Goal: Task Accomplishment & Management: Manage account settings

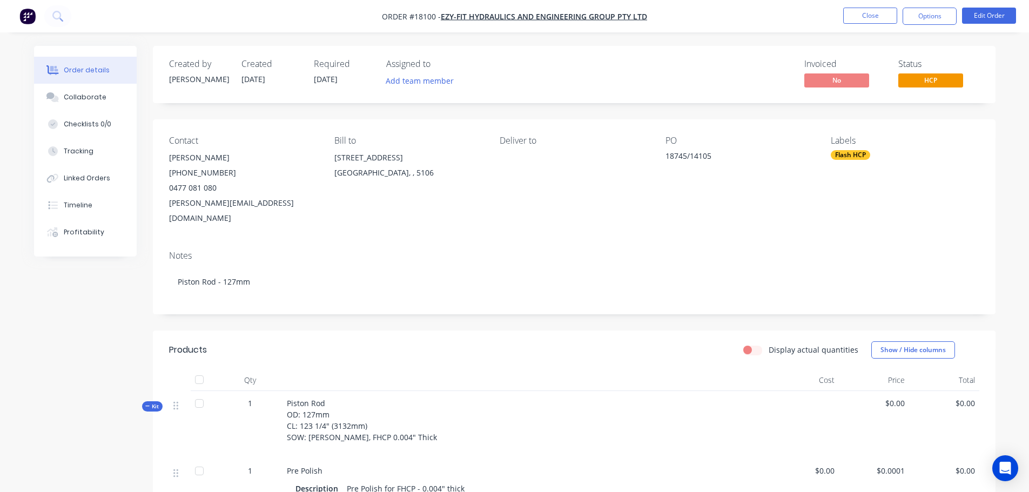
scroll to position [162, 0]
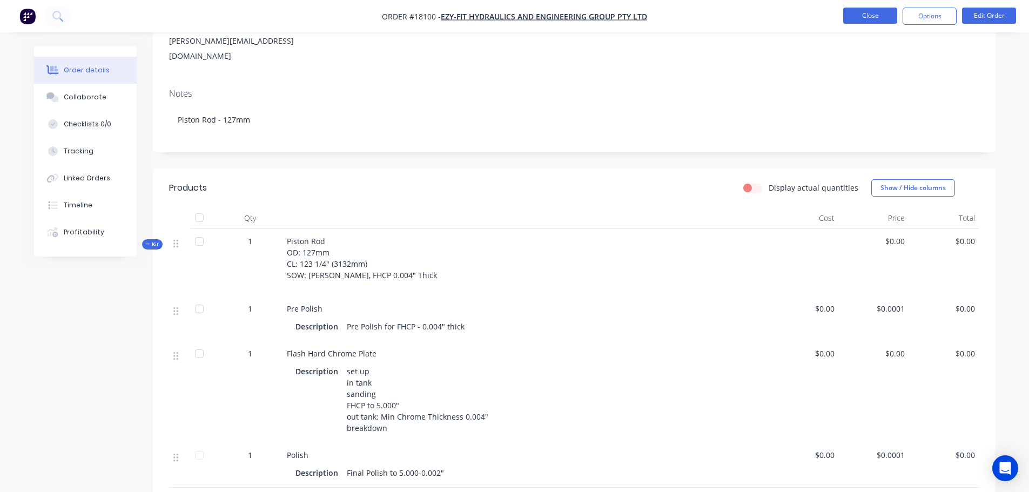
click at [847, 9] on button "Close" at bounding box center [870, 16] width 54 height 16
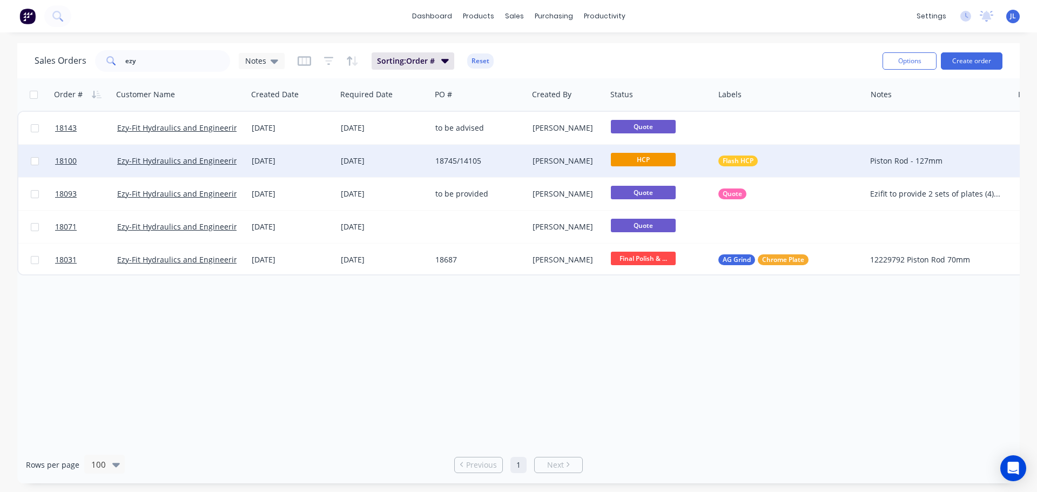
click at [626, 162] on span "HCP" at bounding box center [643, 160] width 65 height 14
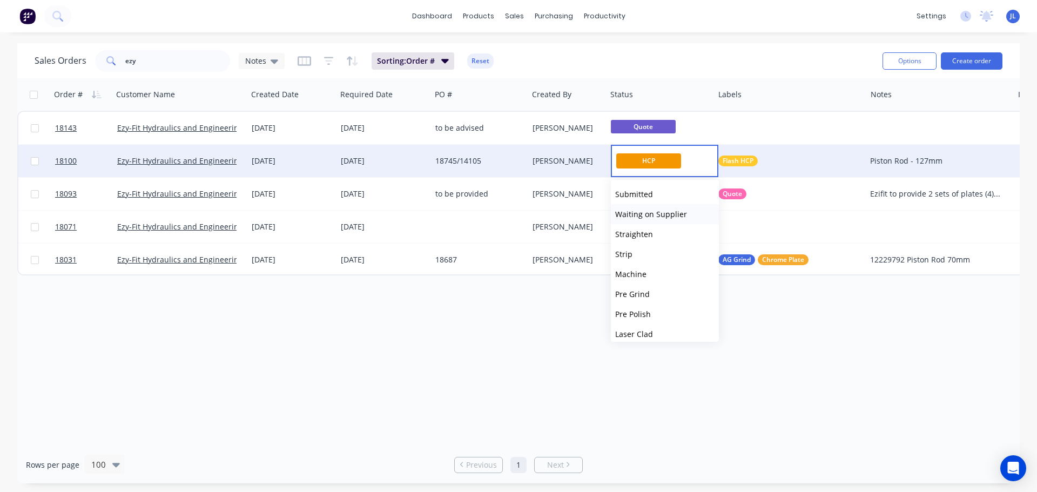
scroll to position [54, 0]
click at [428, 357] on div "Order # Customer Name Created Date Required Date PO # Created By Status Labels …" at bounding box center [518, 262] width 1002 height 368
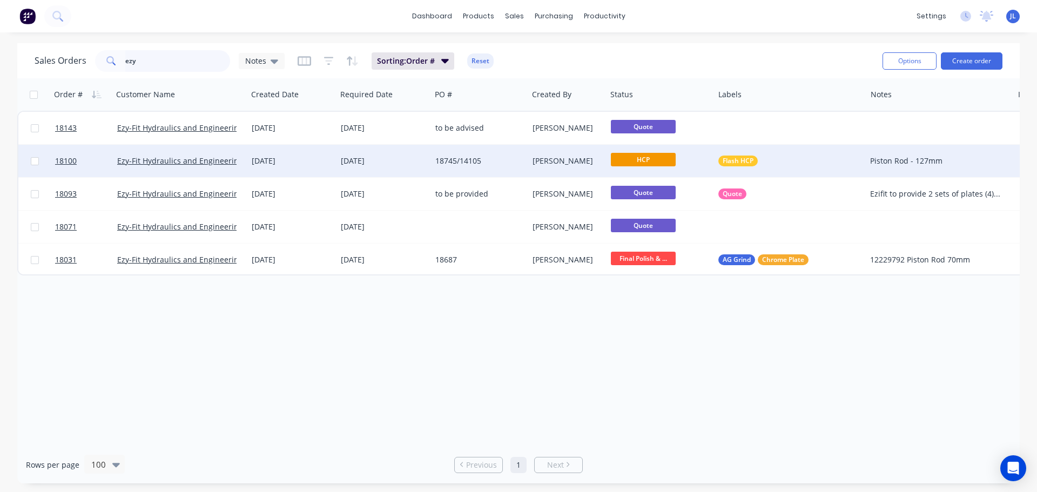
click at [150, 60] on input "ezy" at bounding box center [177, 61] width 105 height 22
type input "18121"
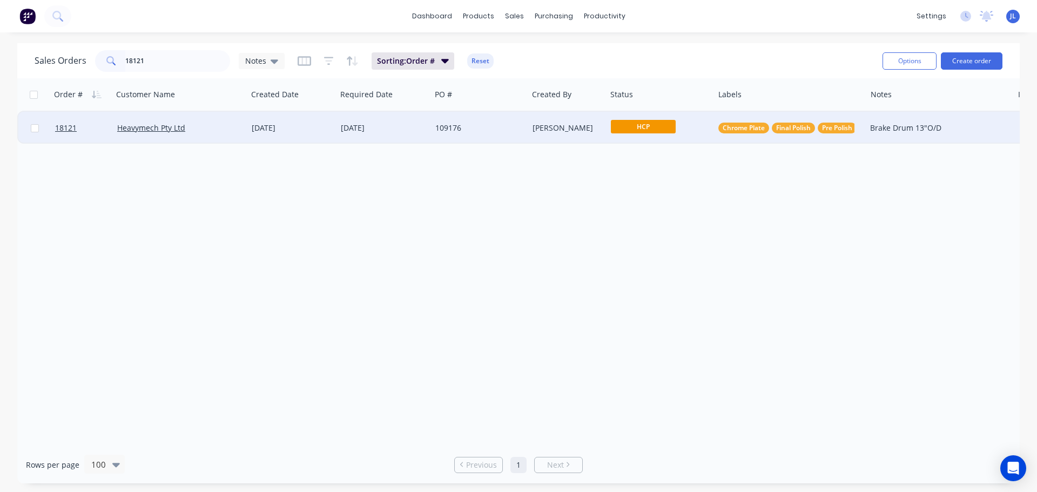
click at [644, 129] on span "HCP" at bounding box center [643, 127] width 65 height 14
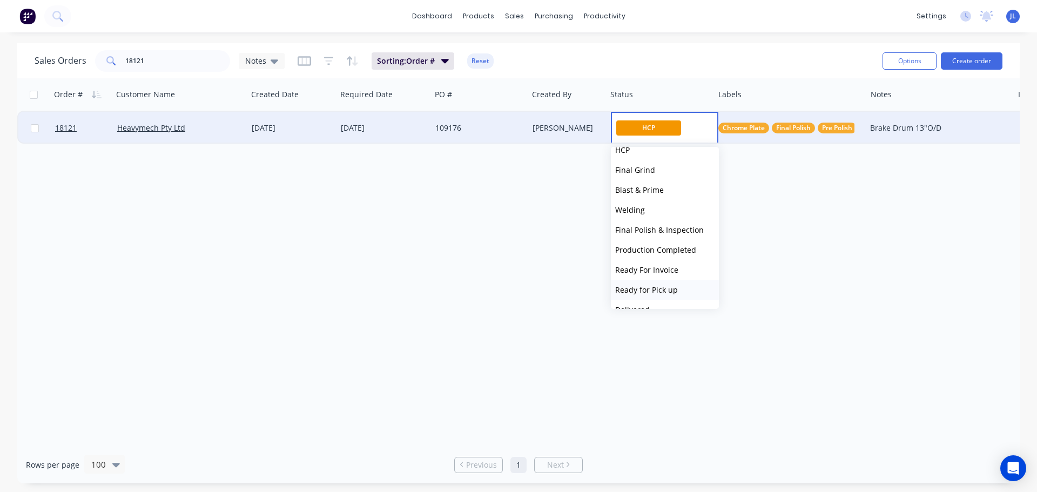
scroll to position [152, 0]
click at [670, 249] on span "Final Polish & Inspection" at bounding box center [659, 249] width 89 height 10
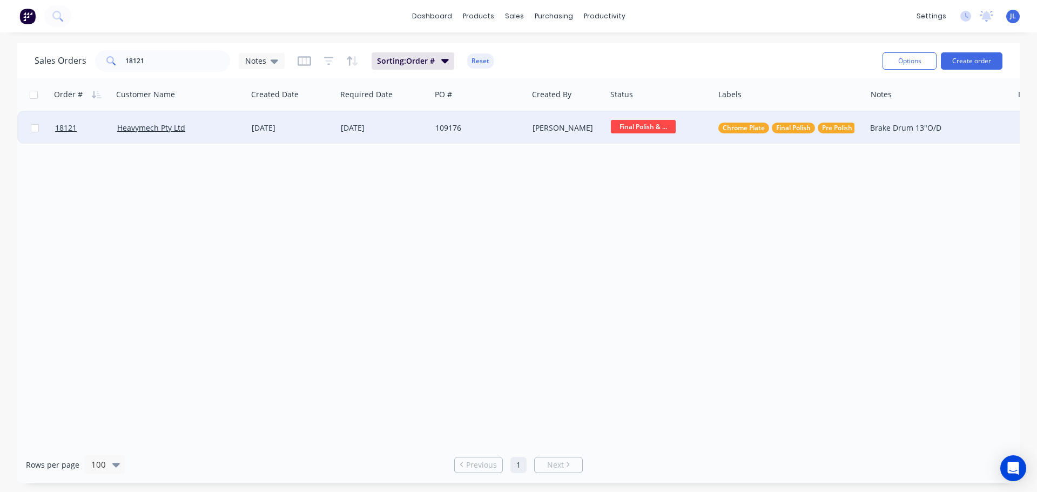
click at [670, 249] on div "Order # Customer Name Created Date Required Date PO # Created By Status Labels …" at bounding box center [518, 262] width 1002 height 368
click at [29, 18] on img at bounding box center [27, 16] width 16 height 16
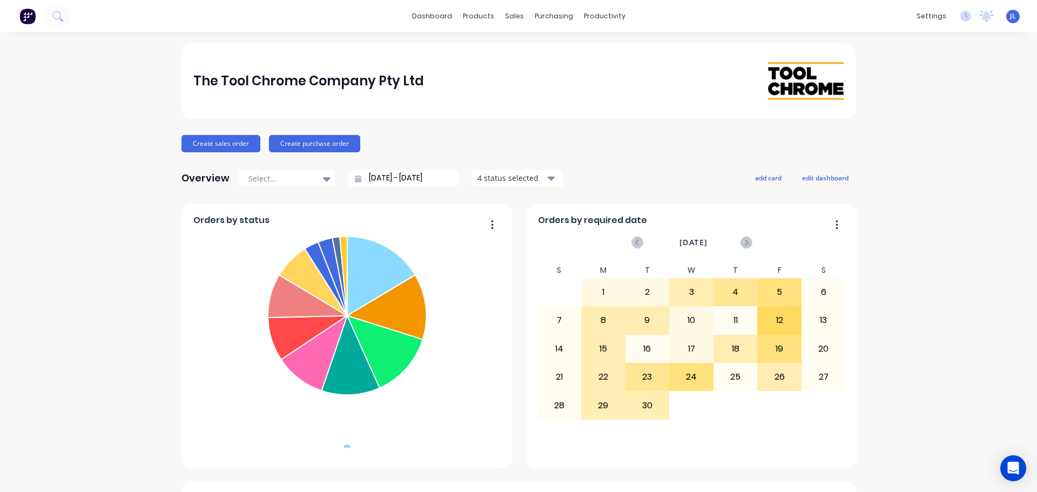
click at [508, 19] on div "sales" at bounding box center [515, 16] width 30 height 16
click at [520, 45] on link "Sales Orders" at bounding box center [567, 52] width 143 height 22
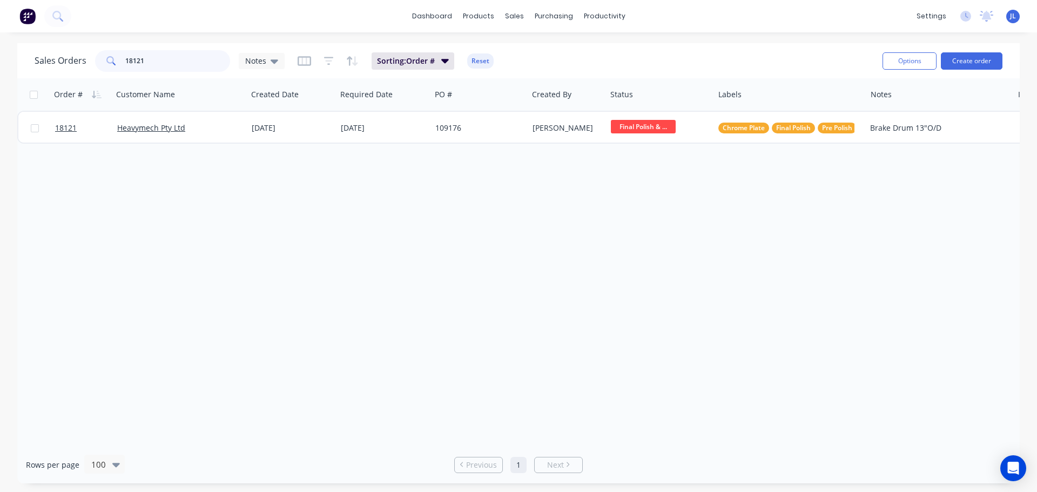
drag, startPoint x: 174, startPoint y: 64, endPoint x: 90, endPoint y: 60, distance: 84.3
click at [90, 60] on div "Sales Orders 18121 Notes" at bounding box center [160, 61] width 250 height 22
type input "18099"
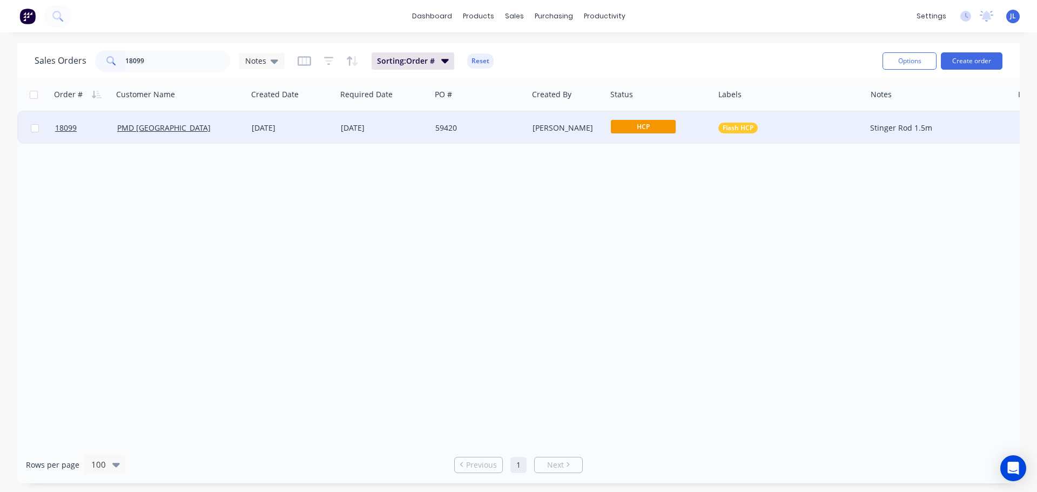
click at [643, 131] on span "HCP" at bounding box center [643, 127] width 65 height 14
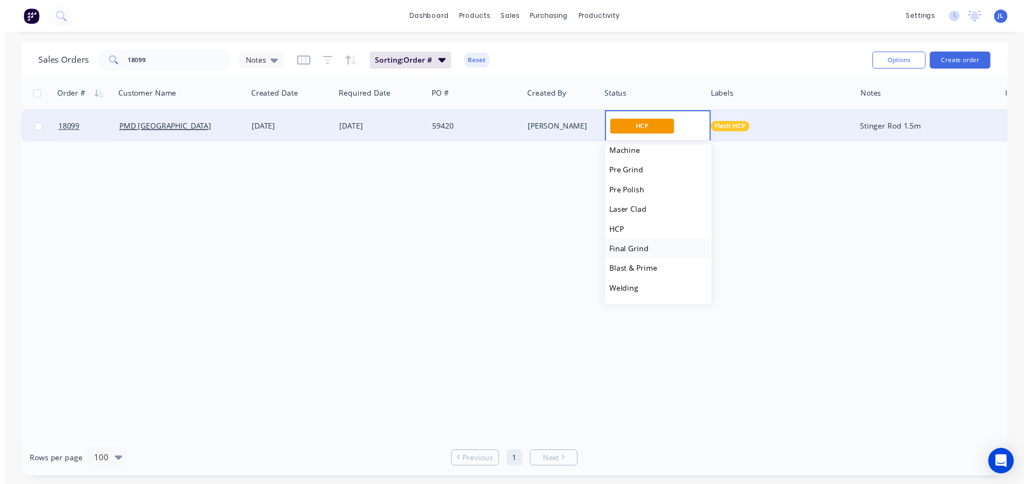
scroll to position [108, 0]
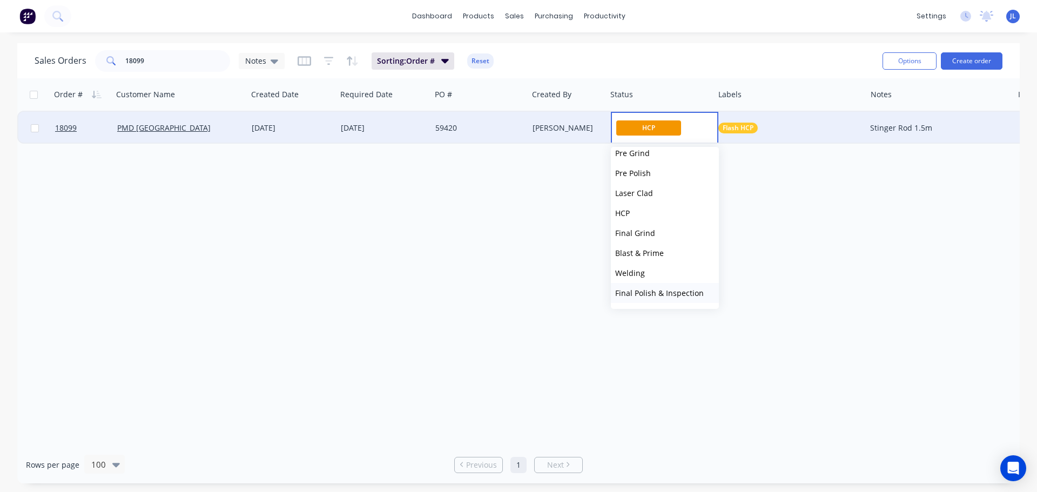
click at [655, 293] on span "Final Polish & Inspection" at bounding box center [659, 293] width 89 height 10
click at [587, 264] on div "Order # Customer Name Created Date Required Date PO # Created By Status Labels …" at bounding box center [518, 262] width 1002 height 368
click at [28, 23] on img at bounding box center [27, 16] width 16 height 16
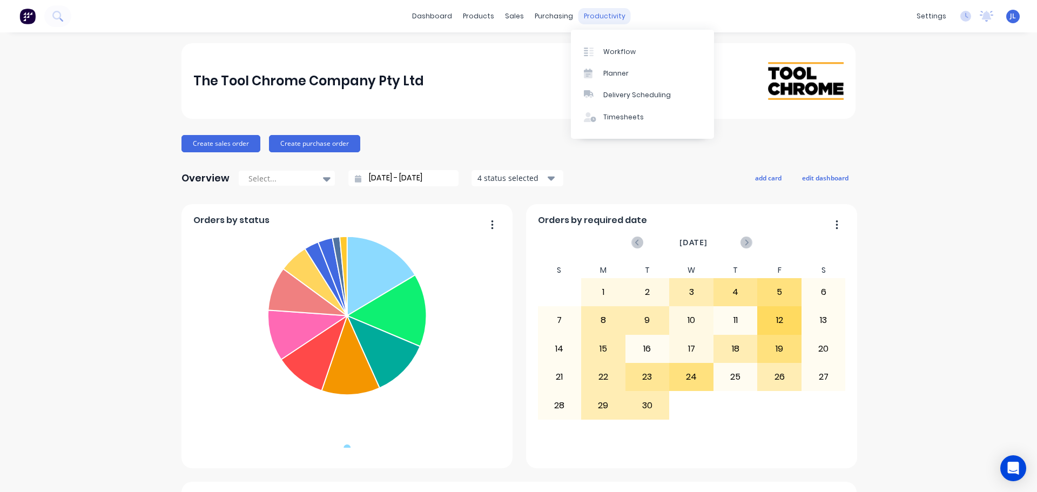
click at [611, 14] on div "productivity" at bounding box center [604, 16] width 52 height 16
click at [619, 44] on link "Workflow" at bounding box center [642, 52] width 143 height 22
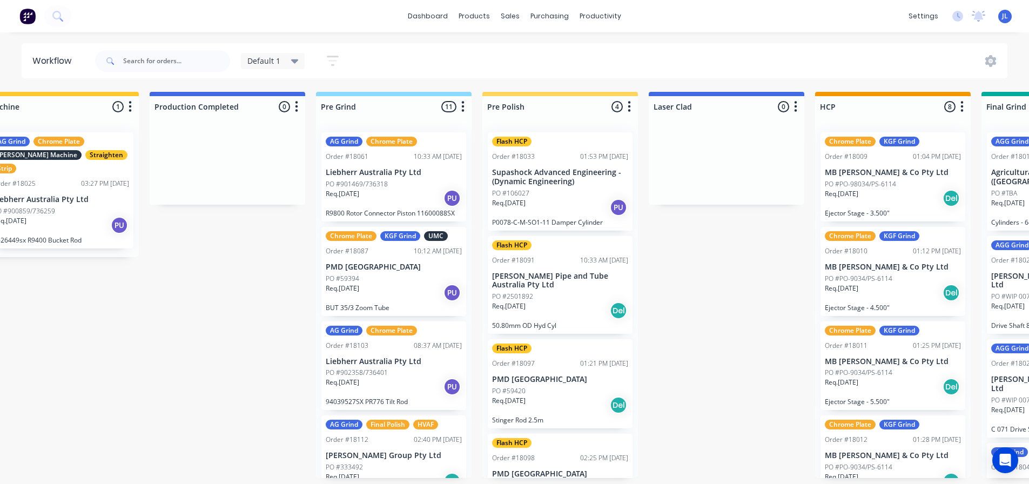
scroll to position [0, 705]
click at [499, 47] on div "Product Catalogue" at bounding box center [522, 52] width 67 height 10
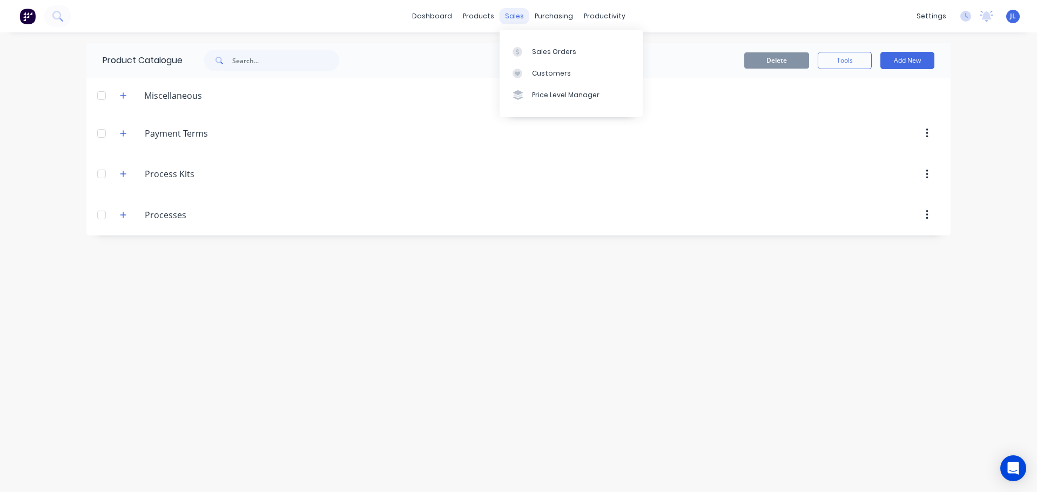
click at [517, 21] on div "sales" at bounding box center [515, 16] width 30 height 16
click at [526, 57] on link "Sales Orders" at bounding box center [571, 52] width 143 height 22
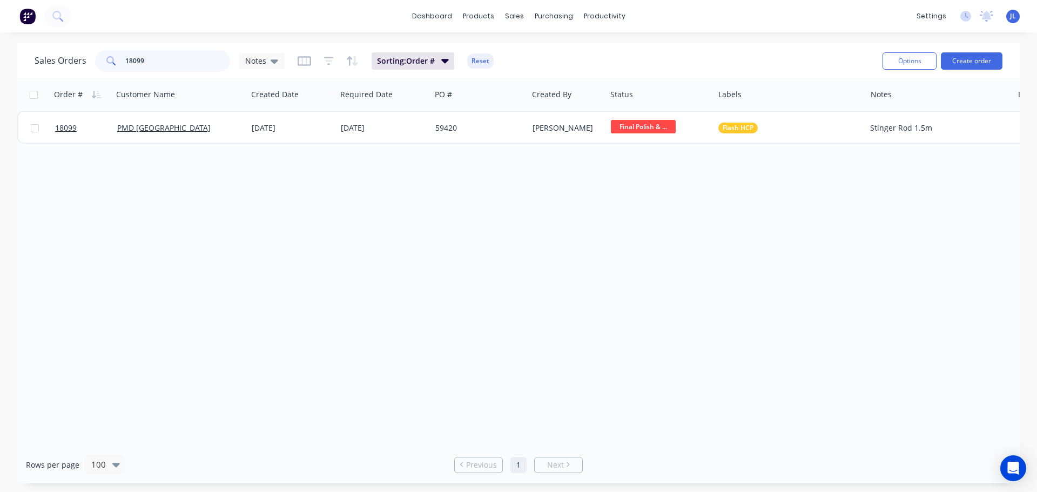
drag, startPoint x: 194, startPoint y: 64, endPoint x: 102, endPoint y: 69, distance: 92.0
click at [102, 69] on div "18099" at bounding box center [162, 61] width 135 height 22
type input "18124"
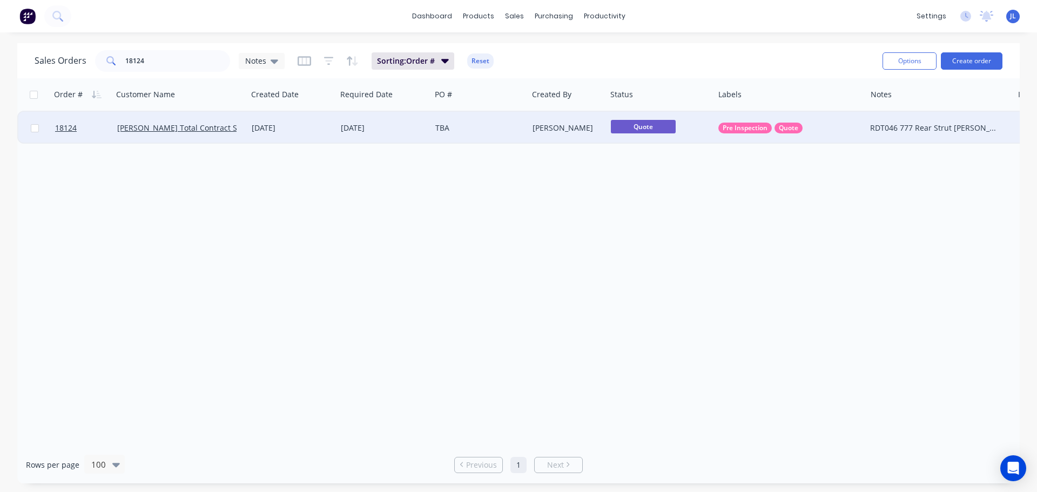
click at [461, 133] on div "TBA" at bounding box center [477, 128] width 84 height 11
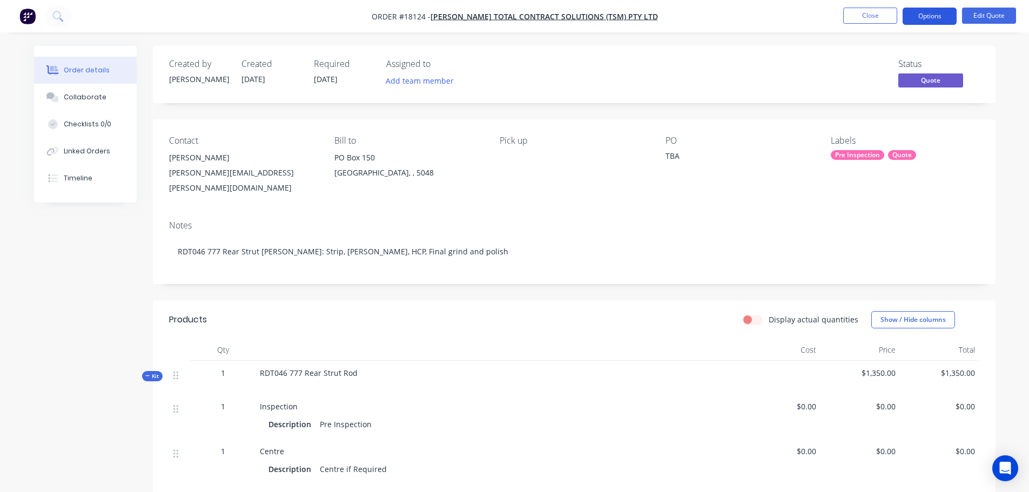
click at [941, 19] on button "Options" at bounding box center [930, 16] width 54 height 17
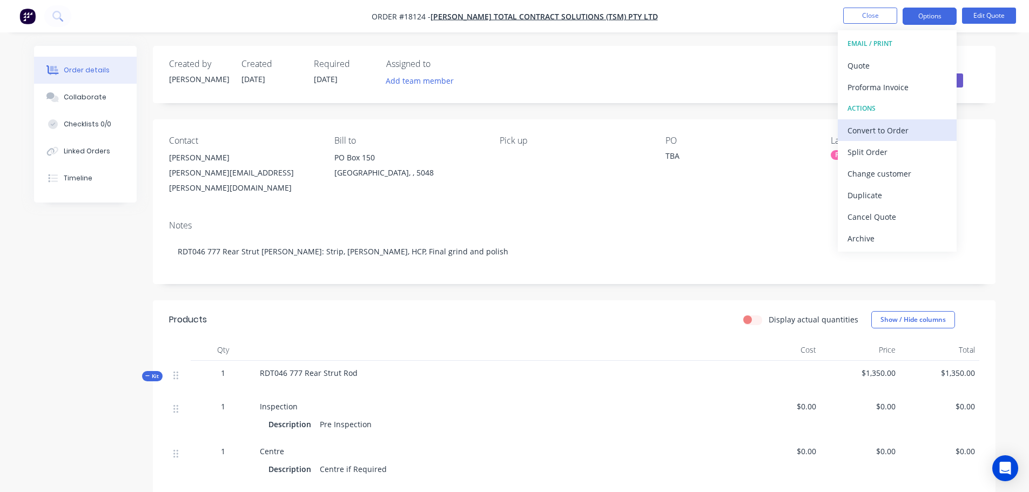
click at [897, 133] on div "Convert to Order" at bounding box center [896, 131] width 99 height 16
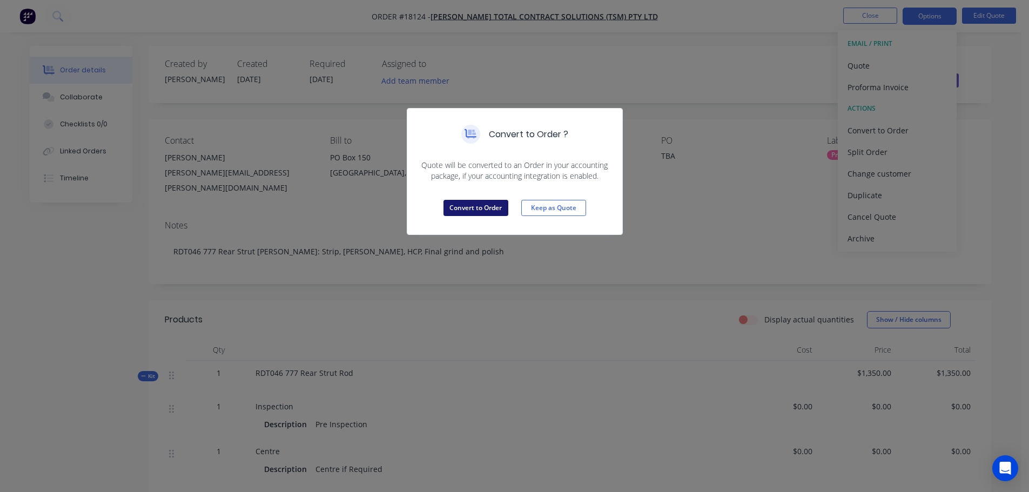
click at [462, 206] on button "Convert to Order" at bounding box center [475, 208] width 65 height 16
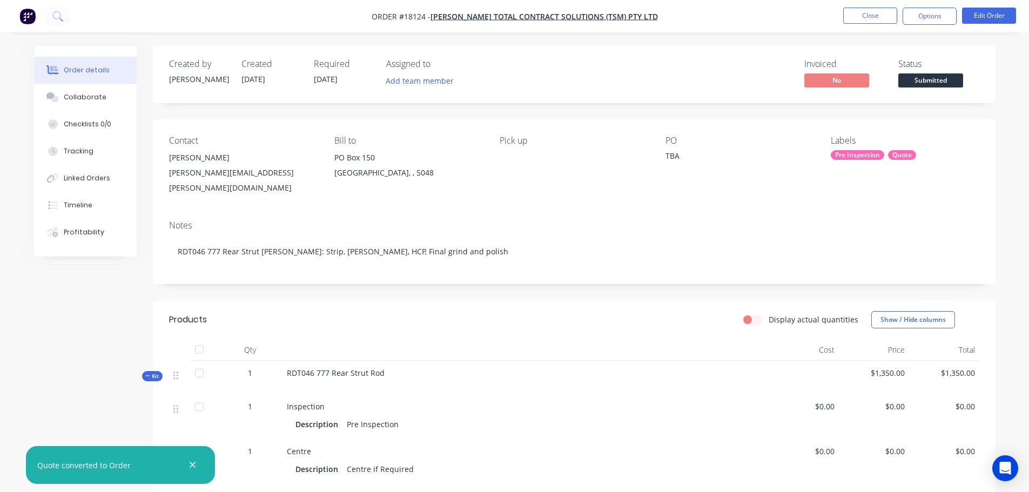
click at [675, 155] on div "TBA" at bounding box center [732, 157] width 135 height 15
click at [664, 220] on div "Notes" at bounding box center [574, 225] width 810 height 10
click at [983, 23] on button "Edit Order" at bounding box center [989, 16] width 54 height 16
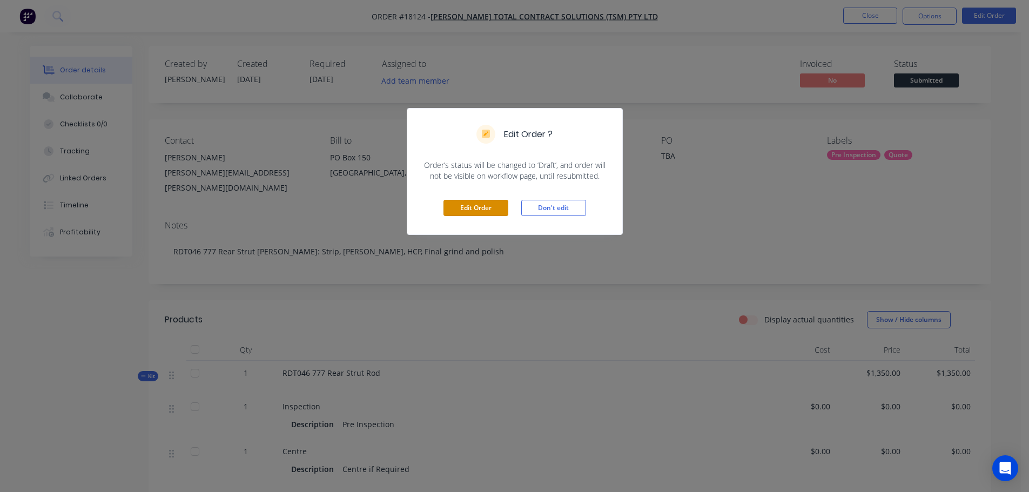
drag, startPoint x: 477, startPoint y: 209, endPoint x: 502, endPoint y: 205, distance: 24.6
click at [477, 208] on button "Edit Order" at bounding box center [475, 208] width 65 height 16
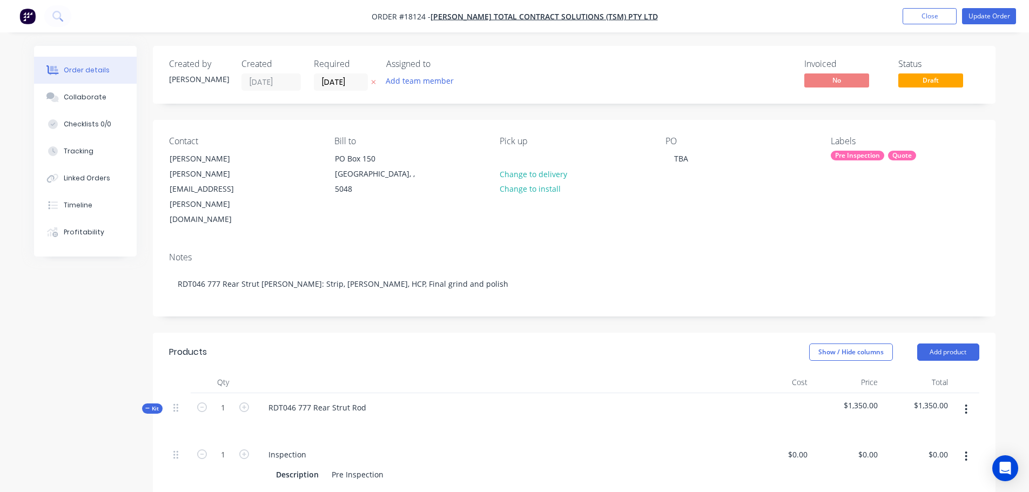
click at [949, 75] on span "Draft" at bounding box center [930, 80] width 65 height 14
click at [948, 79] on span "Draft" at bounding box center [930, 80] width 65 height 14
click at [930, 77] on span "Draft" at bounding box center [930, 80] width 65 height 14
click at [686, 159] on div "TBA" at bounding box center [680, 159] width 31 height 16
drag, startPoint x: 689, startPoint y: 159, endPoint x: 661, endPoint y: 159, distance: 28.1
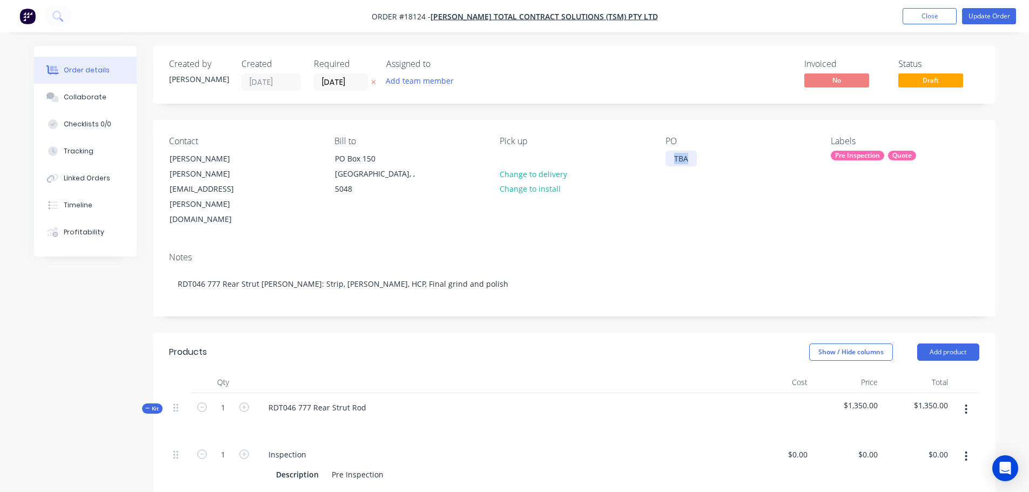
click at [661, 159] on div "Contact Shaun Yates shaun.yates@lucastcs.com.au Bill to PO Box 150 Brighton, , …" at bounding box center [574, 182] width 843 height 124
click at [663, 252] on div "Notes" at bounding box center [574, 257] width 810 height 10
click at [943, 80] on span "Draft" at bounding box center [930, 80] width 65 height 14
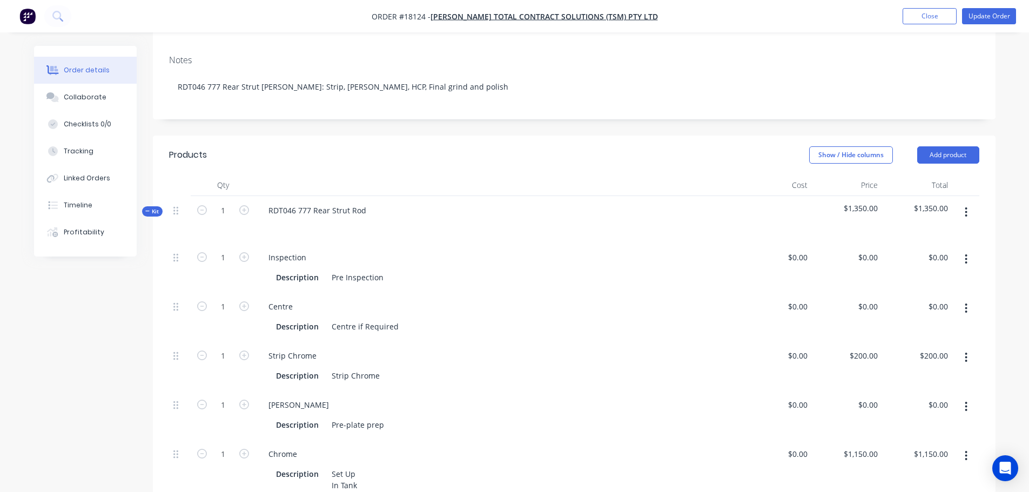
scroll to position [216, 0]
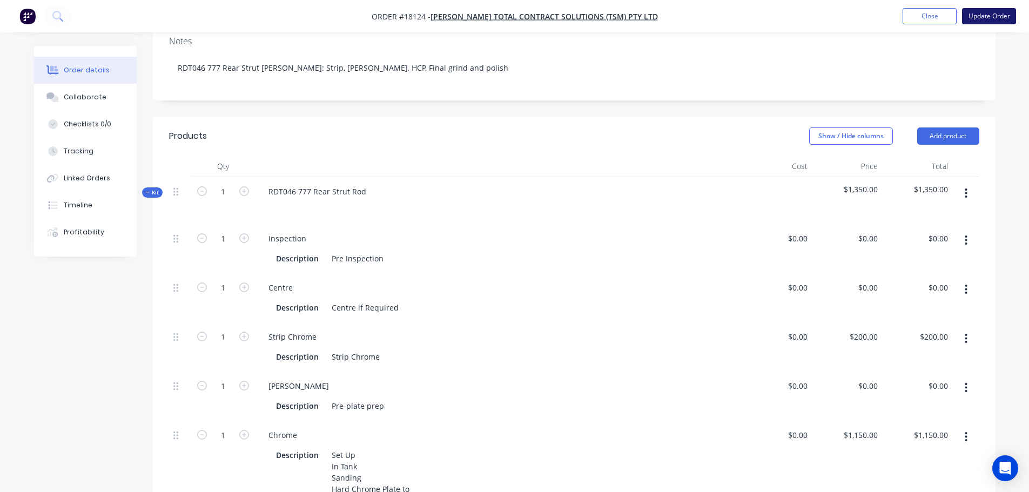
click at [998, 23] on button "Update Order" at bounding box center [989, 16] width 54 height 16
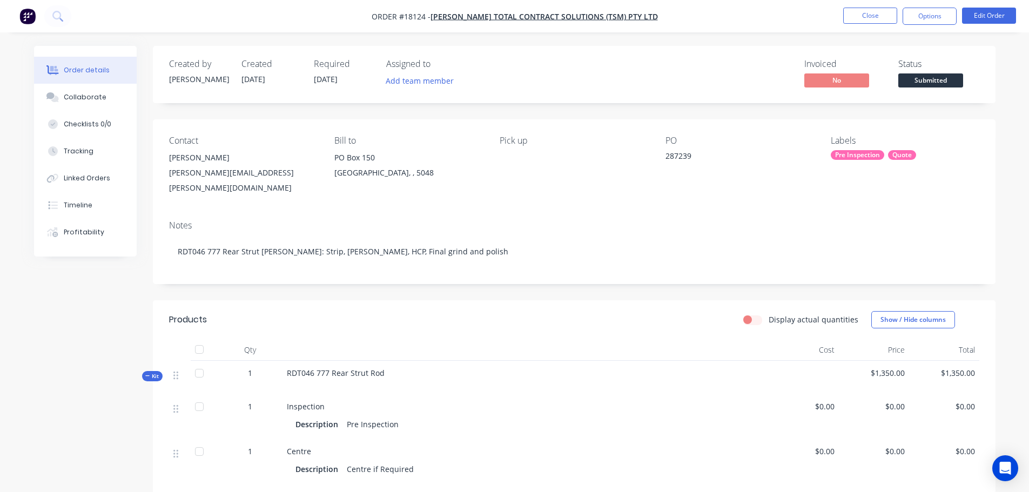
click at [928, 80] on span "Submitted" at bounding box center [930, 80] width 65 height 14
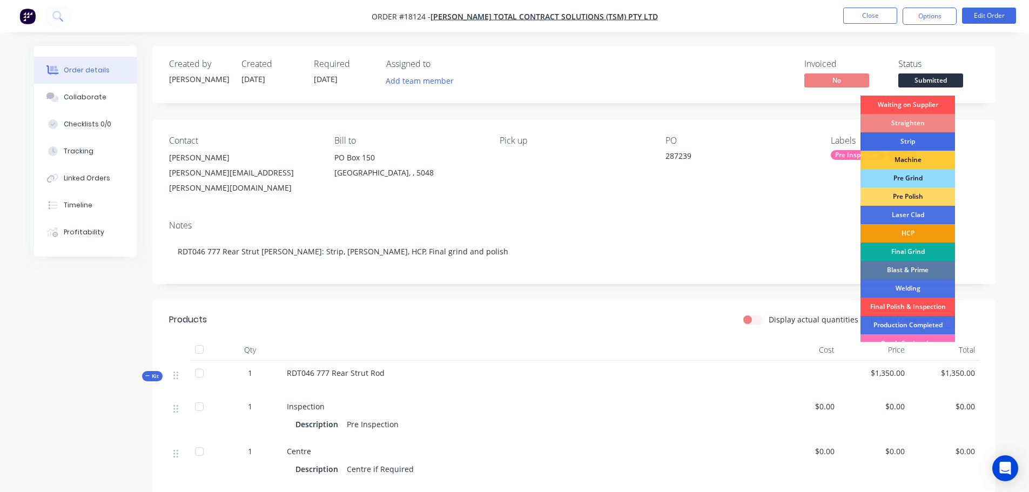
click at [920, 139] on div "Strip" at bounding box center [907, 141] width 95 height 18
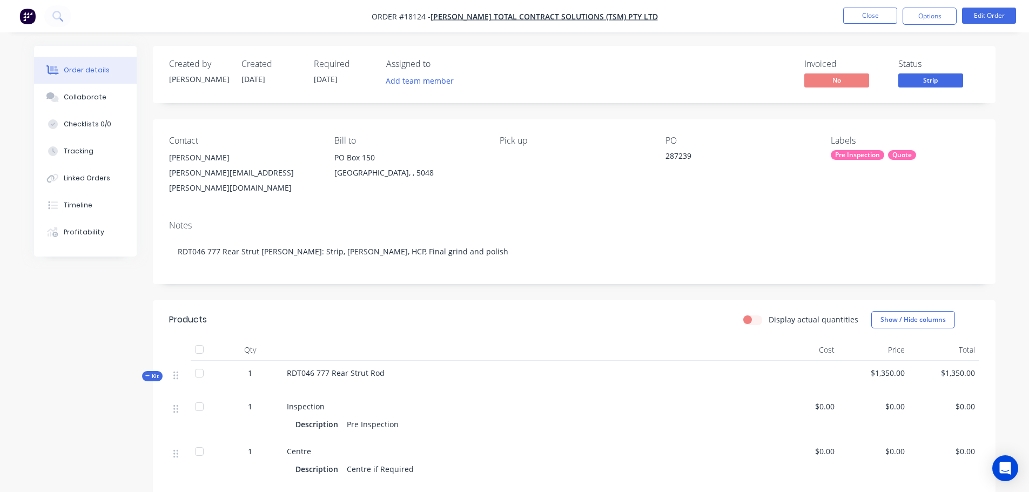
click at [852, 150] on div "Pre Inspection" at bounding box center [857, 155] width 53 height 10
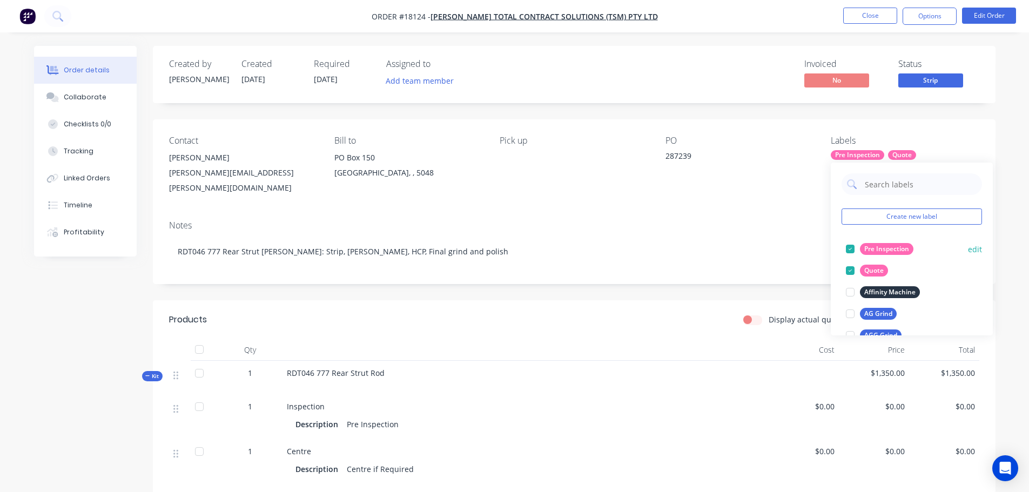
click at [851, 250] on div at bounding box center [850, 249] width 22 height 22
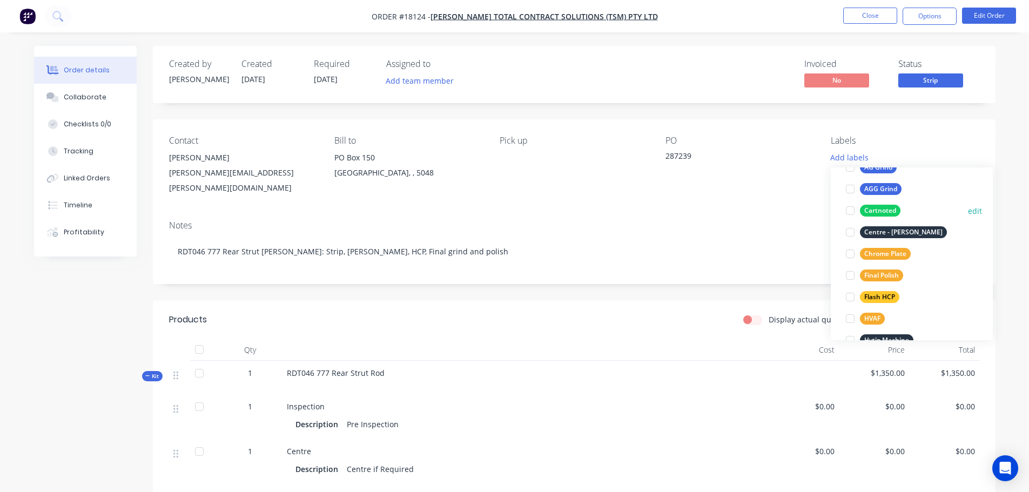
scroll to position [54, 0]
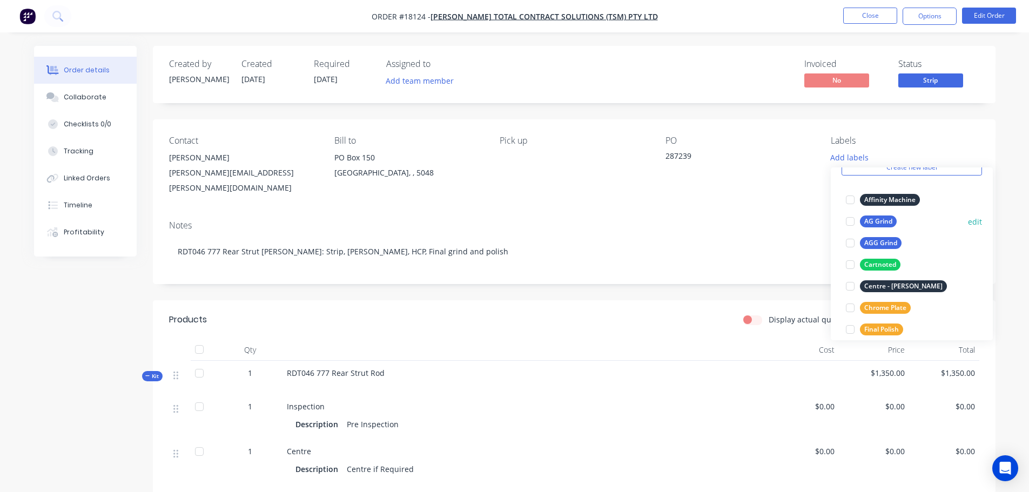
click at [851, 220] on div at bounding box center [850, 222] width 22 height 22
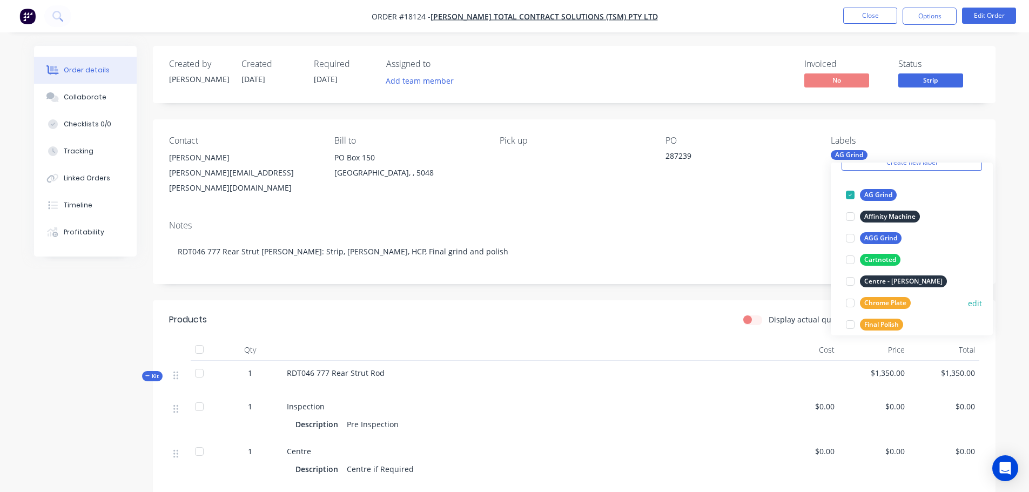
click at [851, 299] on div at bounding box center [850, 303] width 22 height 22
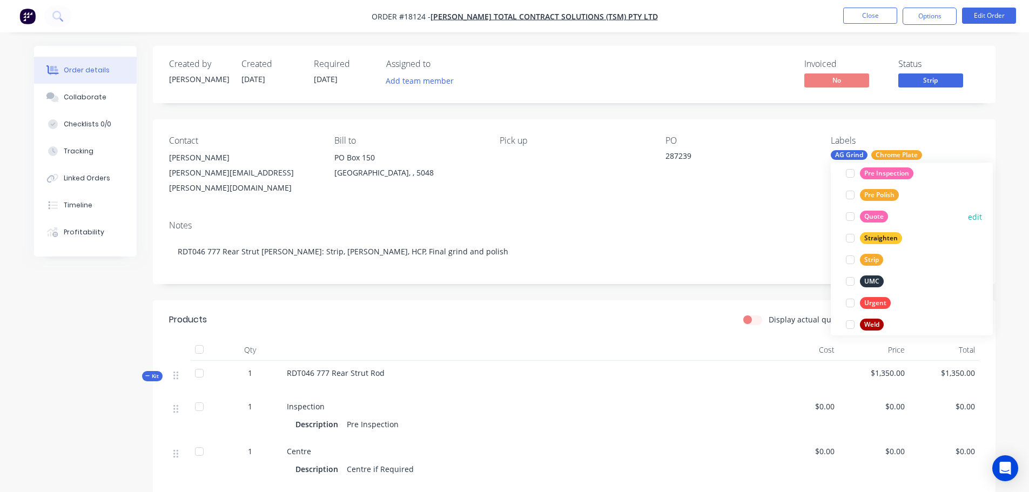
scroll to position [389, 0]
click at [850, 248] on div at bounding box center [850, 249] width 22 height 22
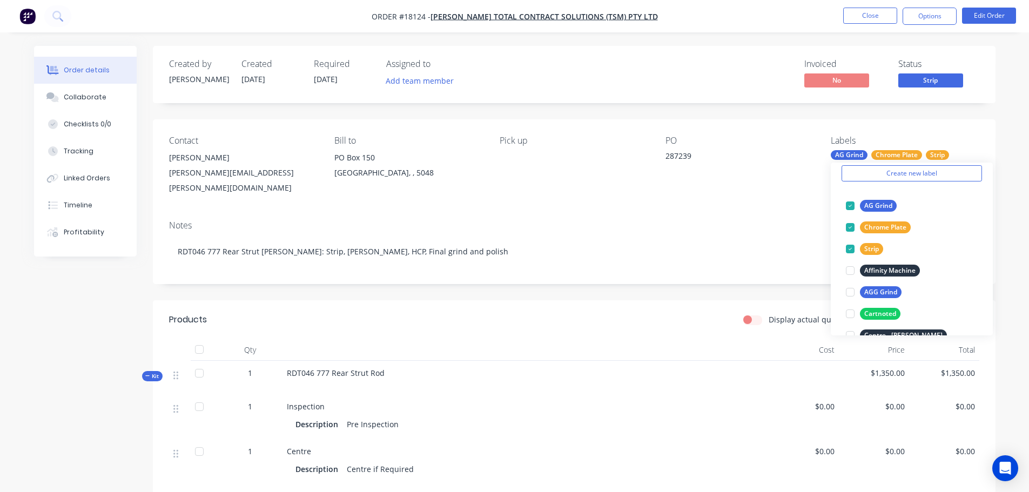
click at [987, 123] on div "Contact Shaun Yates shaun.yates@lucastcs.com.au Bill to PO Box 150 Brighton, , …" at bounding box center [574, 165] width 843 height 92
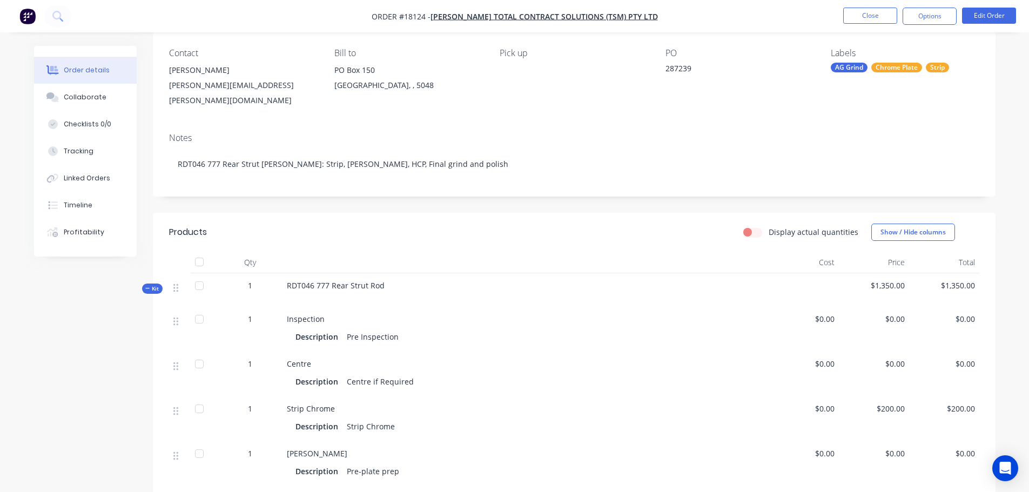
scroll to position [0, 0]
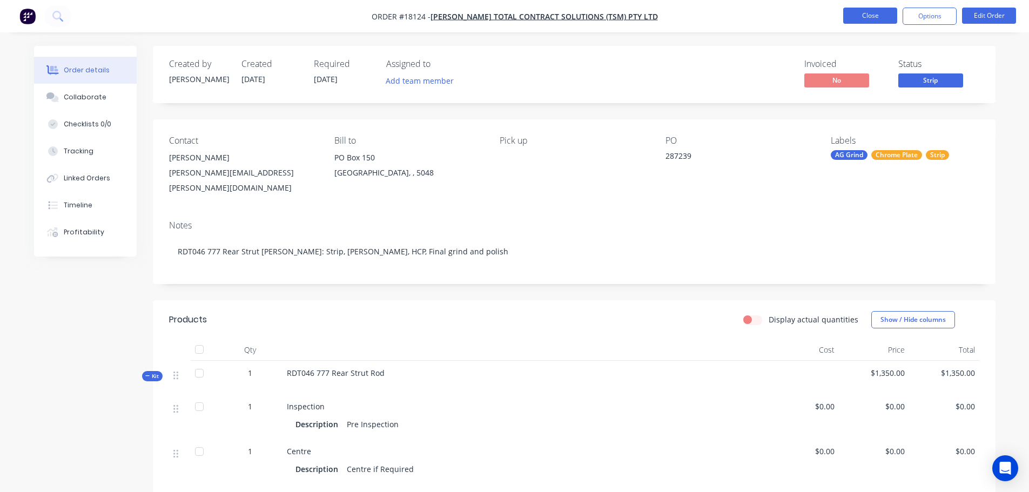
click at [872, 21] on button "Close" at bounding box center [870, 16] width 54 height 16
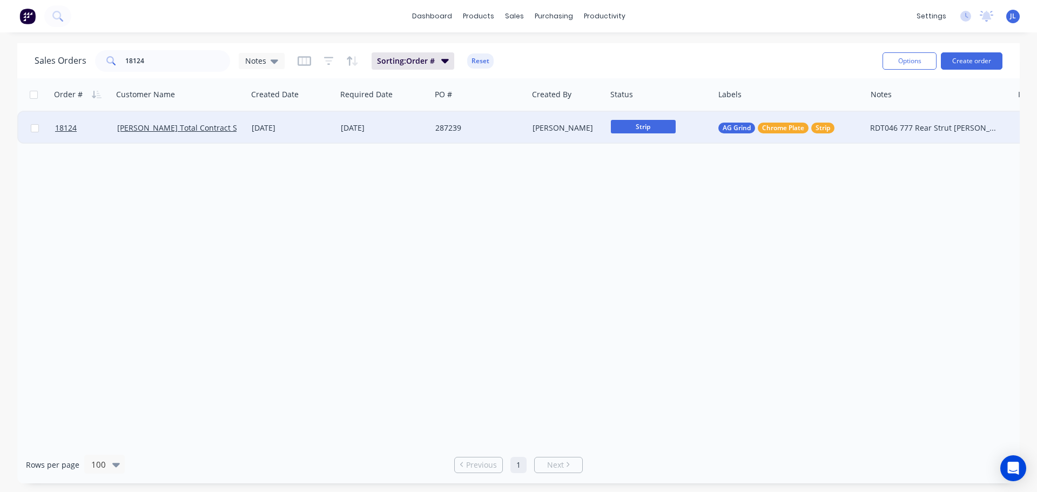
click at [406, 134] on div "[DATE]" at bounding box center [383, 128] width 95 height 32
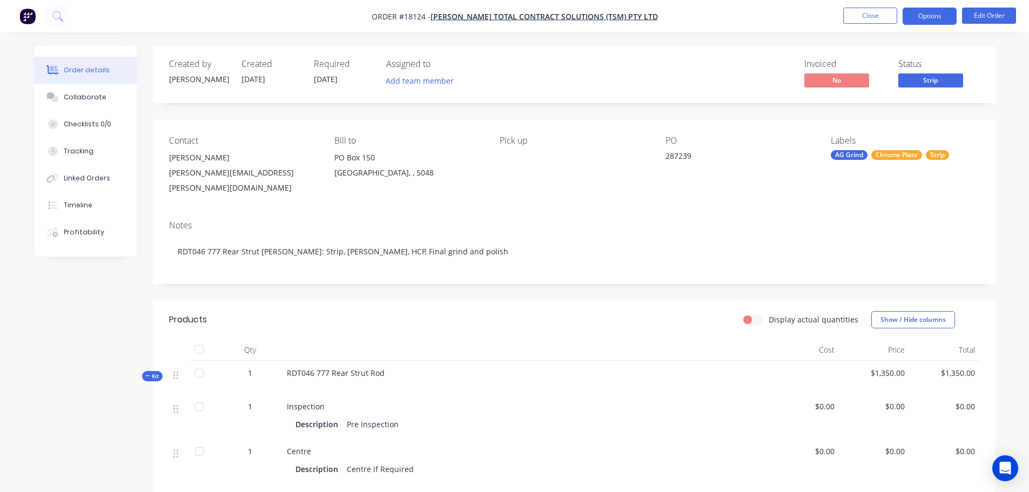
click at [935, 20] on button "Options" at bounding box center [930, 16] width 54 height 17
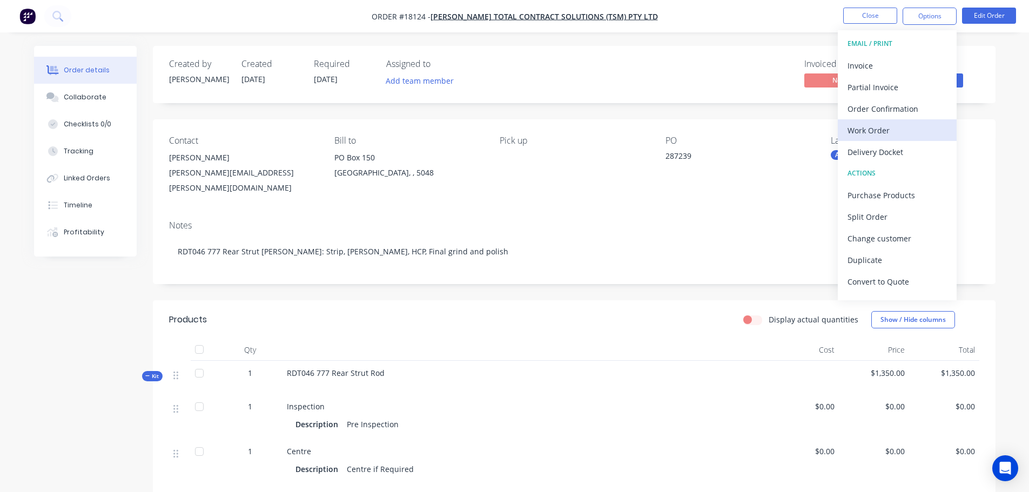
click at [888, 131] on div "Work Order" at bounding box center [896, 131] width 99 height 16
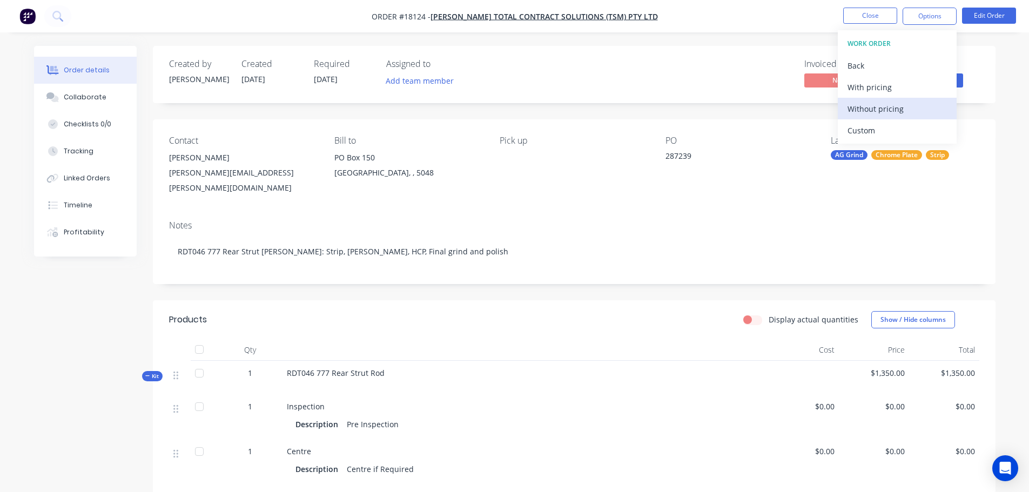
click at [898, 113] on div "Without pricing" at bounding box center [896, 109] width 99 height 16
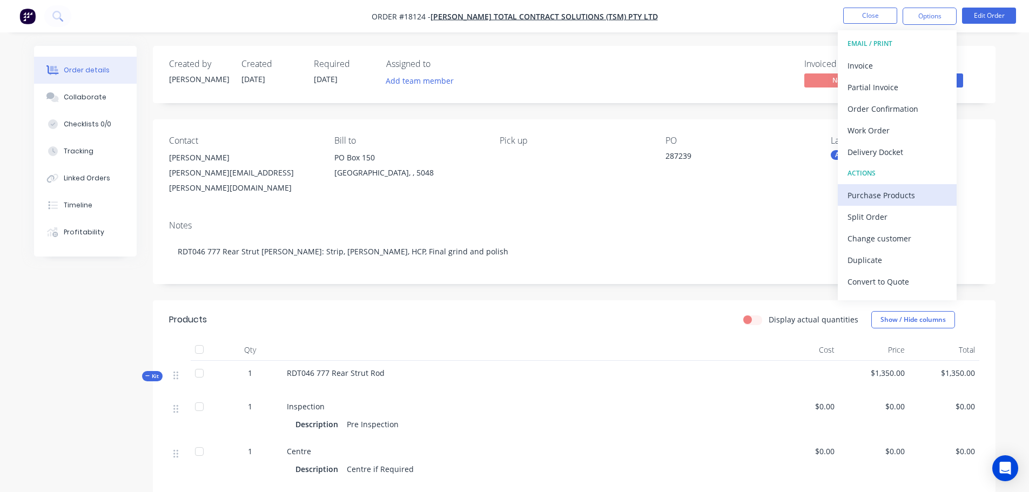
click at [884, 191] on div "Purchase Products" at bounding box center [896, 195] width 99 height 16
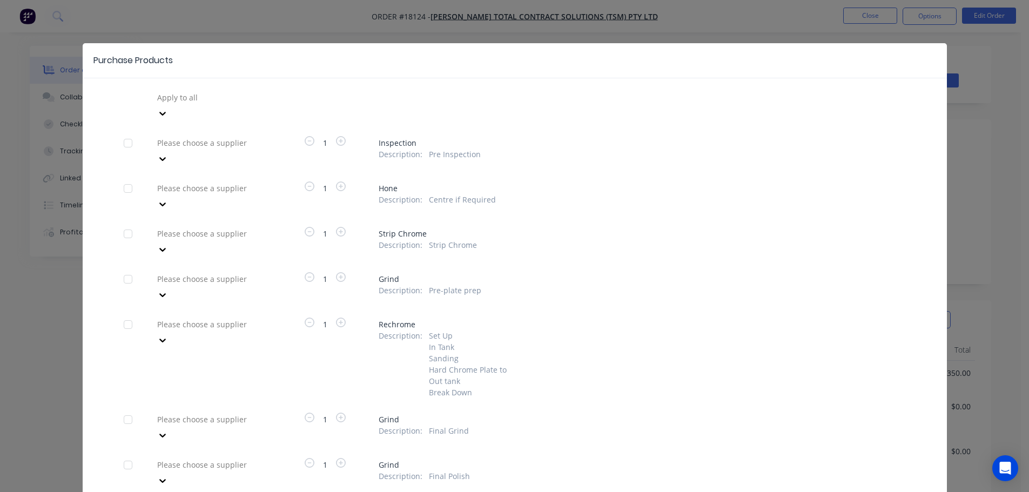
click at [122, 178] on div at bounding box center [128, 189] width 22 height 22
click at [124, 409] on div at bounding box center [128, 420] width 22 height 22
click at [187, 411] on div "Please choose a supplier" at bounding box center [212, 427] width 119 height 32
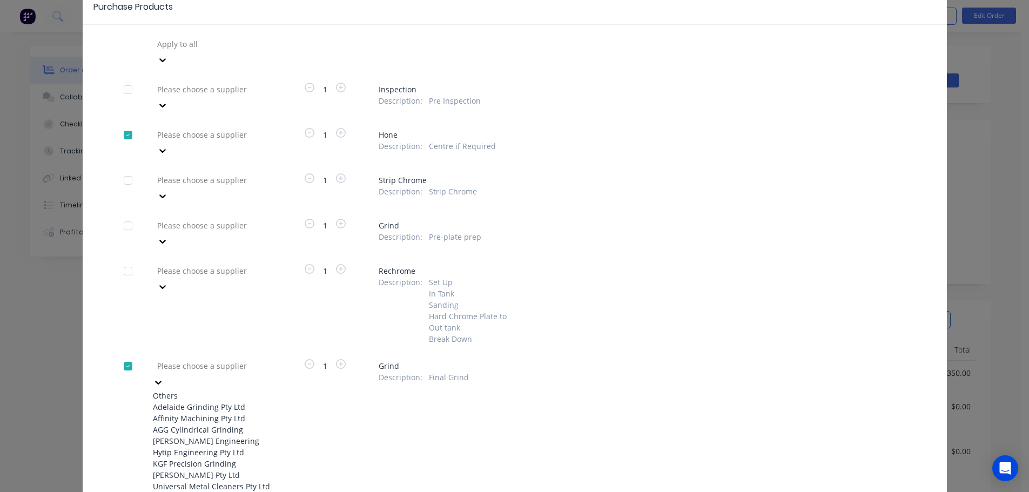
click at [193, 401] on div "Adelaide Grinding Pty Ltd" at bounding box center [212, 406] width 119 height 11
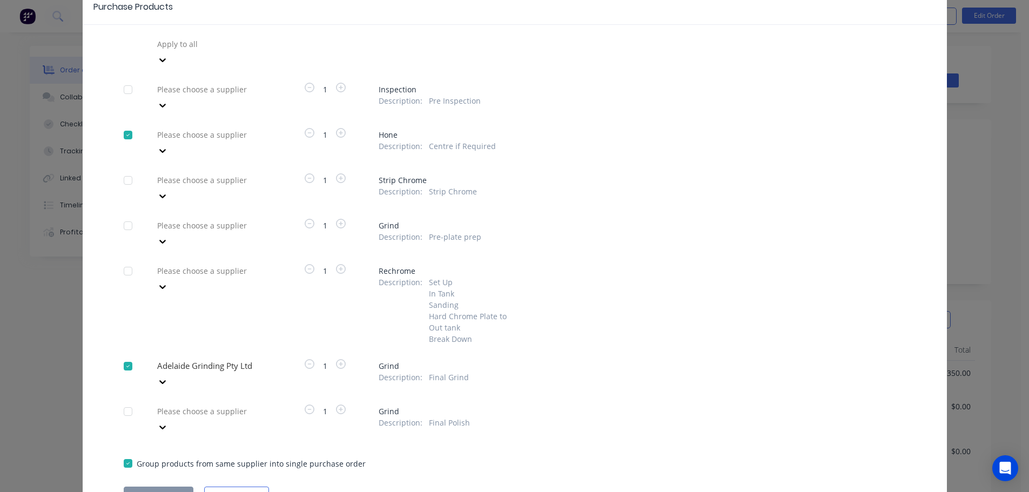
click at [217, 128] on div at bounding box center [234, 135] width 156 height 14
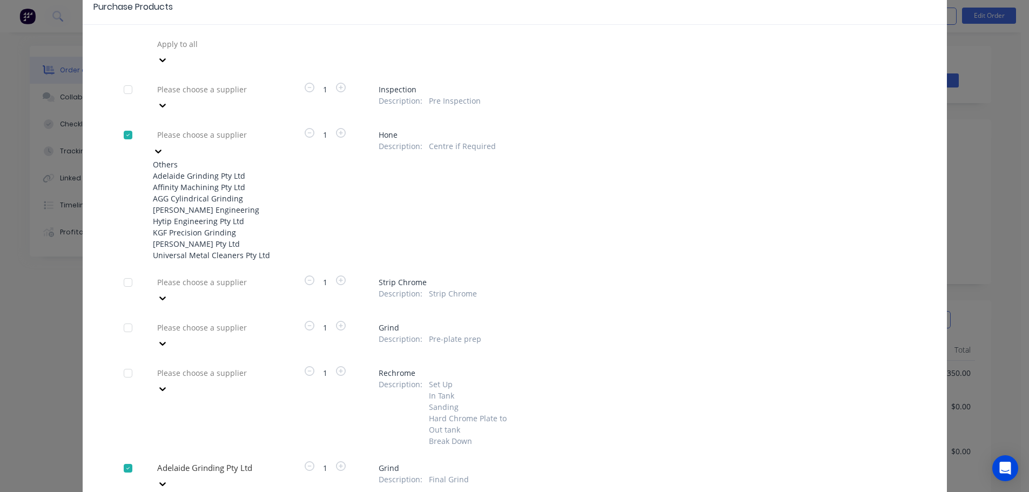
click at [198, 170] on div "Adelaide Grinding Pty Ltd" at bounding box center [212, 175] width 119 height 11
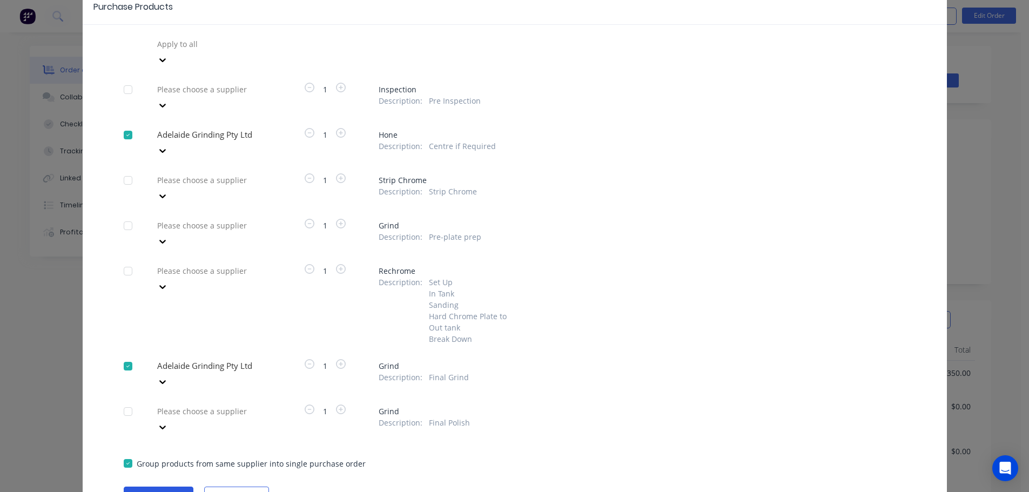
click at [172, 487] on button "Create purchase(s)" at bounding box center [159, 495] width 70 height 16
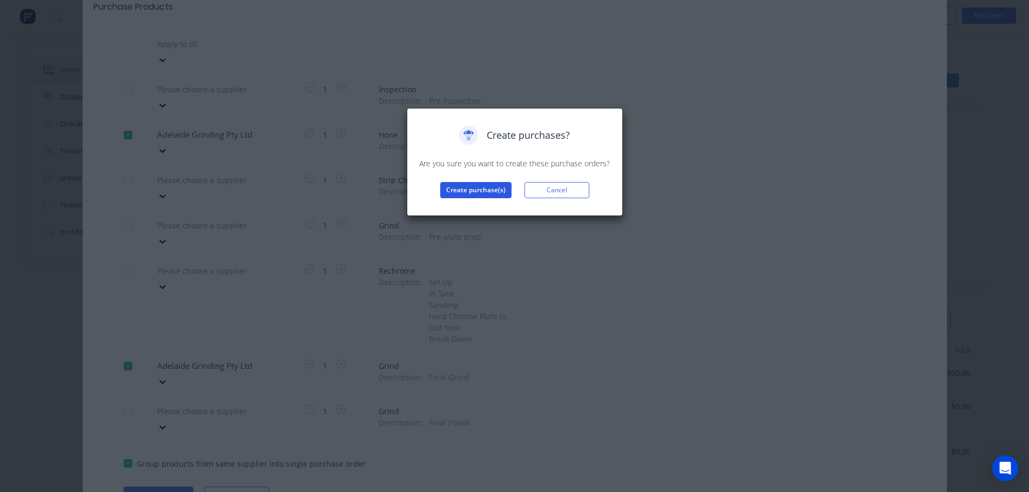
click at [461, 185] on button "Create purchase(s)" at bounding box center [475, 190] width 71 height 16
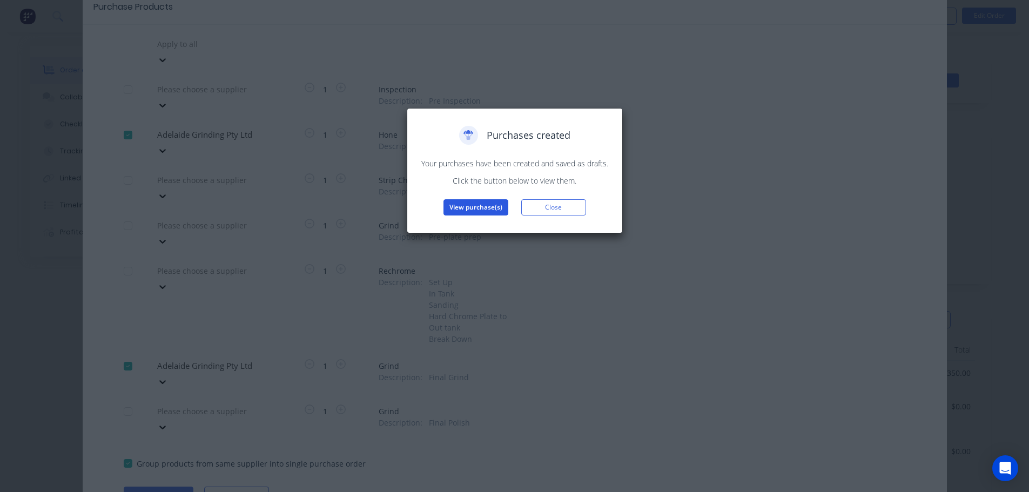
click at [462, 207] on button "View purchase(s)" at bounding box center [475, 207] width 65 height 16
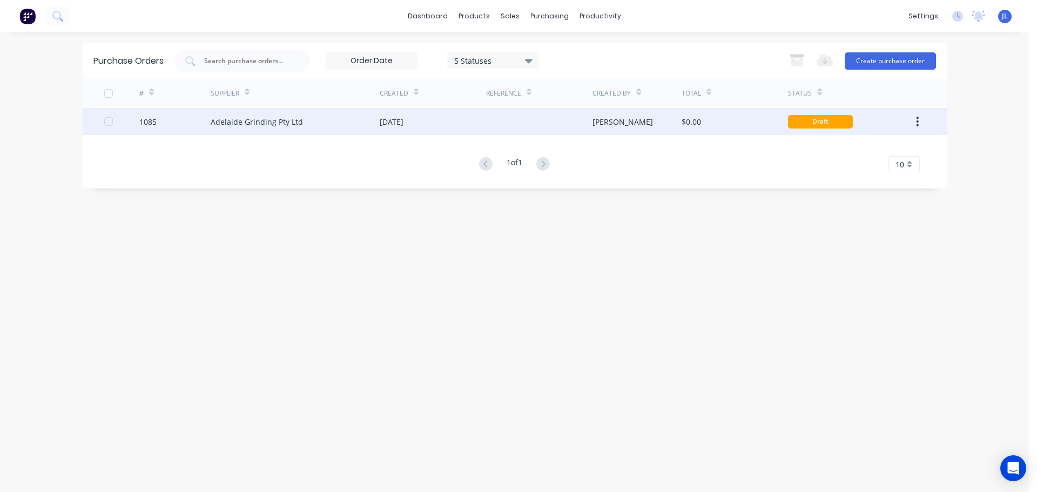
click at [368, 134] on div "Adelaide Grinding Pty Ltd" at bounding box center [295, 121] width 169 height 27
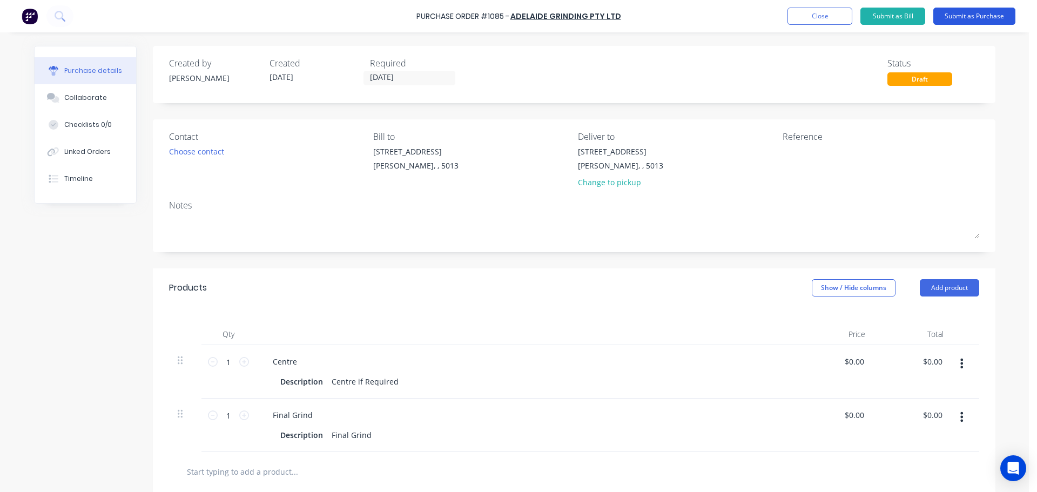
click at [959, 20] on button "Submit as Purchase" at bounding box center [974, 16] width 82 height 17
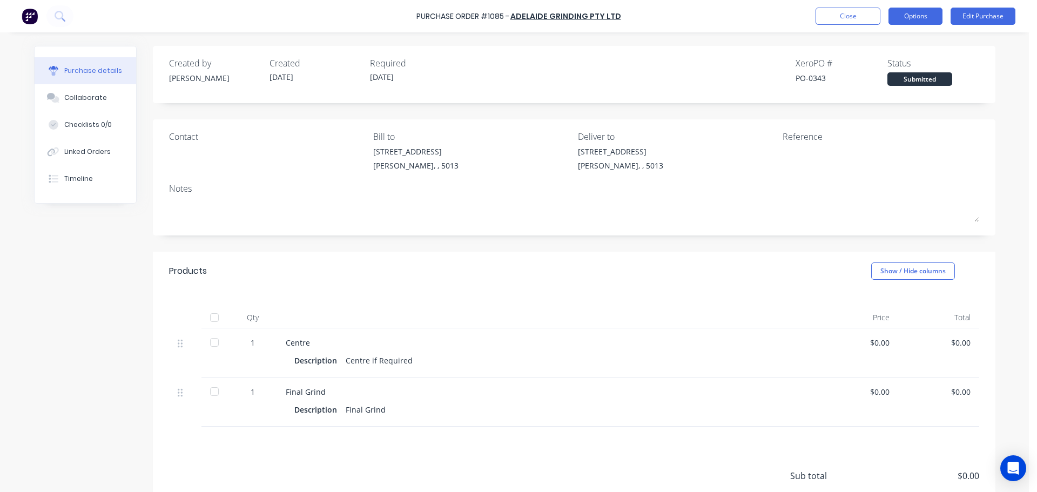
click at [917, 20] on button "Options" at bounding box center [915, 16] width 54 height 17
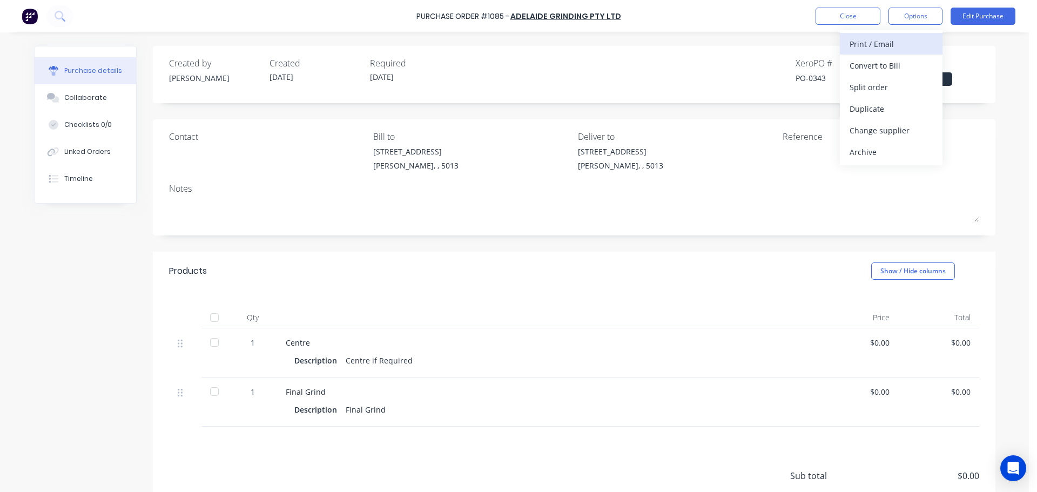
click at [886, 49] on div "Print / Email" at bounding box center [891, 44] width 83 height 16
click at [865, 85] on div "Without pricing" at bounding box center [891, 87] width 83 height 16
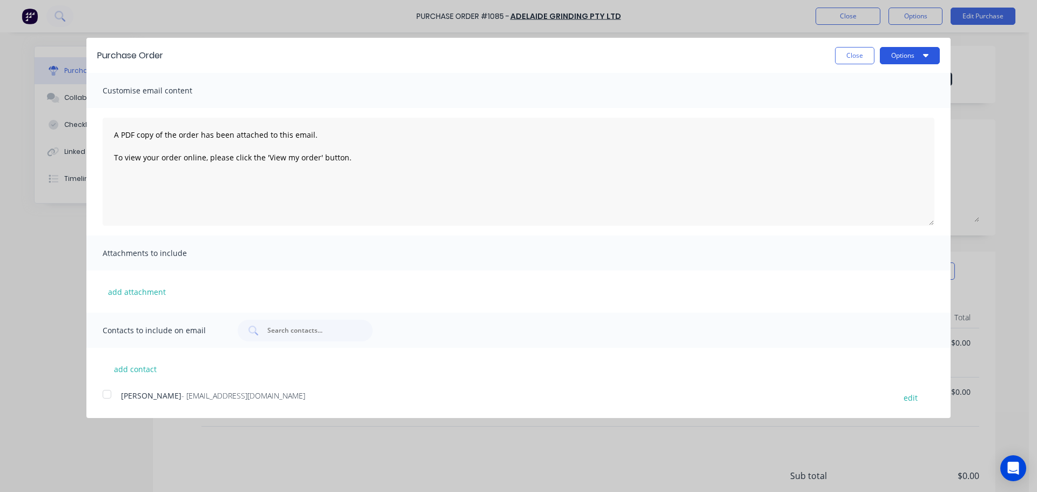
click at [888, 55] on button "Options" at bounding box center [910, 55] width 60 height 17
click at [880, 82] on div "Print" at bounding box center [888, 83] width 83 height 16
click at [846, 59] on button "Close" at bounding box center [854, 55] width 39 height 17
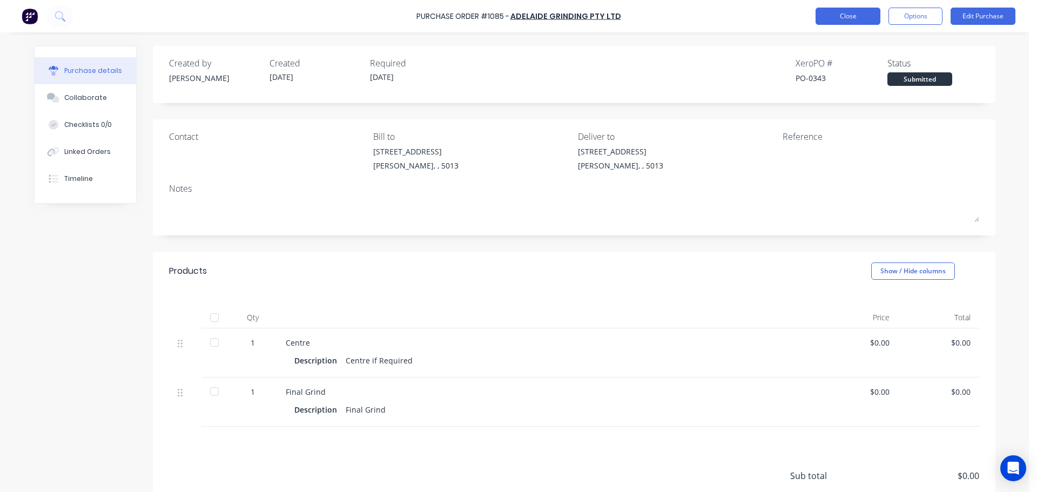
click at [836, 24] on button "Close" at bounding box center [848, 16] width 65 height 17
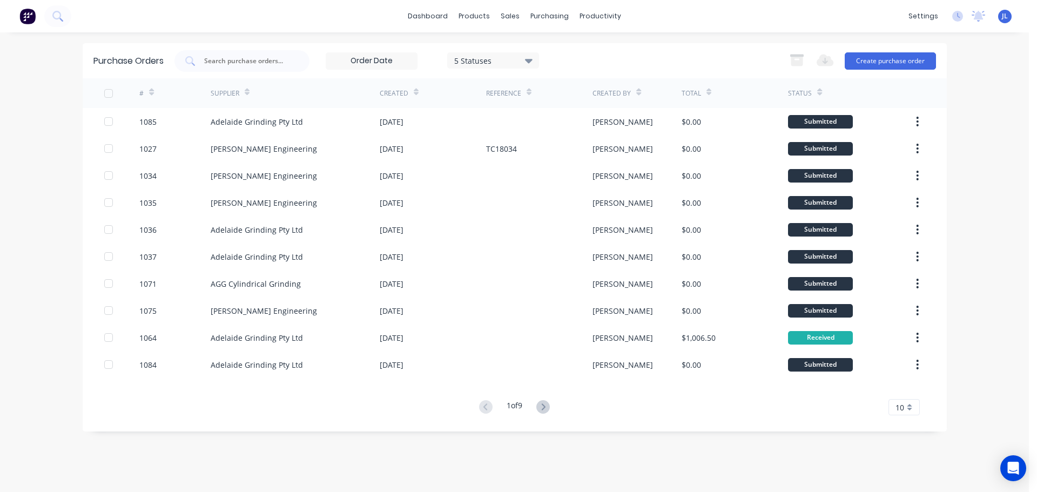
click at [26, 15] on img at bounding box center [27, 16] width 16 height 16
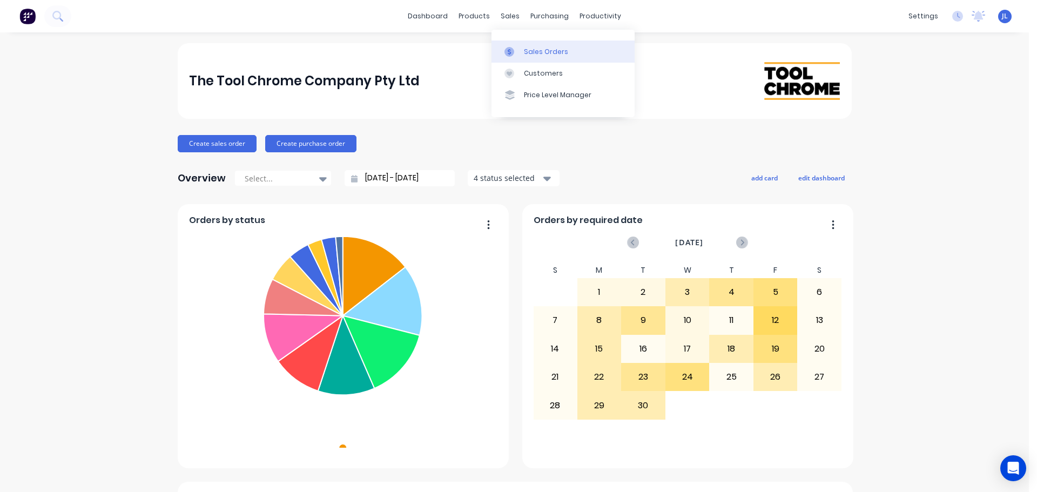
click at [516, 51] on div at bounding box center [512, 52] width 16 height 10
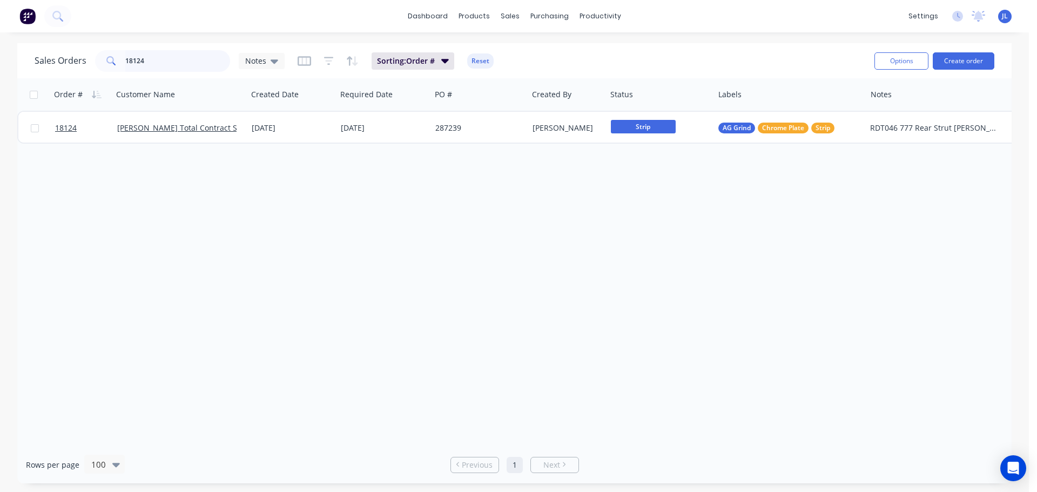
click at [166, 64] on input "18124" at bounding box center [177, 61] width 105 height 22
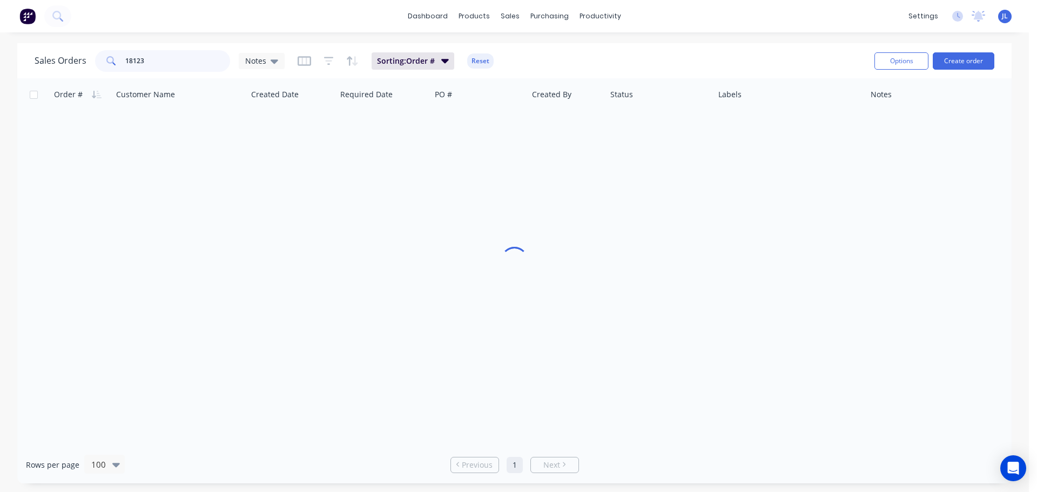
type input "18123"
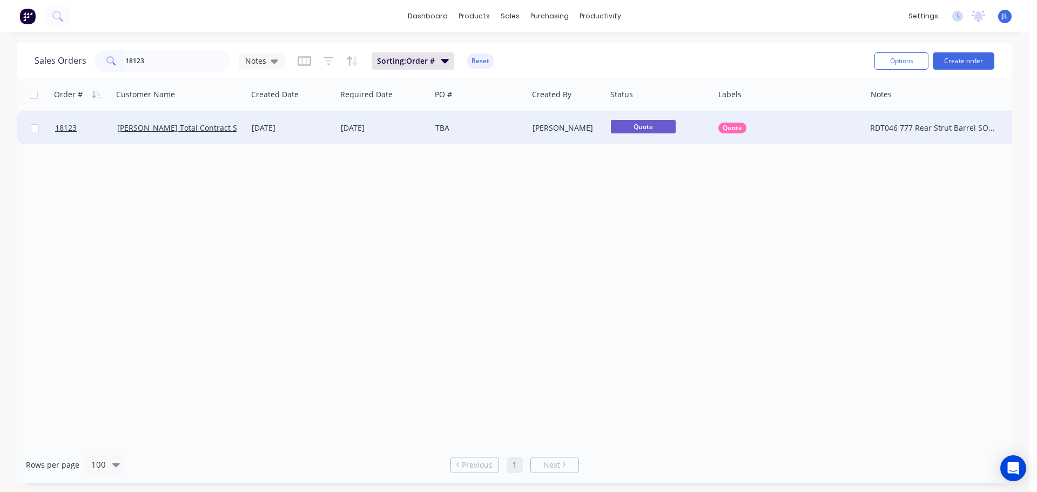
click at [405, 127] on div "[DATE]" at bounding box center [384, 128] width 86 height 11
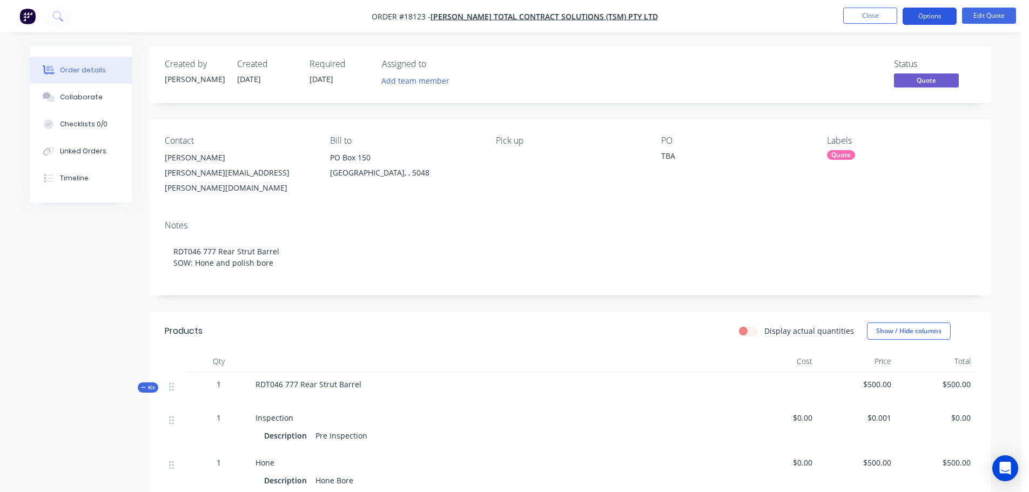
click at [927, 15] on button "Options" at bounding box center [930, 16] width 54 height 17
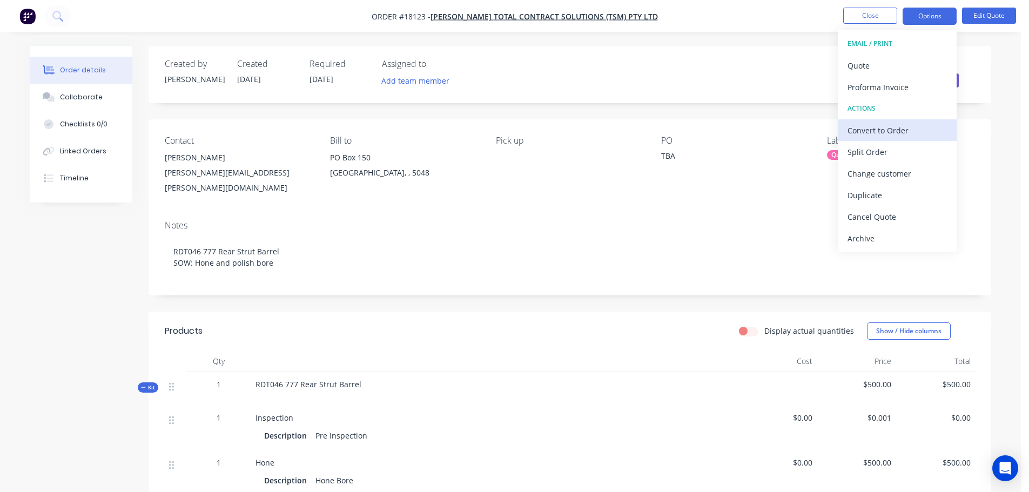
click at [886, 133] on div "Convert to Order" at bounding box center [896, 131] width 99 height 16
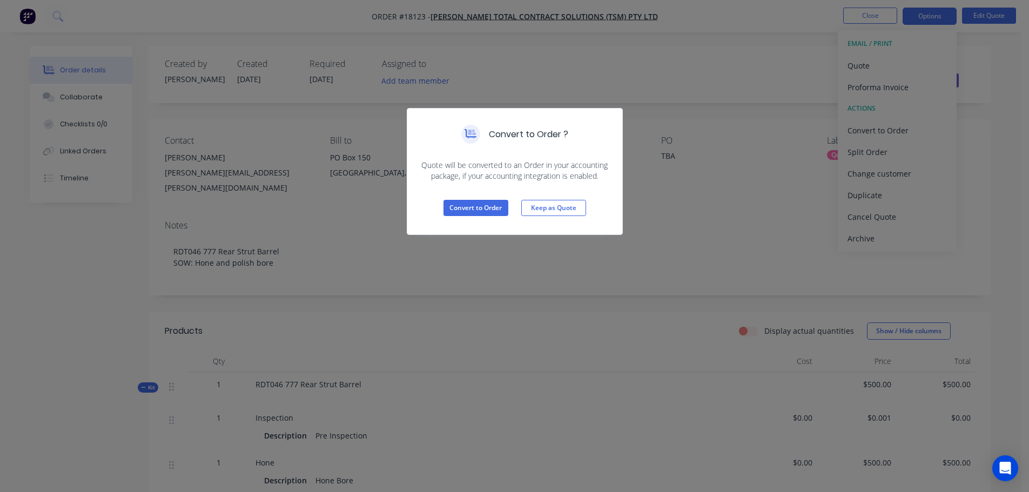
click at [512, 214] on div "Convert to Order Keep as Quote" at bounding box center [514, 207] width 215 height 53
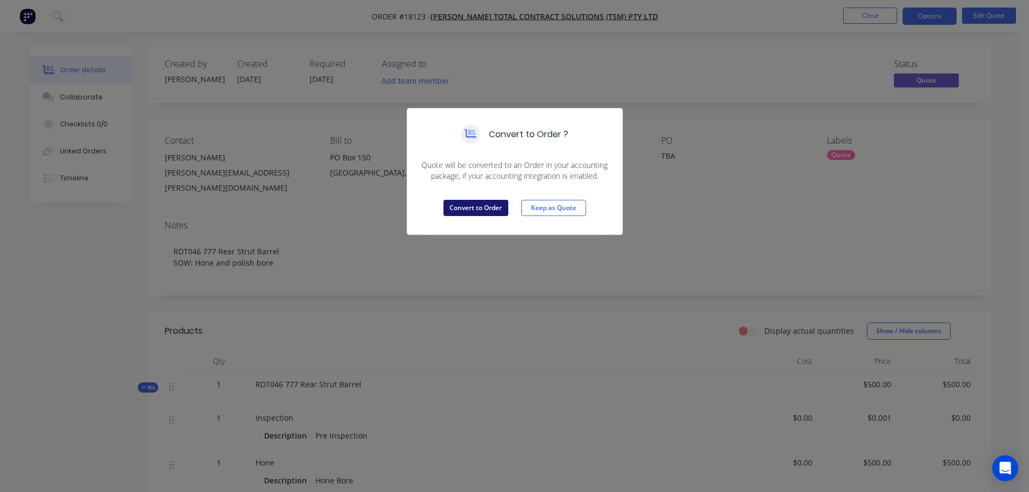
click at [502, 210] on button "Convert to Order" at bounding box center [475, 208] width 65 height 16
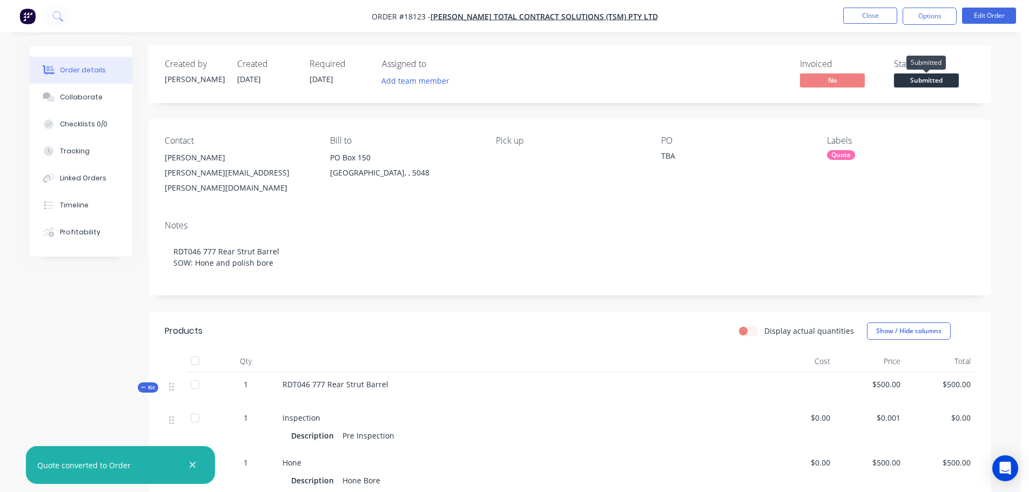
click at [922, 85] on span "Submitted" at bounding box center [926, 80] width 65 height 14
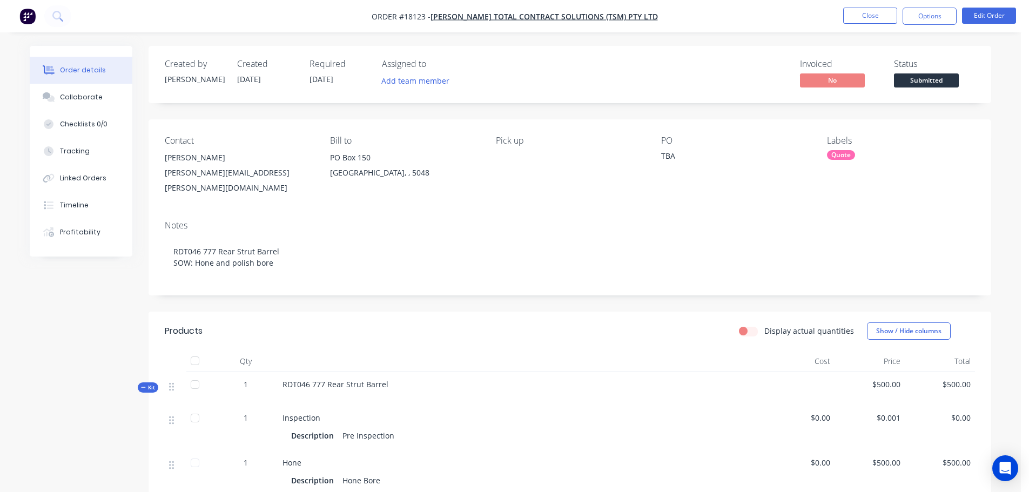
click at [742, 223] on div "Notes RDT046 777 Rear Strut Barrel SOW: Hone and polish bore" at bounding box center [570, 254] width 843 height 84
click at [908, 79] on span "Submitted" at bounding box center [926, 80] width 65 height 14
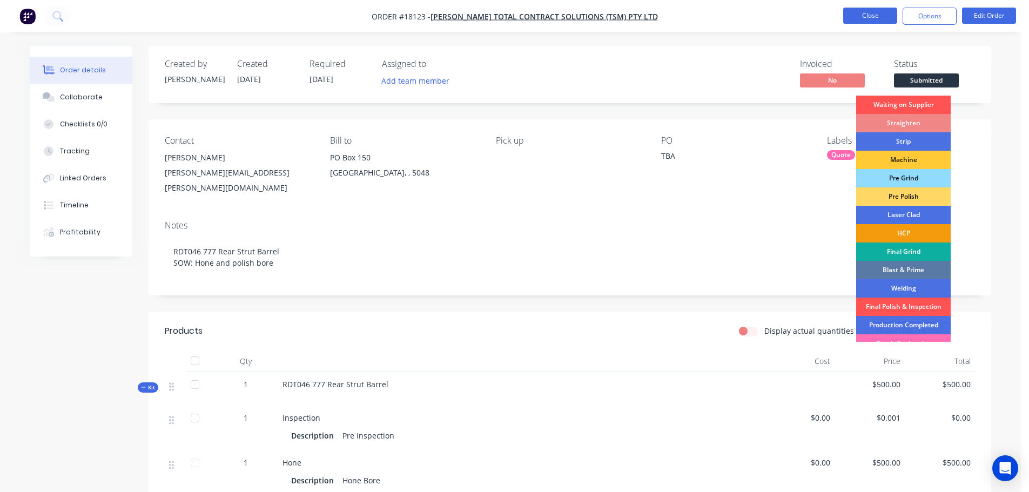
click at [855, 18] on button "Close" at bounding box center [870, 16] width 54 height 16
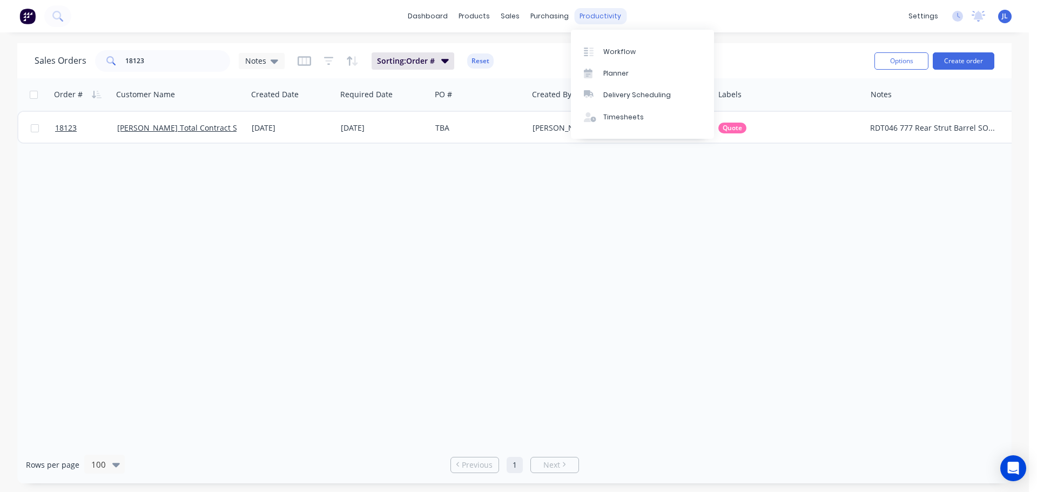
click at [578, 8] on div "productivity" at bounding box center [600, 16] width 52 height 16
click at [633, 52] on link "Workflow" at bounding box center [642, 52] width 143 height 22
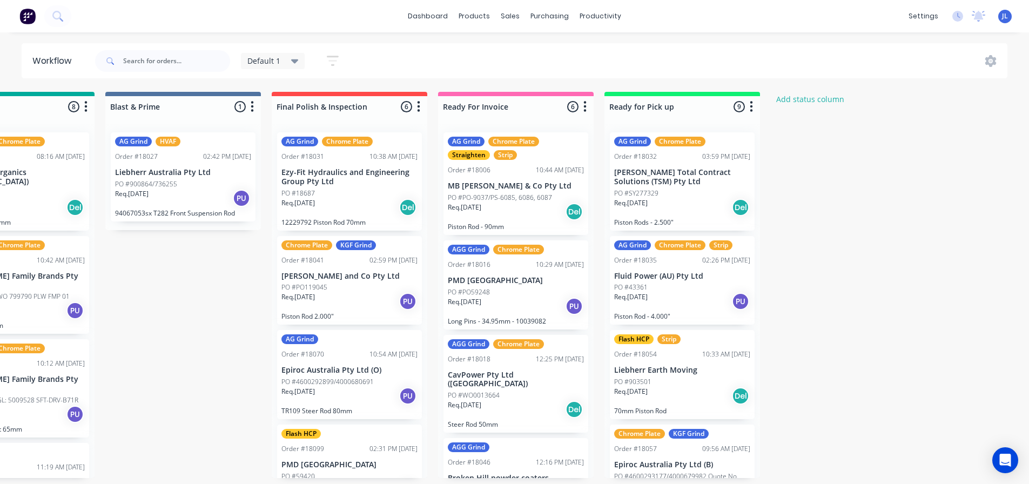
scroll to position [0, 1793]
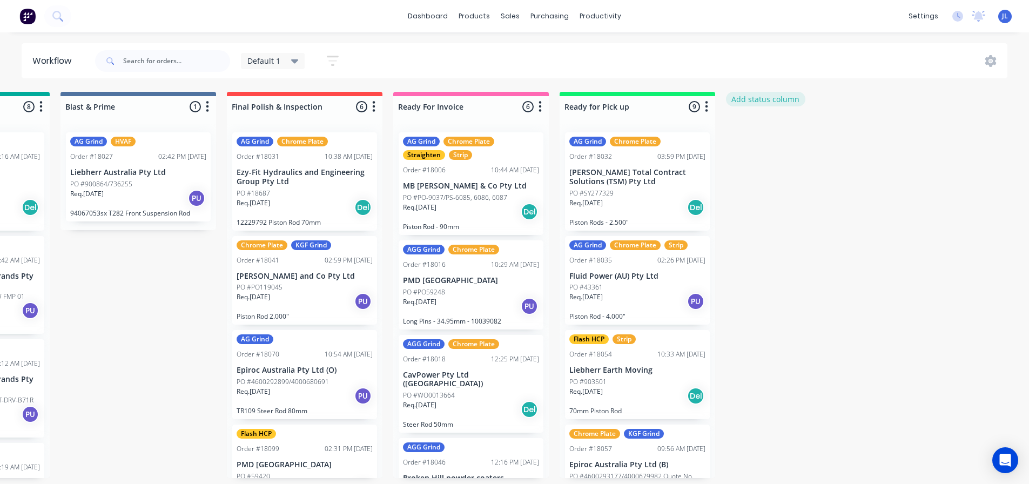
click at [780, 103] on button "Add status column" at bounding box center [765, 99] width 79 height 15
type input "Hone"
click at [773, 131] on button "Add" at bounding box center [761, 131] width 59 height 17
click at [873, 106] on icon "button" at bounding box center [873, 106] width 3 height 11
click at [852, 134] on button "Status colour" at bounding box center [825, 130] width 108 height 18
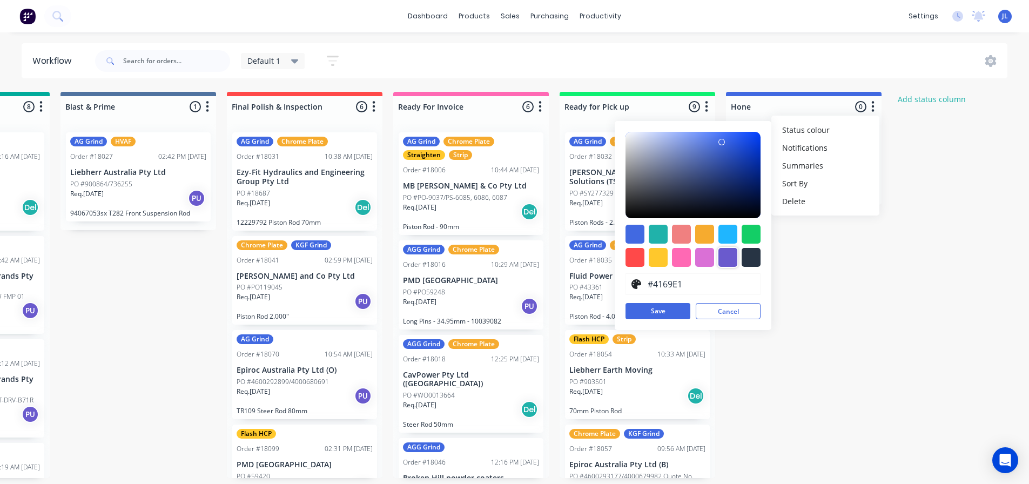
click at [723, 259] on div at bounding box center [727, 257] width 19 height 19
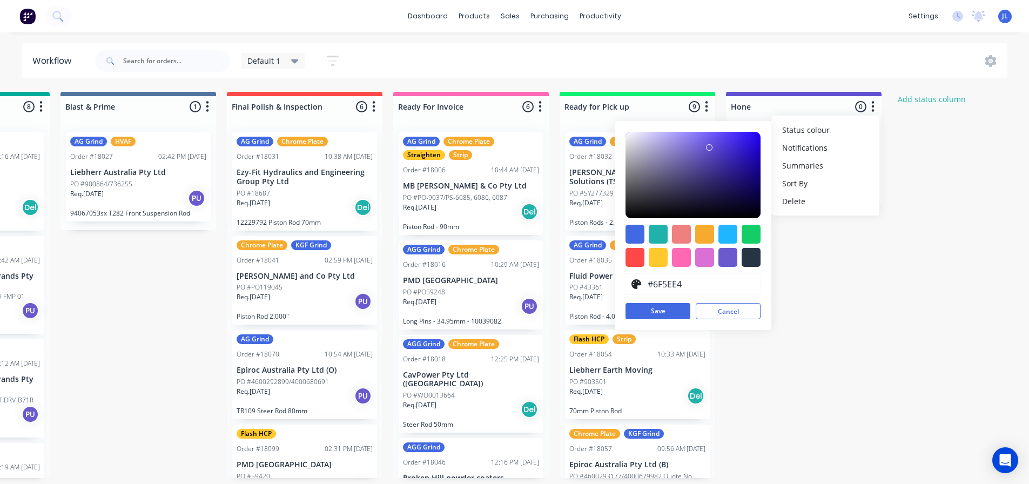
type input "#705FE6"
drag, startPoint x: 704, startPoint y: 147, endPoint x: 705, endPoint y: 140, distance: 7.0
click at [705, 140] on div at bounding box center [705, 140] width 6 height 6
click at [663, 311] on button "Save" at bounding box center [657, 311] width 65 height 16
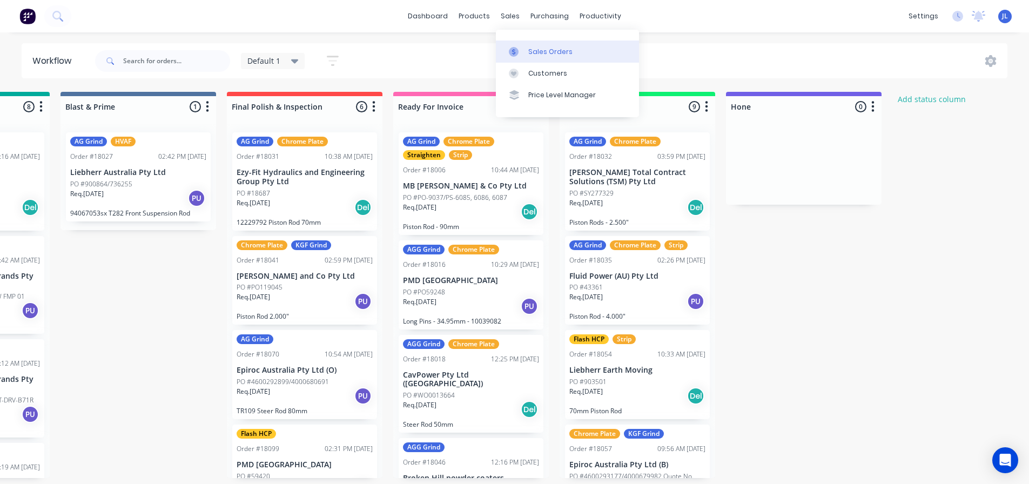
click at [523, 50] on div at bounding box center [517, 52] width 16 height 10
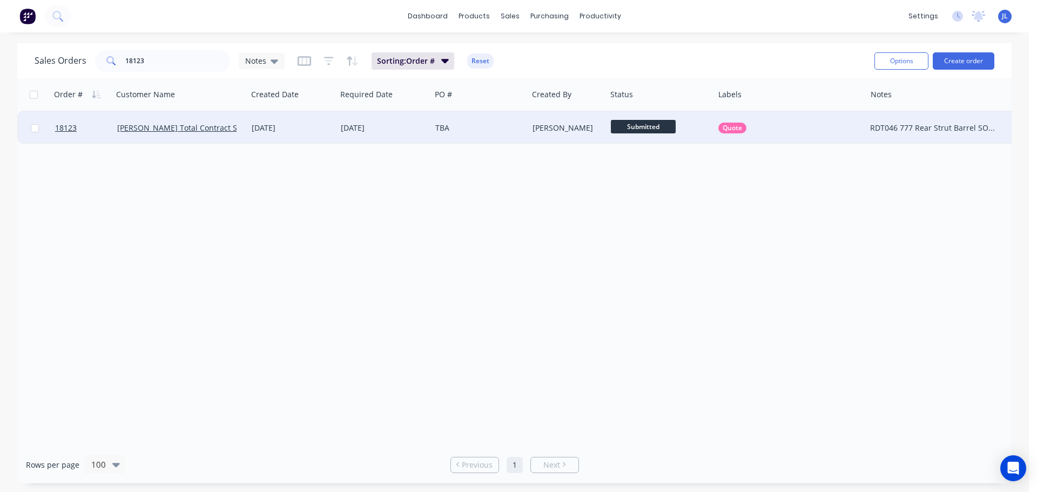
click at [666, 133] on span "Submitted" at bounding box center [643, 127] width 65 height 14
click at [641, 265] on button "HCP" at bounding box center [665, 267] width 108 height 20
click at [647, 129] on span "HCP" at bounding box center [643, 127] width 65 height 14
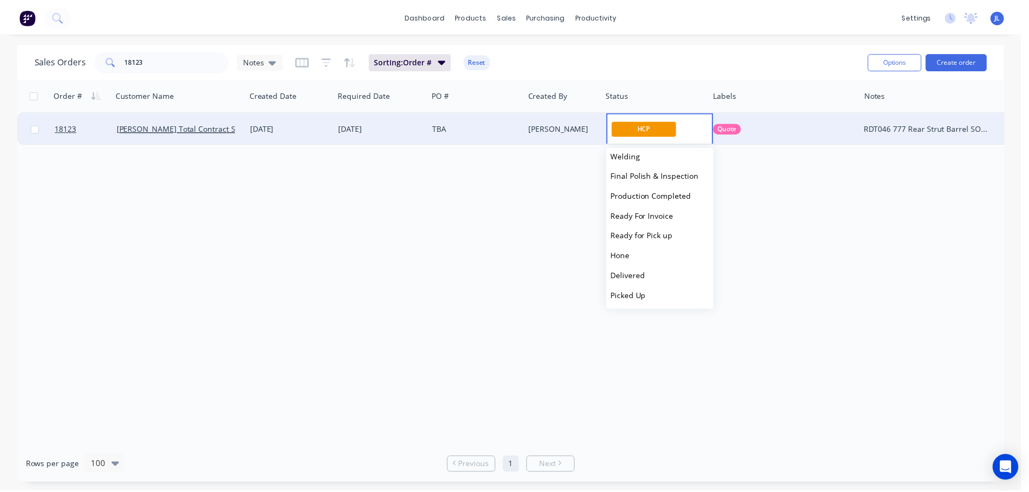
scroll to position [226, 0]
click at [640, 252] on button "Hone" at bounding box center [665, 255] width 108 height 20
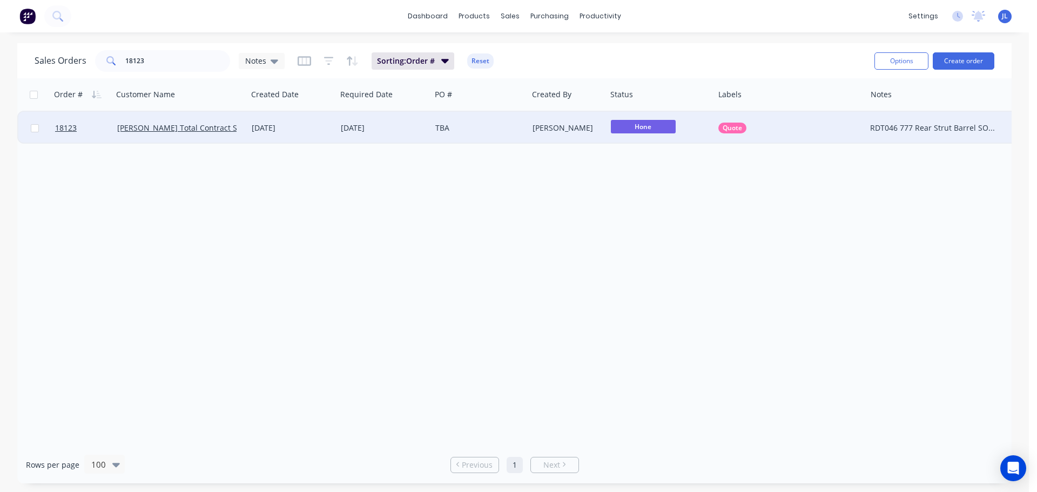
click at [509, 141] on div "TBA" at bounding box center [479, 128] width 97 height 32
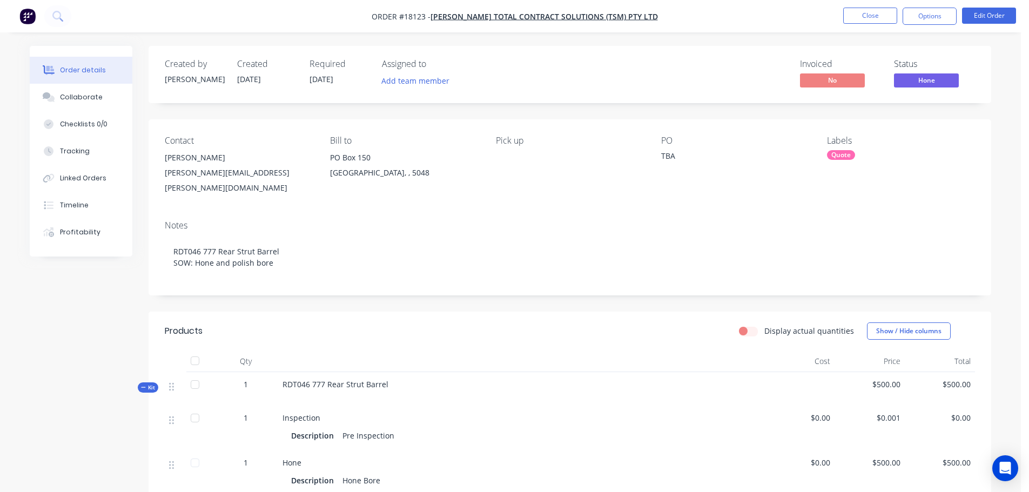
click at [661, 154] on div "Contact Shaun Yates shaun.yates@lucastcs.com.au Bill to PO Box 150 Brighton, , …" at bounding box center [570, 165] width 843 height 92
click at [668, 154] on div "TBA" at bounding box center [728, 157] width 135 height 15
click at [977, 10] on button "Edit Order" at bounding box center [989, 16] width 54 height 16
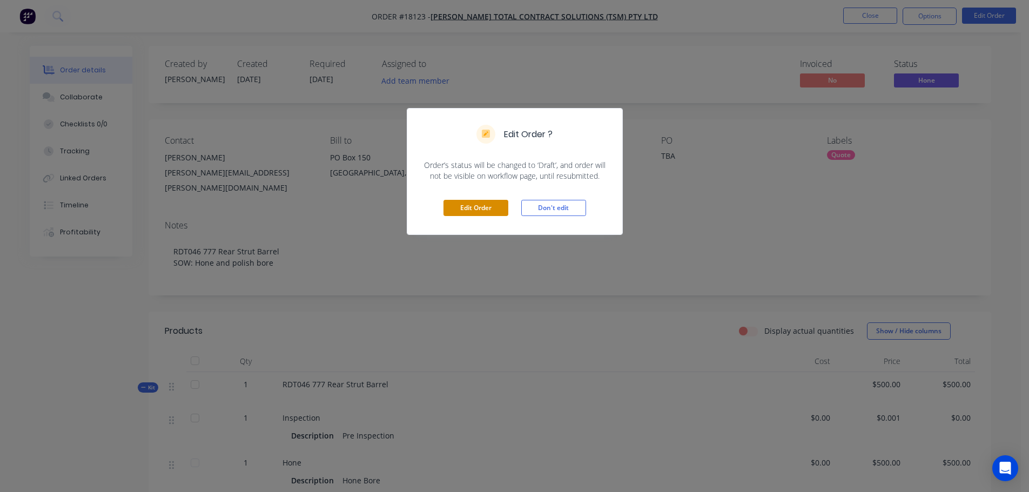
click at [496, 207] on button "Edit Order" at bounding box center [475, 208] width 65 height 16
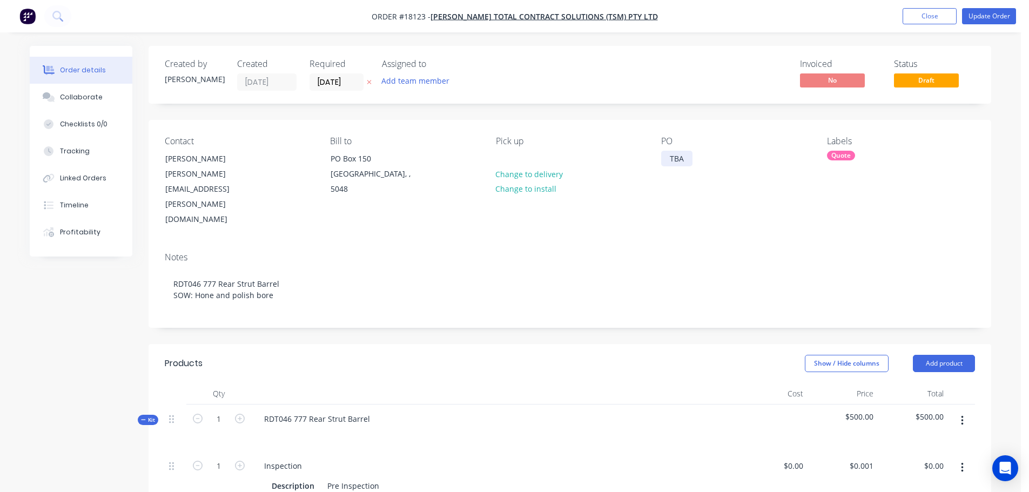
click at [687, 165] on div "TBA" at bounding box center [676, 159] width 31 height 16
drag, startPoint x: 689, startPoint y: 161, endPoint x: 644, endPoint y: 161, distance: 44.8
click at [644, 161] on div "Contact Shaun Yates shaun.yates@lucastcs.com.au Bill to PO Box 150 Brighton, , …" at bounding box center [570, 182] width 843 height 124
click at [595, 281] on div "Notes RDT046 777 Rear Strut Barrel SOW: Hone and polish bore" at bounding box center [570, 286] width 843 height 84
click at [985, 12] on button "Update Order" at bounding box center [989, 16] width 54 height 16
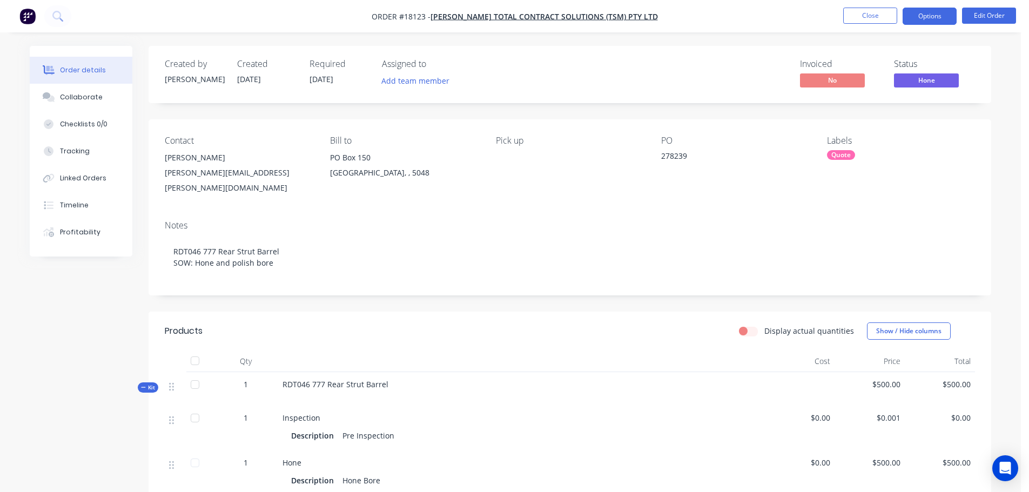
click at [913, 21] on button "Options" at bounding box center [930, 16] width 54 height 17
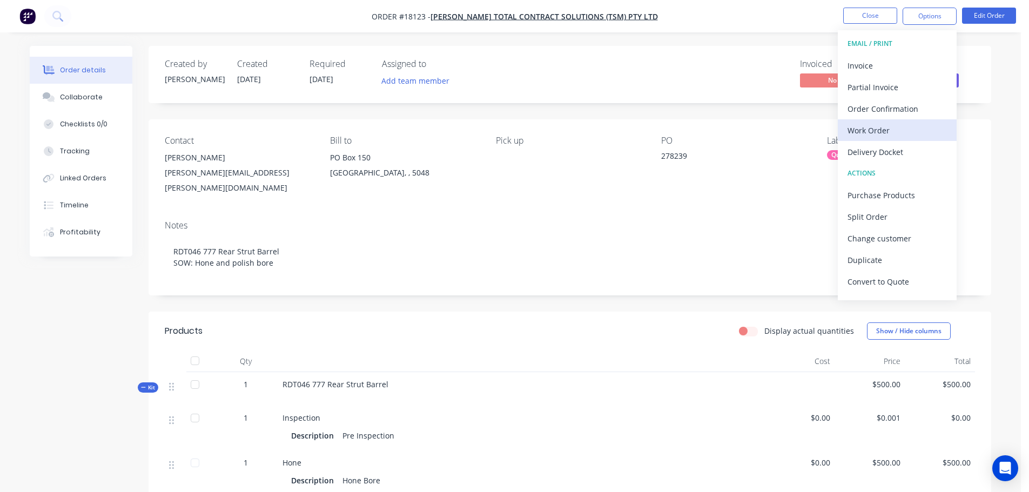
click at [887, 133] on div "Work Order" at bounding box center [896, 131] width 99 height 16
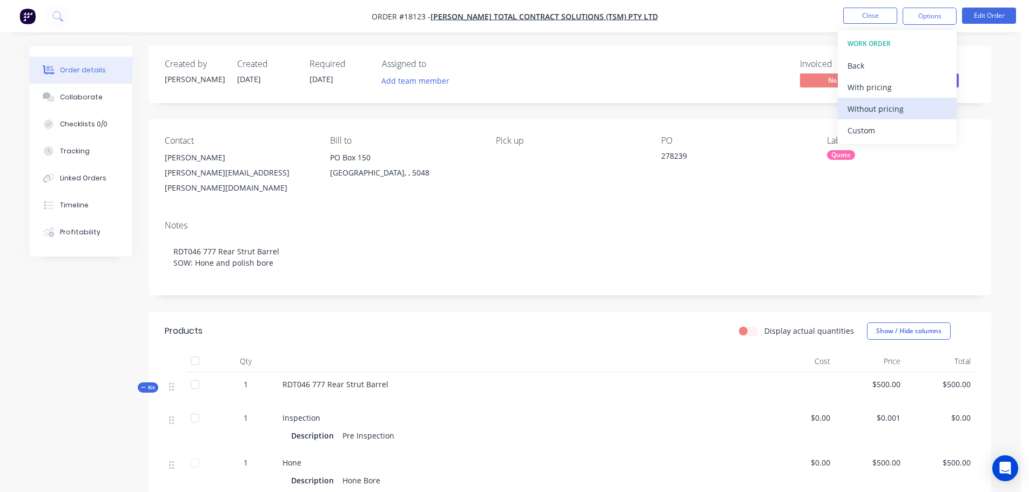
click at [870, 111] on div "Without pricing" at bounding box center [896, 109] width 99 height 16
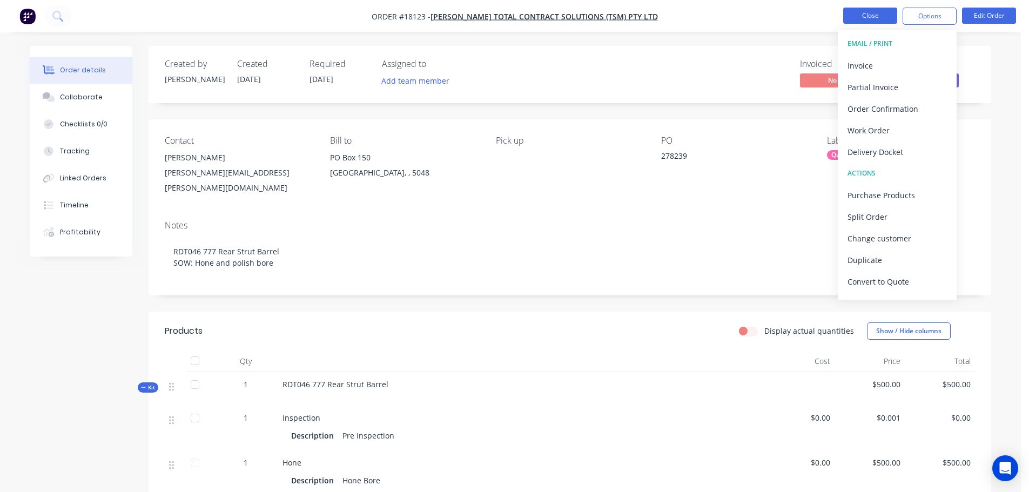
click at [873, 17] on button "Close" at bounding box center [870, 16] width 54 height 16
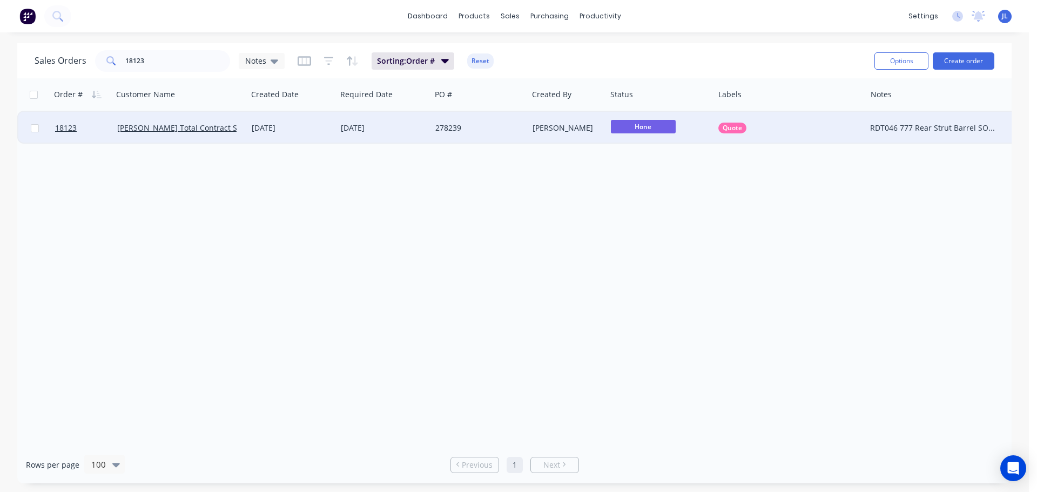
click at [730, 132] on span "Quote" at bounding box center [732, 128] width 19 height 11
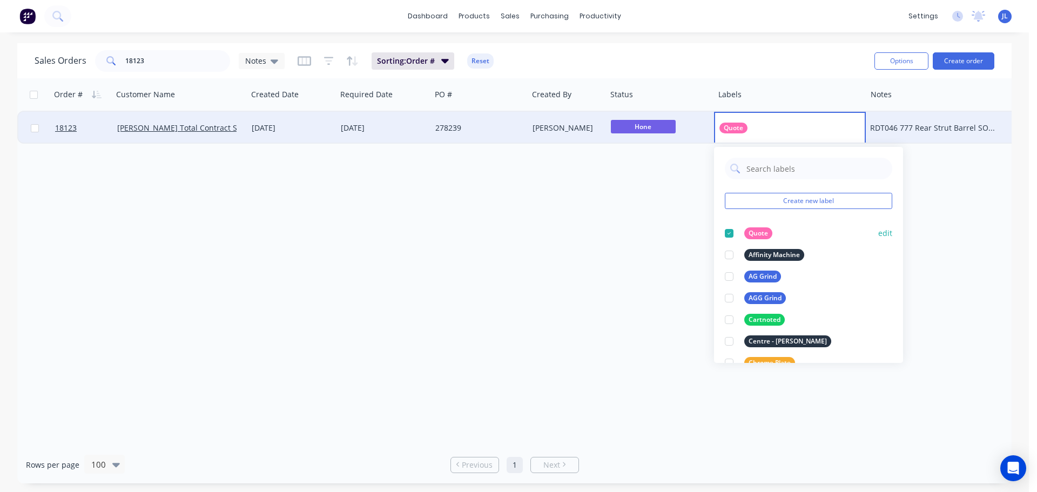
click at [731, 231] on div at bounding box center [729, 234] width 22 height 22
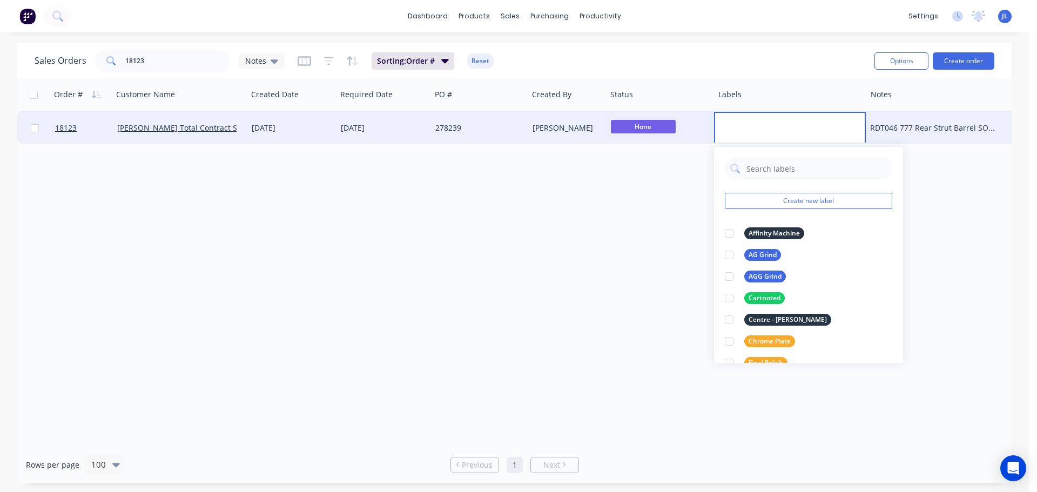
click at [526, 192] on div "Order # Customer Name Created Date Required Date PO # Created By Status Labels …" at bounding box center [514, 262] width 994 height 368
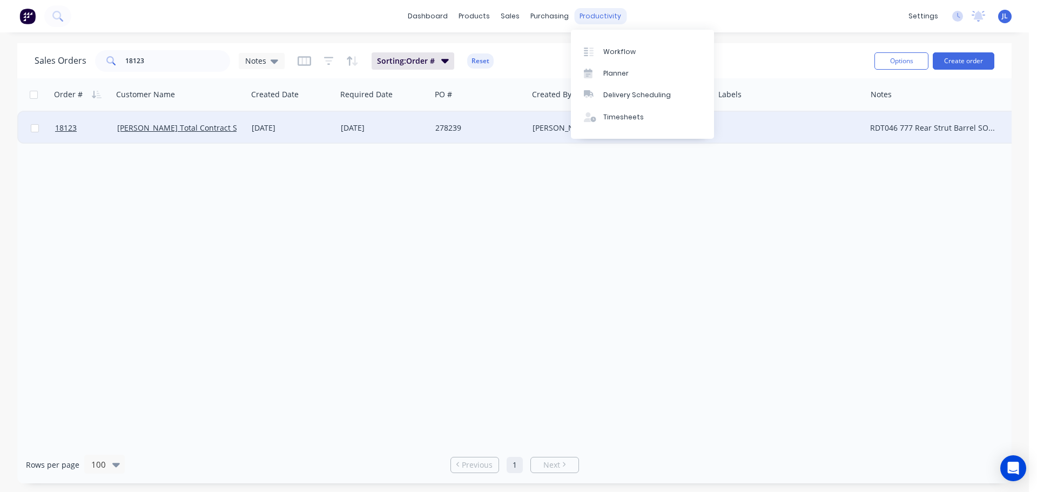
click at [591, 8] on div "productivity" at bounding box center [600, 16] width 52 height 16
click at [607, 55] on div "Workflow" at bounding box center [619, 52] width 32 height 10
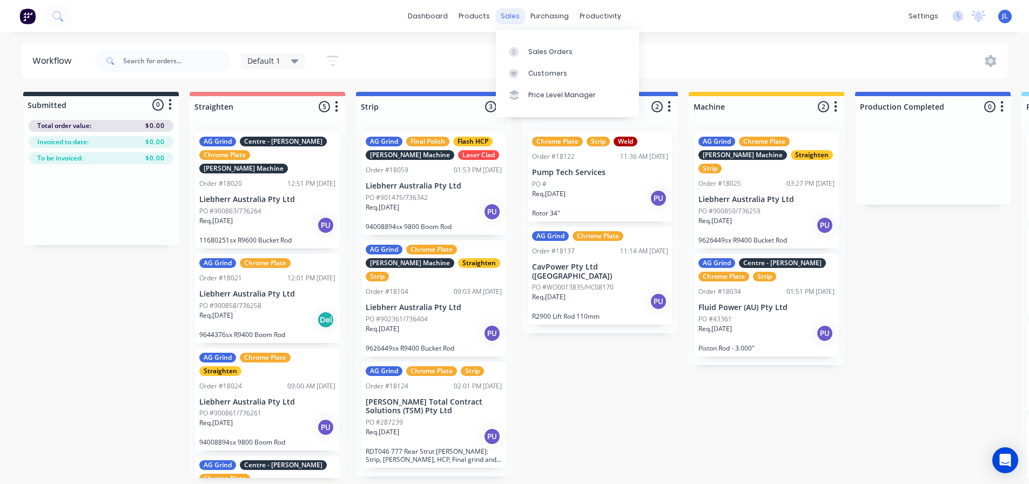
click at [521, 19] on div "sales" at bounding box center [510, 16] width 30 height 16
click at [535, 56] on div "Sales Orders" at bounding box center [550, 52] width 44 height 10
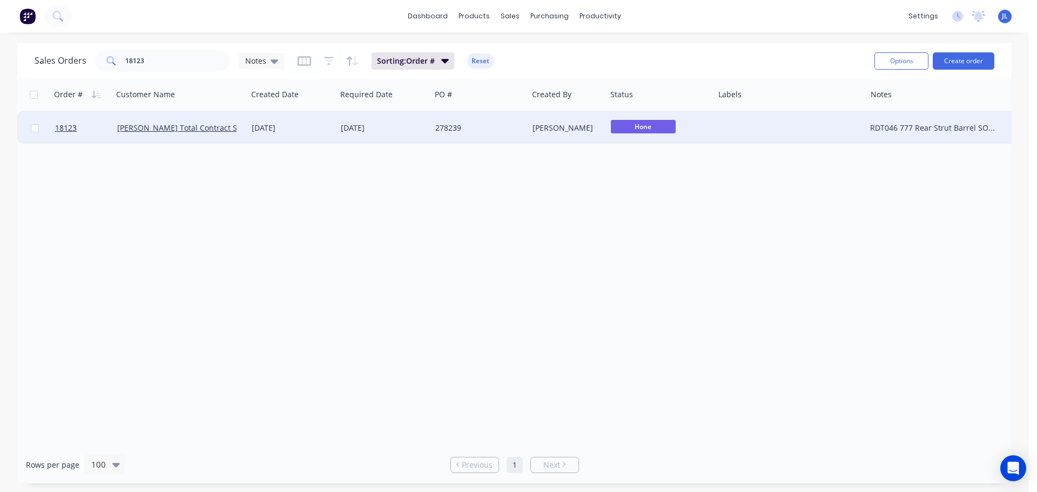
click at [722, 126] on div at bounding box center [790, 128] width 152 height 32
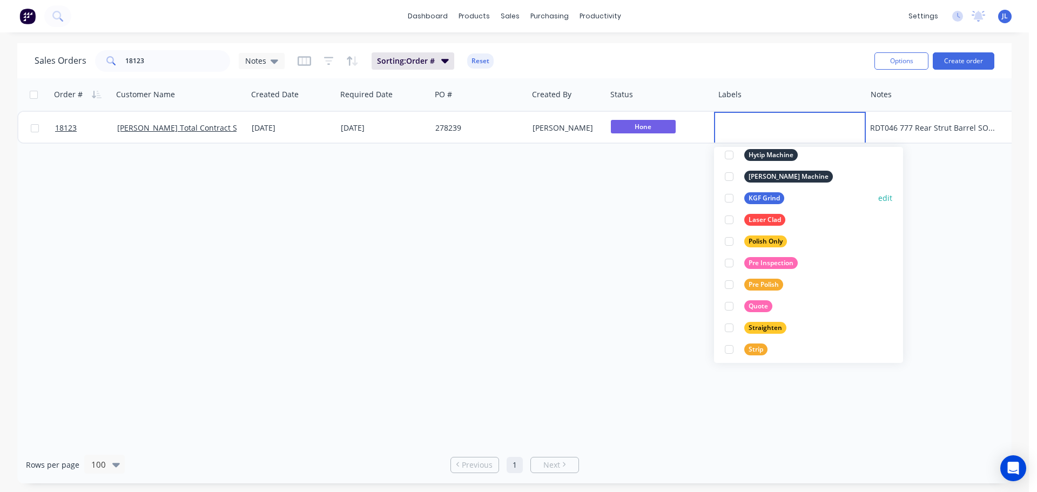
scroll to position [292, 0]
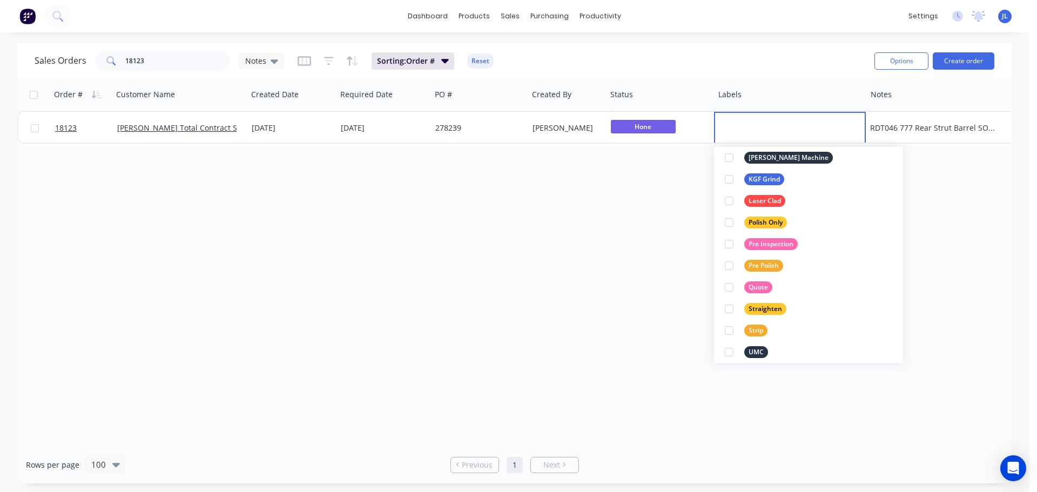
click at [472, 291] on div "Order # Customer Name Created Date Required Date PO # Created By Status Labels …" at bounding box center [514, 262] width 994 height 368
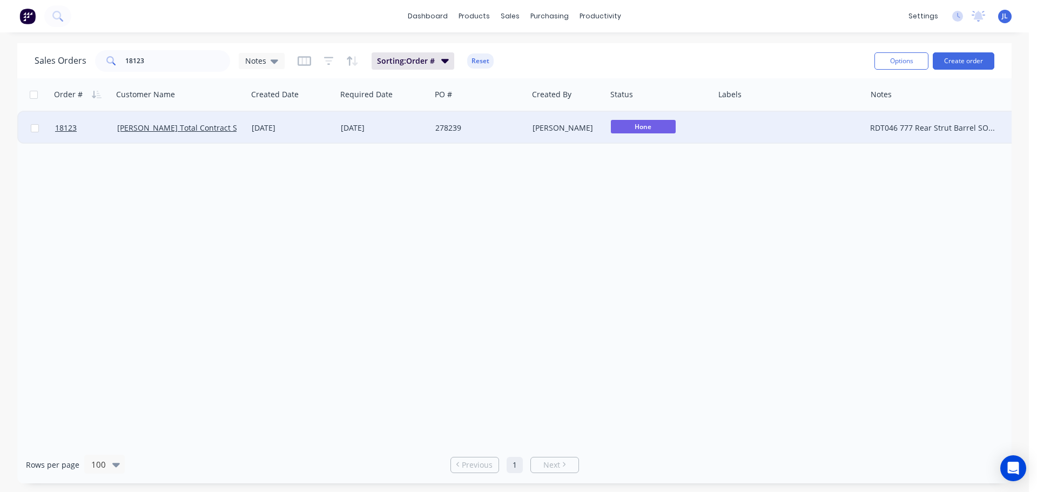
click at [755, 135] on div at bounding box center [790, 128] width 152 height 32
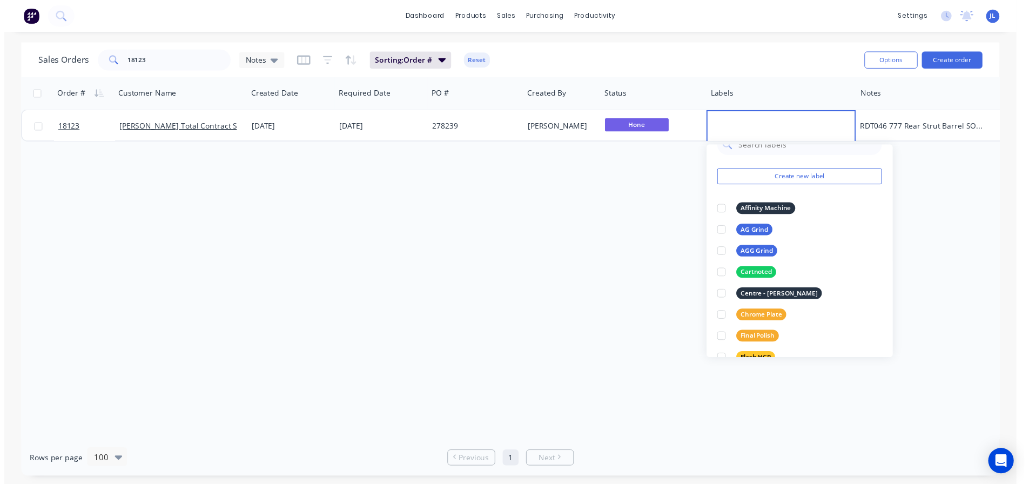
scroll to position [0, 0]
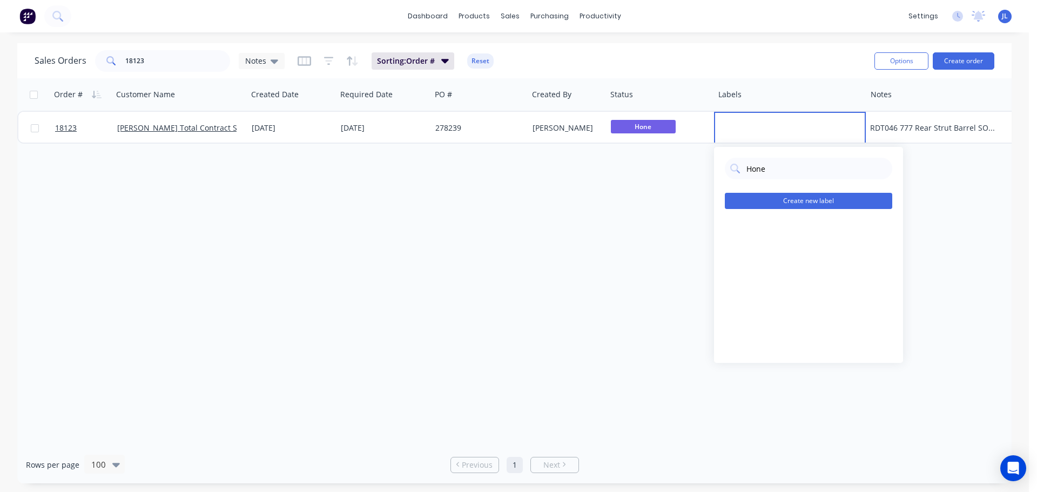
type input "Hone"
click at [794, 199] on button "Create new label" at bounding box center [808, 201] width 167 height 16
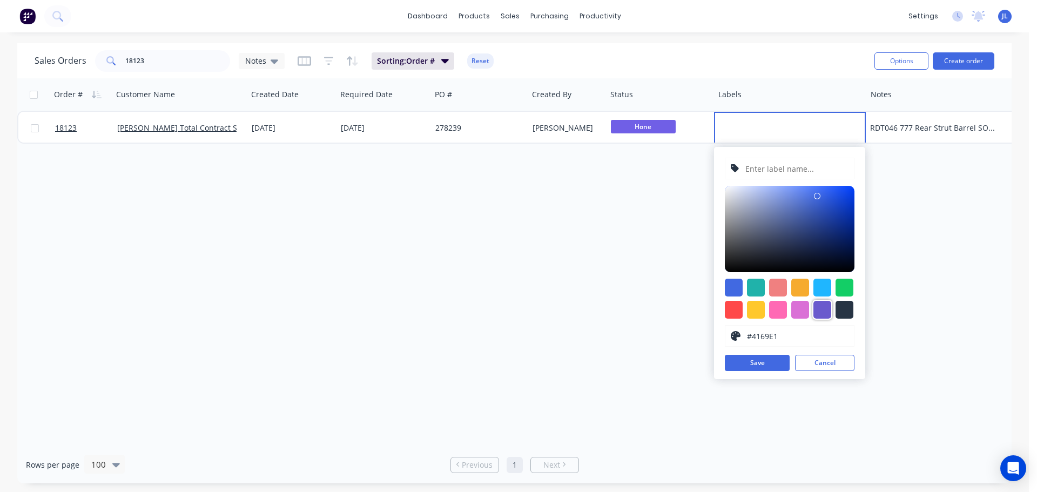
click at [819, 306] on div at bounding box center [822, 310] width 18 height 18
type input "#6A5ACD"
click at [772, 170] on input "text" at bounding box center [796, 168] width 104 height 21
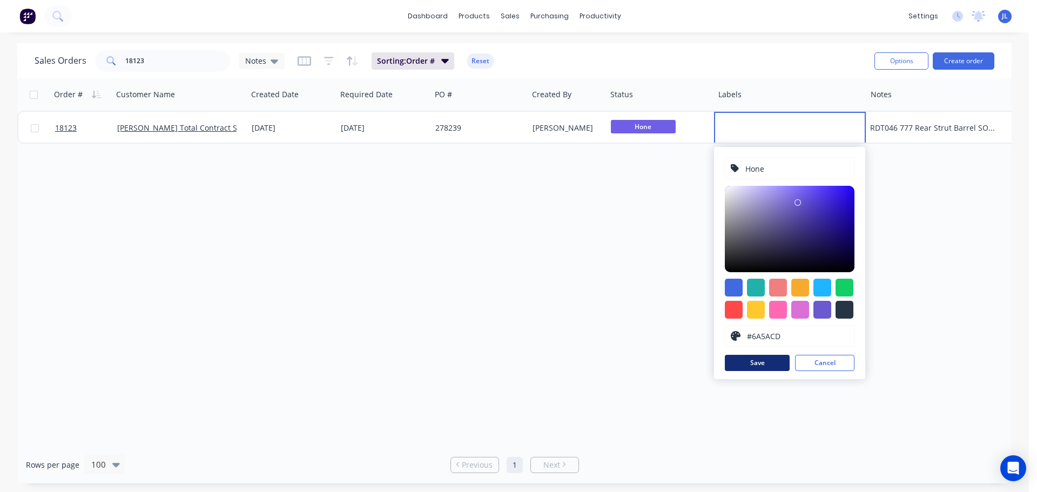
type input "Hone"
click at [753, 362] on button "Save" at bounding box center [757, 363] width 65 height 16
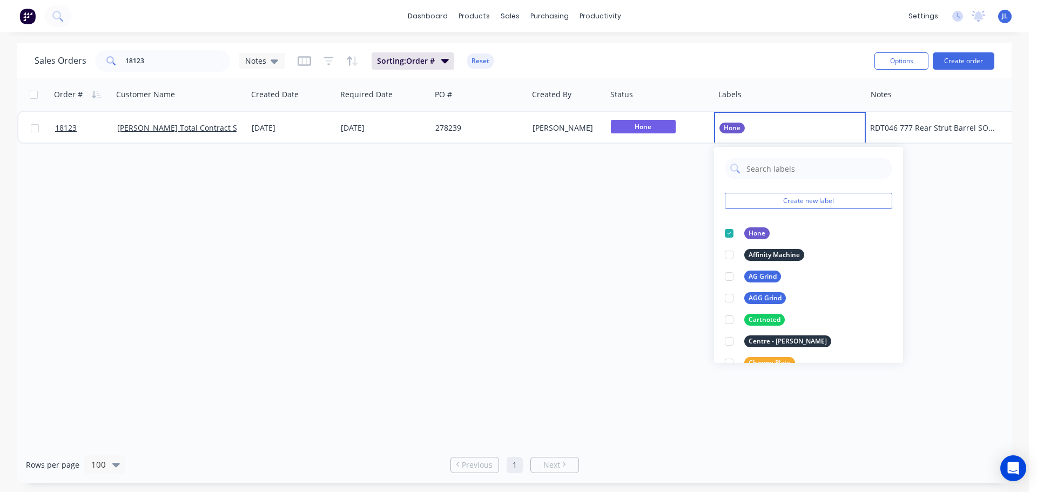
click at [622, 259] on div "Order # Customer Name Created Date Required Date PO # Created By Status Labels …" at bounding box center [514, 262] width 994 height 368
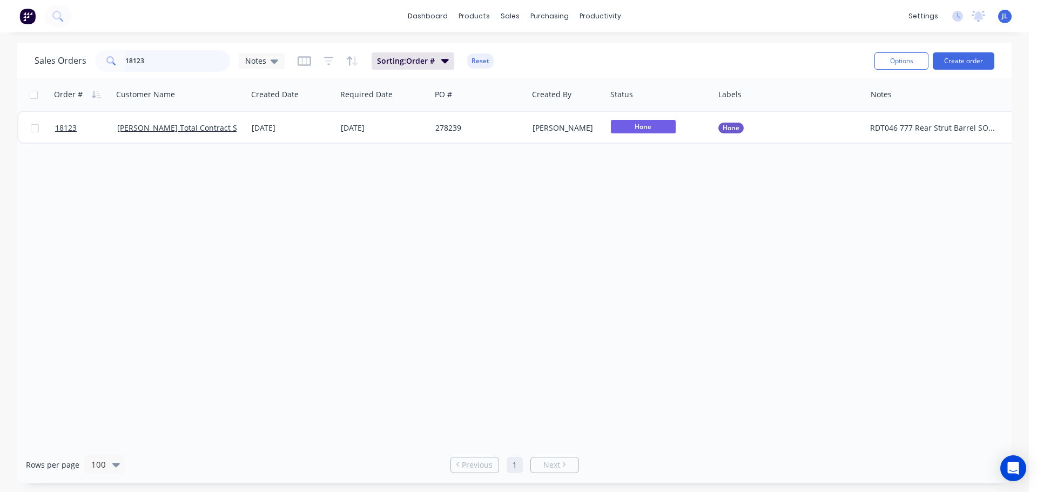
drag, startPoint x: 158, startPoint y: 64, endPoint x: 106, endPoint y: 62, distance: 51.4
click at [106, 62] on div "18123" at bounding box center [162, 61] width 135 height 22
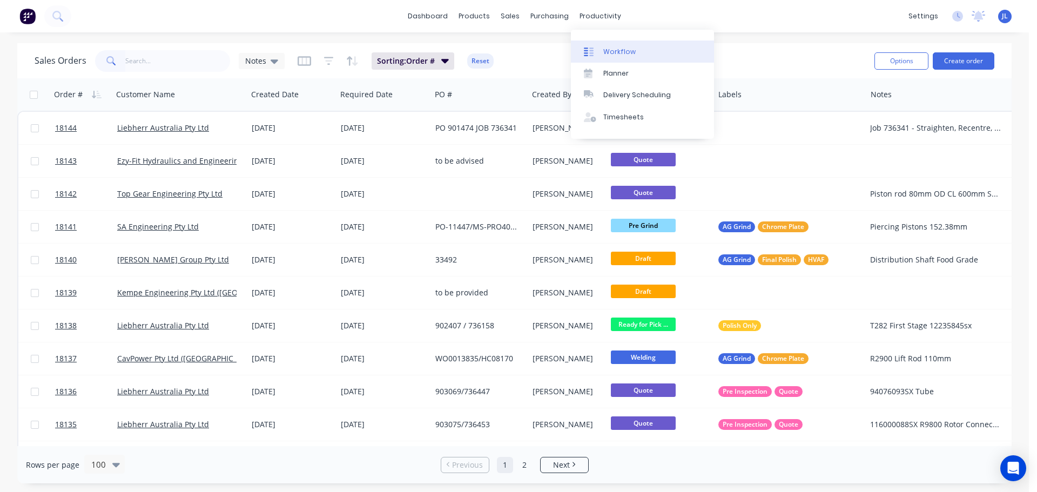
click at [604, 43] on link "Workflow" at bounding box center [642, 52] width 143 height 22
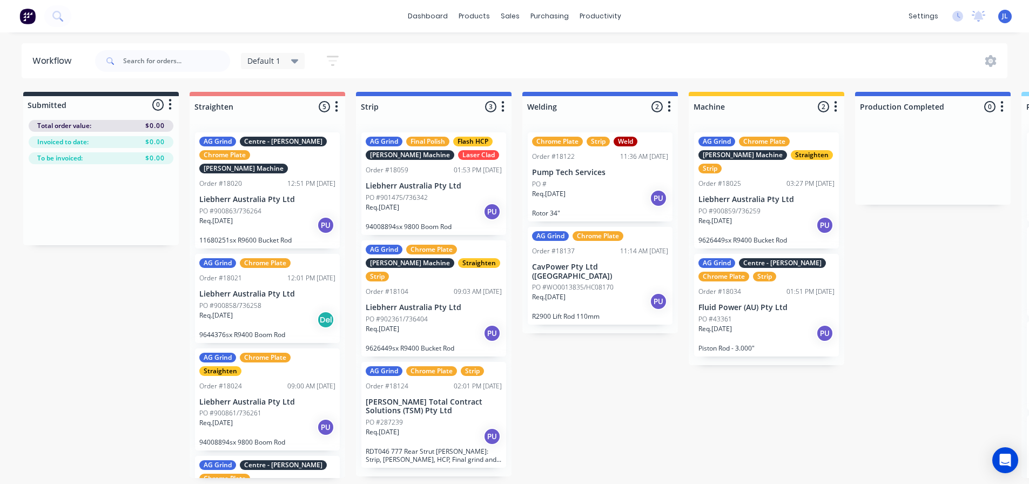
click at [626, 123] on div at bounding box center [600, 120] width 156 height 6
click at [619, 169] on p "Pump Tech Services" at bounding box center [600, 172] width 136 height 9
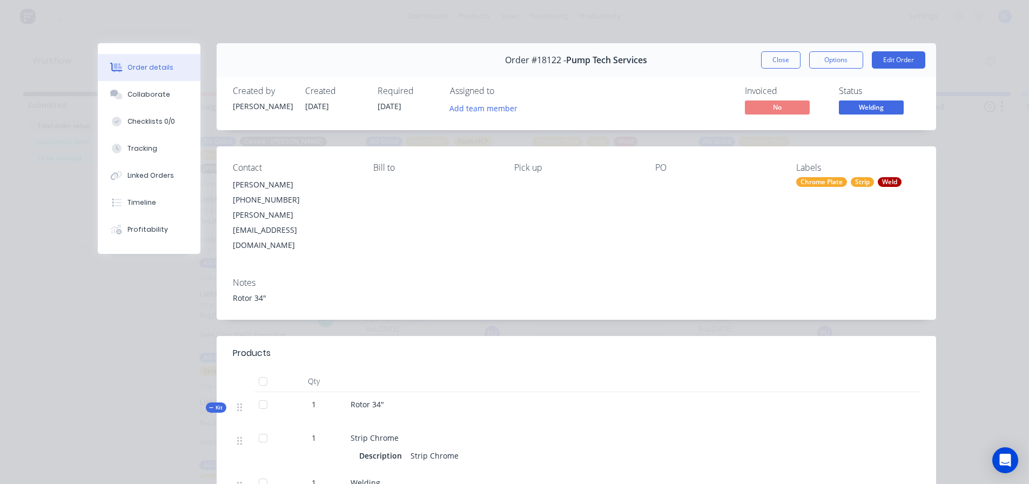
click at [848, 111] on span "Welding" at bounding box center [871, 107] width 65 height 14
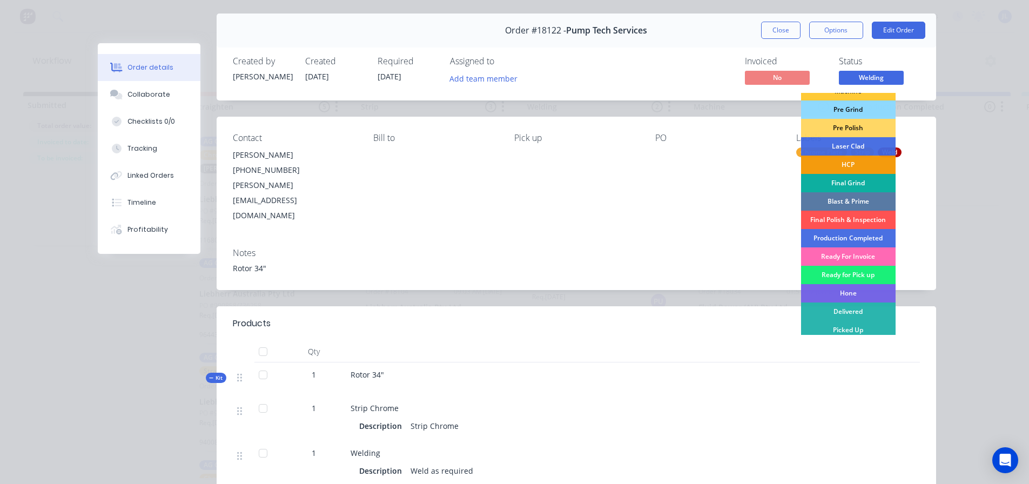
scroll to position [54, 0]
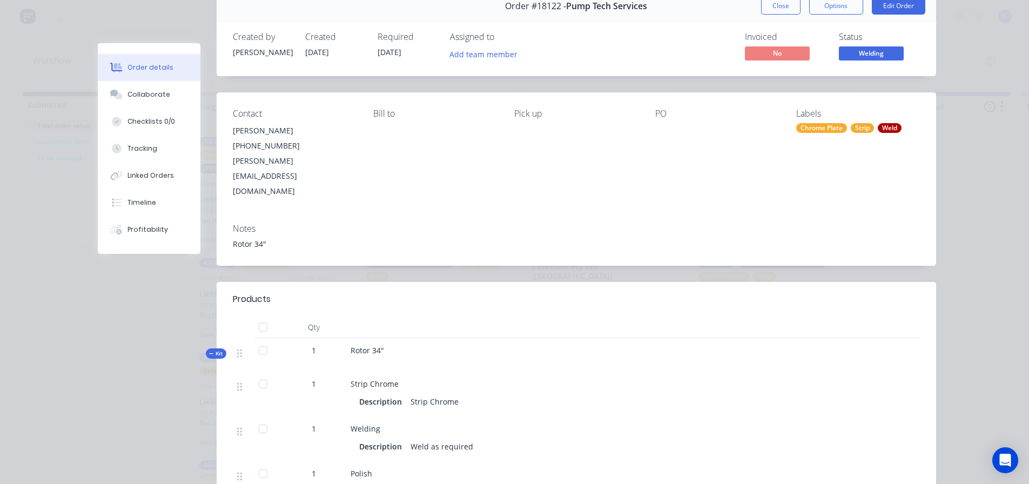
click at [785, 338] on div "Rotor 34"" at bounding box center [589, 354] width 486 height 33
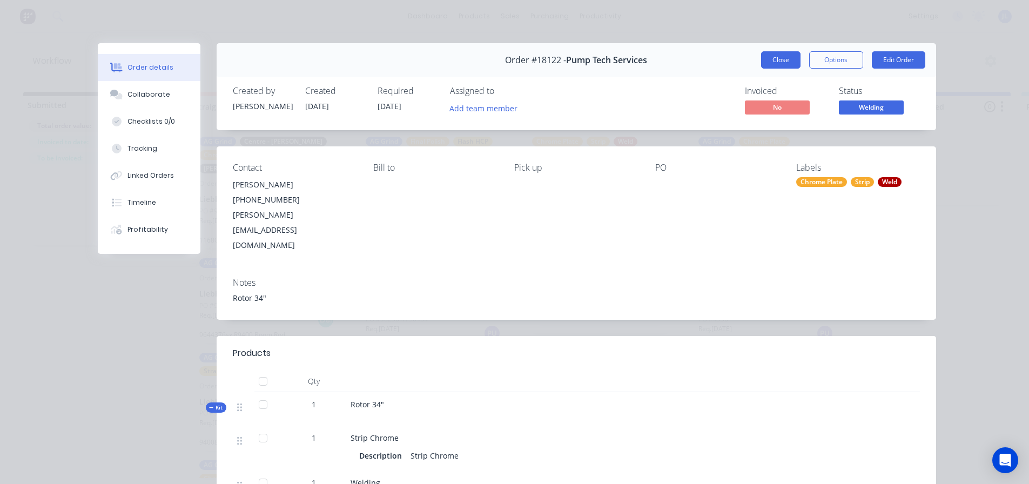
click at [784, 63] on button "Close" at bounding box center [780, 59] width 39 height 17
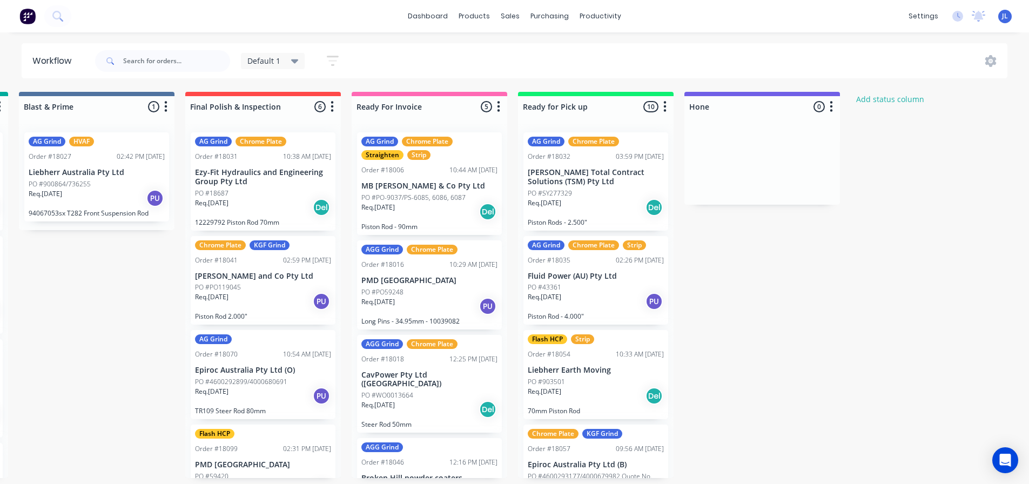
scroll to position [0, 1841]
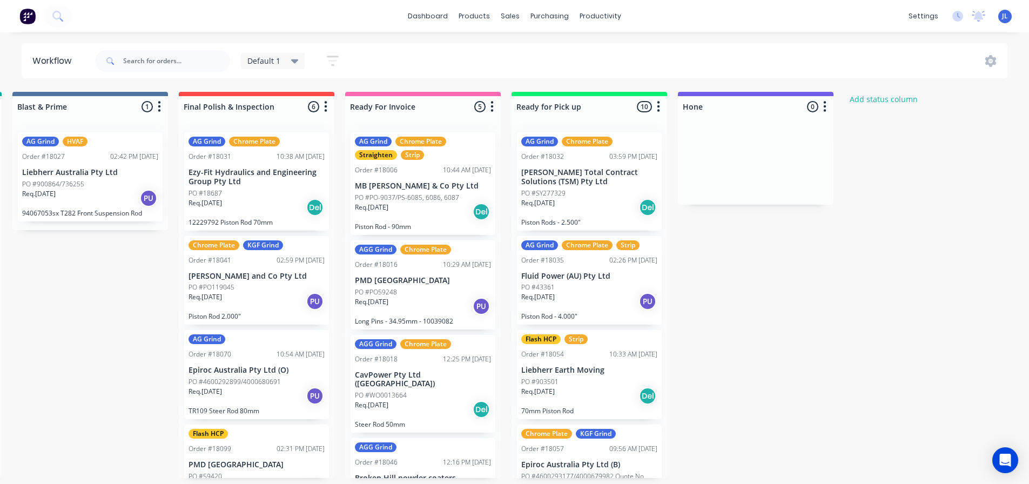
click at [295, 60] on icon at bounding box center [295, 61] width 8 height 4
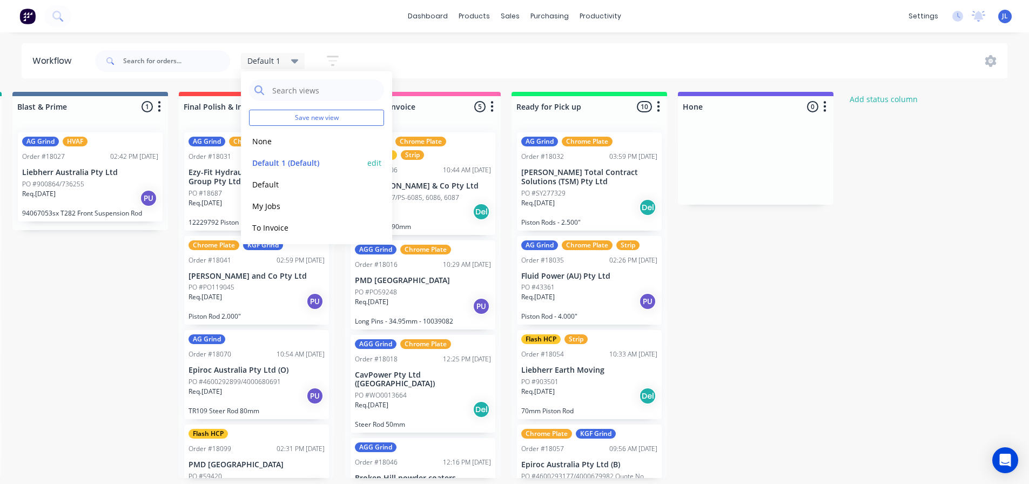
click at [371, 163] on button "edit" at bounding box center [374, 162] width 14 height 11
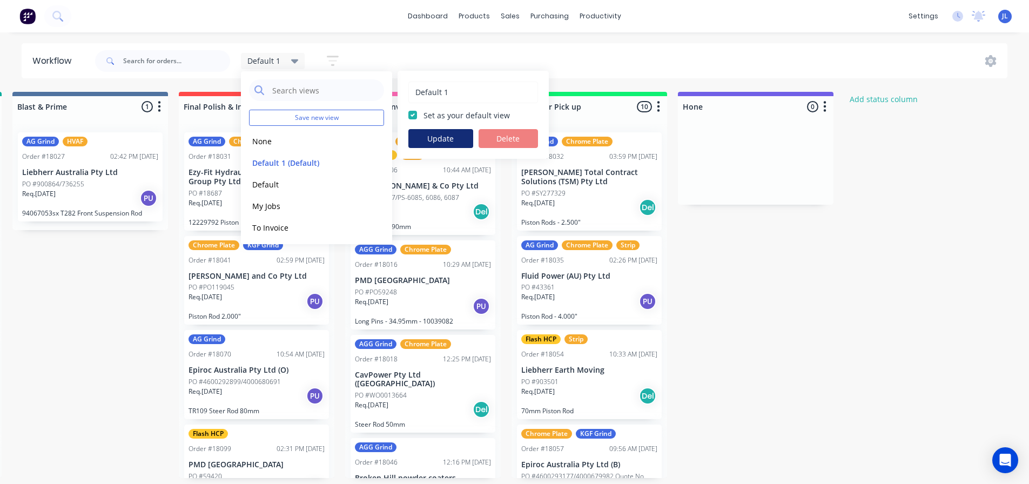
click at [442, 145] on button "Update" at bounding box center [440, 138] width 65 height 19
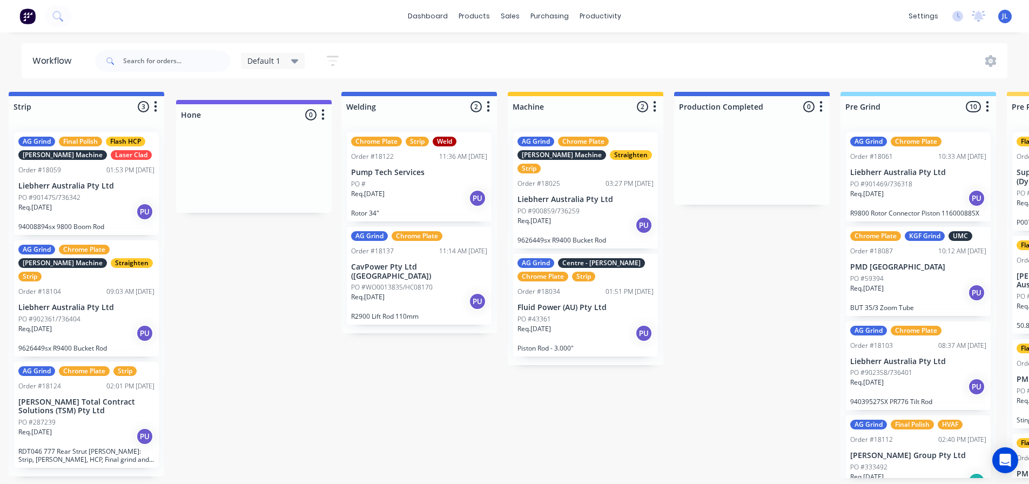
scroll to position [0, 345]
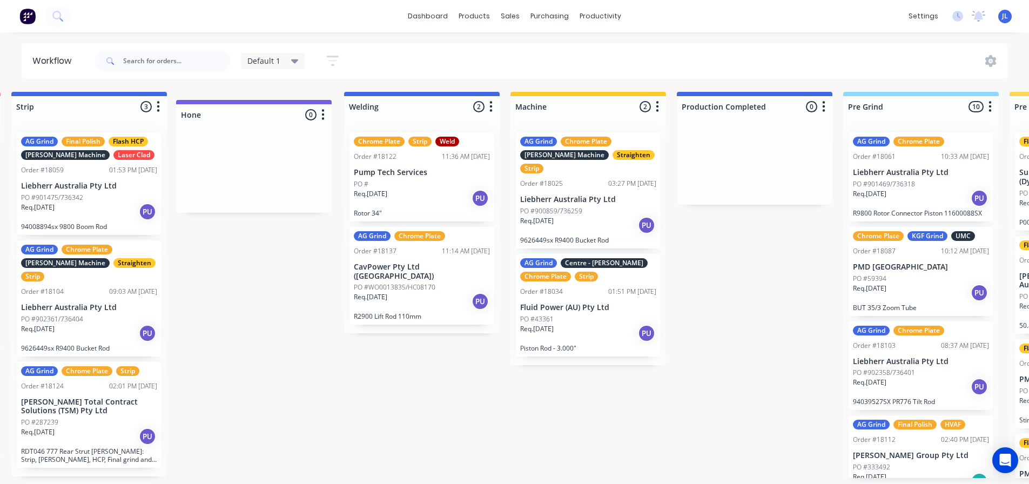
drag, startPoint x: 801, startPoint y: 105, endPoint x: 294, endPoint y: 111, distance: 506.6
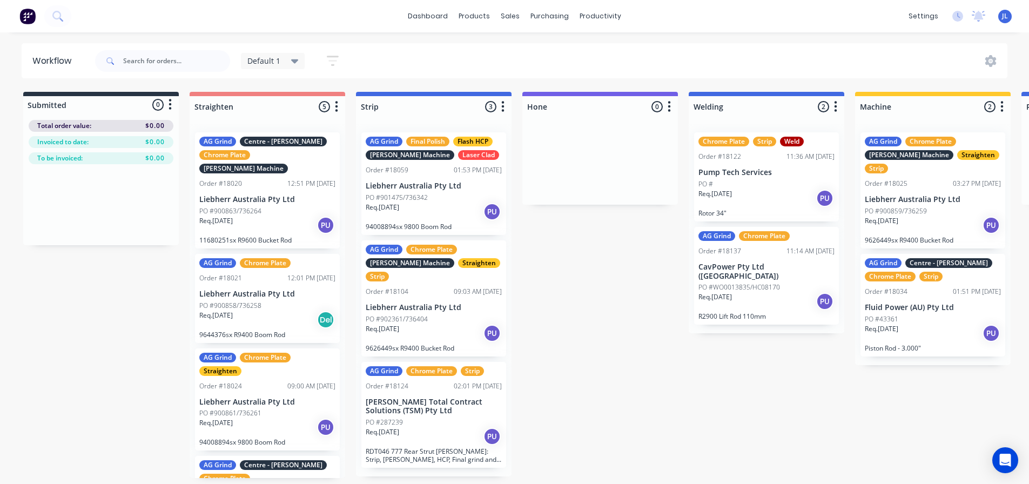
scroll to position [0, 181]
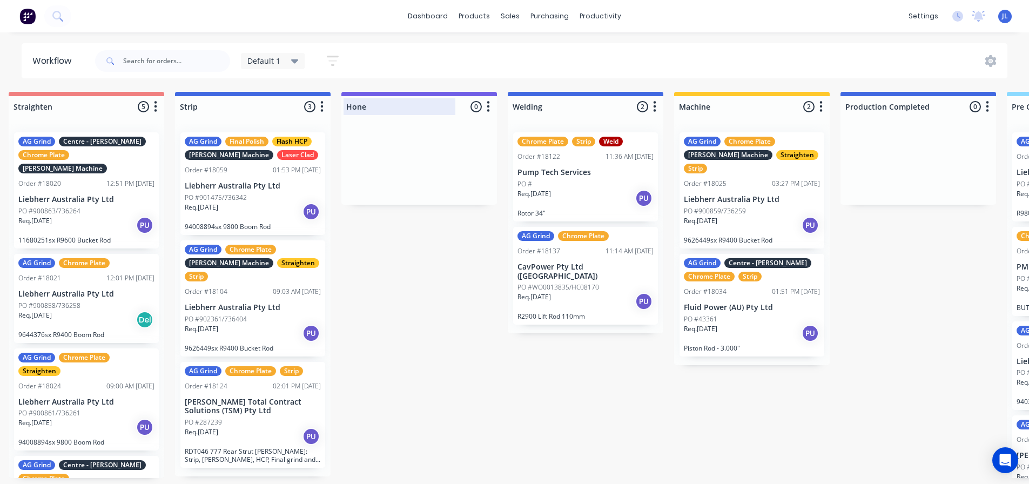
click at [358, 106] on div at bounding box center [419, 106] width 156 height 21
click at [349, 106] on input "Hone" at bounding box center [399, 106] width 106 height 11
type input "Pre Hone"
click at [297, 60] on icon at bounding box center [295, 61] width 8 height 4
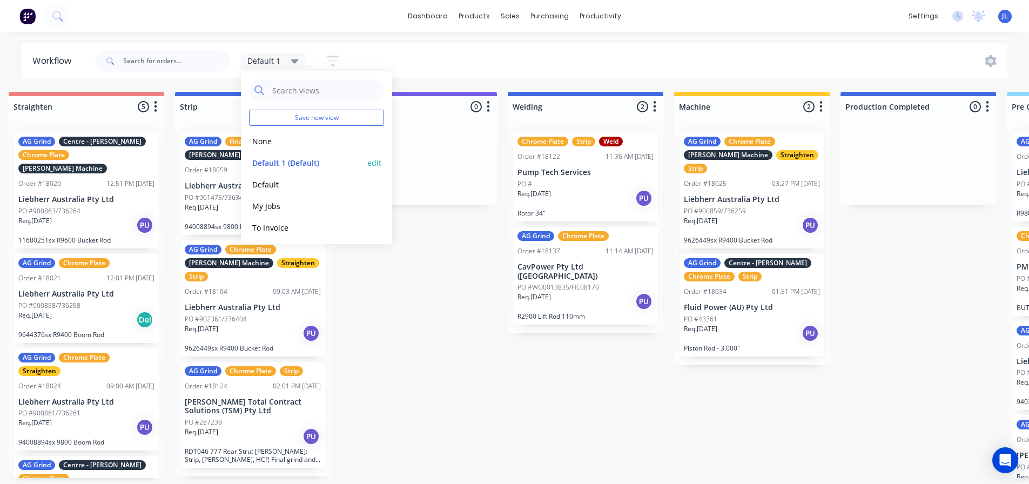
click at [358, 159] on div "Default 1 (Default) edit" at bounding box center [316, 163] width 135 height 22
click at [367, 159] on button "edit" at bounding box center [374, 162] width 14 height 11
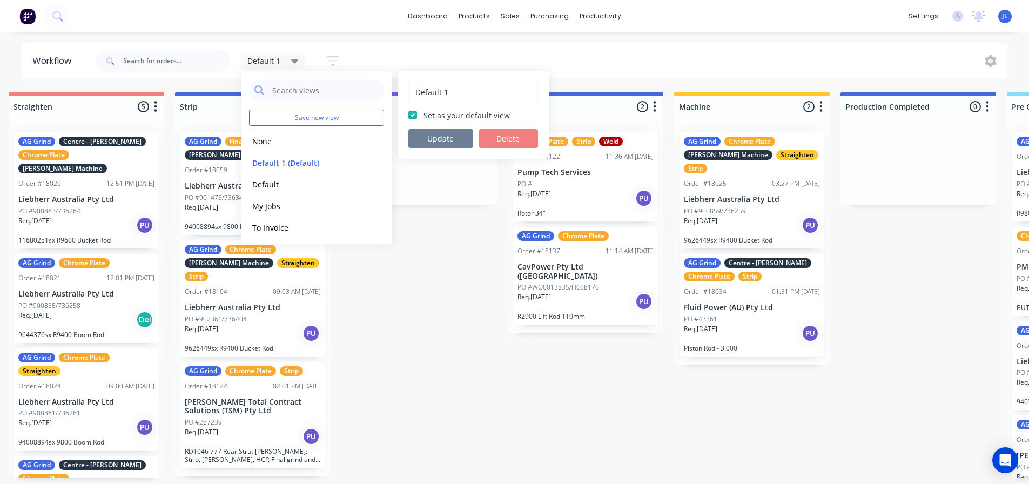
click at [432, 134] on button "Update" at bounding box center [440, 138] width 65 height 19
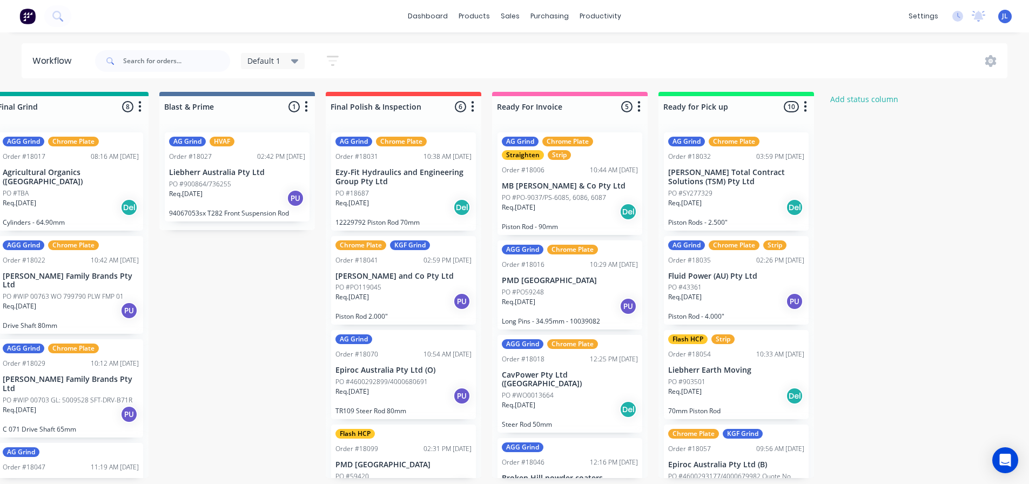
scroll to position [0, 1862]
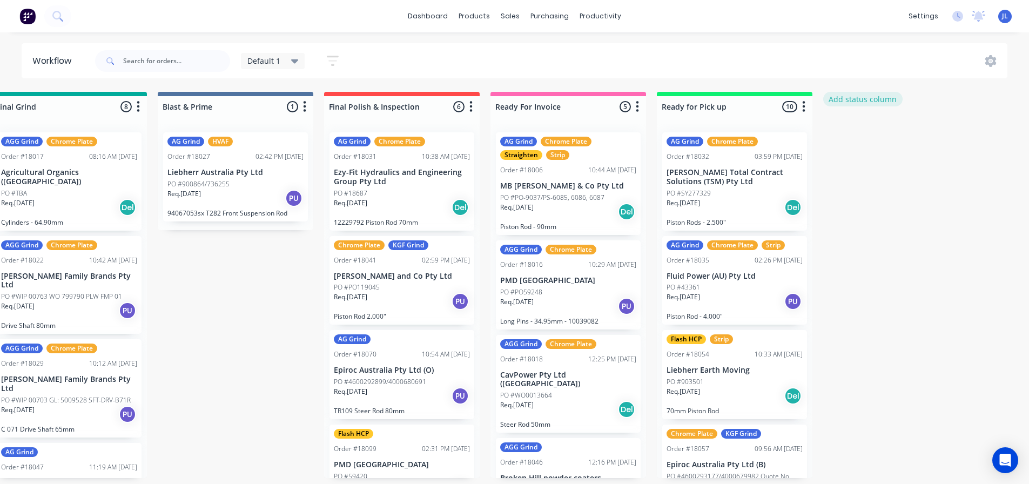
click at [861, 104] on button "Add status column" at bounding box center [862, 99] width 79 height 15
type input "Final Hone"
click button "Add" at bounding box center [859, 131] width 59 height 17
click at [973, 111] on button "button" at bounding box center [970, 106] width 13 height 13
click at [921, 133] on span "Status colour" at bounding box center [903, 129] width 48 height 11
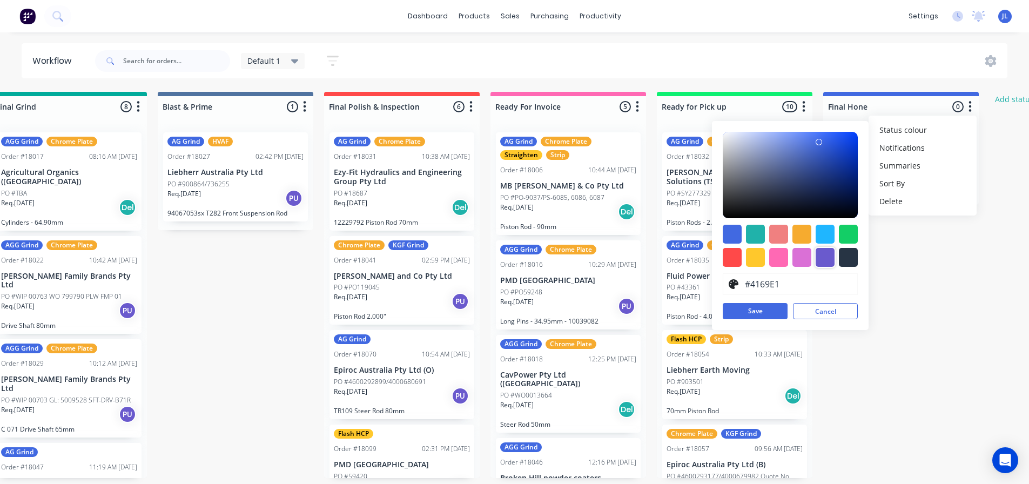
click at [825, 258] on div at bounding box center [825, 257] width 19 height 19
type input "#6A5ACD"
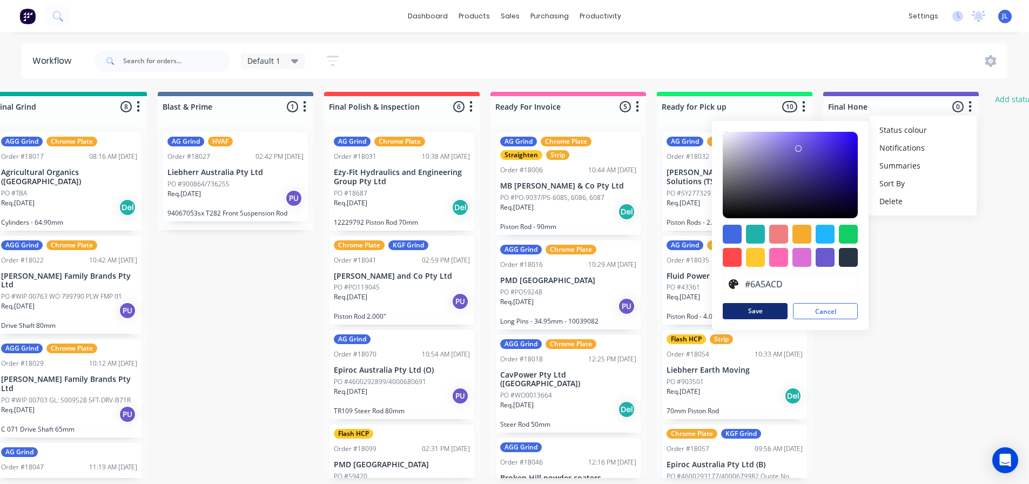
click at [756, 313] on button "Save" at bounding box center [755, 311] width 65 height 16
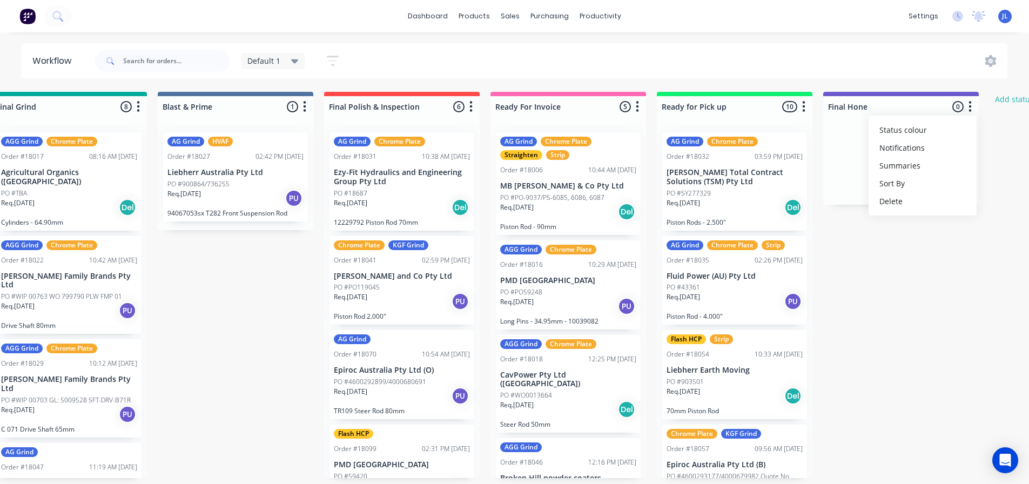
click at [297, 63] on icon at bounding box center [295, 61] width 8 height 12
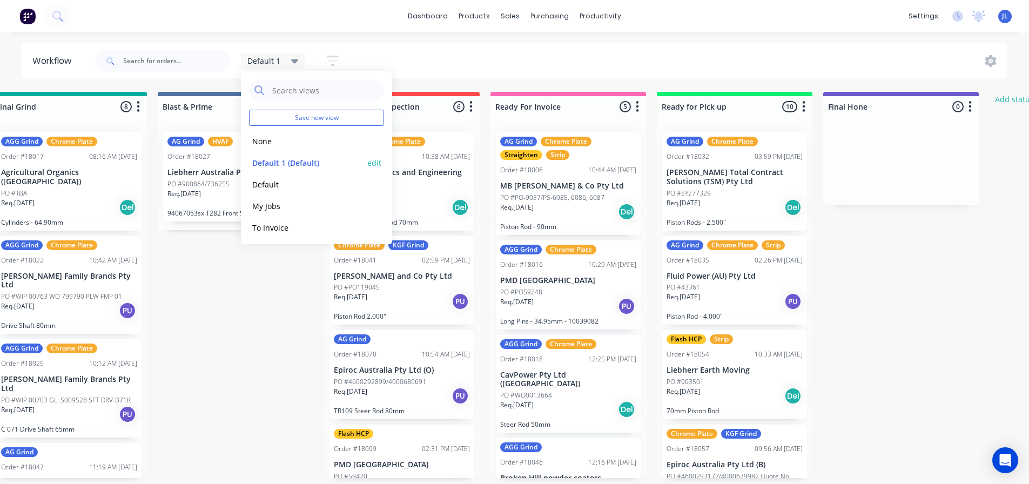
click at [367, 163] on button "edit" at bounding box center [374, 162] width 14 height 11
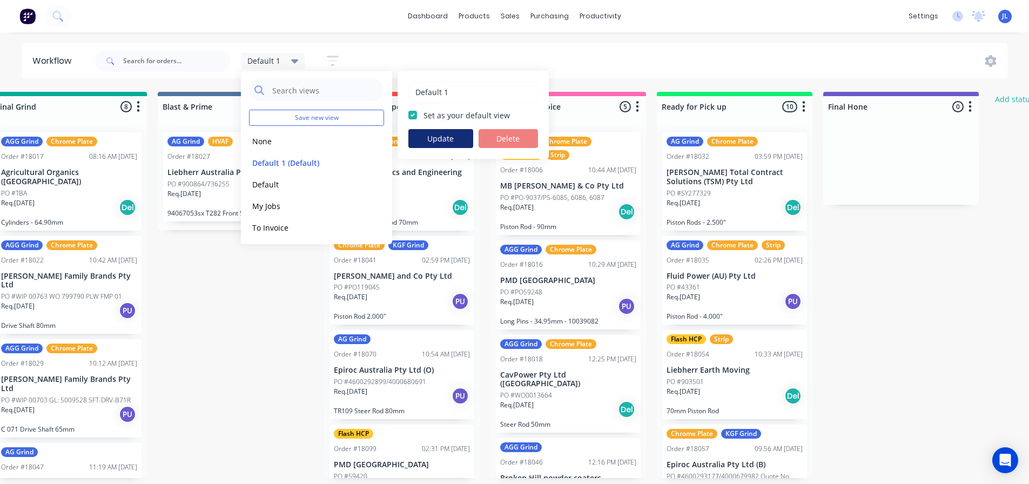
click at [428, 145] on button "Update" at bounding box center [440, 138] width 65 height 19
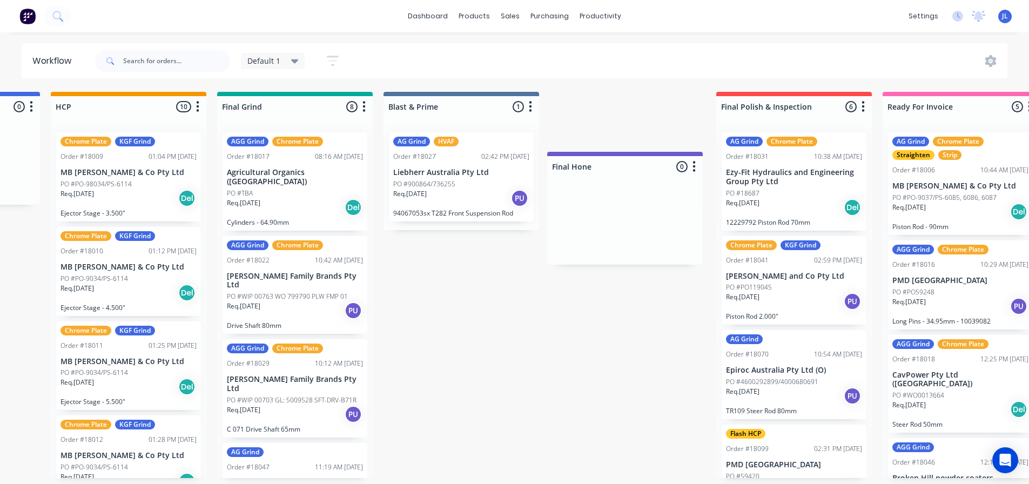
scroll to position [0, 1637]
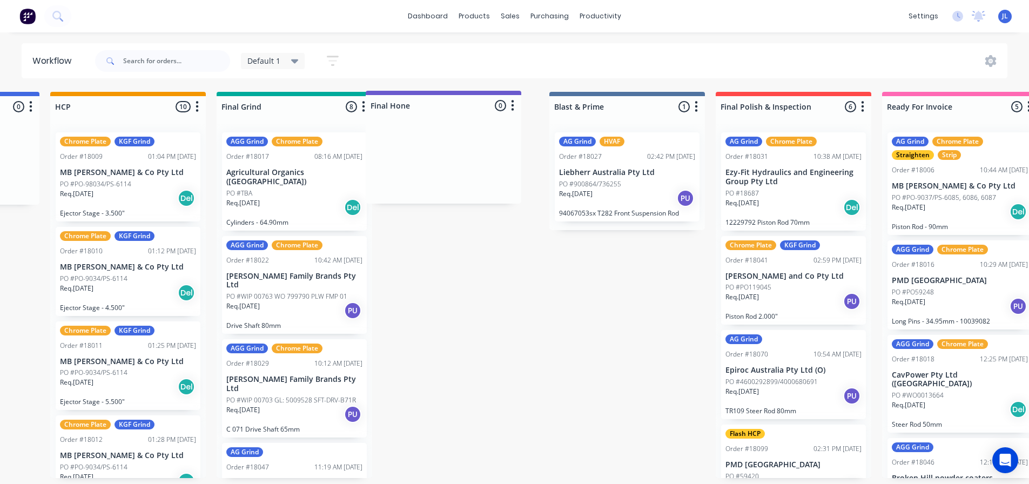
drag, startPoint x: 938, startPoint y: 107, endPoint x: 467, endPoint y: 110, distance: 471.0
click at [725, 307] on div "Req. 25/08/25 PU" at bounding box center [793, 301] width 136 height 18
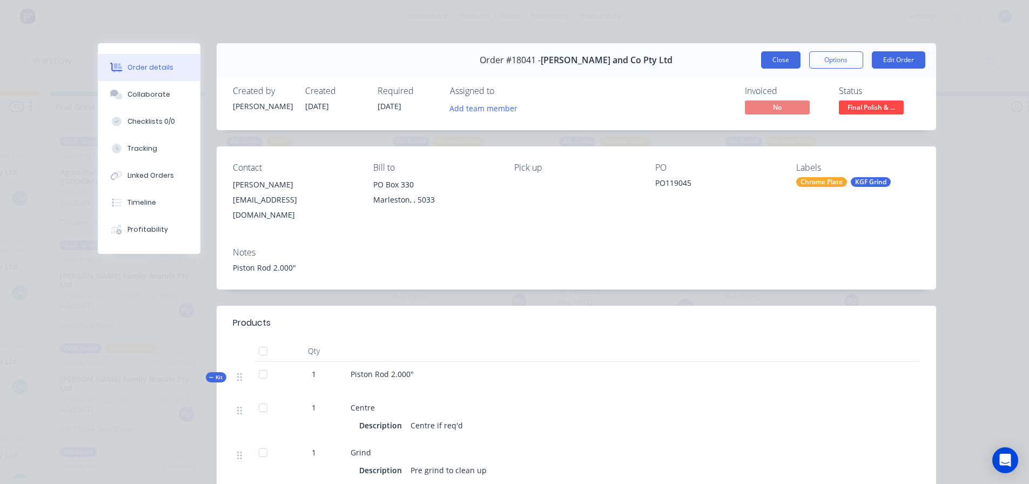
click at [761, 63] on button "Close" at bounding box center [780, 59] width 39 height 17
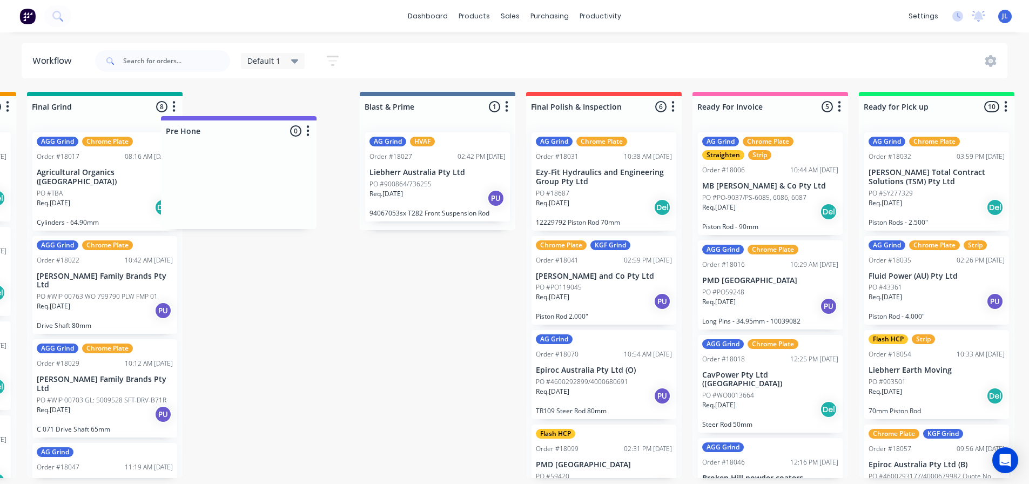
scroll to position [0, 1656]
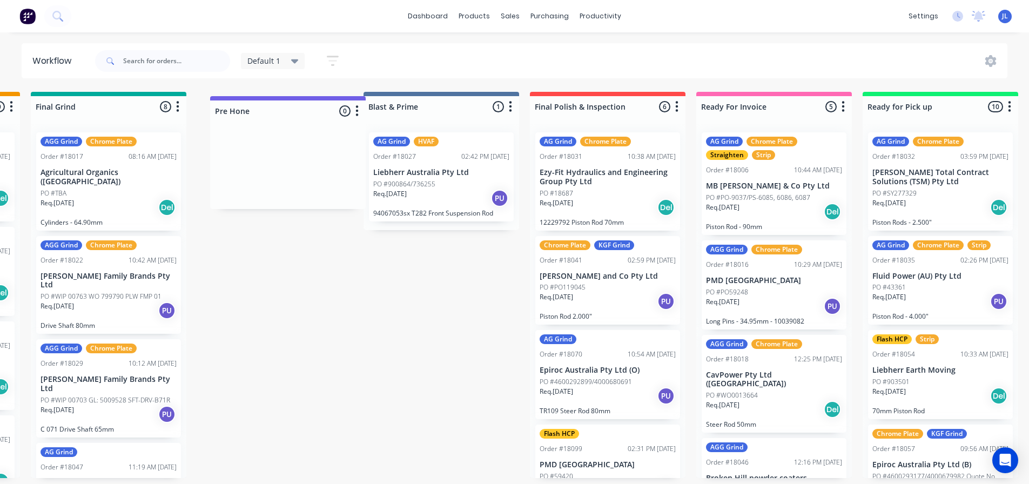
drag, startPoint x: 763, startPoint y: 105, endPoint x: 323, endPoint y: 110, distance: 440.2
click at [297, 62] on icon at bounding box center [295, 61] width 8 height 12
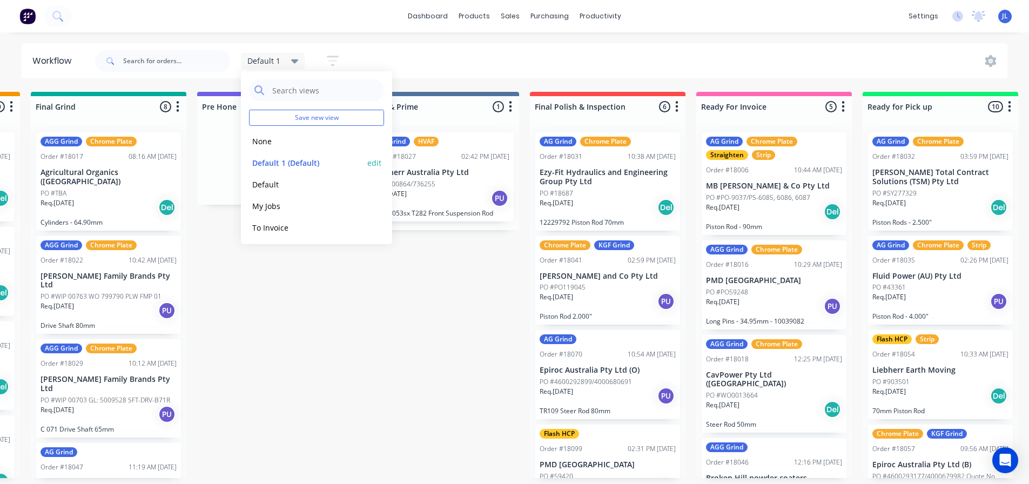
click at [367, 159] on button "edit" at bounding box center [374, 162] width 14 height 11
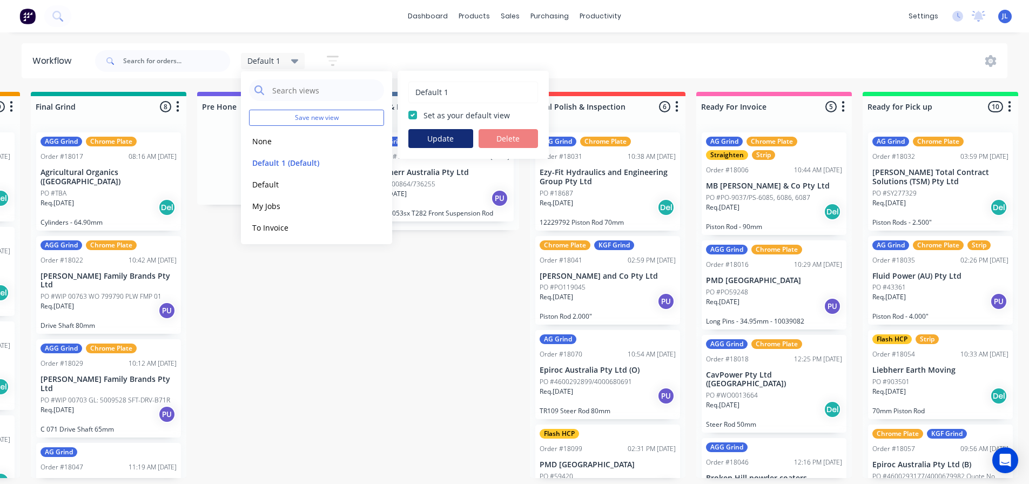
click at [447, 135] on button "Update" at bounding box center [440, 138] width 65 height 19
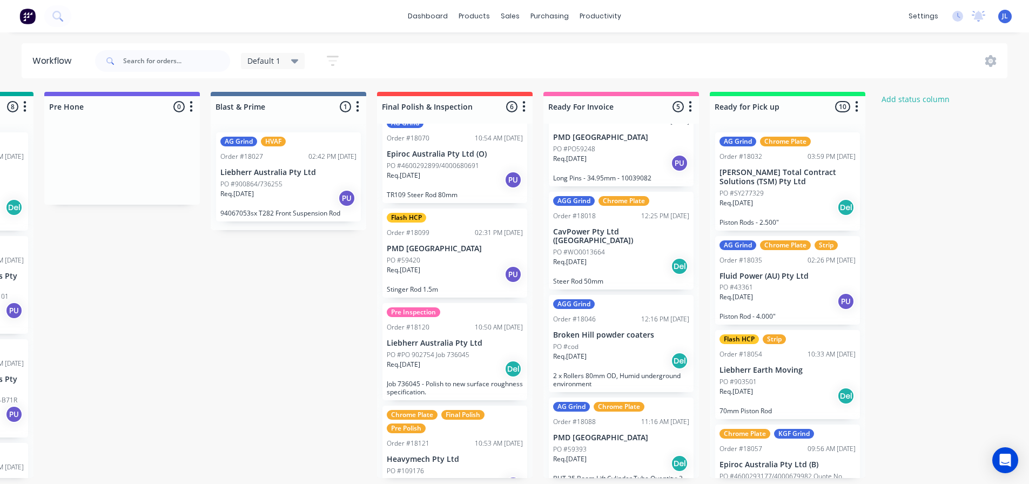
scroll to position [2, 1809]
click at [592, 103] on div at bounding box center [621, 106] width 156 height 21
drag, startPoint x: 583, startPoint y: 103, endPoint x: 523, endPoint y: 100, distance: 60.6
type input "Liebherr Invoice"
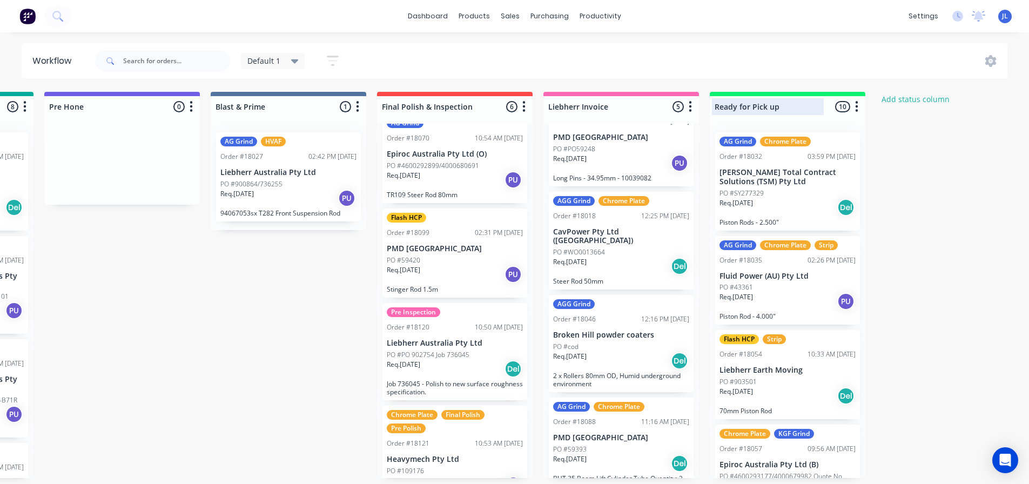
click at [797, 110] on div at bounding box center [788, 106] width 156 height 21
click at [794, 104] on input "Ready for Pick up / Cartnote" at bounding box center [768, 106] width 106 height 11
type input "Ready for Pick up / Cart note"
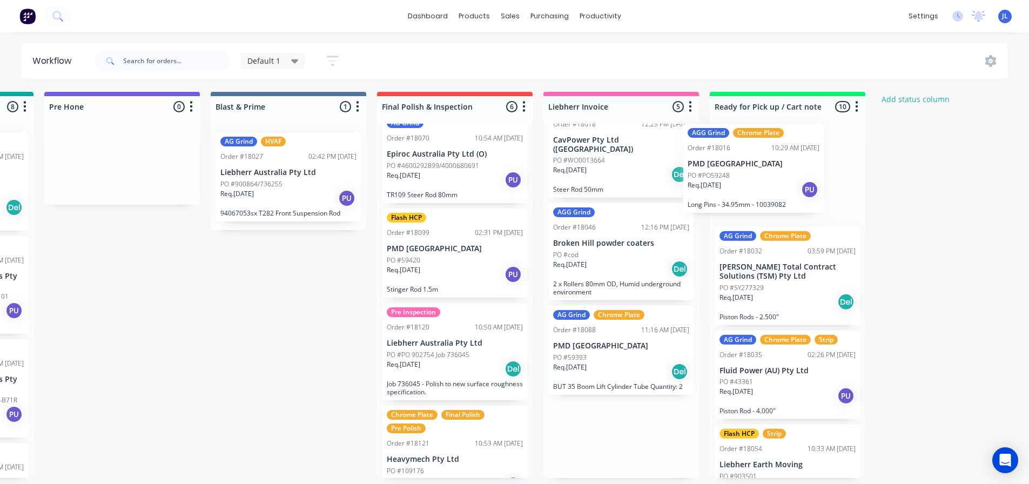
drag, startPoint x: 587, startPoint y: 153, endPoint x: 746, endPoint y: 188, distance: 163.7
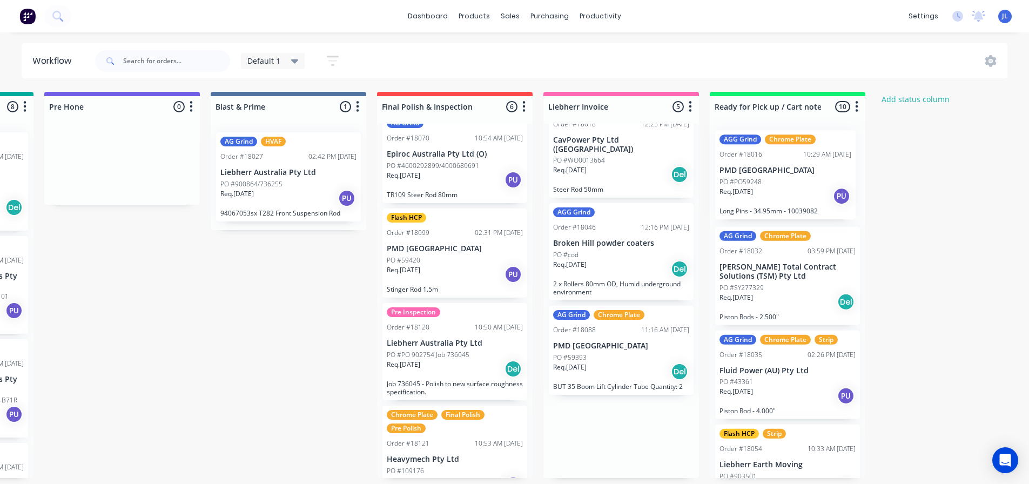
scroll to position [51, 0]
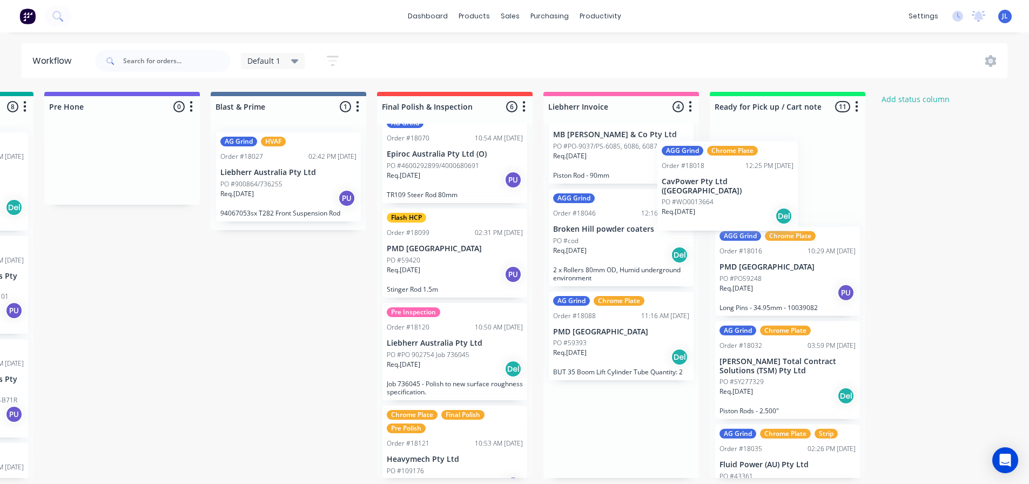
drag, startPoint x: 656, startPoint y: 175, endPoint x: 747, endPoint y: 179, distance: 91.4
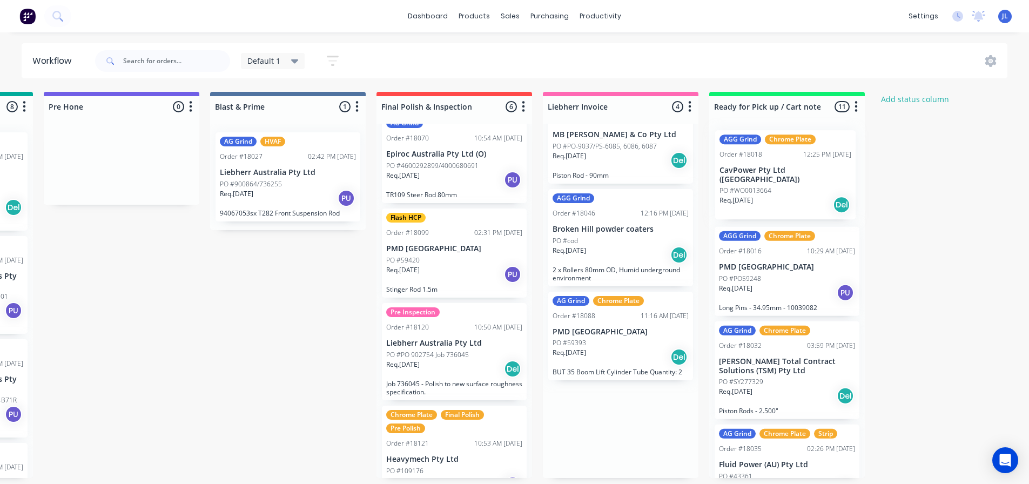
scroll to position [0, 0]
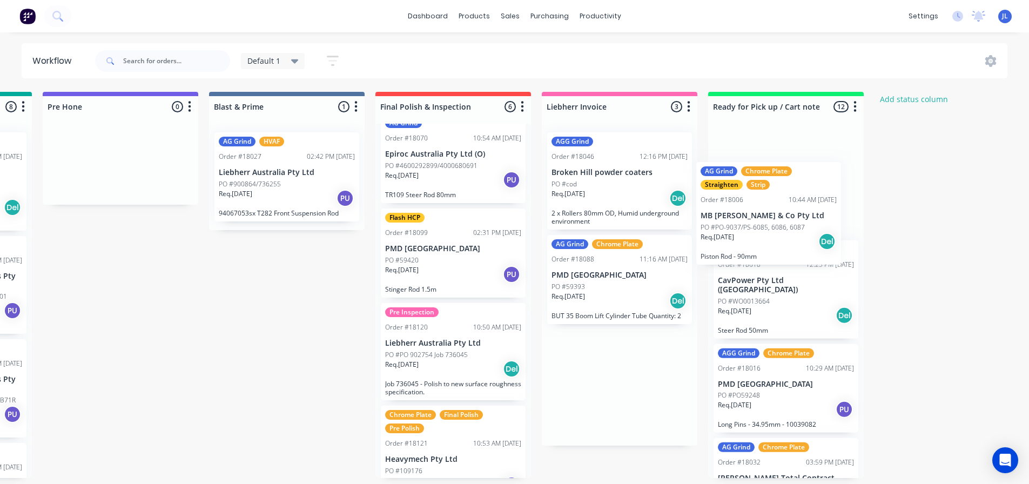
drag, startPoint x: 595, startPoint y: 164, endPoint x: 767, endPoint y: 197, distance: 175.4
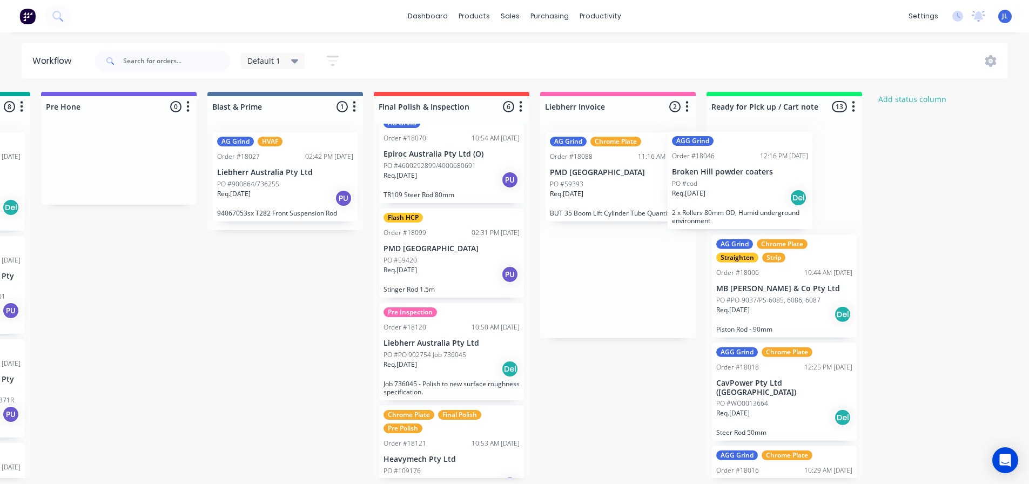
drag, startPoint x: 606, startPoint y: 190, endPoint x: 749, endPoint y: 191, distance: 143.1
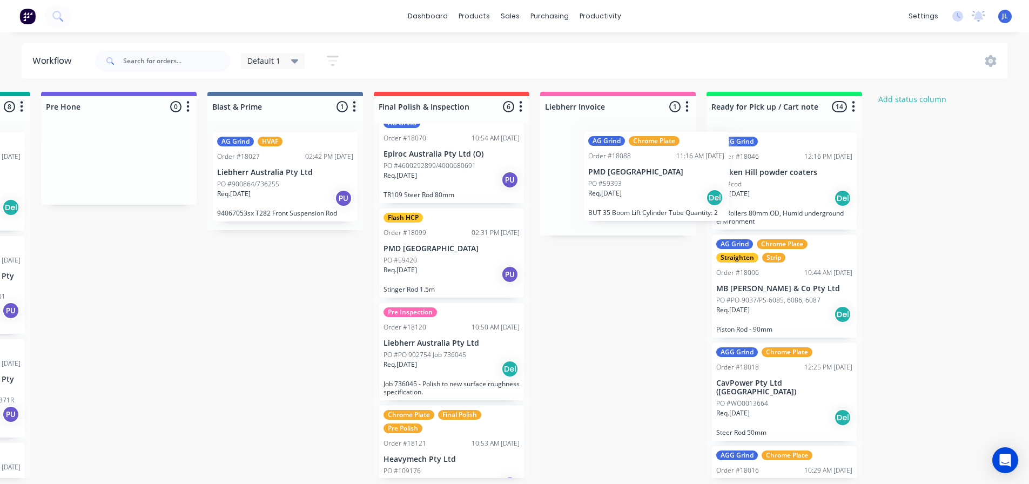
drag, startPoint x: 639, startPoint y: 184, endPoint x: 746, endPoint y: 186, distance: 106.4
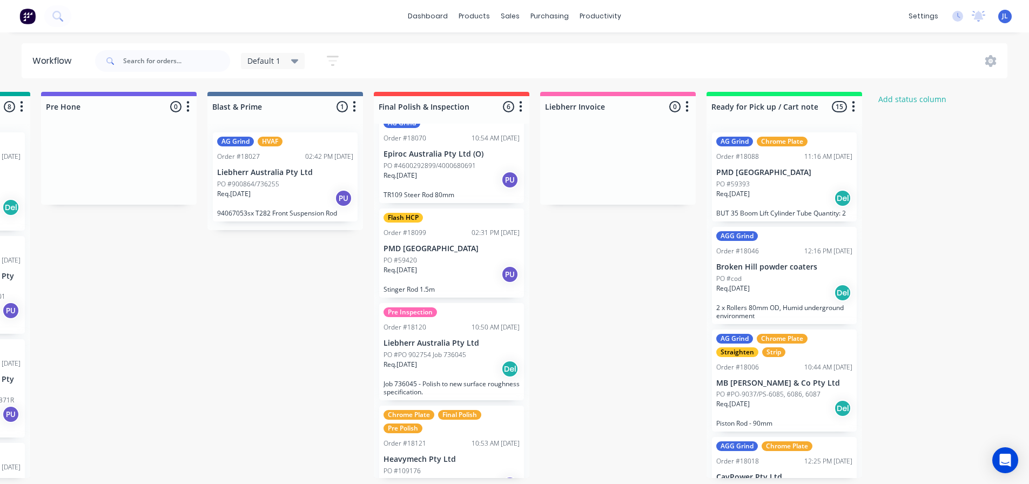
drag, startPoint x: 914, startPoint y: 267, endPoint x: 895, endPoint y: 260, distance: 19.7
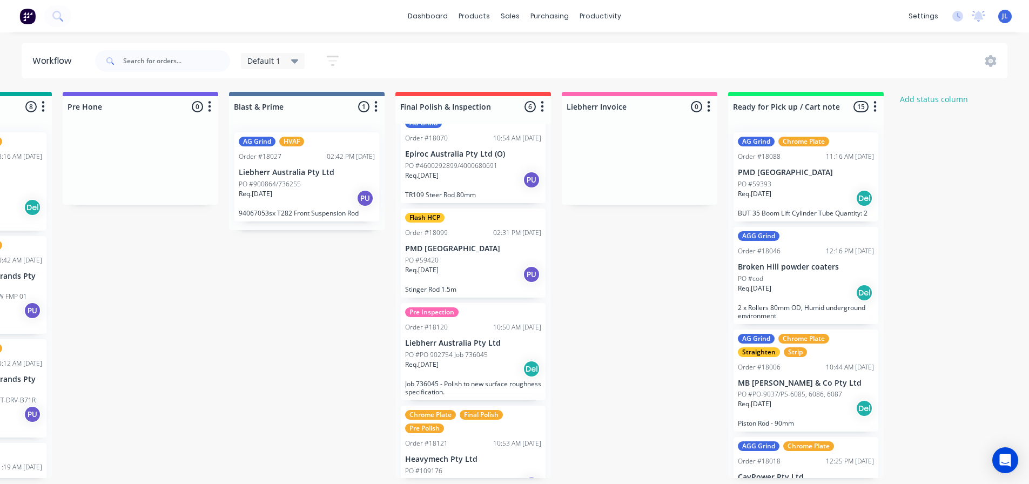
click at [493, 329] on div "10:50 AM 11/09/25" at bounding box center [517, 327] width 48 height 10
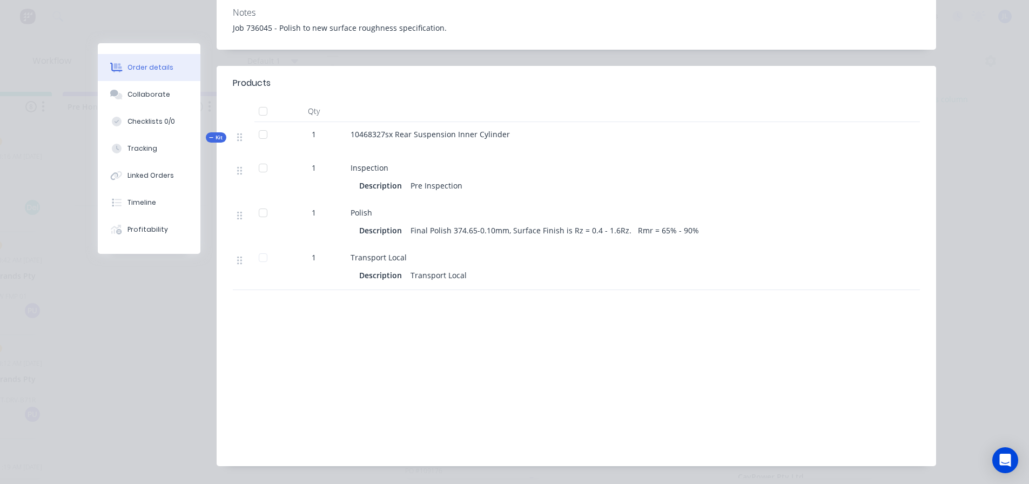
scroll to position [0, 0]
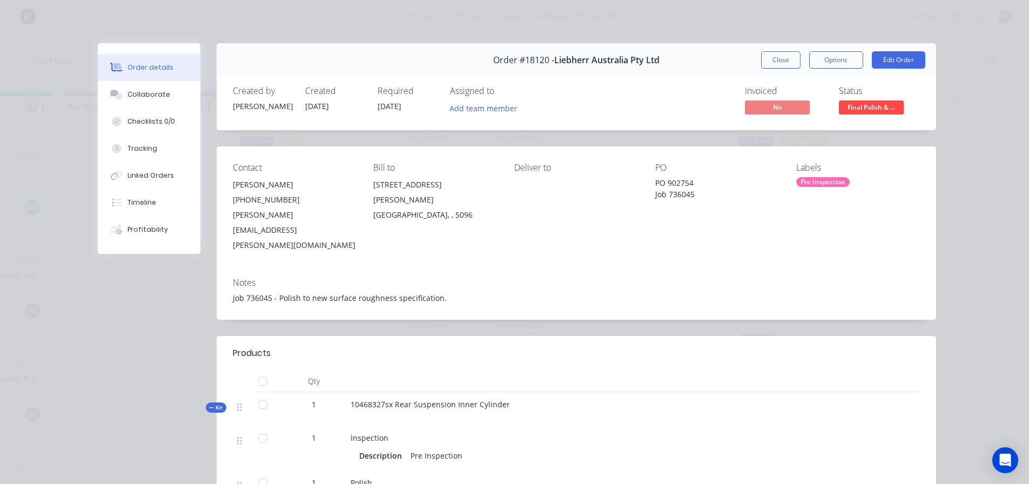
click at [823, 184] on div "Pre Inspection" at bounding box center [822, 182] width 53 height 10
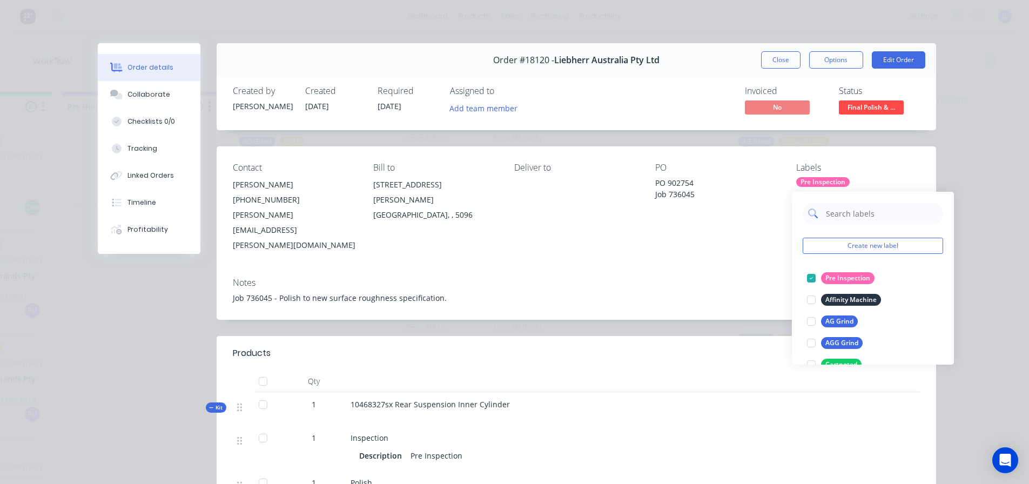
click at [840, 212] on input "text" at bounding box center [881, 214] width 113 height 22
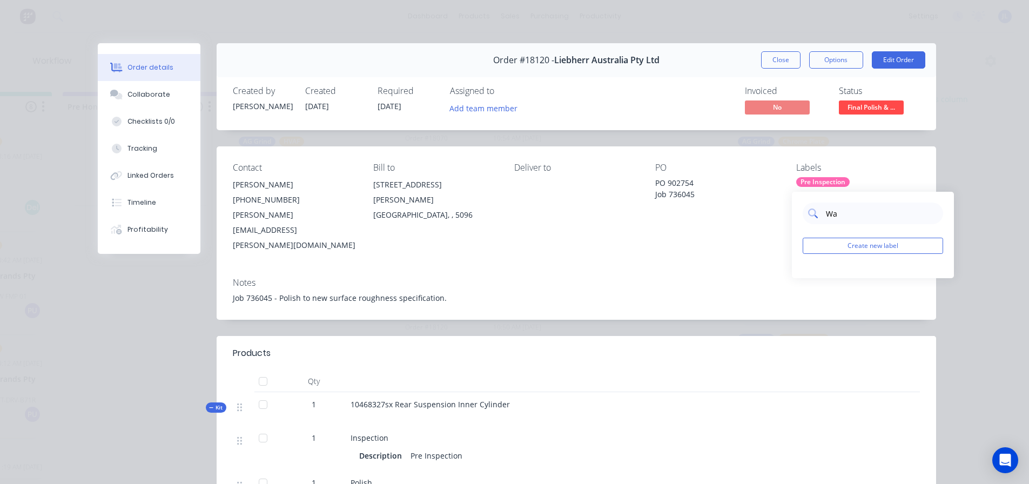
type input "W"
click at [874, 211] on input "Waranty" at bounding box center [881, 214] width 113 height 22
click at [844, 206] on input "Waranty" at bounding box center [881, 214] width 113 height 22
click at [845, 211] on input "Waranty" at bounding box center [881, 214] width 113 height 22
type input "Warranty"
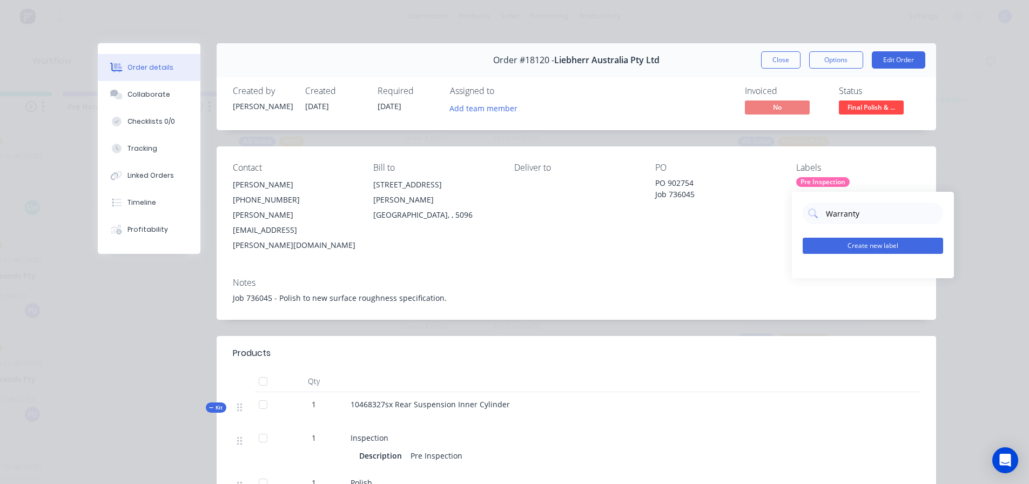
click at [846, 247] on button "Create new label" at bounding box center [873, 246] width 140 height 16
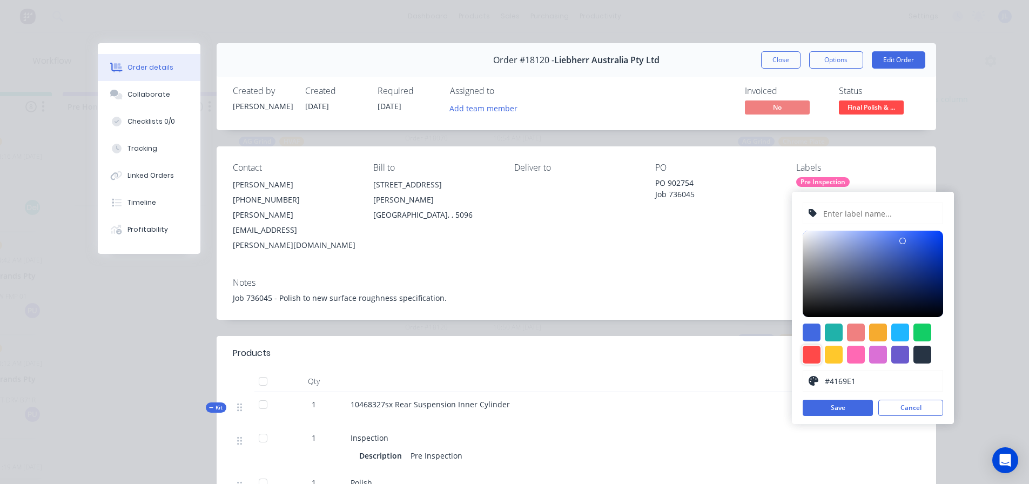
click at [812, 356] on div at bounding box center [812, 355] width 18 height 18
type input "#FF4949"
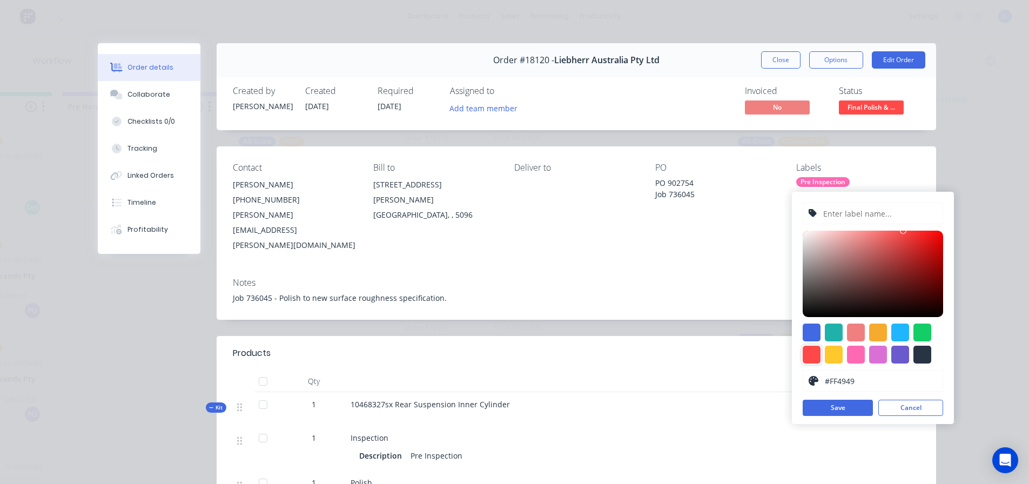
click at [886, 217] on input "text" at bounding box center [879, 213] width 115 height 21
type input "Warranty"
click at [845, 408] on button "Save" at bounding box center [838, 408] width 70 height 16
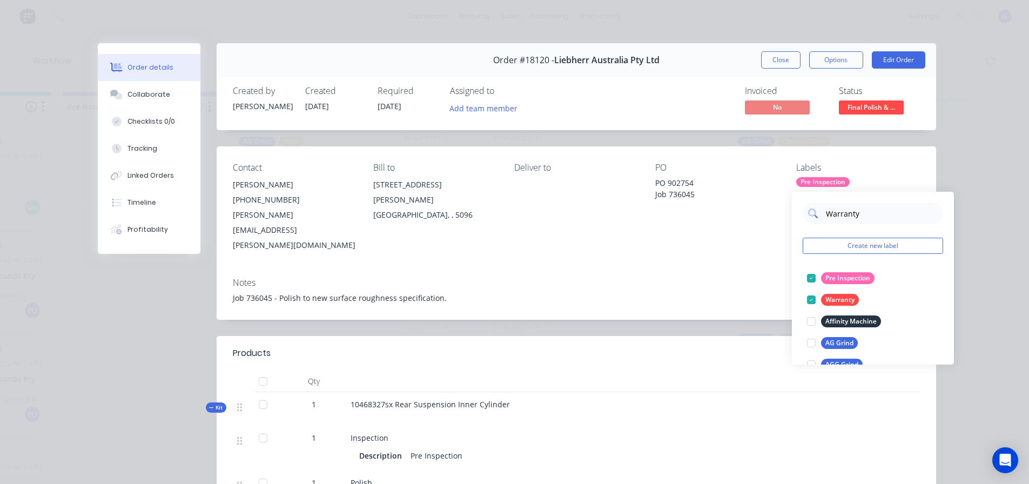
click at [859, 211] on input "Warranty" at bounding box center [881, 214] width 113 height 22
click at [861, 241] on button "Create new label" at bounding box center [873, 246] width 140 height 16
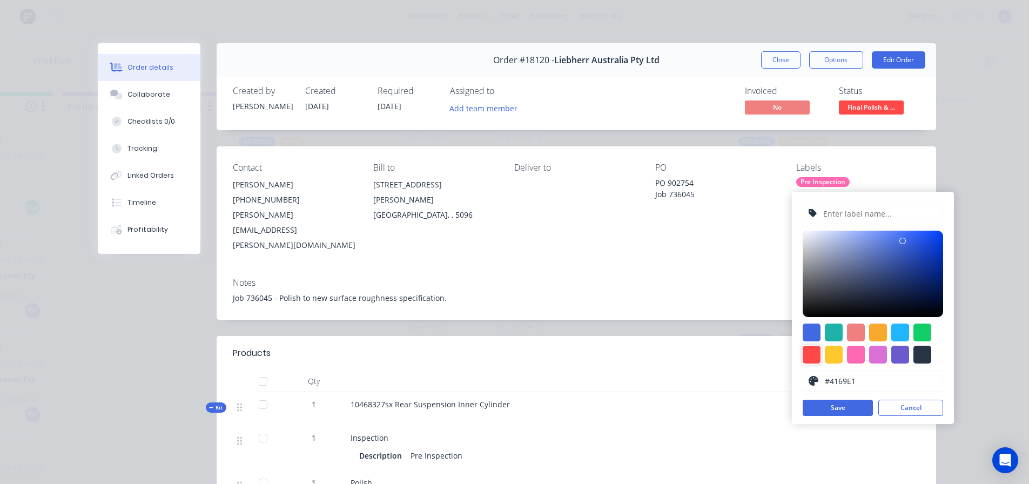
drag, startPoint x: 816, startPoint y: 352, endPoint x: 857, endPoint y: 292, distance: 72.5
click at [816, 352] on div at bounding box center [812, 355] width 18 height 18
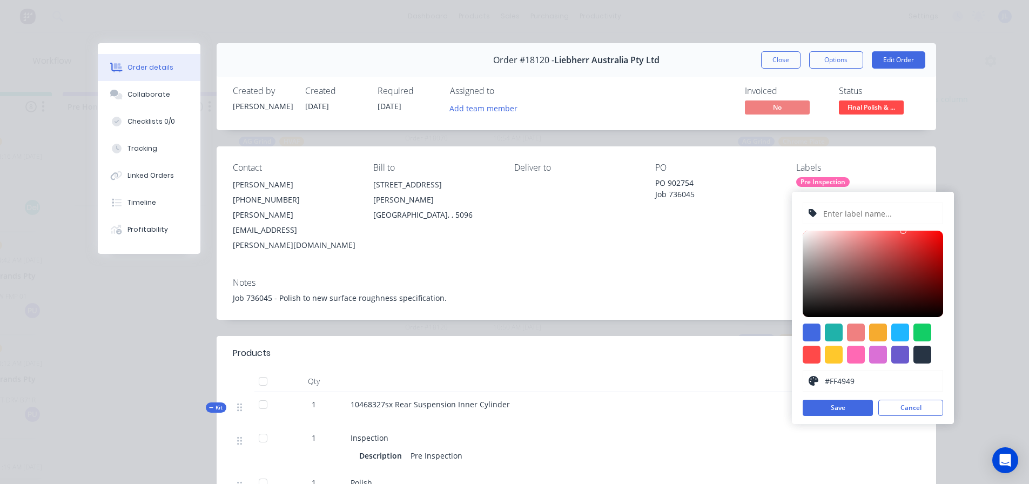
click at [883, 207] on input "text" at bounding box center [879, 213] width 115 height 21
drag, startPoint x: 832, startPoint y: 259, endPoint x: 863, endPoint y: 248, distance: 32.6
click at [832, 259] on div at bounding box center [873, 274] width 140 height 86
type input "#FF0000"
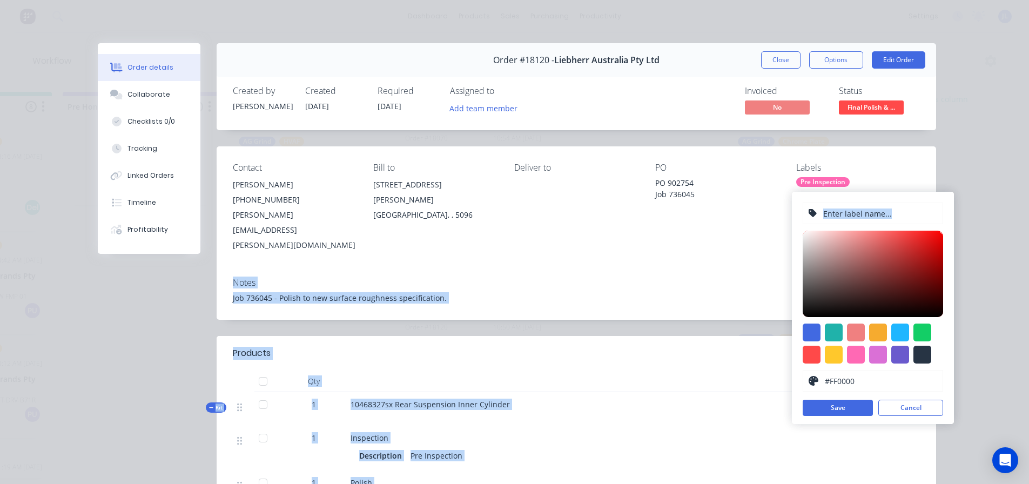
drag, startPoint x: 881, startPoint y: 245, endPoint x: 975, endPoint y: 215, distance: 99.1
click at [890, 207] on input "text" at bounding box center [879, 213] width 115 height 21
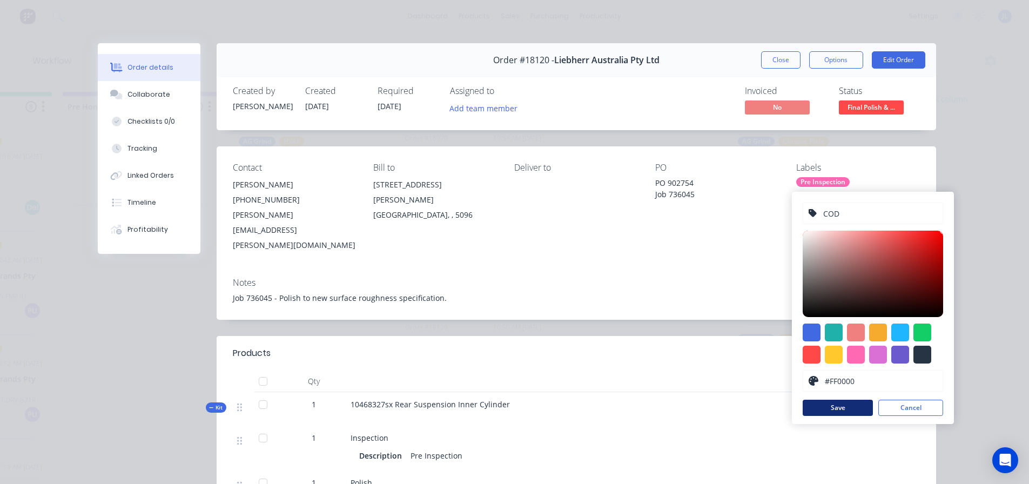
type input "COD"
click at [843, 403] on button "Save" at bounding box center [838, 408] width 70 height 16
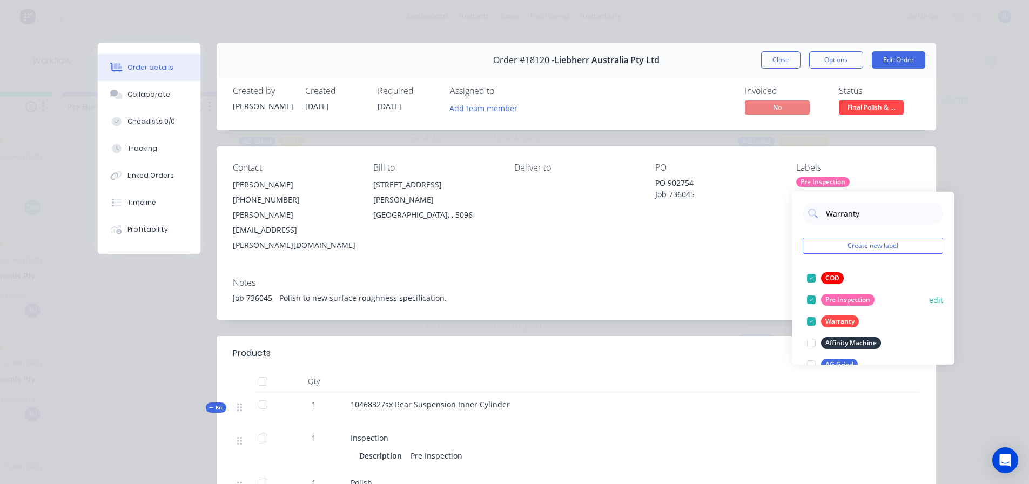
click at [810, 296] on div at bounding box center [811, 300] width 22 height 22
click at [811, 273] on div at bounding box center [811, 278] width 22 height 22
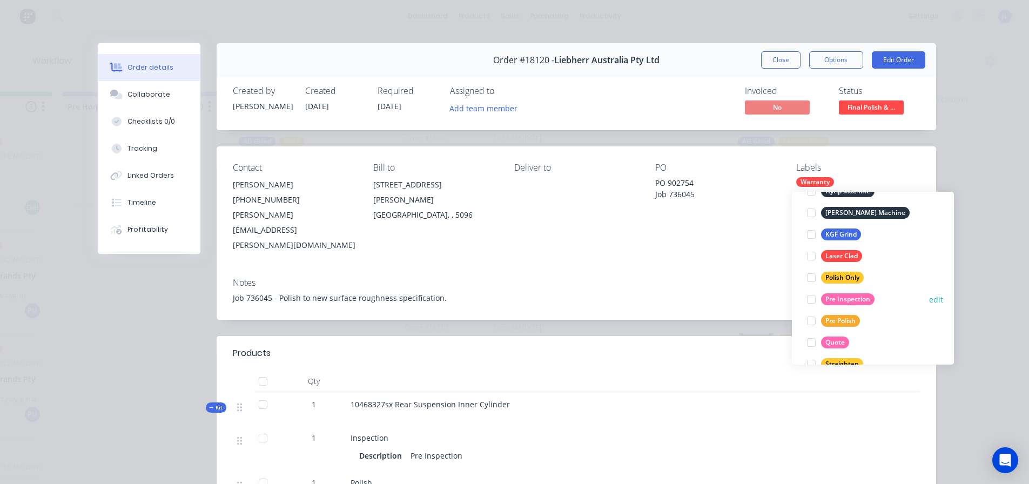
scroll to position [346, 0]
click at [929, 255] on button "edit" at bounding box center [936, 256] width 14 height 11
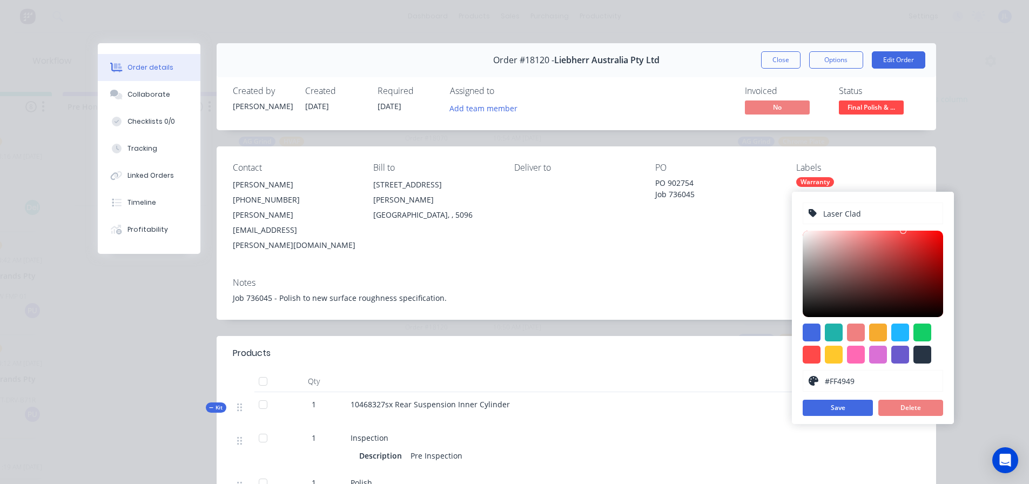
click at [745, 371] on div at bounding box center [589, 382] width 486 height 22
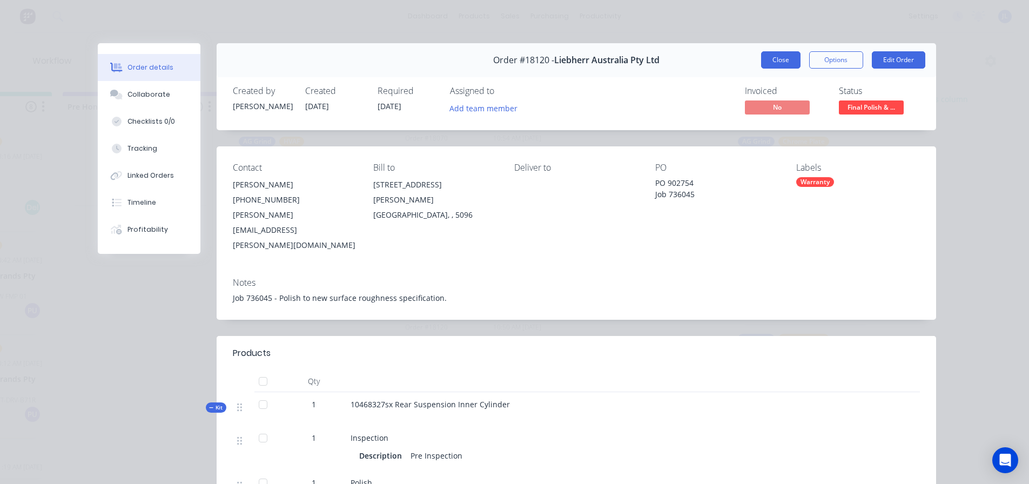
click at [761, 59] on button "Close" at bounding box center [780, 59] width 39 height 17
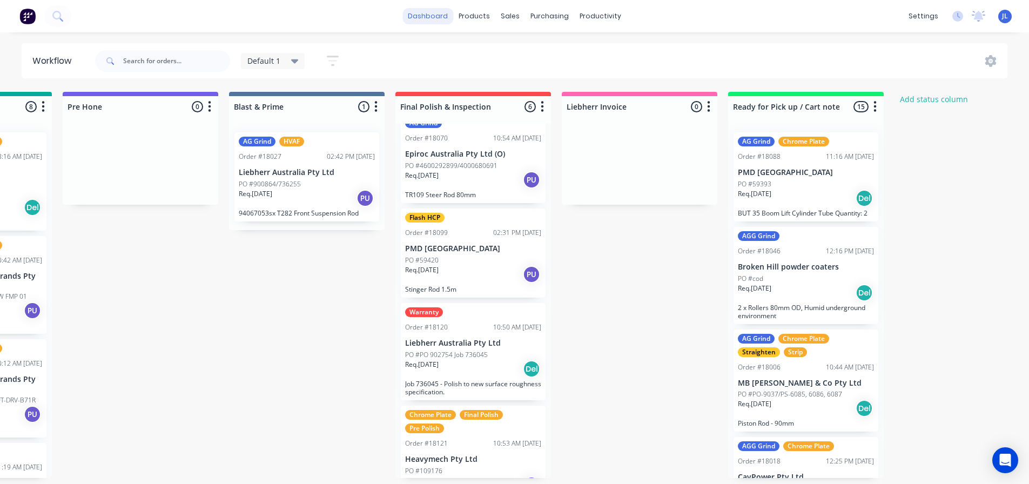
click at [443, 20] on link "dashboard" at bounding box center [427, 16] width 51 height 16
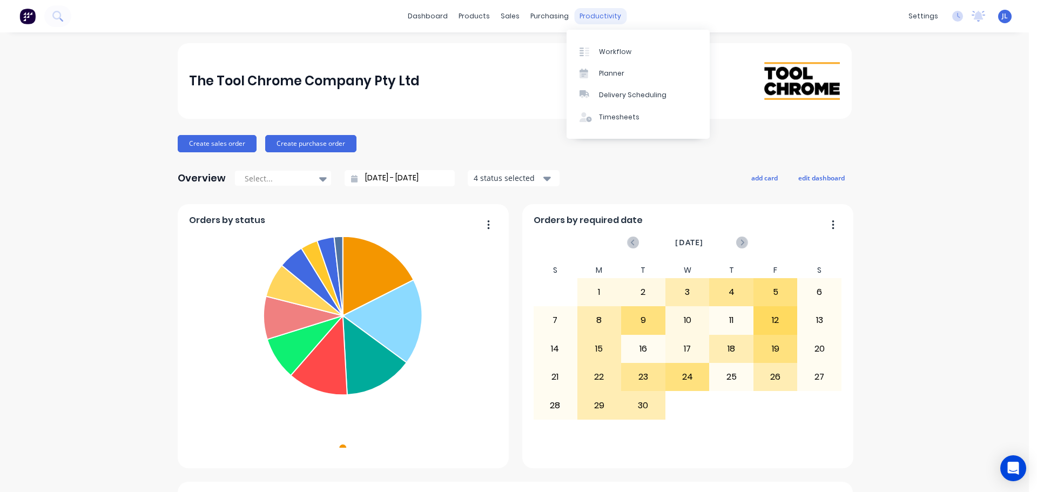
click at [598, 22] on div "productivity" at bounding box center [600, 16] width 52 height 16
click at [602, 49] on div "Workflow" at bounding box center [615, 52] width 32 height 10
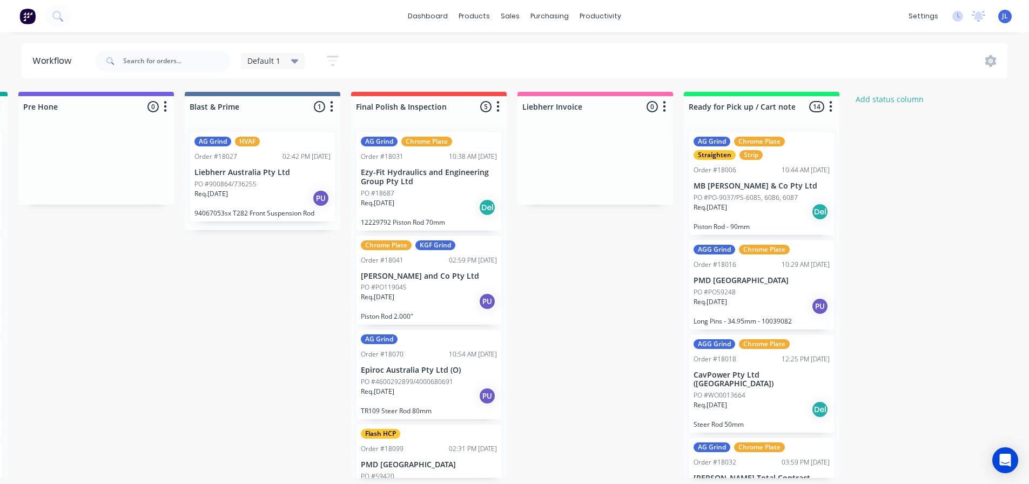
scroll to position [2, 1885]
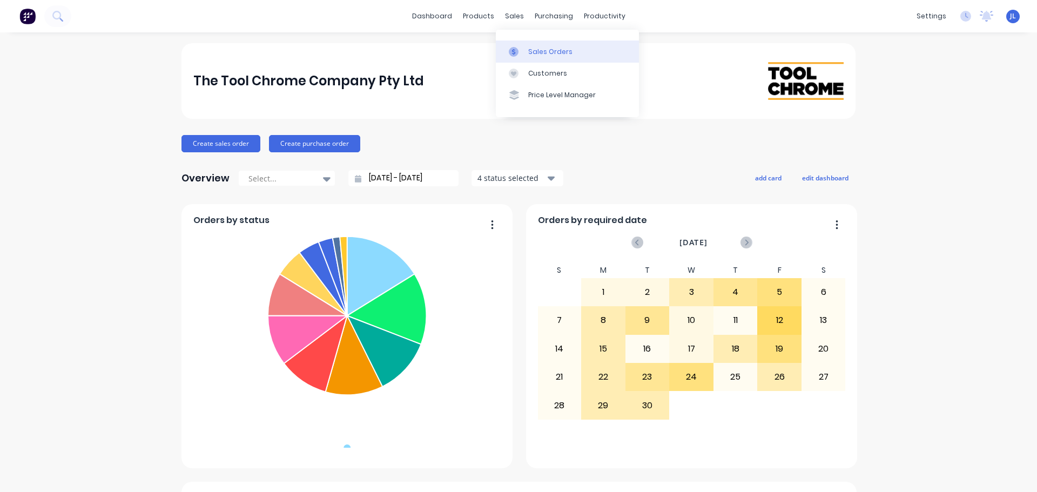
click at [519, 43] on link "Sales Orders" at bounding box center [567, 52] width 143 height 22
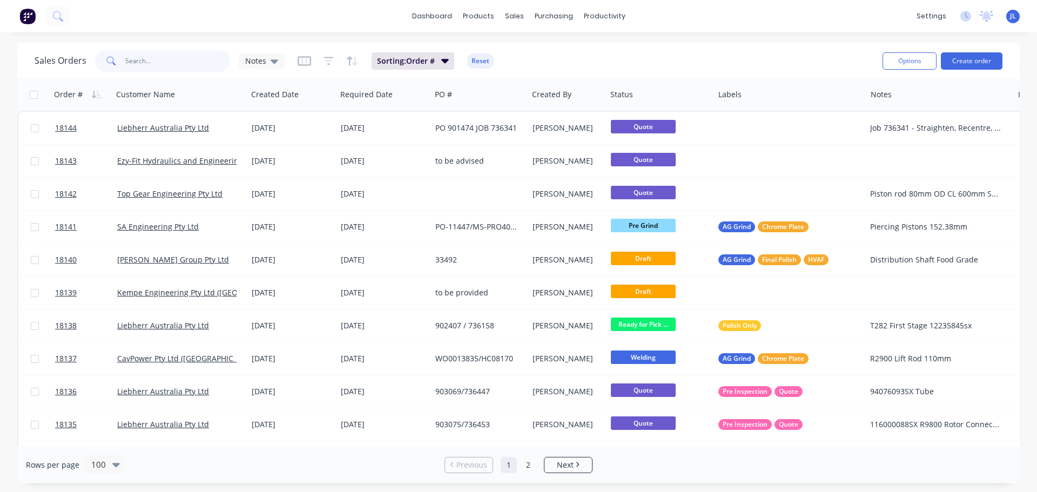
click at [140, 57] on input "text" at bounding box center [177, 61] width 105 height 22
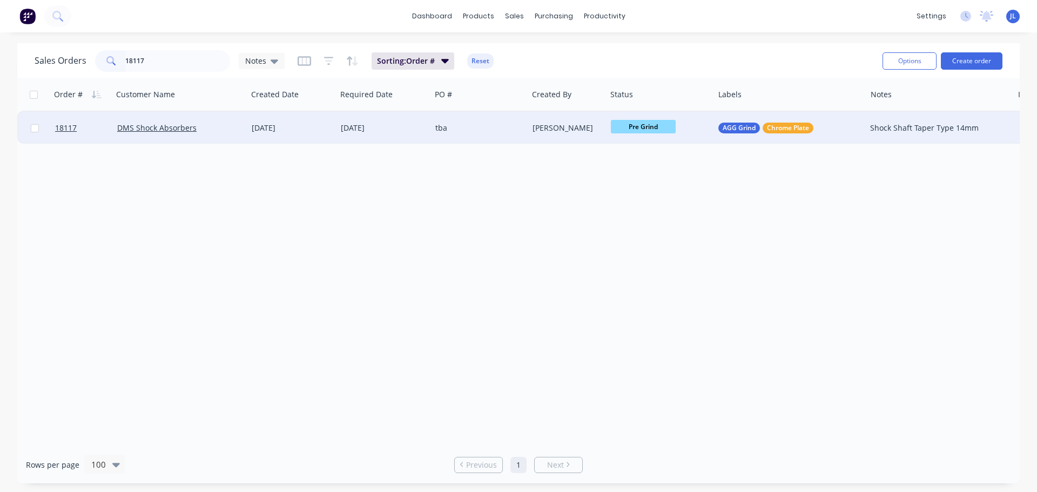
click at [632, 131] on span "Pre Grind" at bounding box center [643, 127] width 65 height 14
click at [633, 215] on button "HCP" at bounding box center [665, 213] width 108 height 20
click at [179, 64] on input "18117" at bounding box center [177, 61] width 105 height 22
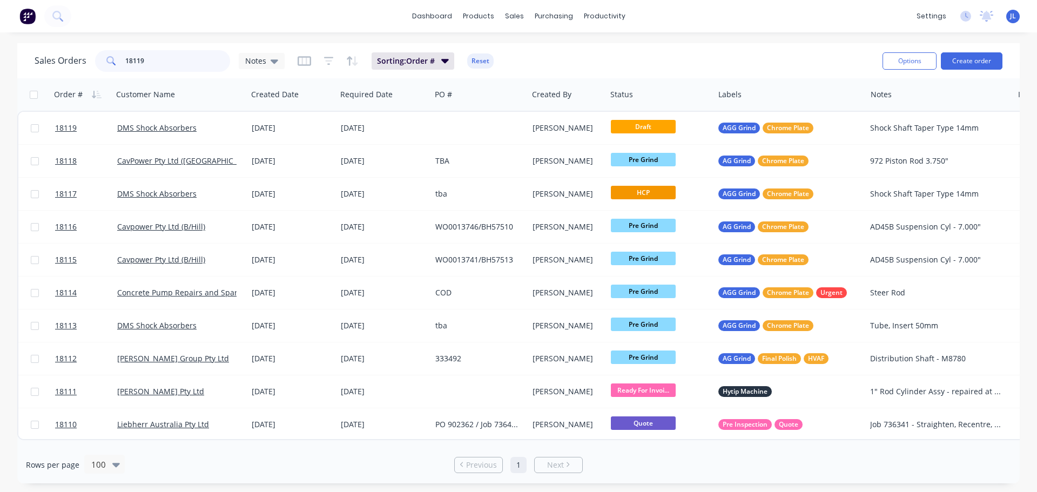
type input "18119"
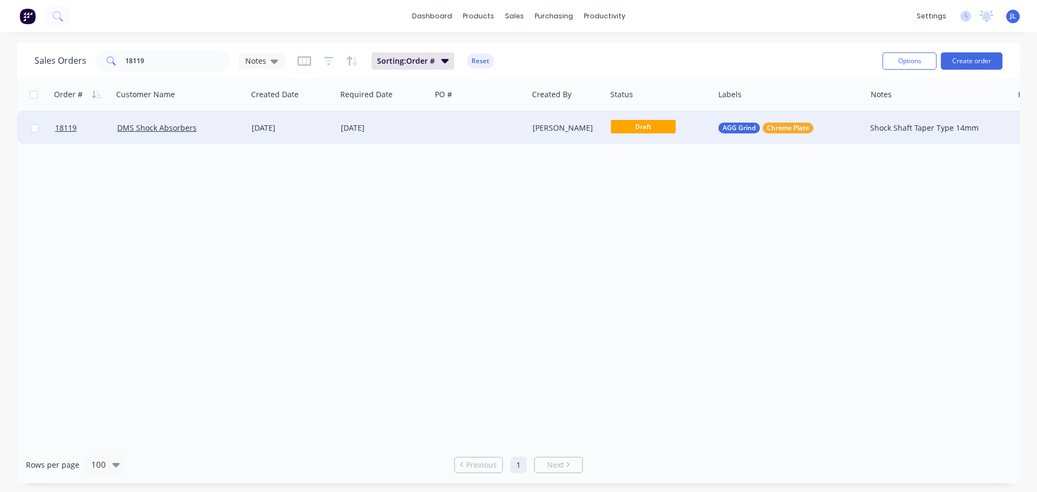
click at [639, 133] on span "Draft" at bounding box center [643, 127] width 65 height 14
click at [459, 131] on div at bounding box center [479, 128] width 97 height 32
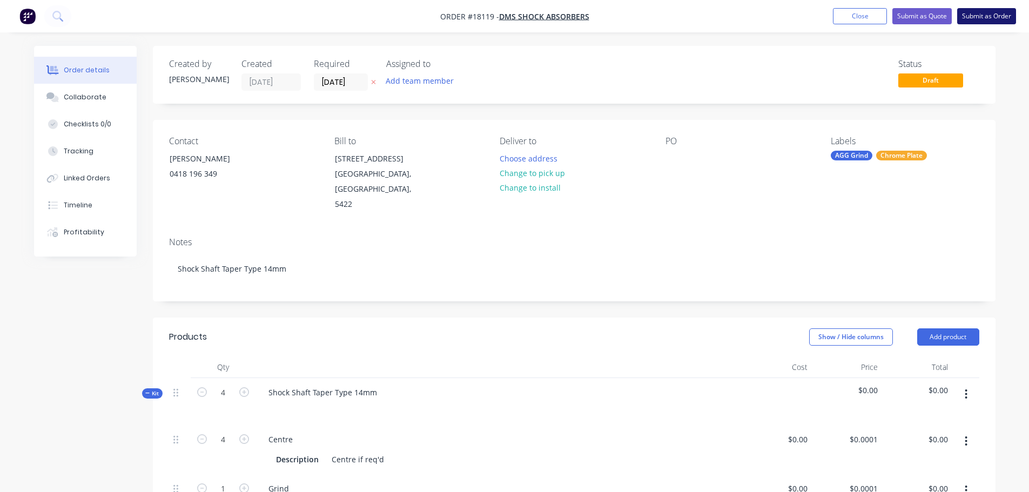
click at [978, 18] on button "Submit as Order" at bounding box center [986, 16] width 59 height 16
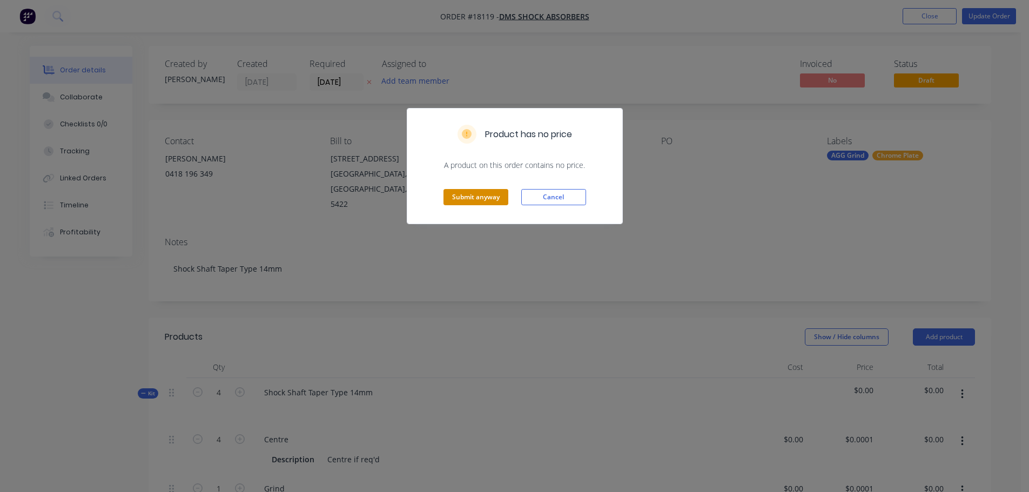
click at [503, 199] on button "Submit anyway" at bounding box center [475, 197] width 65 height 16
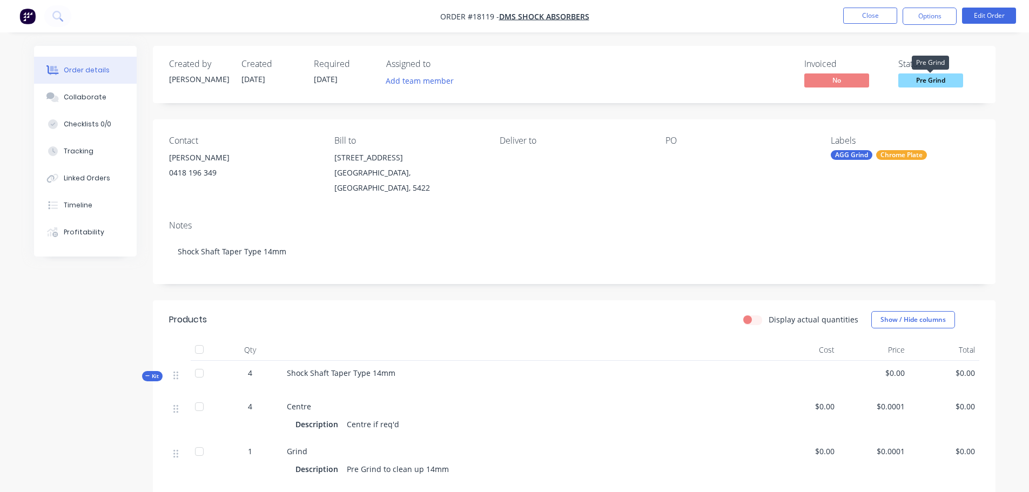
click at [952, 83] on span "Pre Grind" at bounding box center [930, 80] width 65 height 14
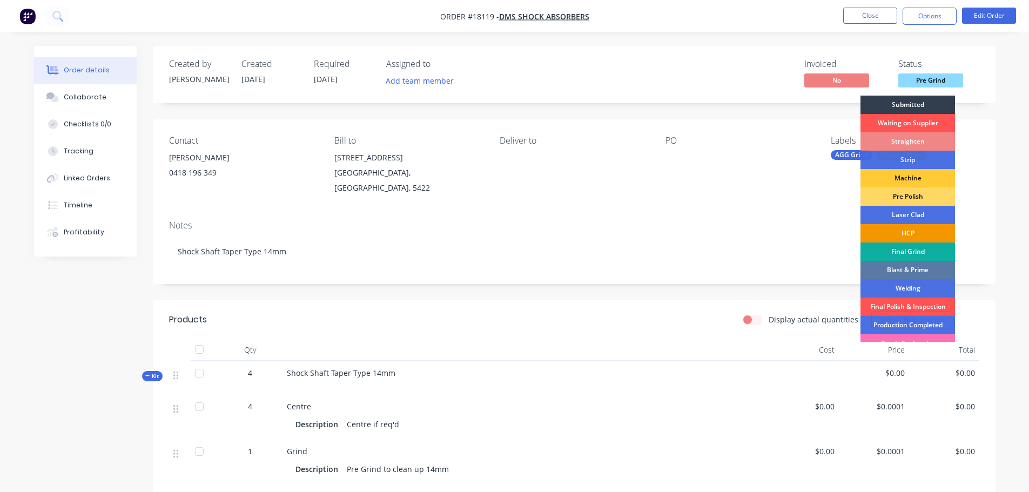
click at [924, 232] on div "HCP" at bounding box center [907, 233] width 95 height 18
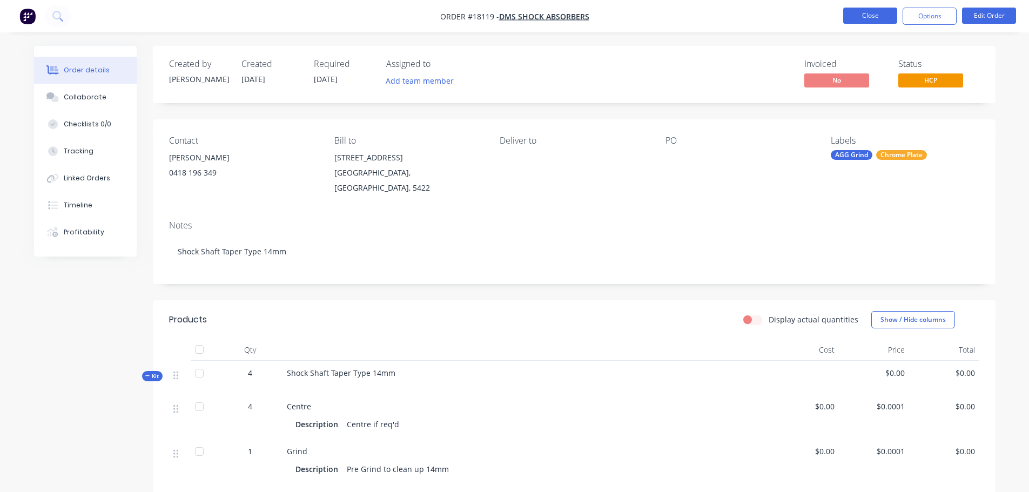
click at [860, 14] on button "Close" at bounding box center [870, 16] width 54 height 16
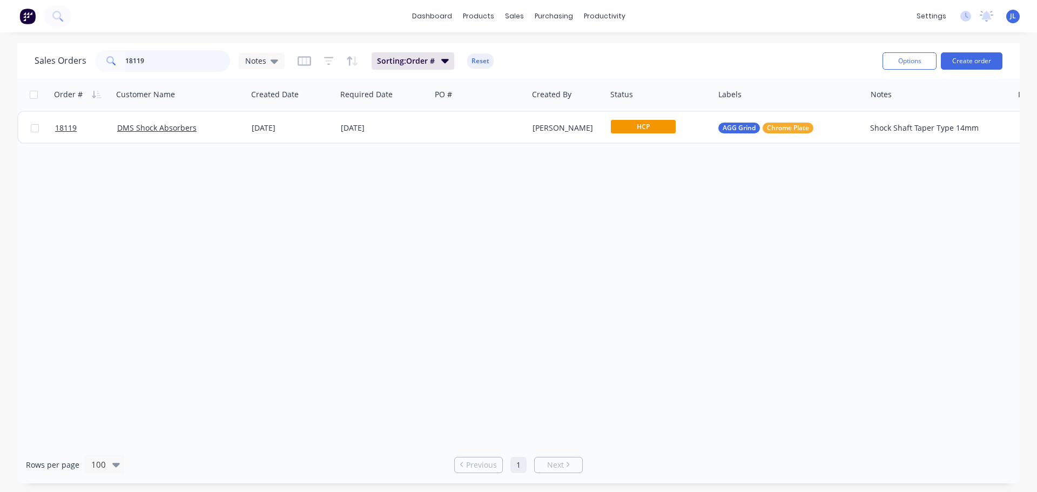
click at [162, 56] on input "18119" at bounding box center [177, 61] width 105 height 22
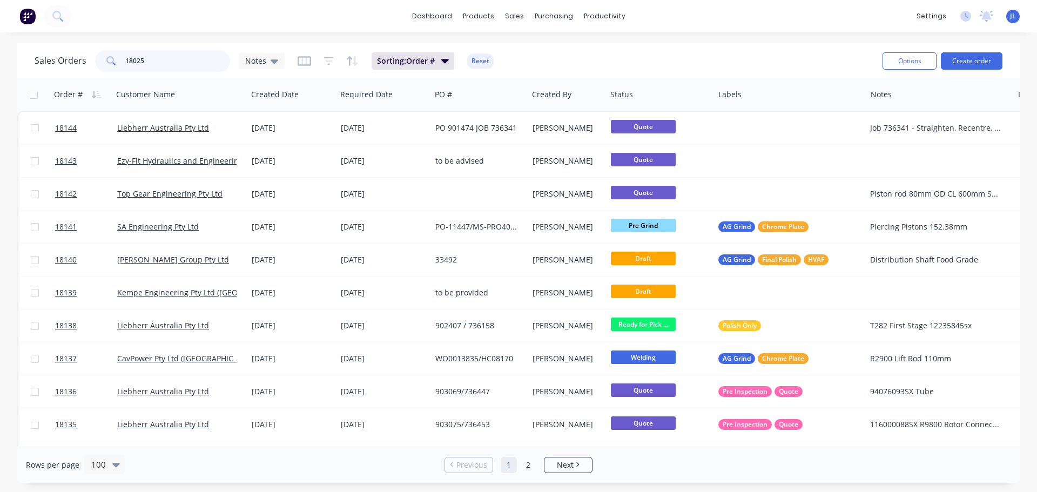
type input "18025"
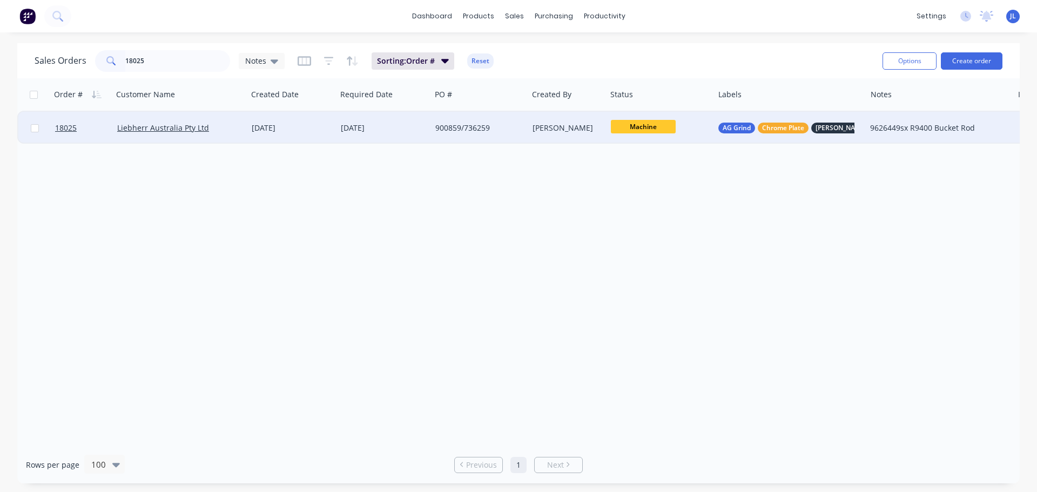
click at [636, 136] on div "Machine" at bounding box center [658, 128] width 94 height 16
click at [498, 133] on div "900859/736259" at bounding box center [479, 128] width 97 height 32
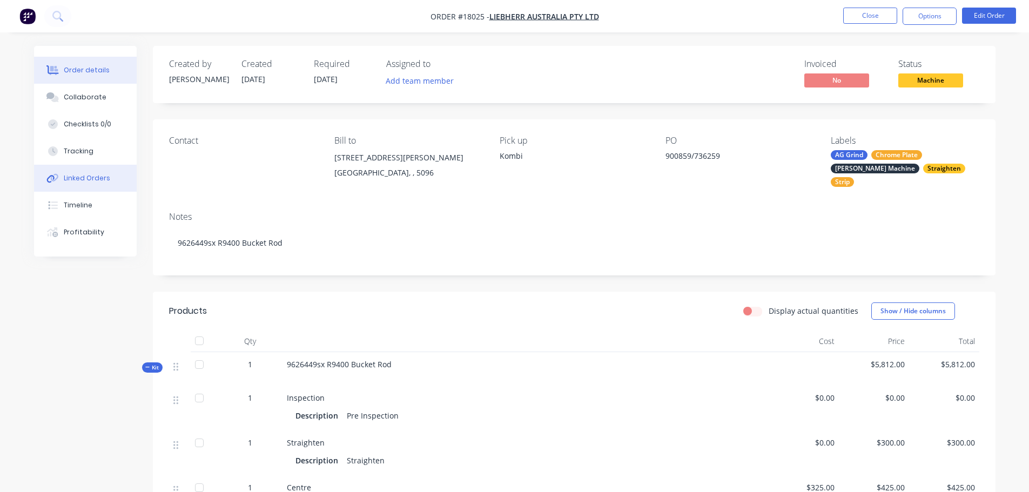
click at [77, 171] on button "Linked Orders" at bounding box center [85, 178] width 103 height 27
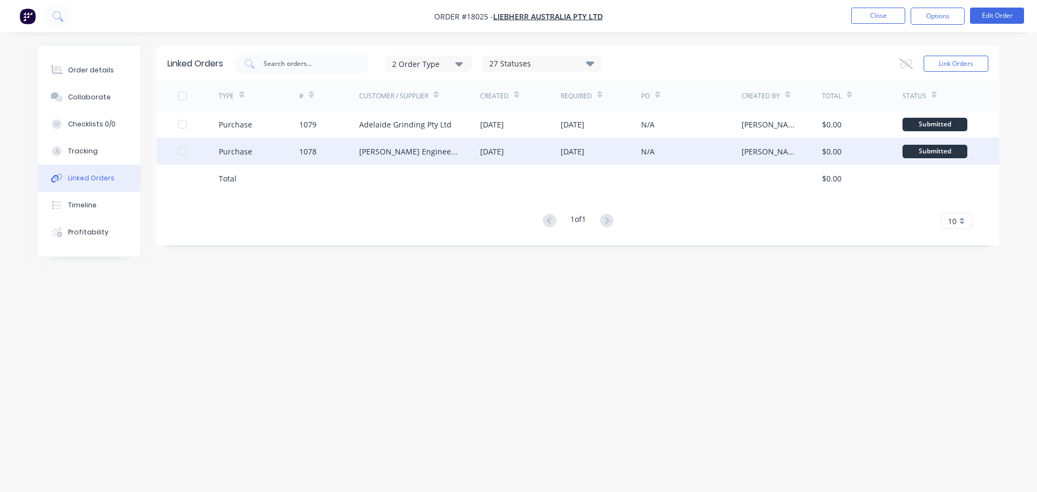
click at [422, 153] on div "[PERSON_NAME] Engineering" at bounding box center [408, 151] width 99 height 11
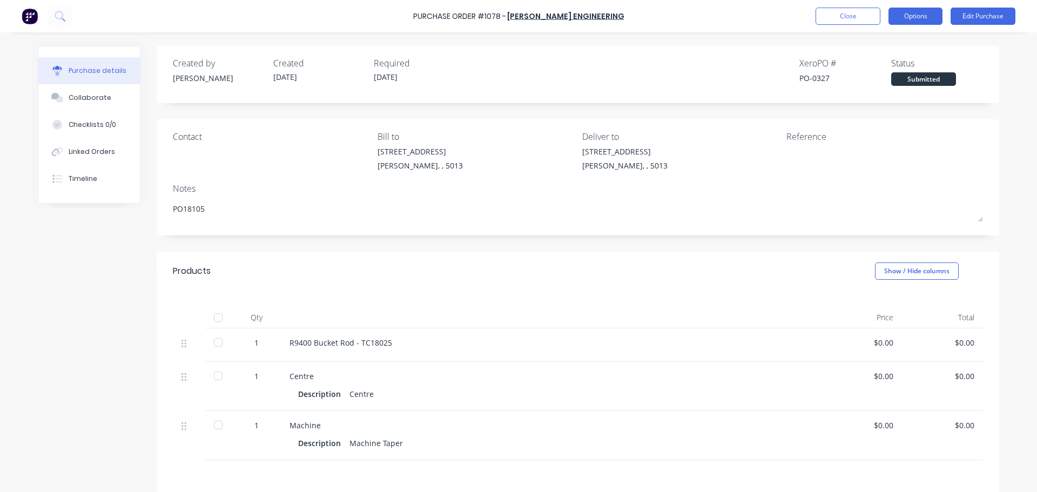
click at [908, 21] on button "Options" at bounding box center [915, 16] width 54 height 17
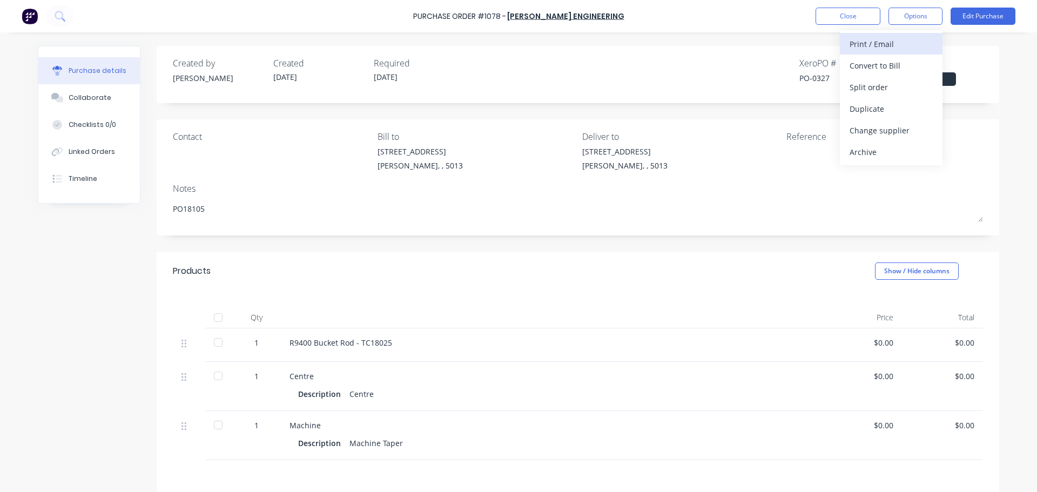
click at [894, 48] on div "Print / Email" at bounding box center [891, 44] width 83 height 16
click at [884, 85] on div "Without pricing" at bounding box center [891, 87] width 83 height 16
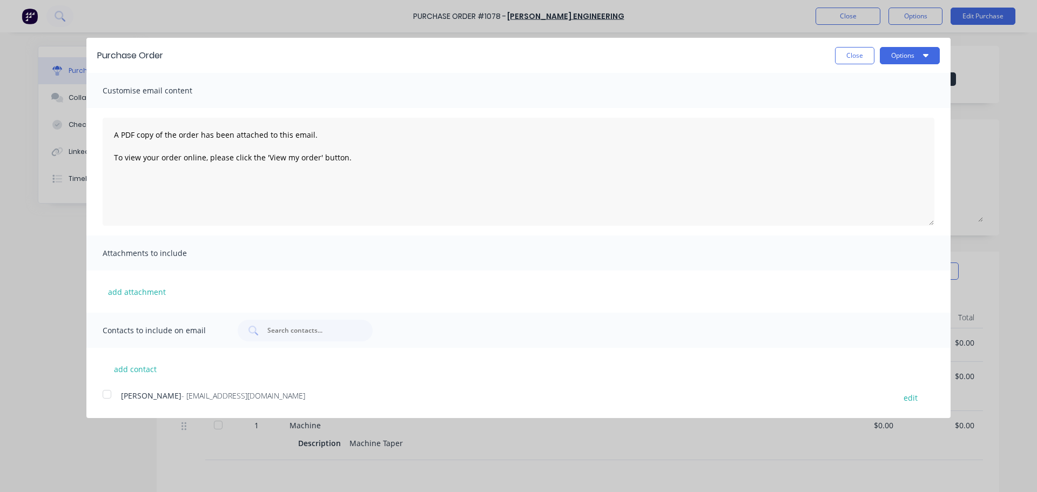
click at [106, 396] on div at bounding box center [107, 394] width 22 height 22
click at [911, 63] on button "Options" at bounding box center [910, 55] width 60 height 17
click at [872, 102] on div "Email" at bounding box center [888, 105] width 83 height 16
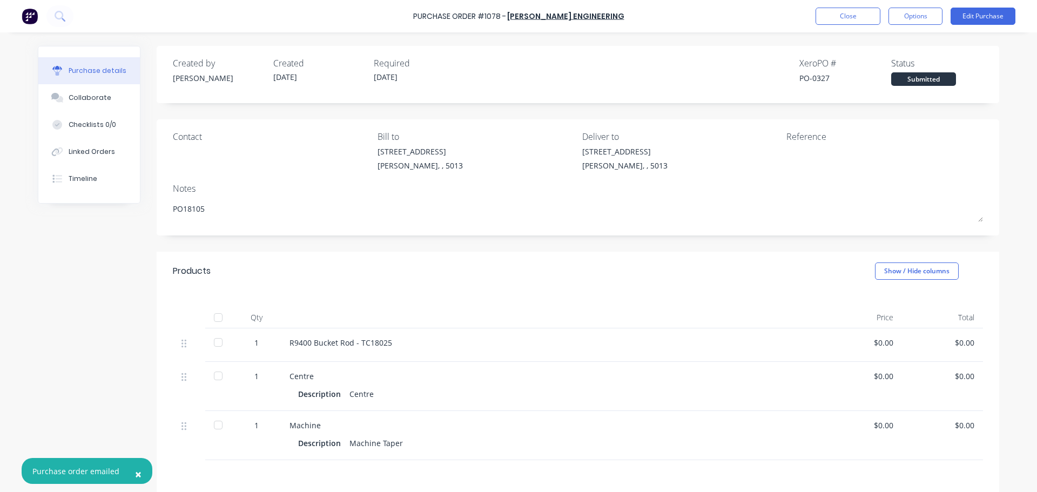
type textarea "x"
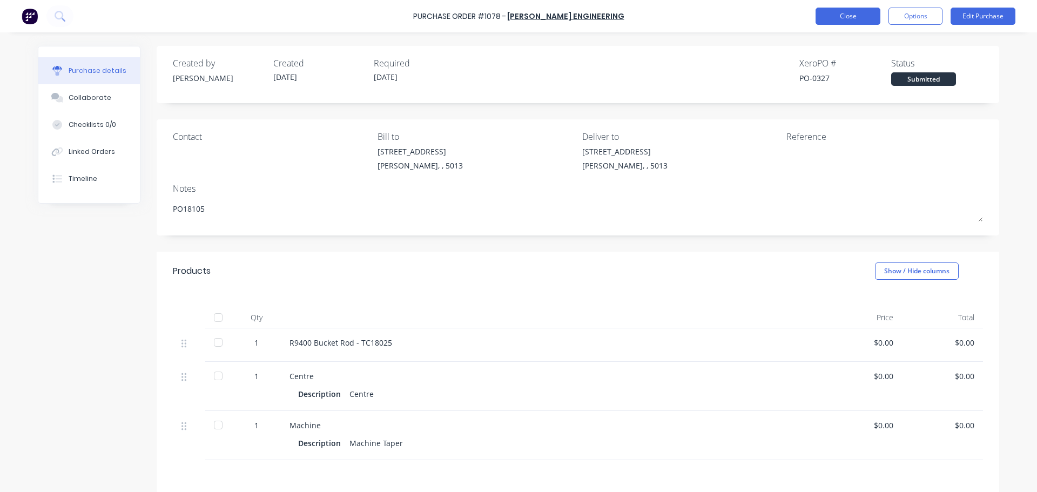
click at [852, 8] on button "Close" at bounding box center [848, 16] width 65 height 17
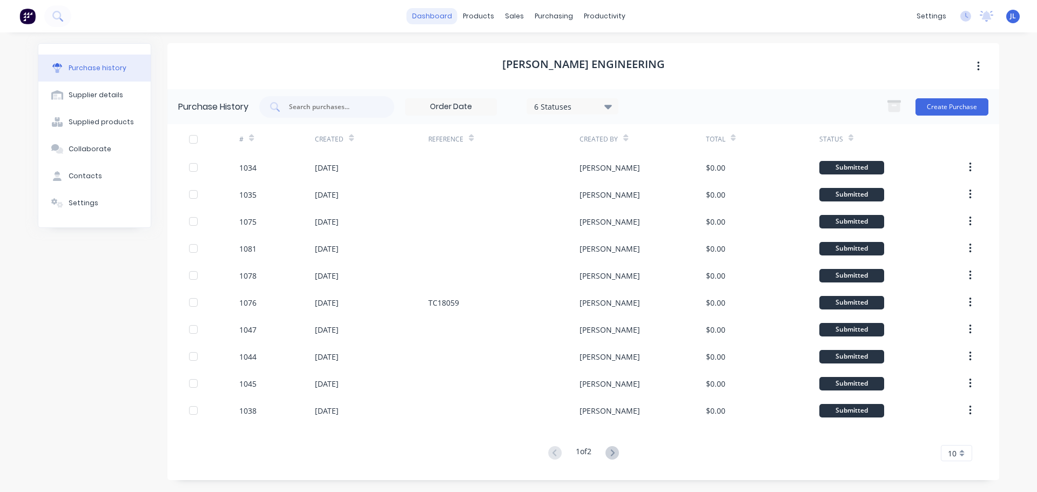
click at [433, 19] on link "dashboard" at bounding box center [432, 16] width 51 height 16
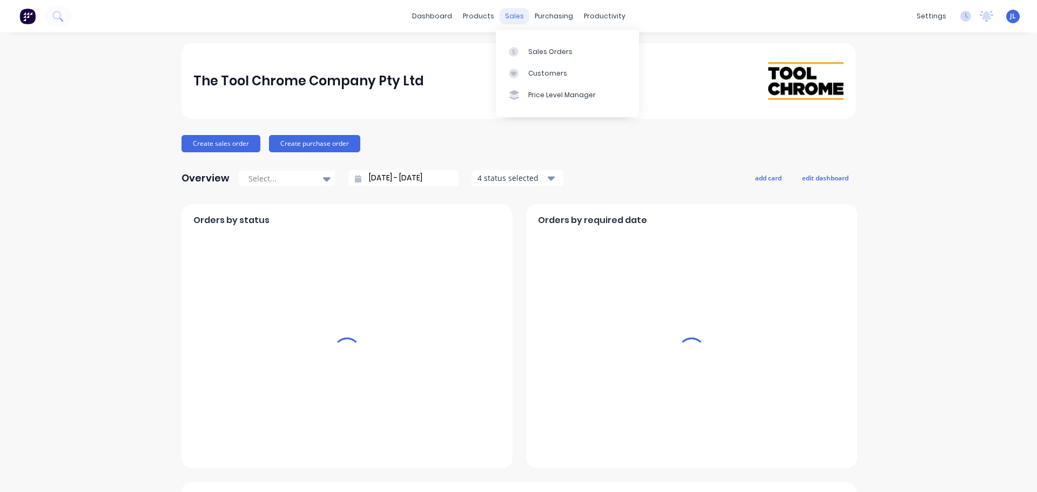
click at [514, 16] on div "sales" at bounding box center [515, 16] width 30 height 16
click at [533, 51] on div "Sales Orders" at bounding box center [550, 52] width 44 height 10
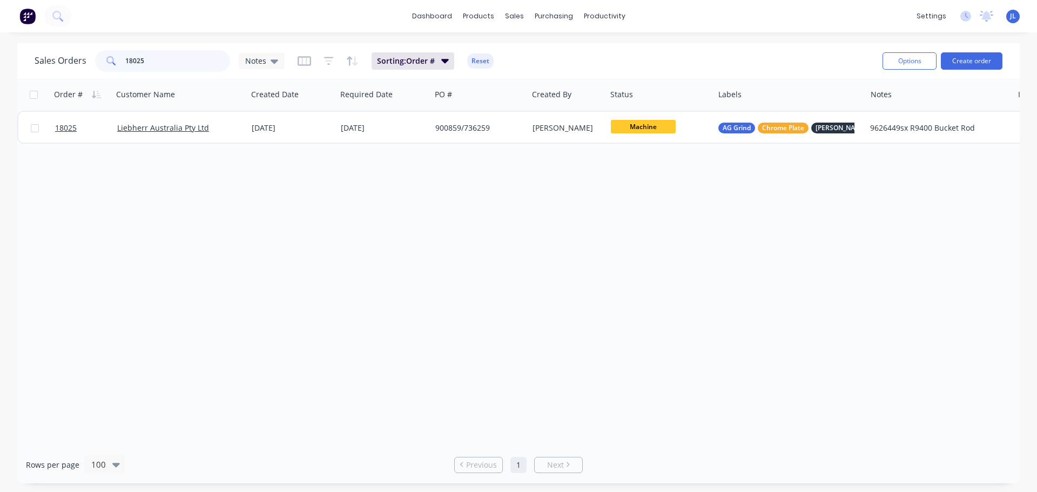
click at [176, 56] on input "18025" at bounding box center [177, 61] width 105 height 22
type input "1"
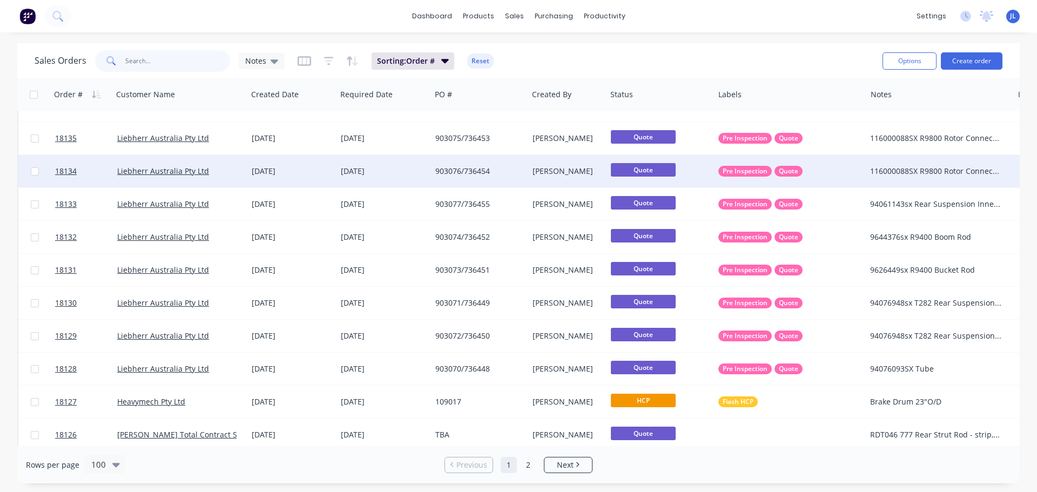
scroll to position [540, 0]
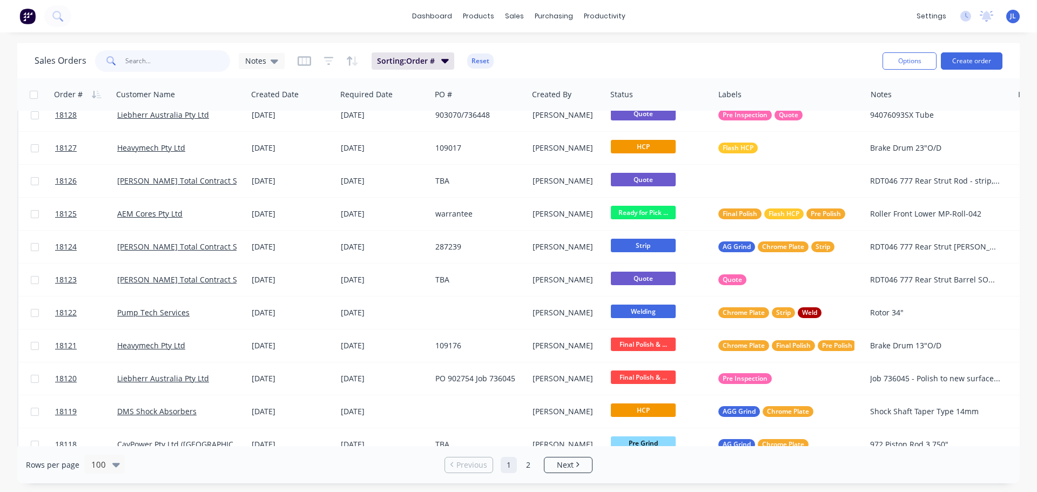
click at [179, 66] on input "text" at bounding box center [177, 61] width 105 height 22
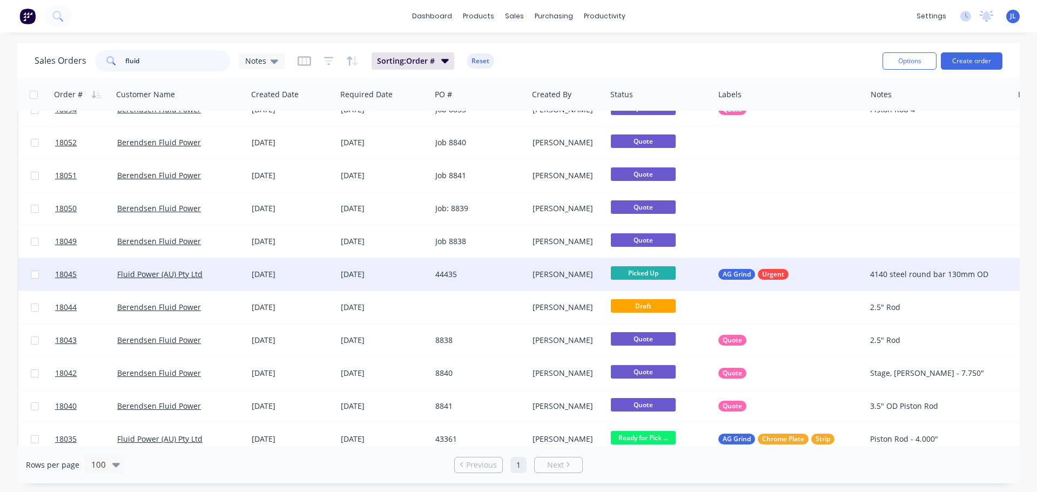
scroll to position [197, 0]
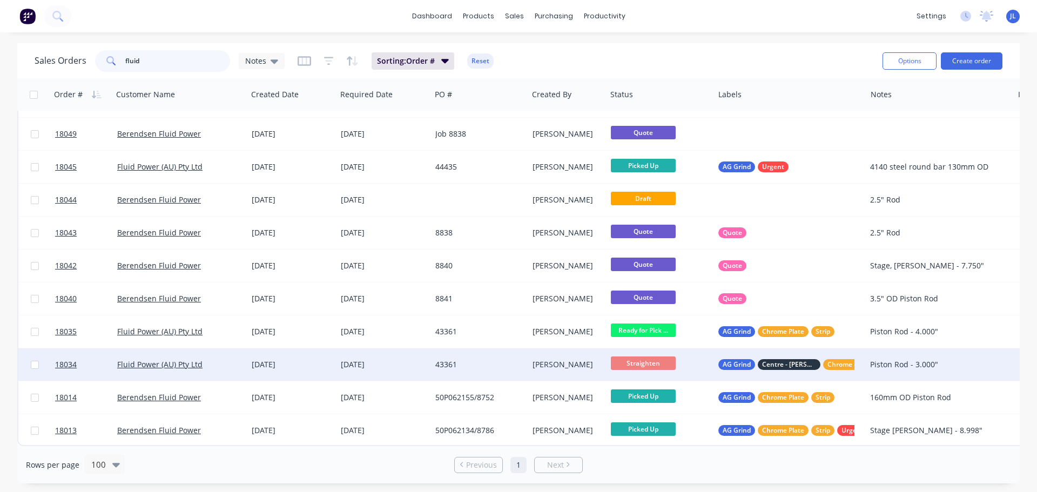
type input "fluid"
click at [646, 359] on span "Straighten" at bounding box center [643, 363] width 65 height 14
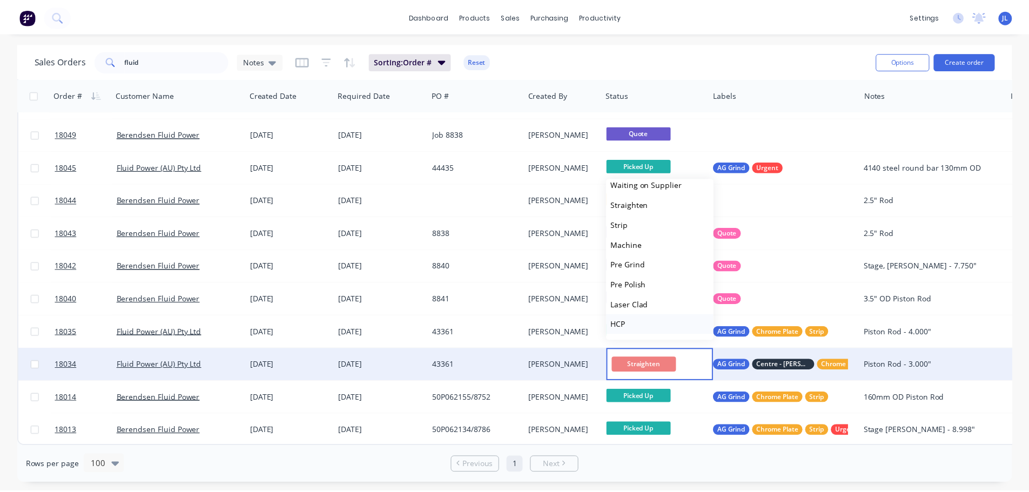
scroll to position [0, 0]
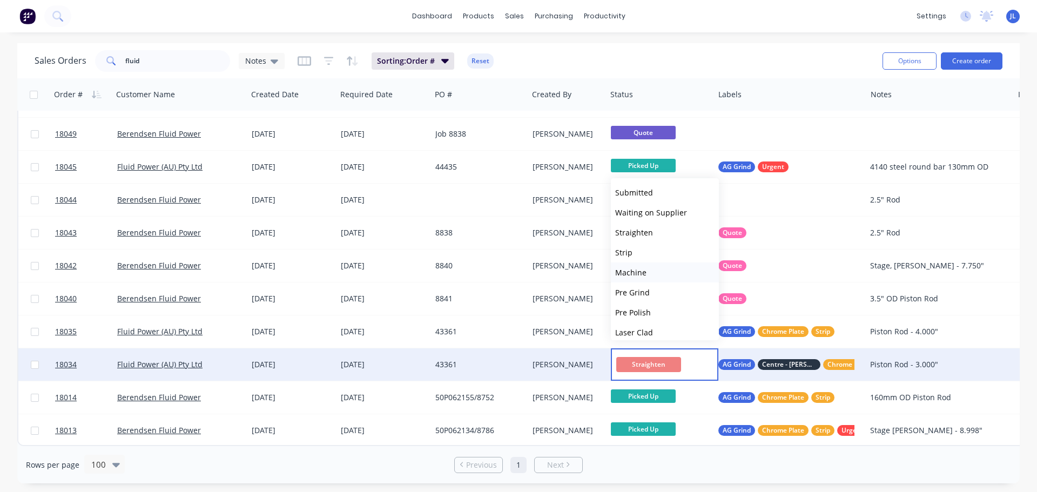
click at [666, 277] on button "Machine" at bounding box center [665, 272] width 108 height 20
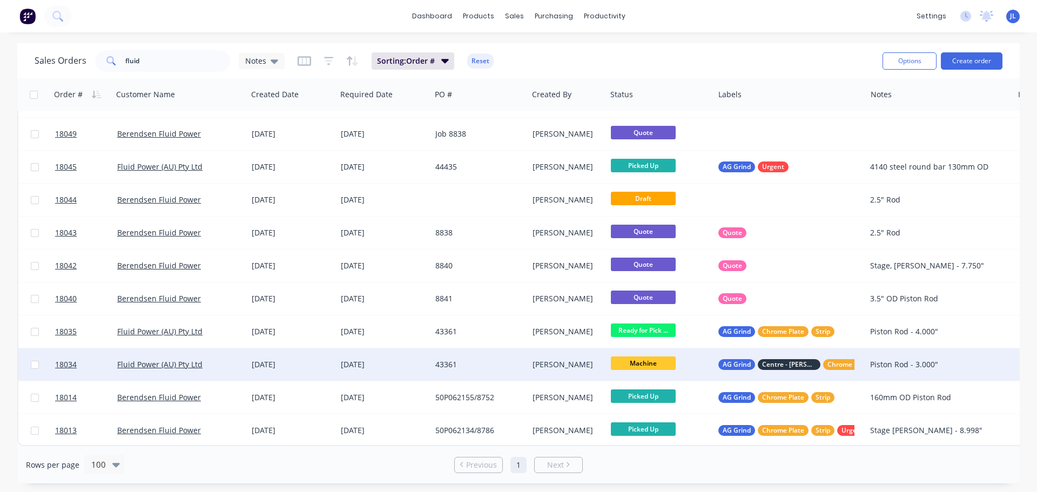
click at [465, 348] on div "43361" at bounding box center [479, 364] width 97 height 32
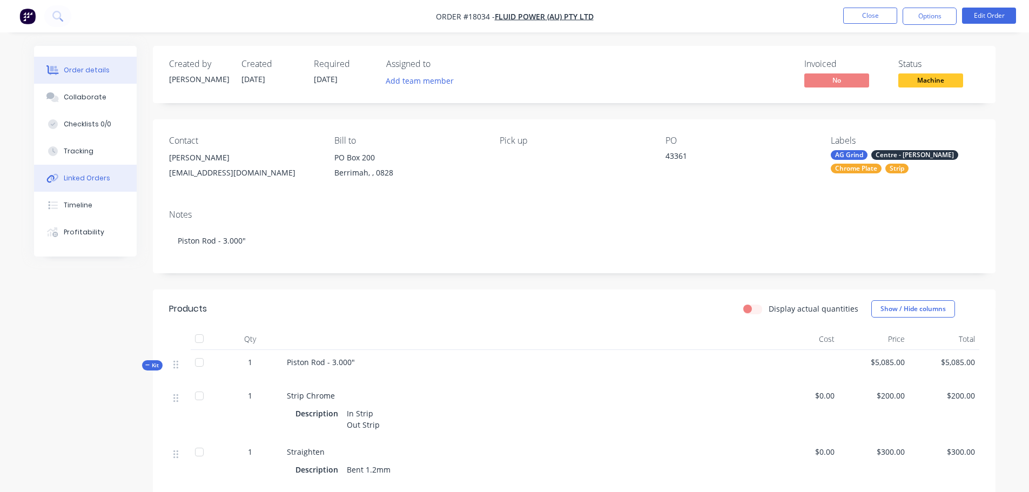
click at [86, 180] on div "Linked Orders" at bounding box center [87, 178] width 46 height 10
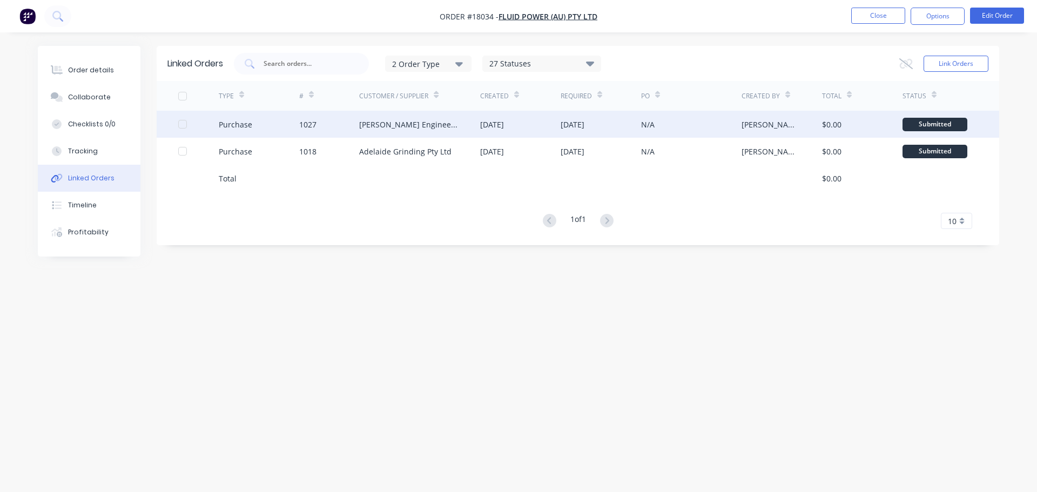
click at [423, 125] on div "[PERSON_NAME] Engineering" at bounding box center [408, 124] width 99 height 11
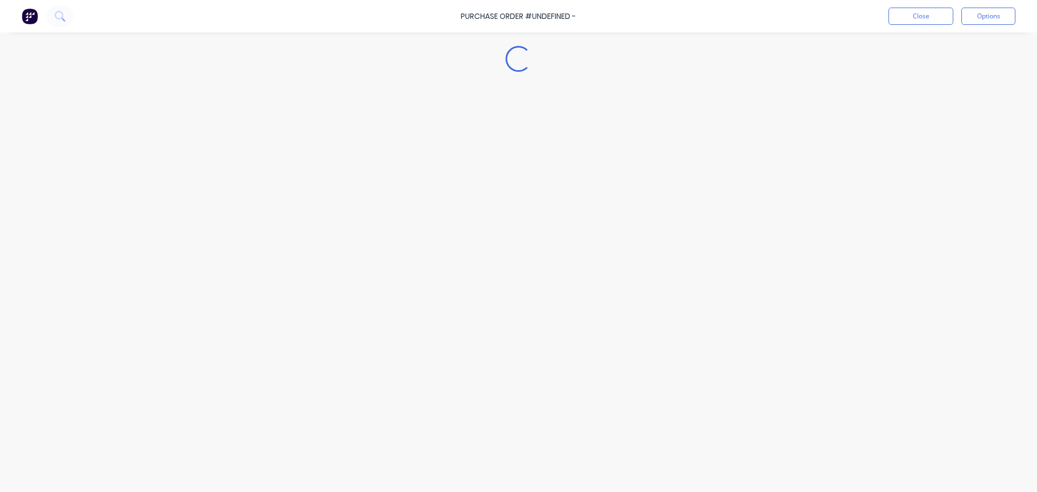
type textarea "x"
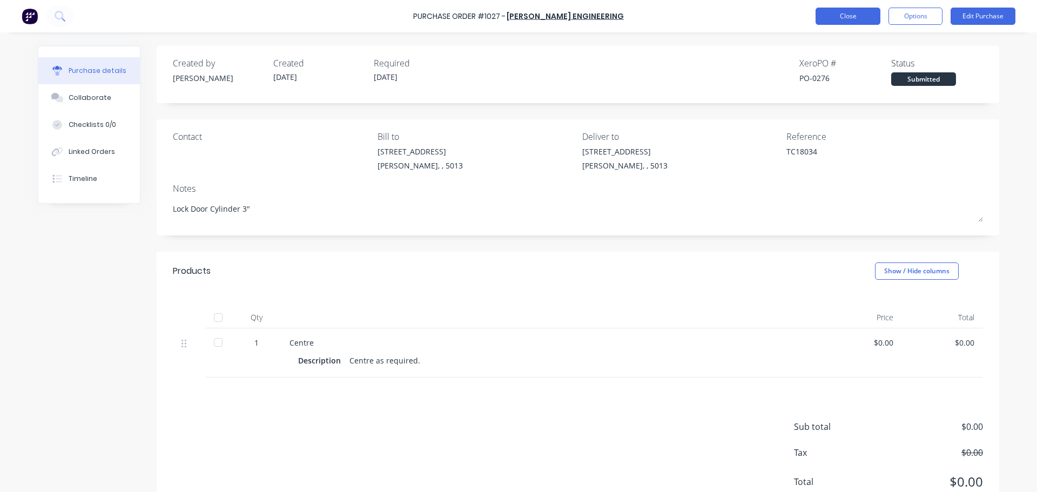
click at [836, 18] on button "Close" at bounding box center [848, 16] width 65 height 17
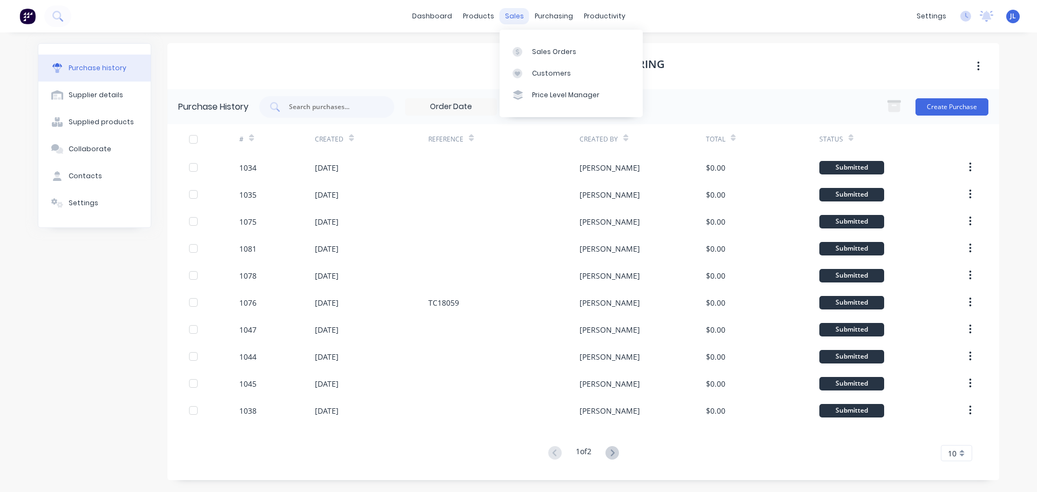
click at [518, 14] on div "sales" at bounding box center [515, 16] width 30 height 16
click at [564, 63] on link "Customers" at bounding box center [571, 74] width 143 height 22
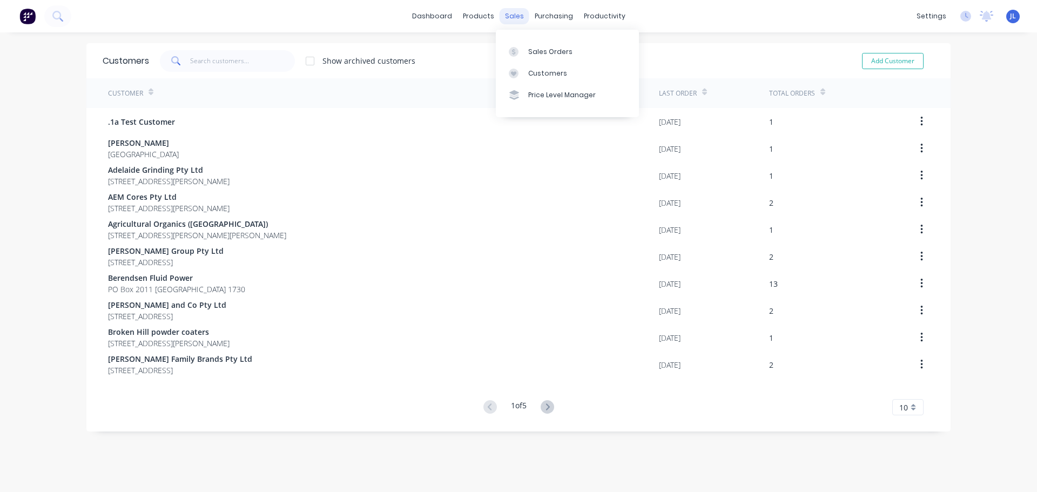
click at [502, 17] on div "sales" at bounding box center [515, 16] width 30 height 16
drag, startPoint x: 512, startPoint y: 37, endPoint x: 519, endPoint y: 46, distance: 12.0
click at [513, 37] on div "Sales Orders Customers Price Level Manager" at bounding box center [567, 73] width 143 height 87
click at [524, 50] on div at bounding box center [517, 52] width 16 height 10
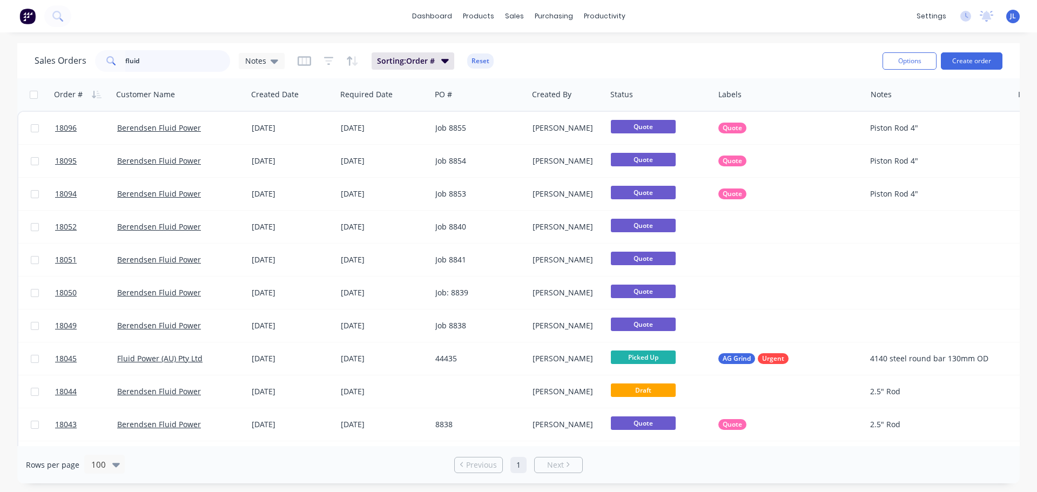
click at [152, 58] on input "fluid" at bounding box center [177, 61] width 105 height 22
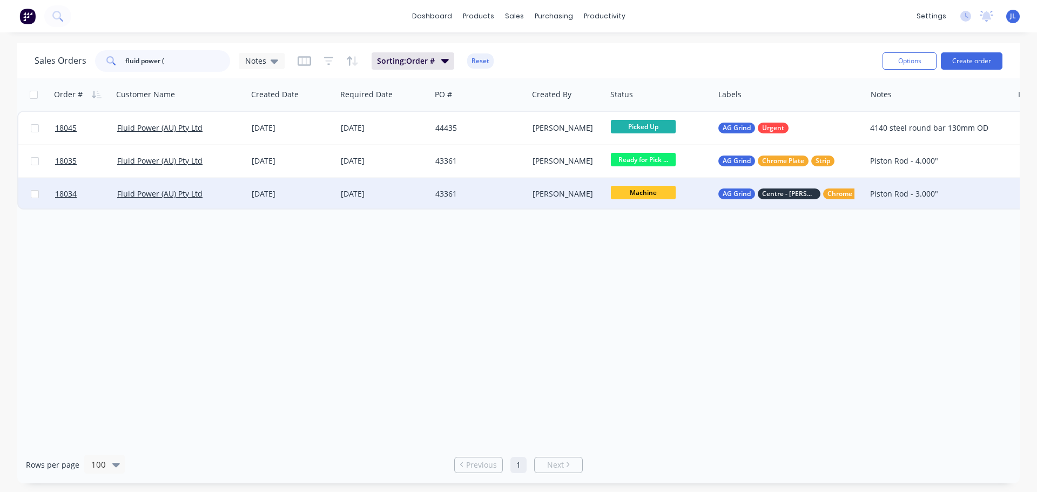
type input "fluid power ("
click at [409, 193] on div "[DATE]" at bounding box center [384, 193] width 86 height 11
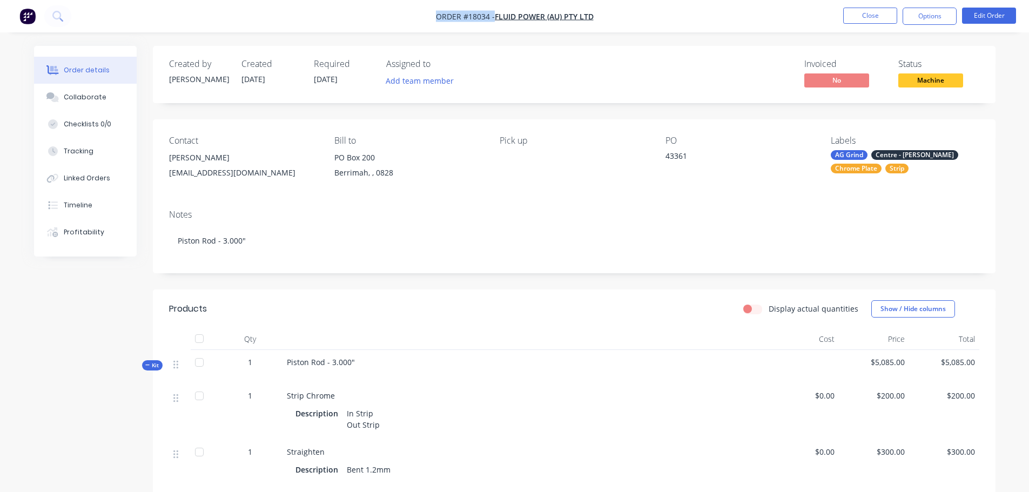
drag, startPoint x: 600, startPoint y: 17, endPoint x: 430, endPoint y: 21, distance: 169.6
click at [430, 21] on nav "Order #18034 - Fluid Power (AU) Pty Ltd Close Options Edit Order" at bounding box center [514, 16] width 1029 height 32
click at [426, 19] on nav "Order #18034 - Fluid Power (AU) Pty Ltd Close Options Edit Order" at bounding box center [514, 16] width 1029 height 32
drag, startPoint x: 436, startPoint y: 16, endPoint x: 593, endPoint y: 15, distance: 157.2
click at [593, 15] on span "Order #18034 - Fluid Power (AU) Pty Ltd" at bounding box center [515, 16] width 158 height 11
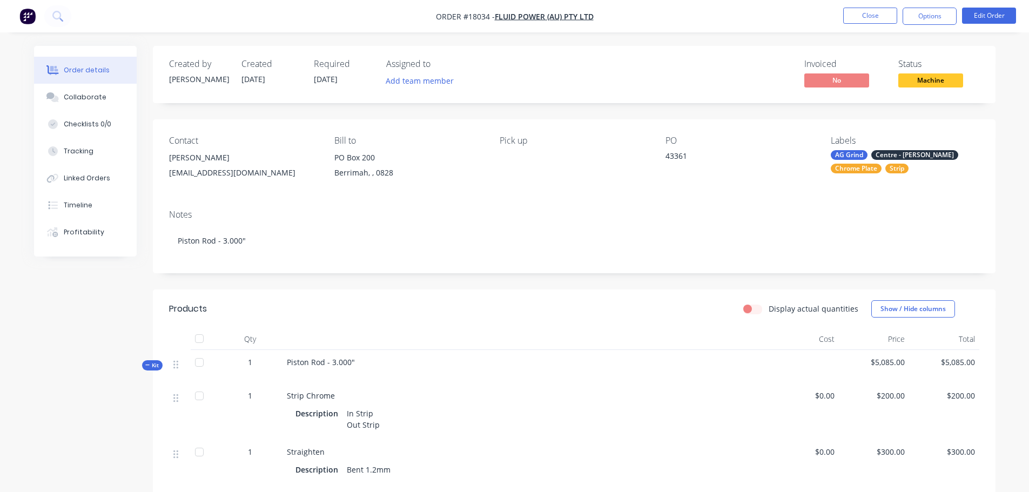
click at [610, 24] on nav "Order #18034 - Fluid Power (AU) Pty Ltd Close Options Edit Order" at bounding box center [514, 16] width 1029 height 32
drag, startPoint x: 595, startPoint y: 18, endPoint x: 419, endPoint y: 18, distance: 175.5
click at [433, 19] on nav "Order #18034 - Fluid Power (AU) Pty Ltd Close Options Edit Order" at bounding box center [514, 16] width 1029 height 32
click at [417, 18] on nav "Order #18034 - Fluid Power (AU) Pty Ltd Close Options Edit Order" at bounding box center [514, 16] width 1029 height 32
drag, startPoint x: 435, startPoint y: 16, endPoint x: 621, endPoint y: 13, distance: 186.4
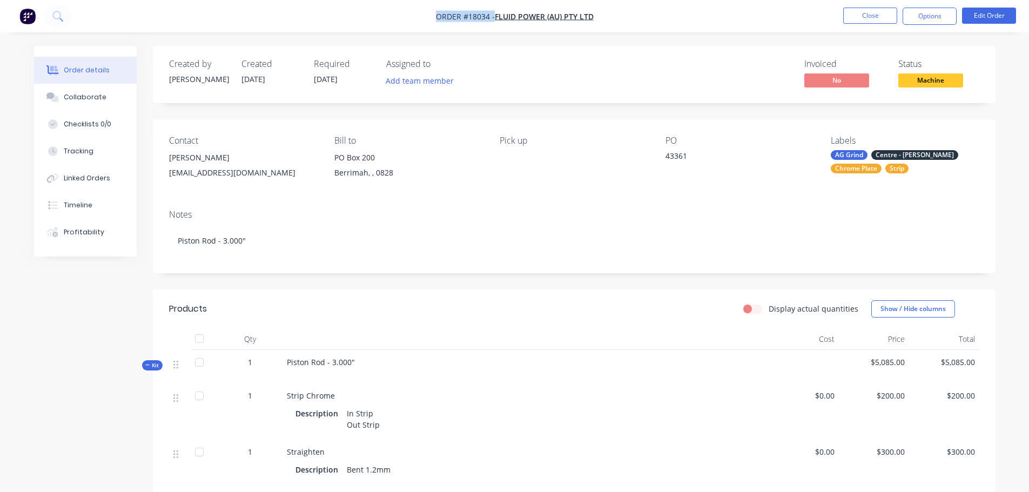
click at [621, 13] on nav "Order #18034 - Fluid Power (AU) Pty Ltd Close Options Edit Order" at bounding box center [514, 16] width 1029 height 32
click at [624, 15] on nav "Order #18034 - Fluid Power (AU) Pty Ltd Close Options Edit Order" at bounding box center [514, 16] width 1029 height 32
drag, startPoint x: 435, startPoint y: 17, endPoint x: 487, endPoint y: 16, distance: 51.9
click at [487, 16] on span "Order #18034 -" at bounding box center [465, 16] width 59 height 10
copy span "Order #18034"
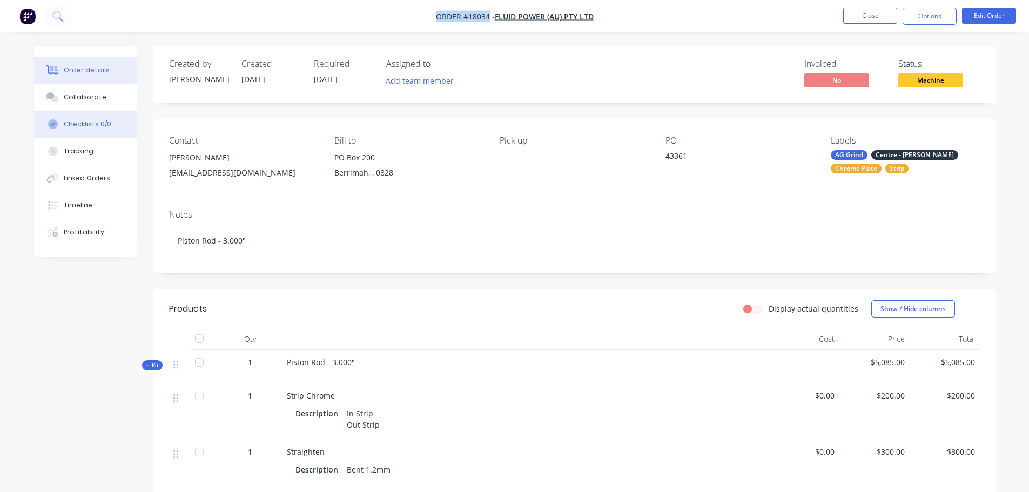
click at [96, 125] on div "Checklists 0/0" at bounding box center [88, 124] width 48 height 10
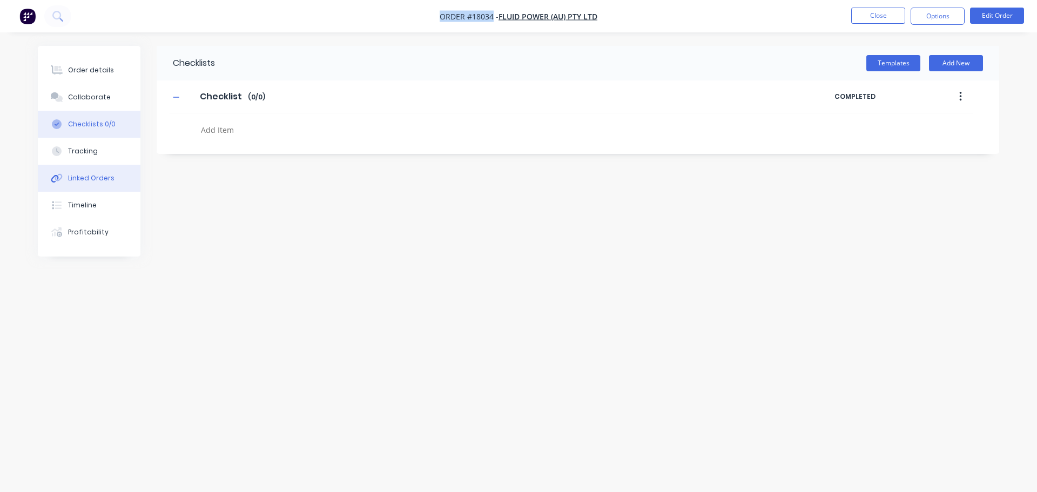
click at [103, 178] on div "Linked Orders" at bounding box center [91, 178] width 46 height 10
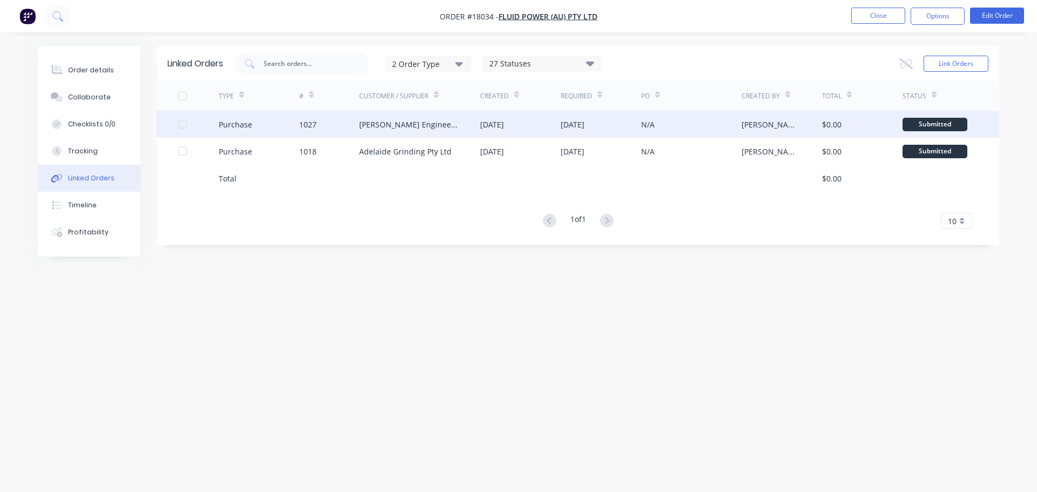
click at [380, 126] on div "[PERSON_NAME] Engineering" at bounding box center [408, 124] width 99 height 11
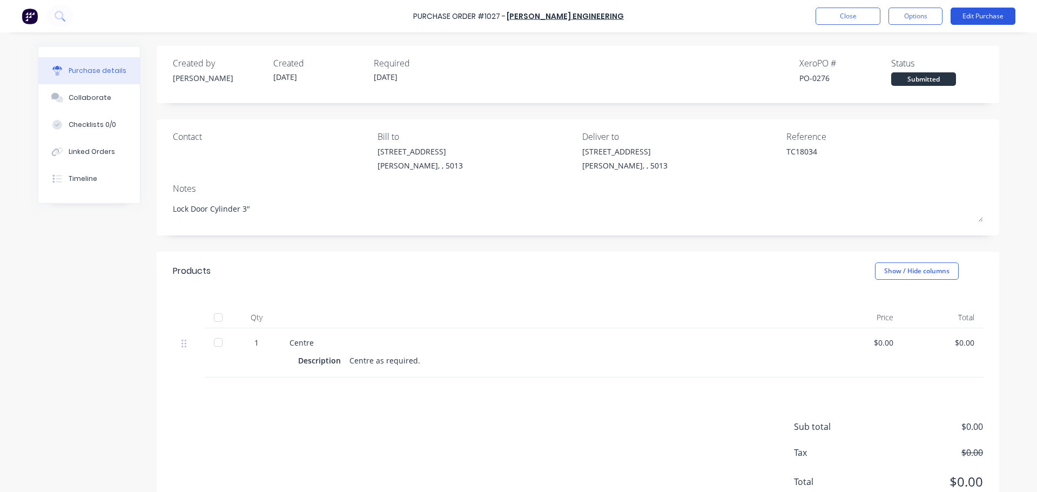
click at [970, 19] on button "Edit Purchase" at bounding box center [983, 16] width 65 height 17
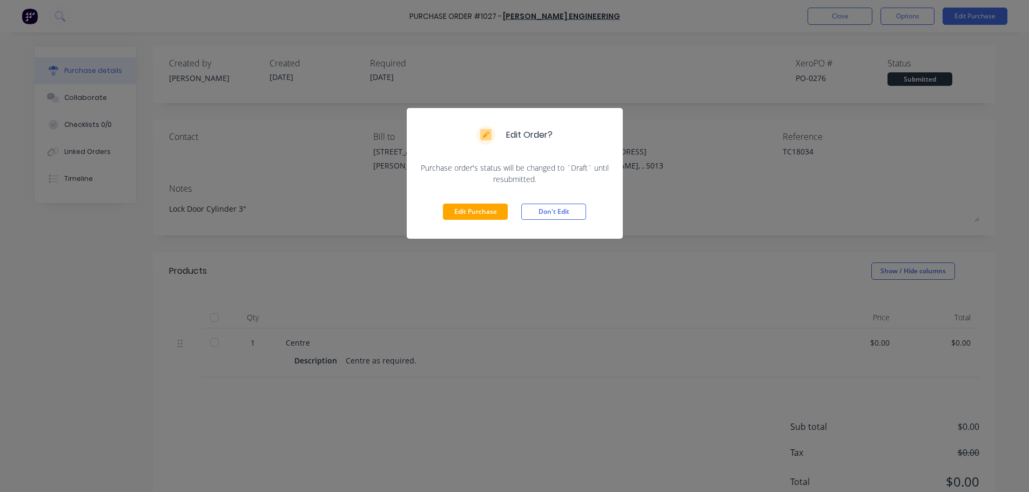
click at [479, 203] on div "Edit Purchase Don't Edit" at bounding box center [515, 212] width 216 height 54
click at [475, 214] on button "Edit Purchase" at bounding box center [475, 212] width 65 height 16
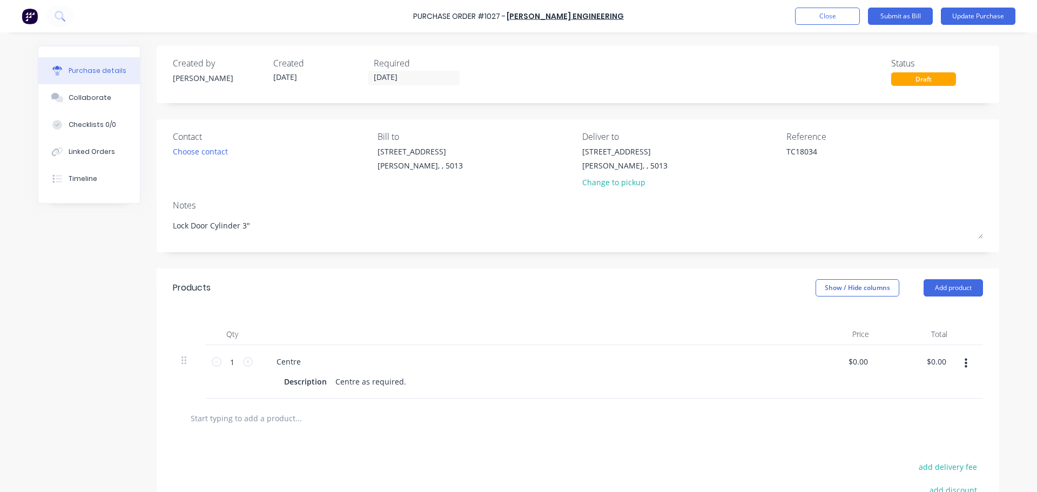
click at [964, 365] on button "button" at bounding box center [965, 363] width 25 height 19
click at [811, 422] on div at bounding box center [577, 418] width 793 height 22
click at [943, 286] on button "Add product" at bounding box center [953, 287] width 59 height 17
click at [914, 332] on div "Basic product" at bounding box center [931, 337] width 83 height 16
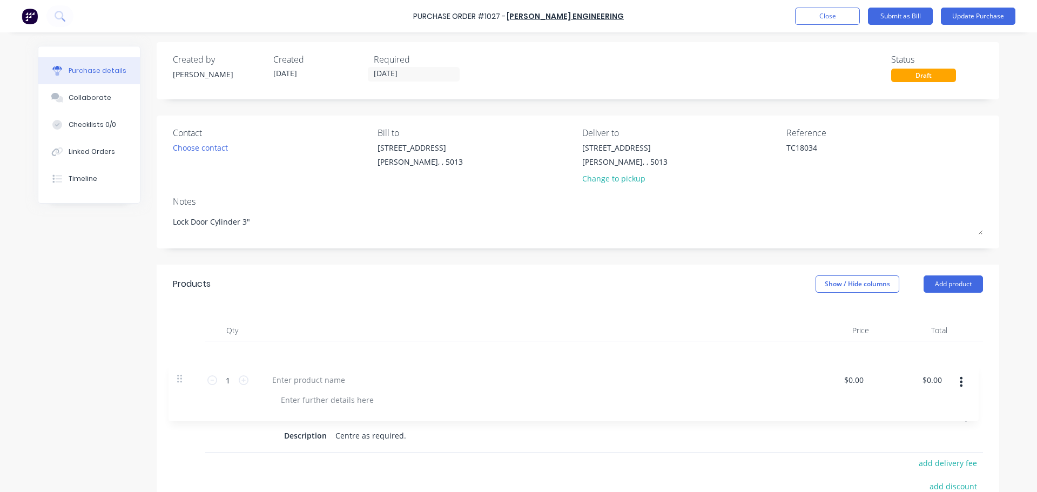
scroll to position [5, 0]
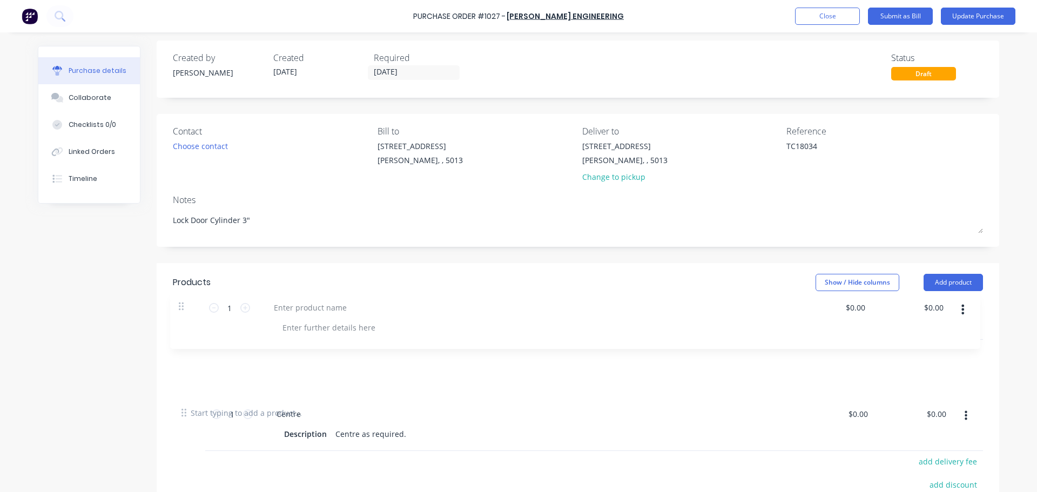
drag, startPoint x: 178, startPoint y: 413, endPoint x: 179, endPoint y: 300, distance: 112.9
click at [179, 300] on div "Products Show / Hide columns Add product Qty Price Total 1 1 Centre Description…" at bounding box center [578, 436] width 843 height 347
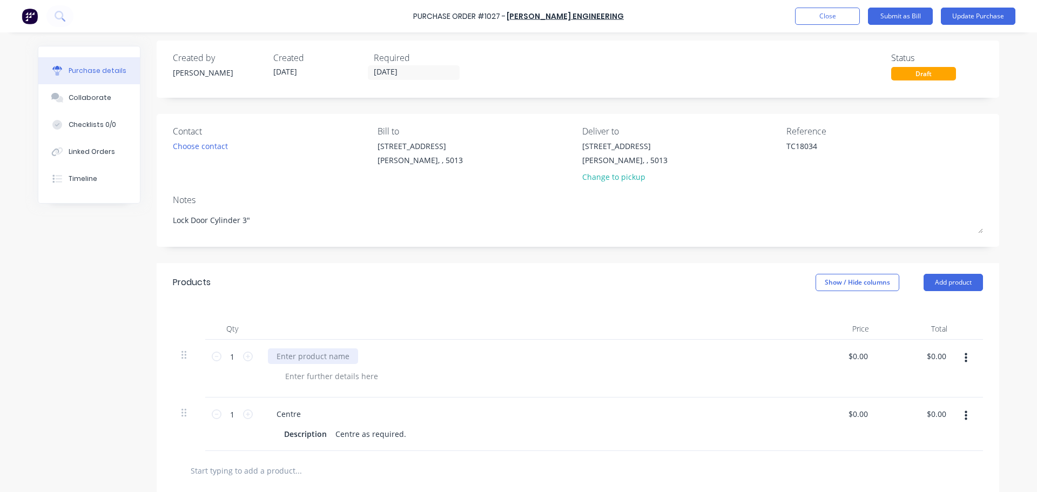
click at [298, 354] on div at bounding box center [313, 356] width 90 height 16
type textarea "x"
paste div
click at [352, 434] on div "Centre as required." at bounding box center [370, 434] width 79 height 16
type textarea "x"
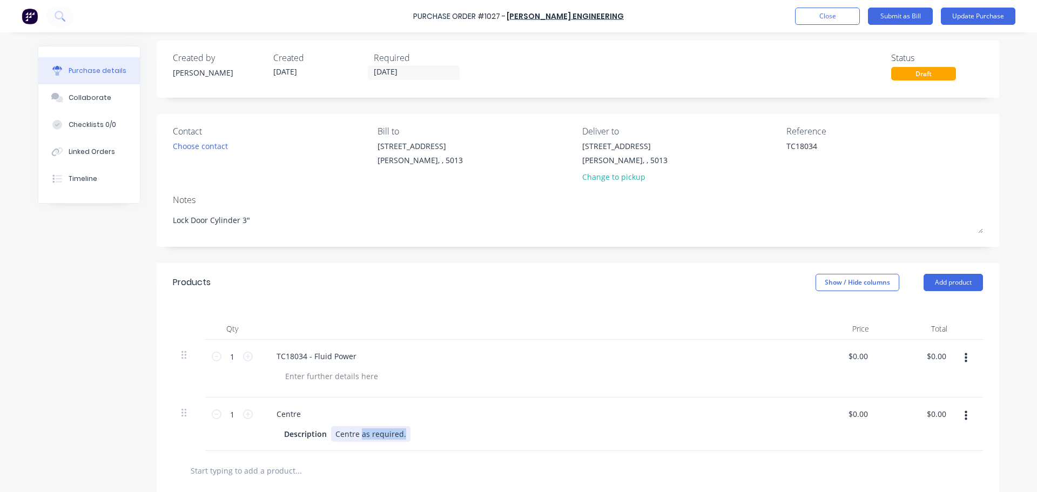
drag, startPoint x: 356, startPoint y: 433, endPoint x: 488, endPoint y: 423, distance: 132.6
click at [488, 423] on div "Centre Description Centre as required." at bounding box center [529, 424] width 540 height 53
click at [114, 406] on div "Created by Jarred Created 27/08/25 Required 29/08/25 Status Draft Contact Choos…" at bounding box center [518, 360] width 961 height 639
click at [971, 15] on button "Update Purchase" at bounding box center [978, 16] width 75 height 17
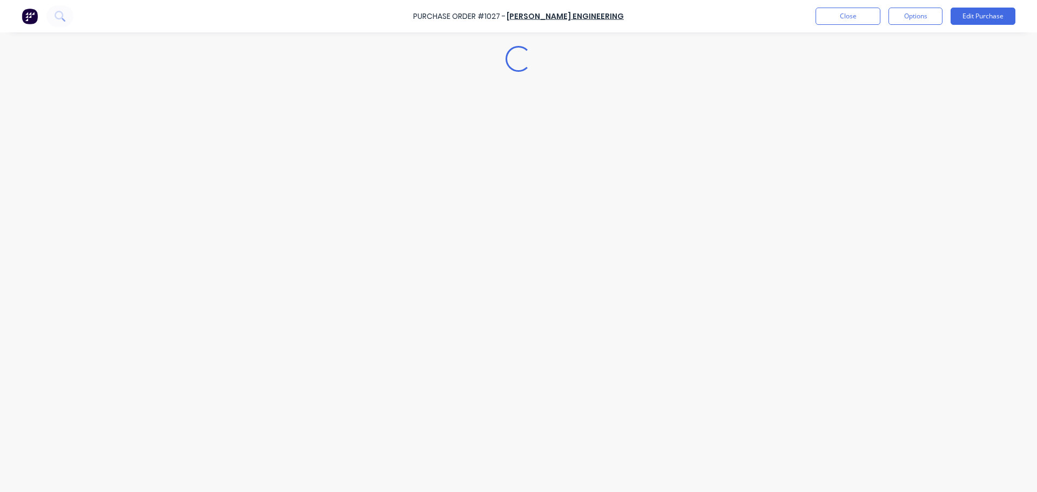
scroll to position [0, 0]
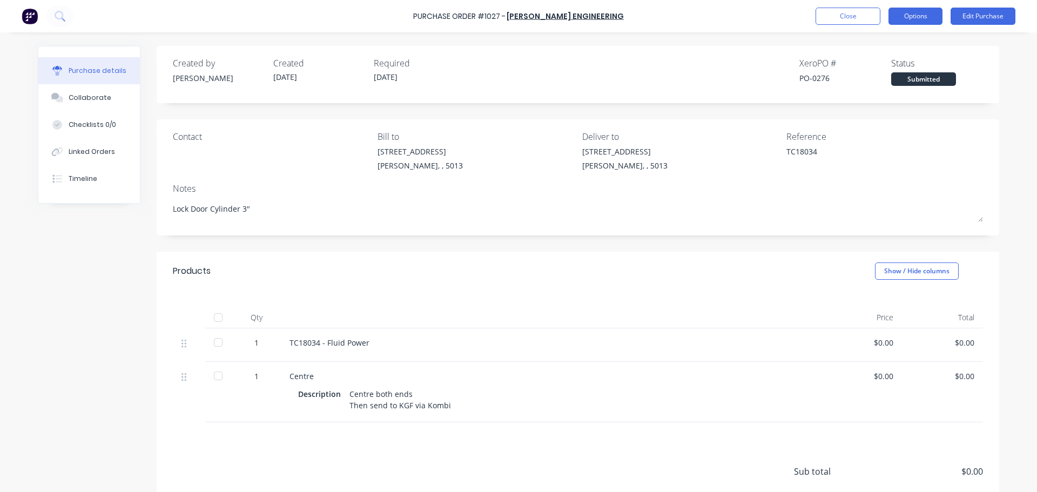
click at [911, 17] on button "Options" at bounding box center [915, 16] width 54 height 17
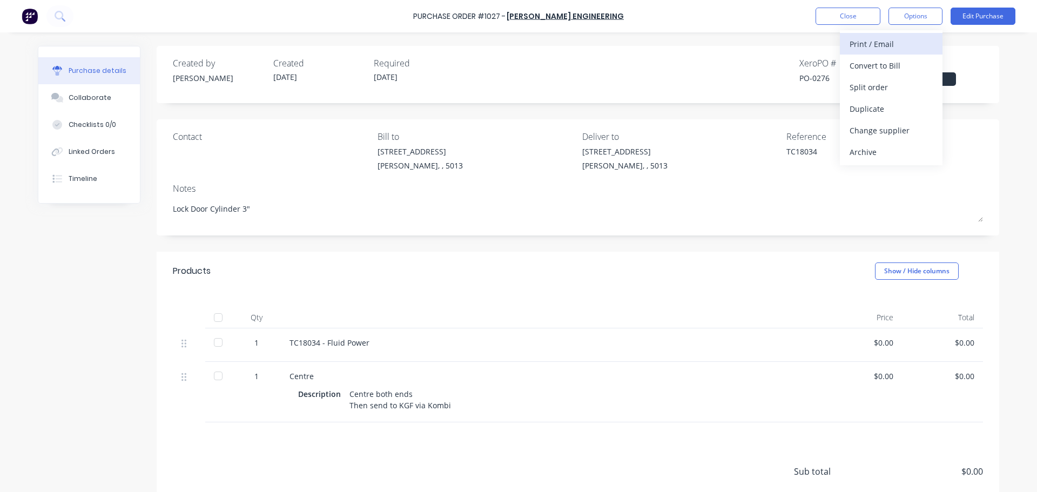
click at [873, 49] on div "Print / Email" at bounding box center [891, 44] width 83 height 16
click at [872, 85] on div "Without pricing" at bounding box center [891, 87] width 83 height 16
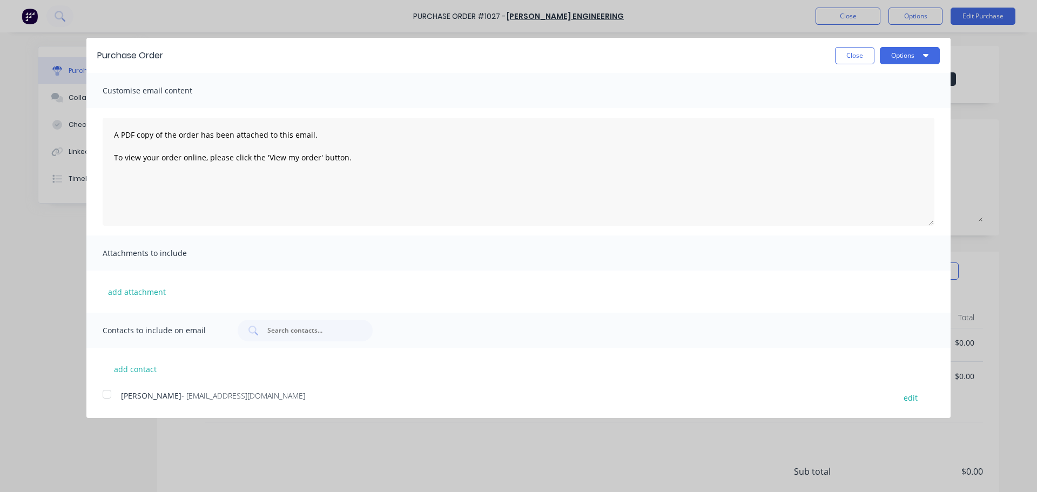
click at [107, 400] on div at bounding box center [107, 394] width 22 height 22
click at [901, 59] on button "Options" at bounding box center [910, 55] width 60 height 17
click at [866, 104] on div "Email" at bounding box center [888, 105] width 83 height 16
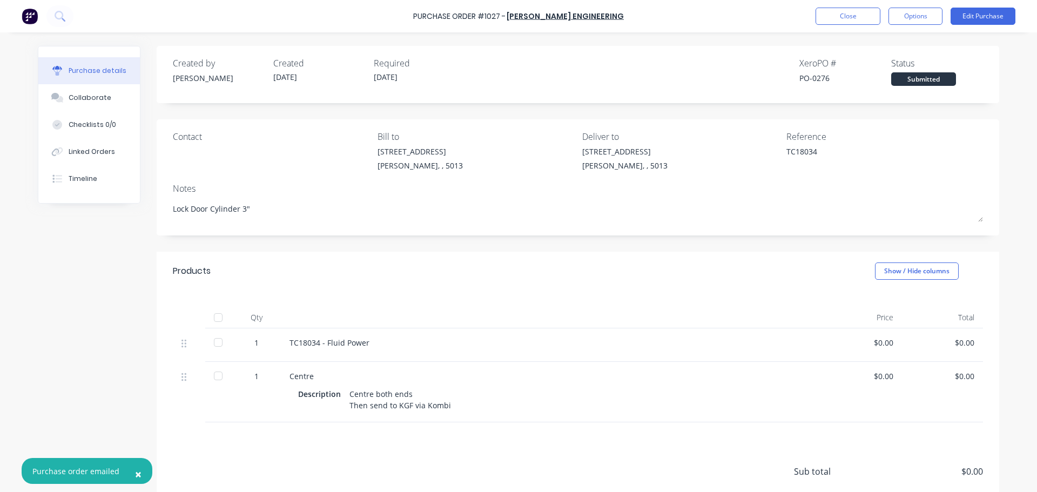
type textarea "x"
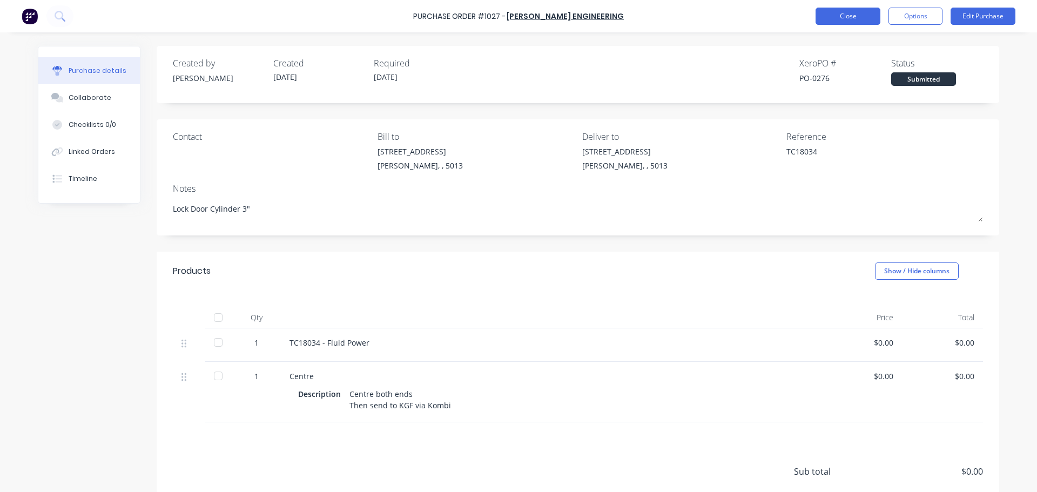
click at [829, 10] on button "Close" at bounding box center [848, 16] width 65 height 17
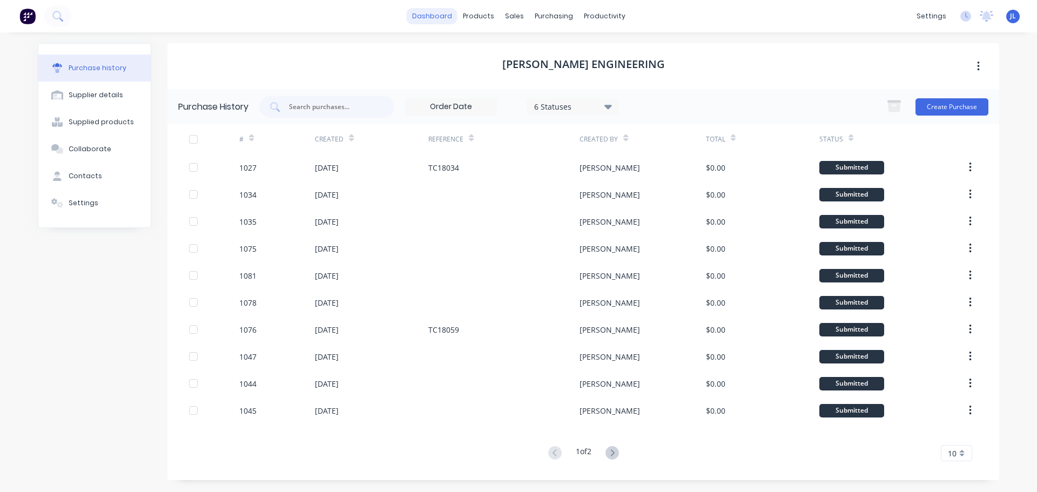
click at [415, 17] on link "dashboard" at bounding box center [432, 16] width 51 height 16
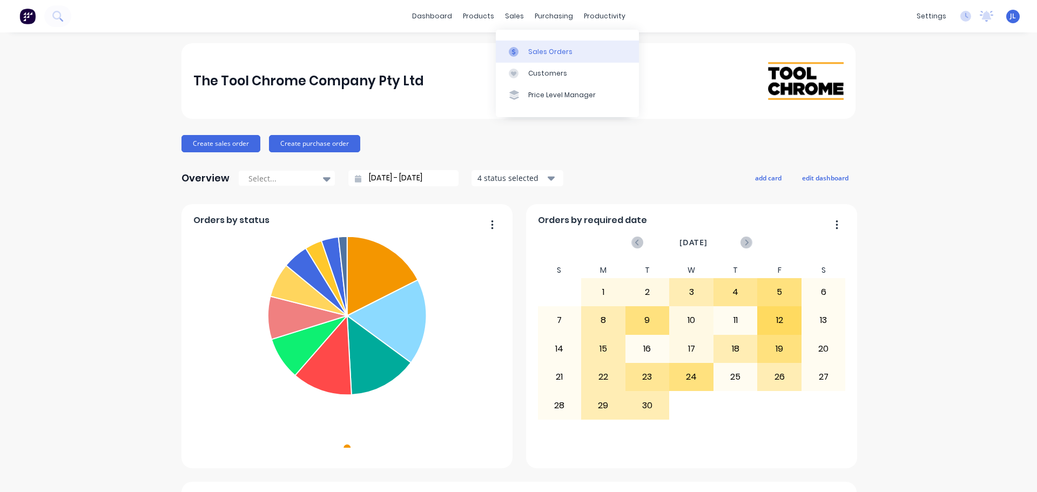
click at [516, 43] on link "Sales Orders" at bounding box center [567, 52] width 143 height 22
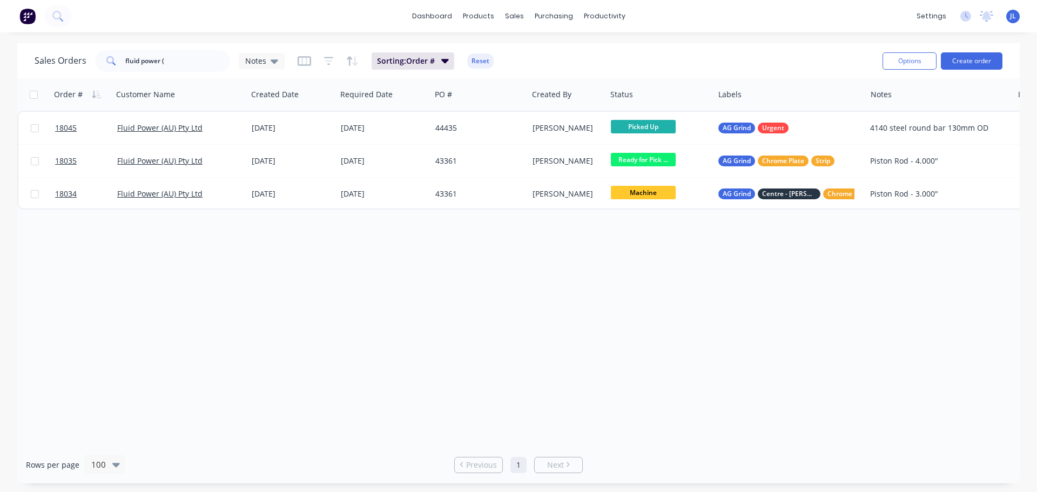
click at [183, 49] on div "Sales Orders fluid power ( Notes Sorting: Order # Reset" at bounding box center [454, 61] width 839 height 26
click at [177, 57] on input "fluid power (" at bounding box center [177, 61] width 105 height 22
type input "f"
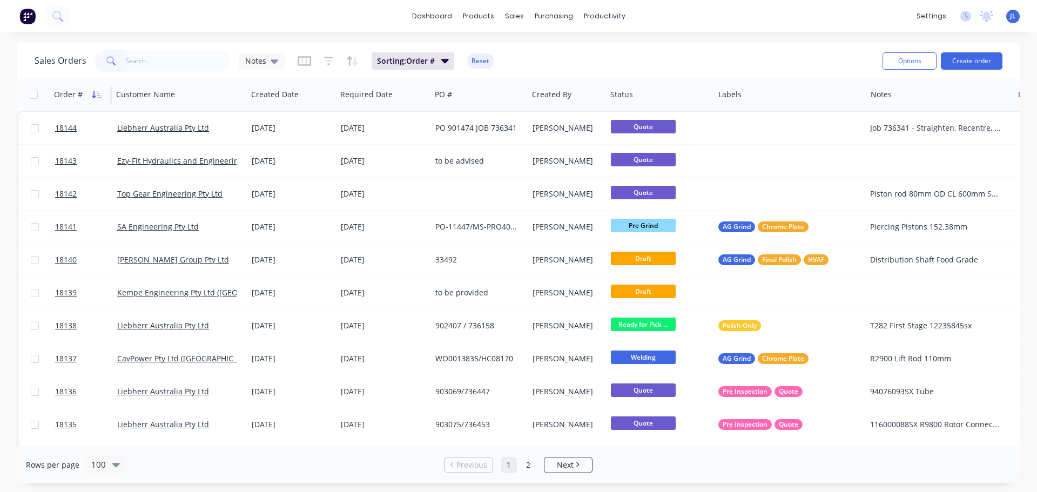
click at [96, 96] on icon "button" at bounding box center [97, 94] width 10 height 9
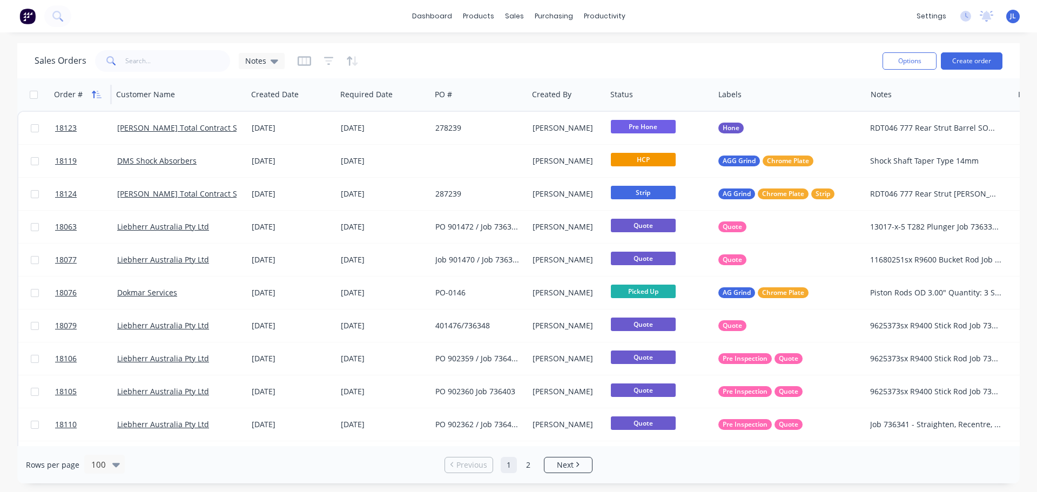
click at [97, 96] on icon "button" at bounding box center [97, 94] width 10 height 9
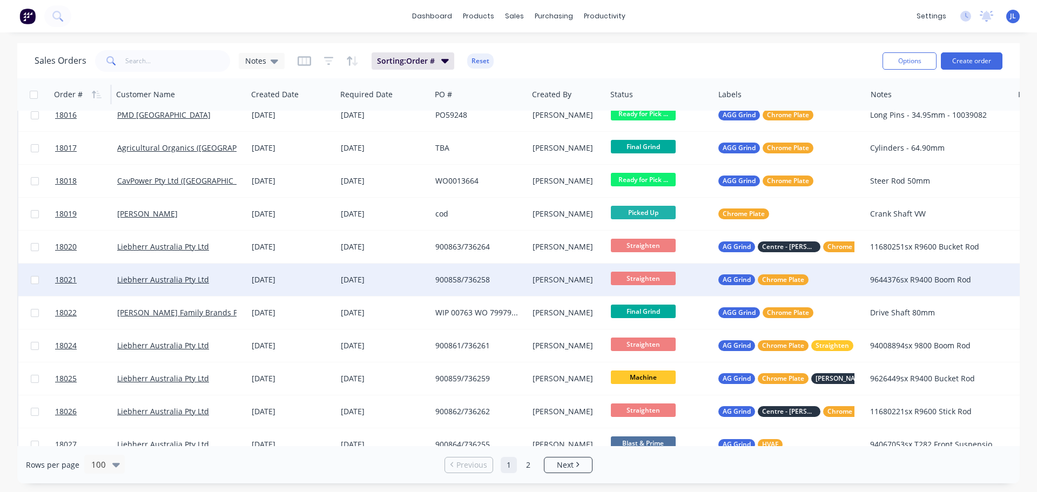
scroll to position [270, 0]
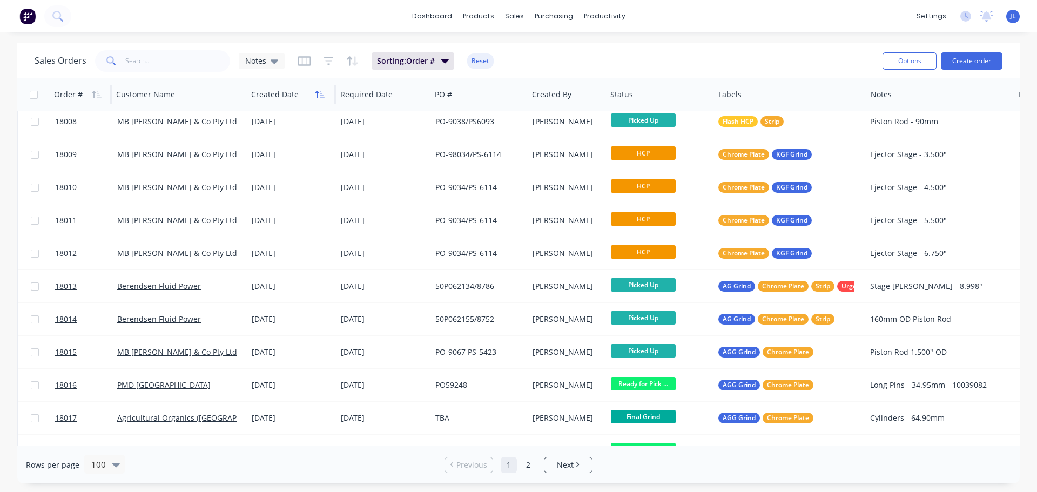
click at [315, 96] on icon "button" at bounding box center [320, 94] width 10 height 9
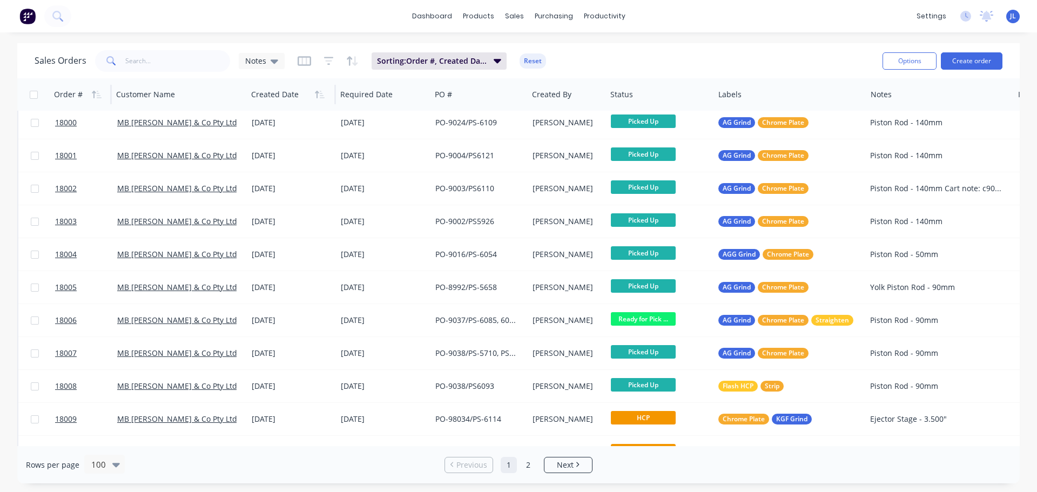
scroll to position [0, 0]
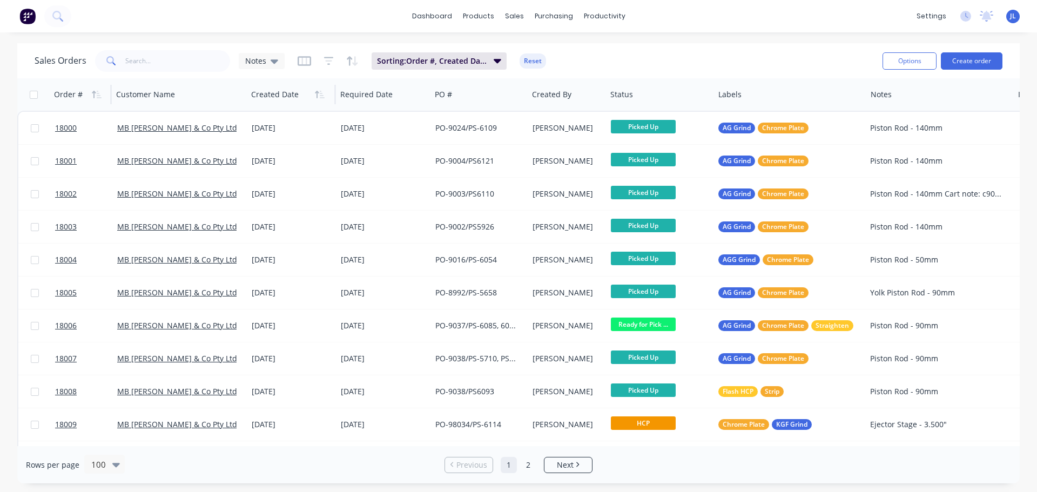
click at [315, 96] on icon "button" at bounding box center [320, 94] width 10 height 9
click at [320, 97] on icon "button" at bounding box center [320, 94] width 10 height 9
click at [96, 95] on icon "button" at bounding box center [97, 94] width 10 height 9
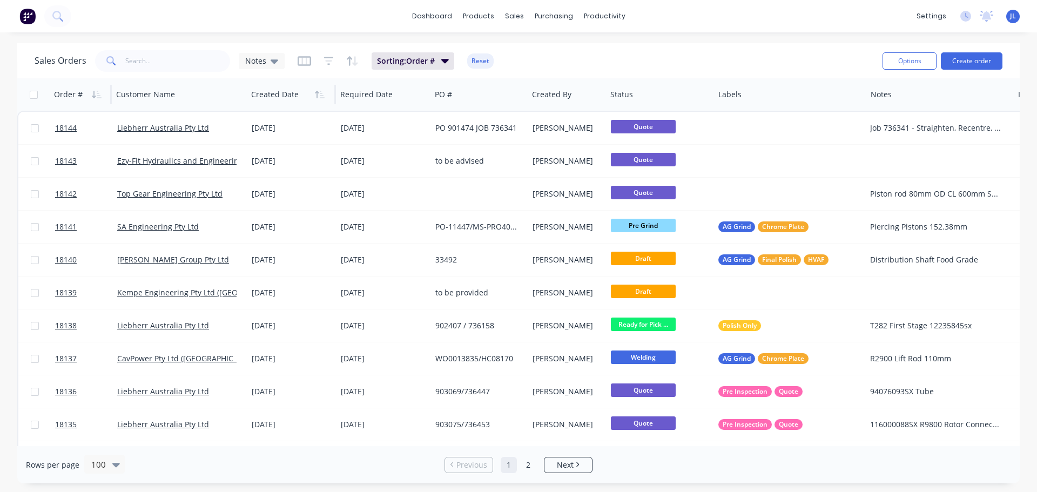
click at [96, 95] on icon "button" at bounding box center [97, 94] width 10 height 9
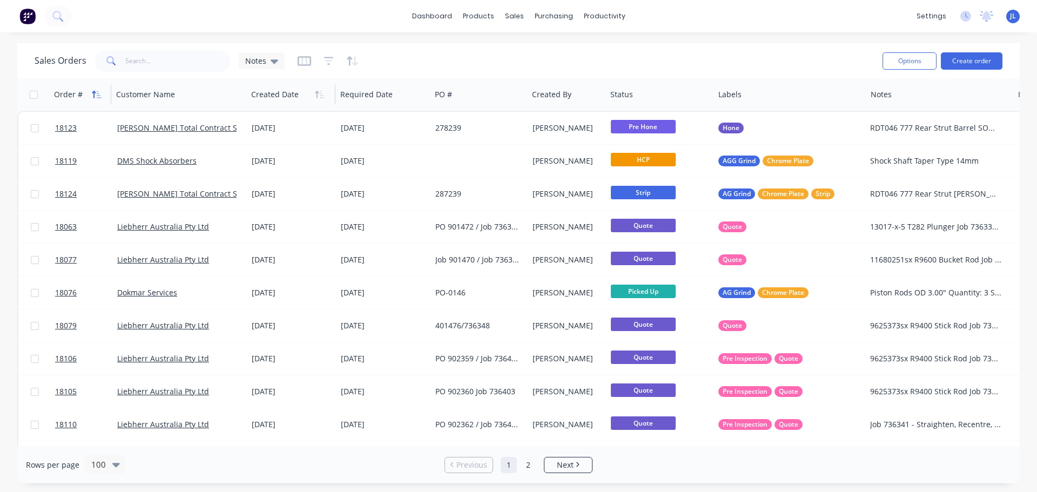
click at [98, 97] on icon "button" at bounding box center [97, 94] width 10 height 9
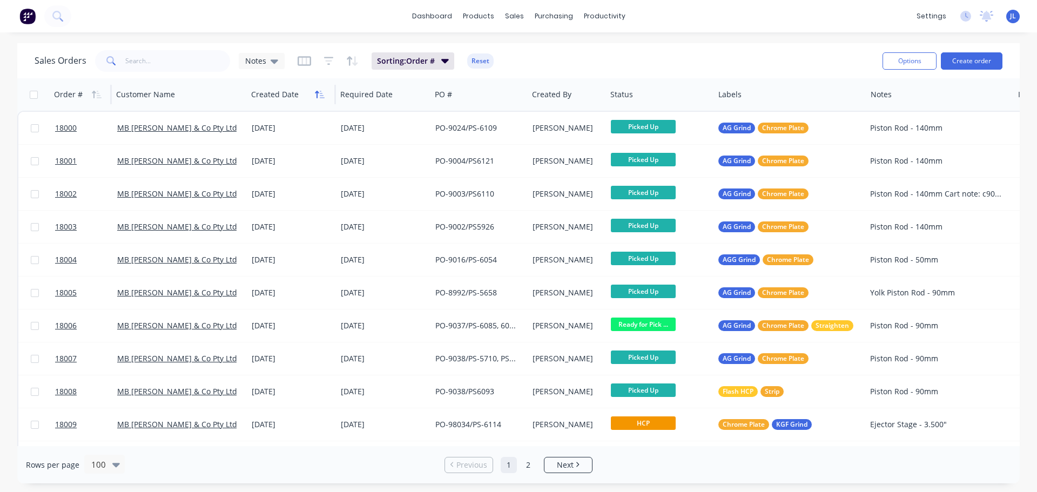
click at [319, 94] on icon "button" at bounding box center [320, 94] width 10 height 9
click at [278, 64] on div "Notes" at bounding box center [262, 61] width 46 height 16
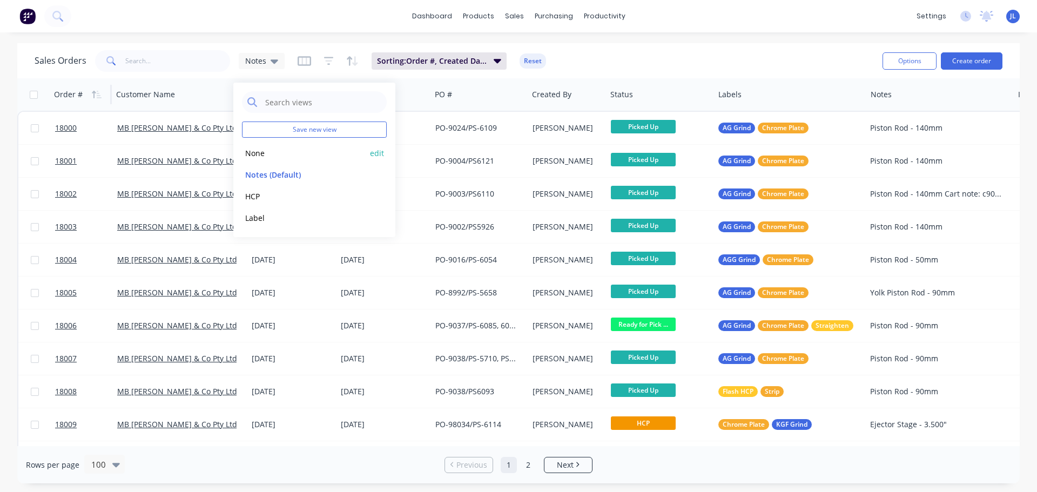
click at [270, 152] on button "None" at bounding box center [303, 153] width 123 height 12
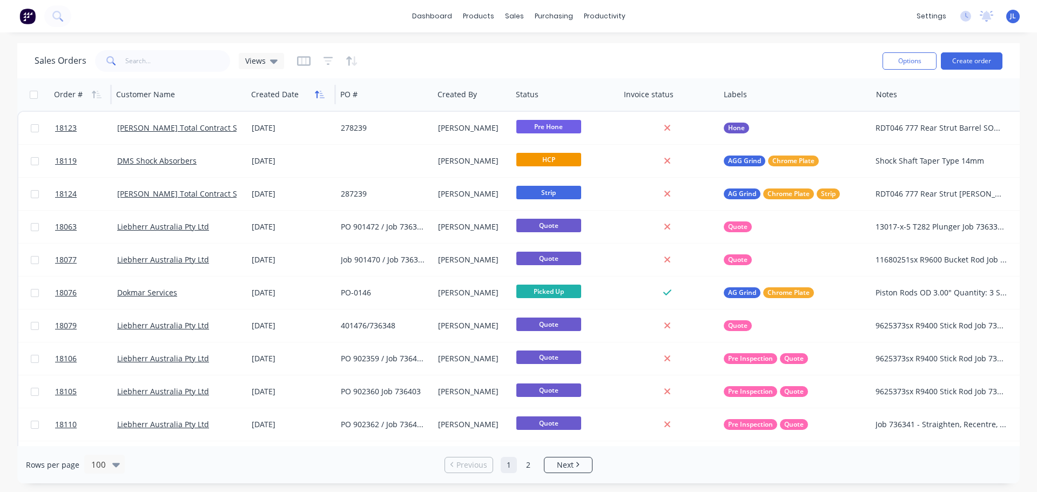
click at [316, 97] on icon "button" at bounding box center [320, 94] width 10 height 9
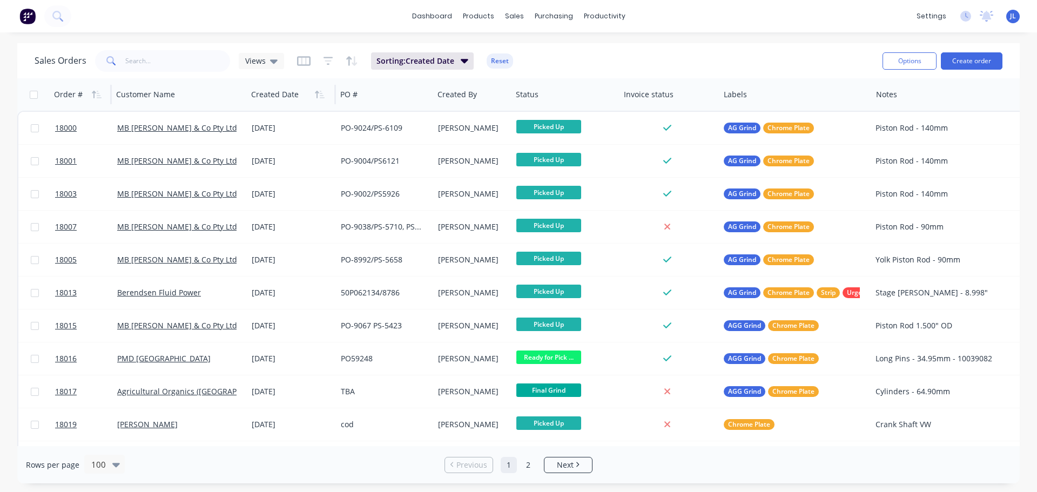
click at [316, 97] on icon "button" at bounding box center [320, 94] width 10 height 9
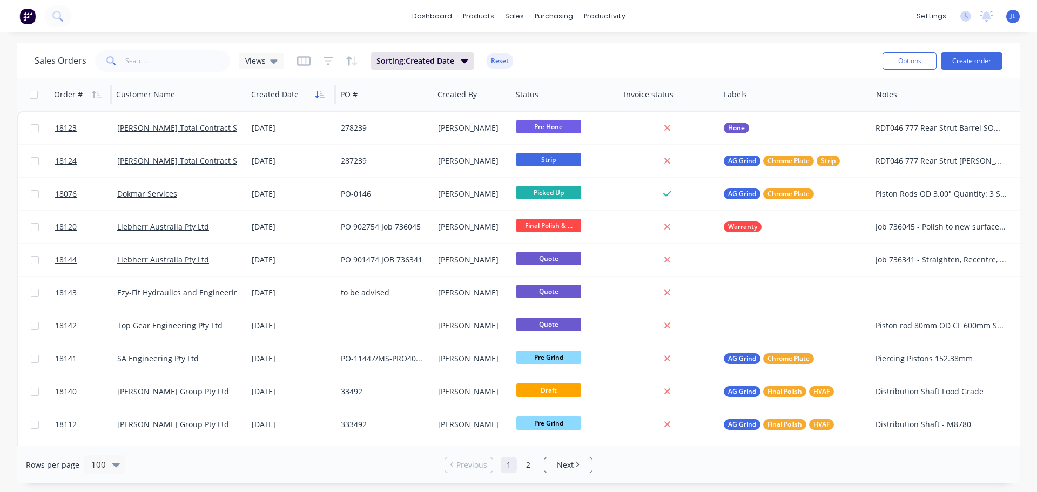
click at [319, 97] on icon "button" at bounding box center [320, 94] width 10 height 9
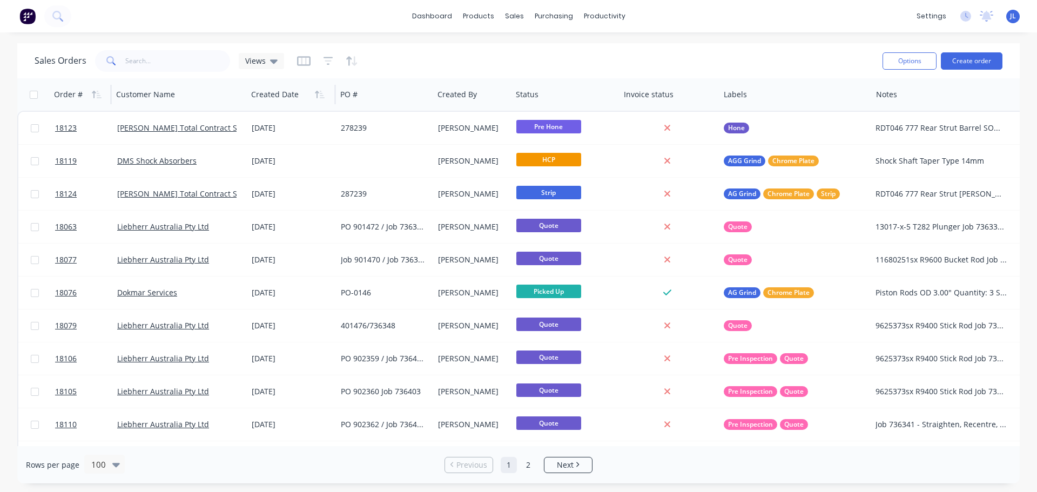
click at [319, 97] on icon "button" at bounding box center [320, 94] width 10 height 9
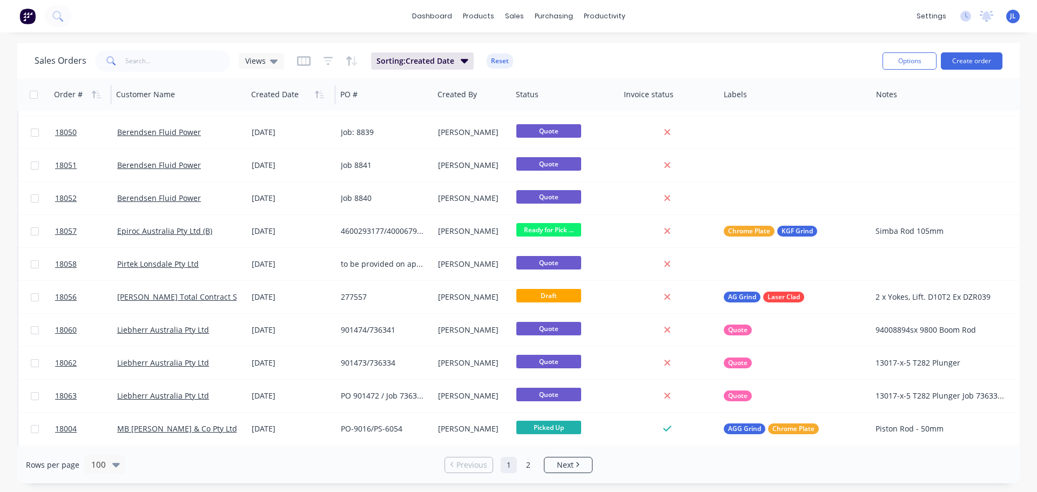
scroll to position [1026, 0]
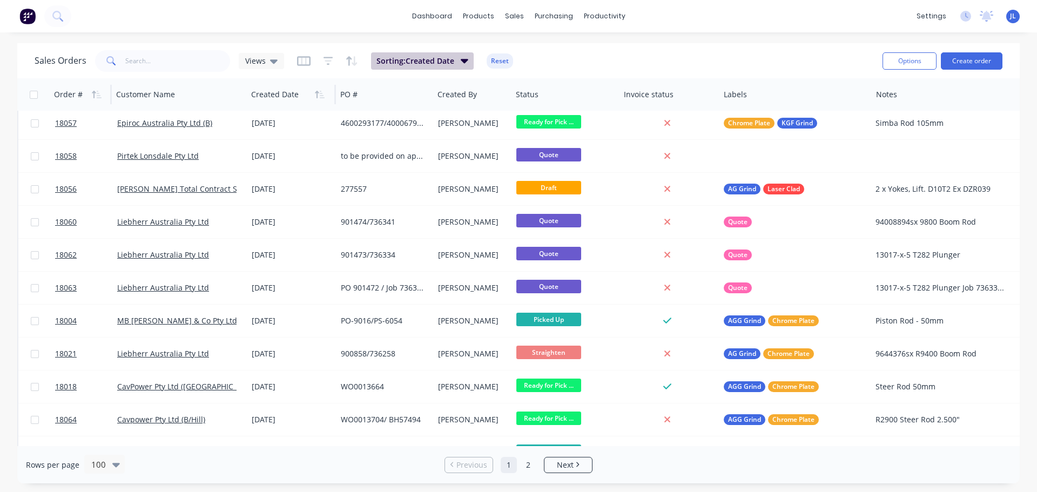
click at [459, 63] on button "Sorting: Created Date" at bounding box center [422, 60] width 103 height 17
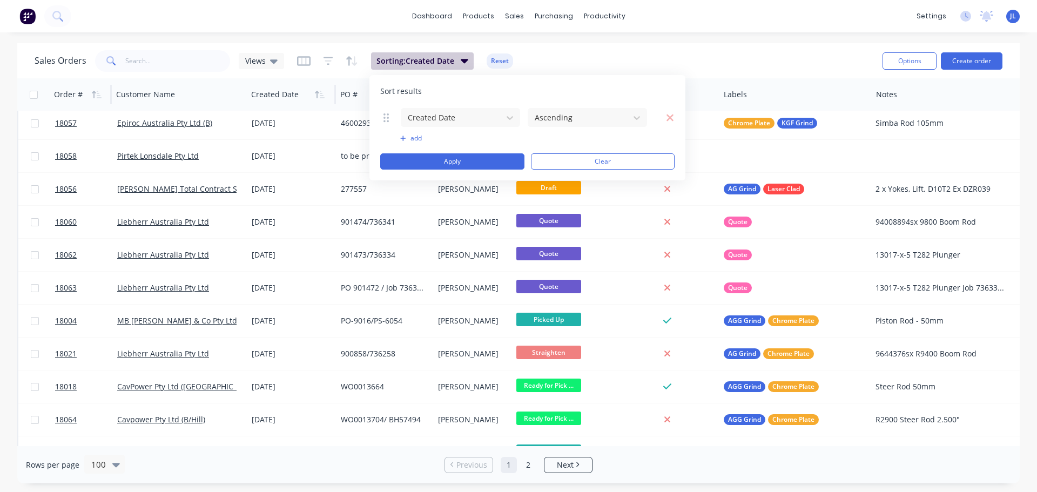
click at [459, 63] on button "Sorting: Created Date" at bounding box center [422, 60] width 103 height 17
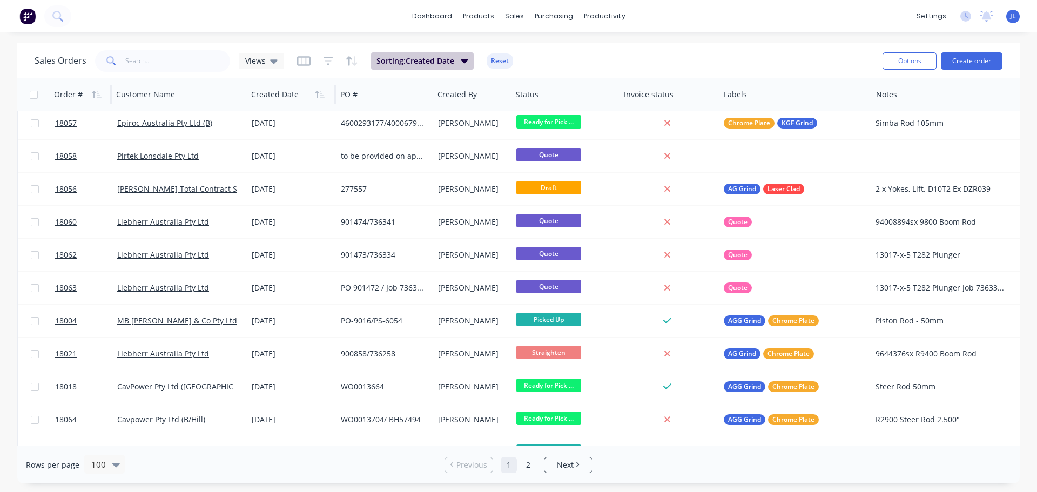
click at [459, 63] on button "Sorting: Created Date" at bounding box center [422, 60] width 103 height 17
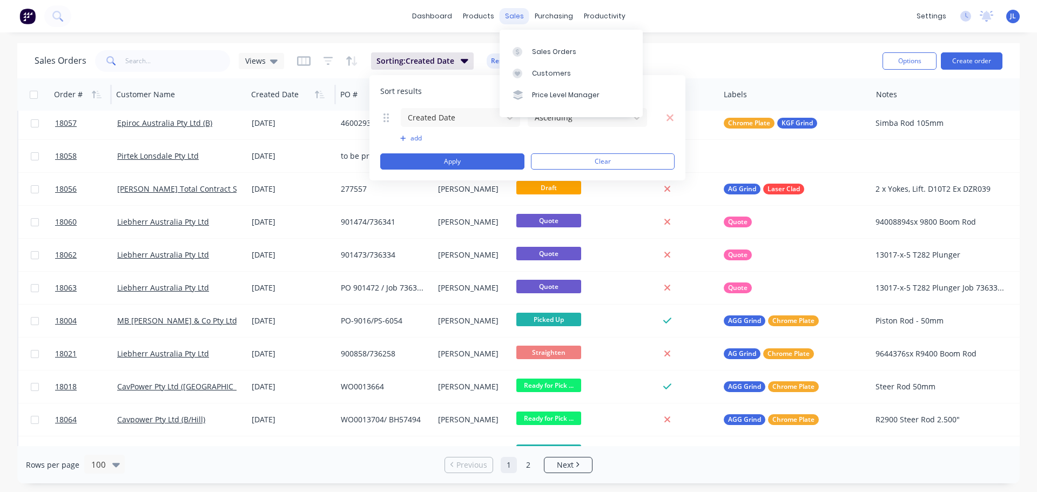
click at [518, 13] on div "sales" at bounding box center [515, 16] width 30 height 16
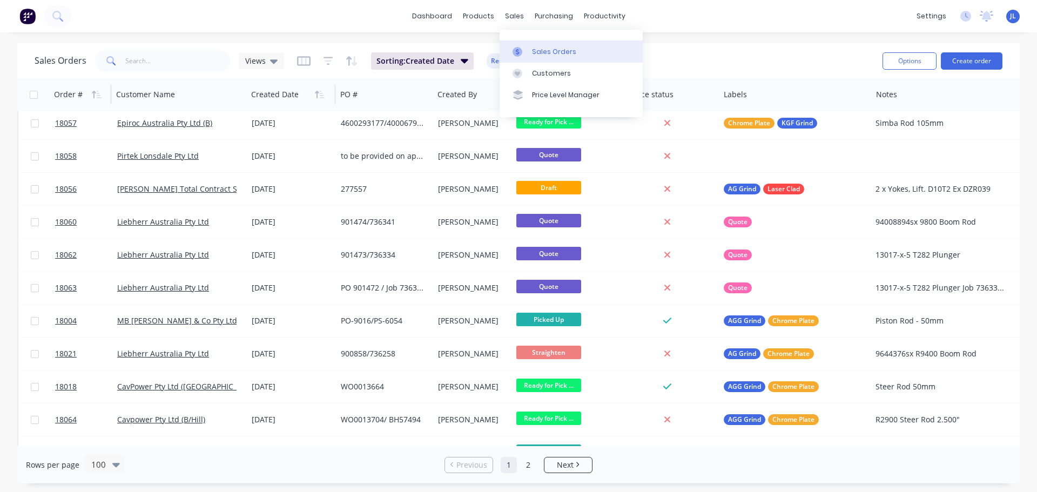
click at [534, 48] on div "Sales Orders" at bounding box center [554, 52] width 44 height 10
click at [260, 63] on span "Views" at bounding box center [255, 60] width 21 height 11
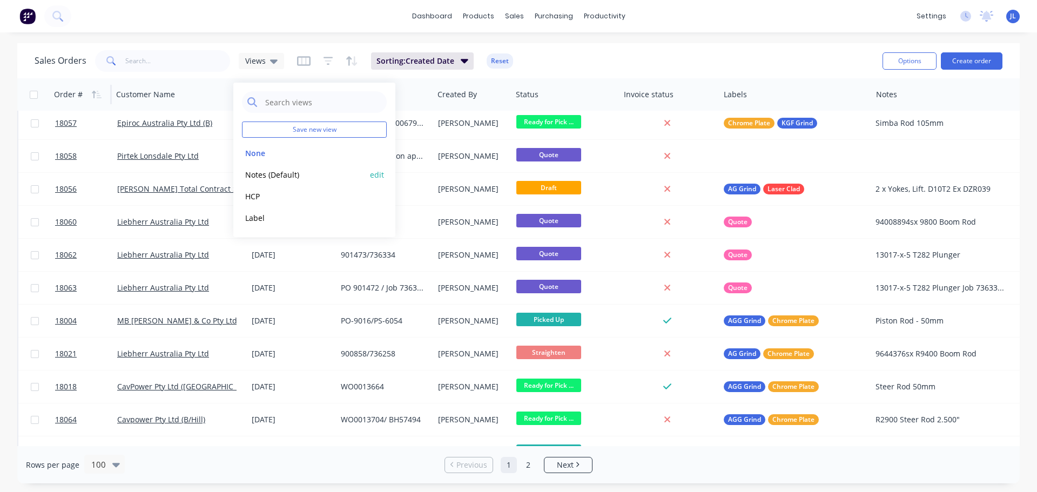
click at [292, 175] on button "Notes (Default)" at bounding box center [303, 175] width 123 height 12
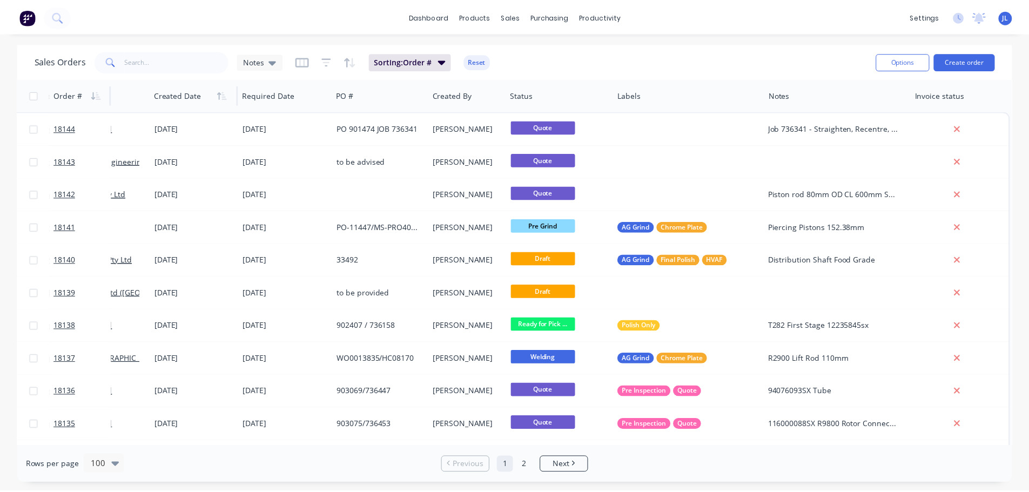
scroll to position [0, 0]
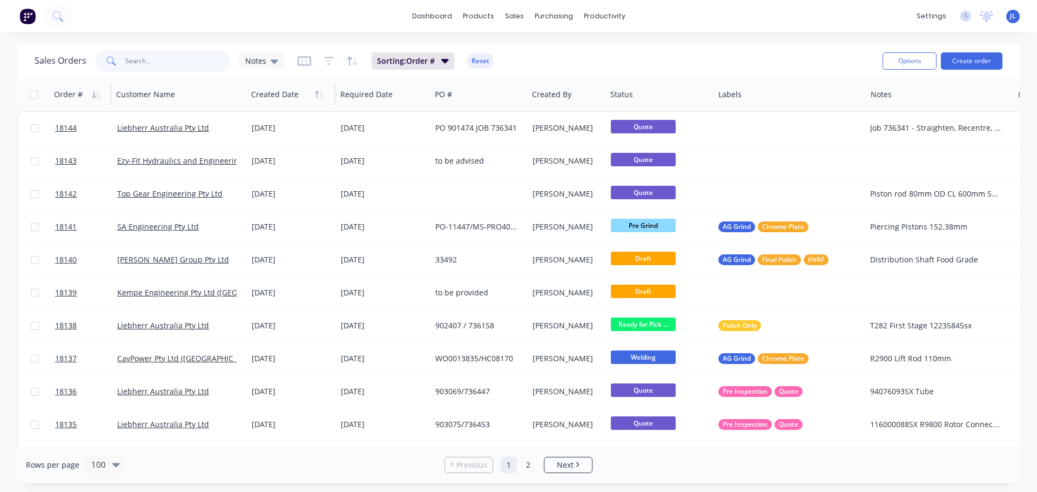
click at [133, 62] on input "text" at bounding box center [177, 61] width 105 height 22
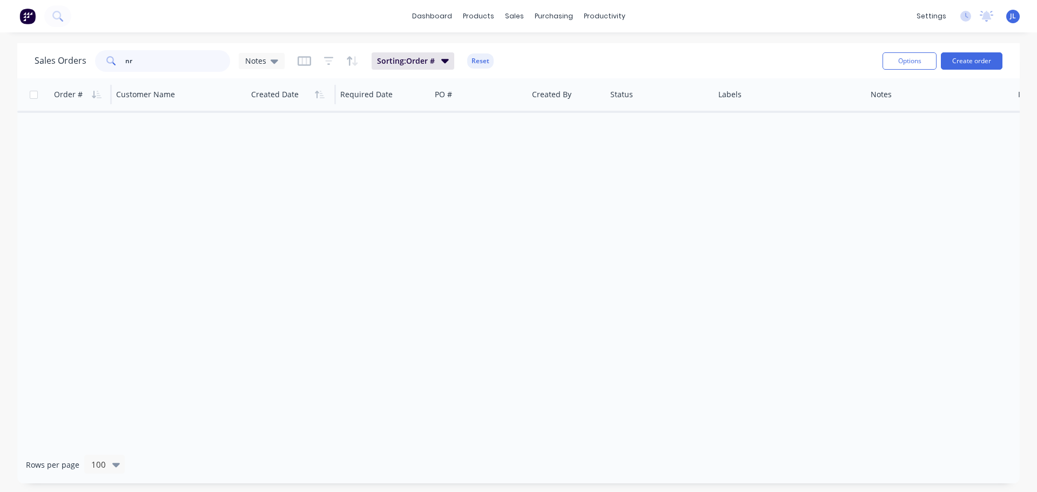
type input "n"
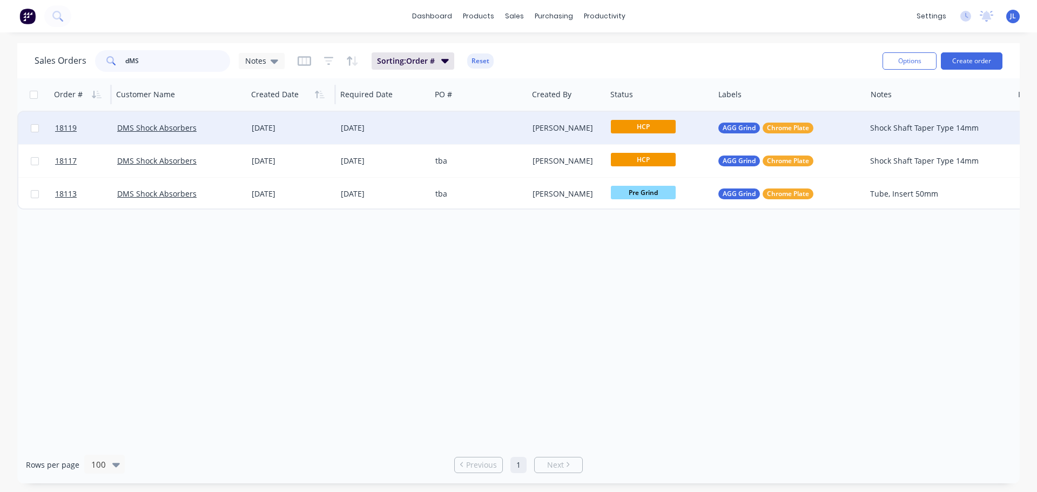
type input "dMS"
click at [244, 132] on div "DMS Shock Absorbers" at bounding box center [180, 128] width 134 height 32
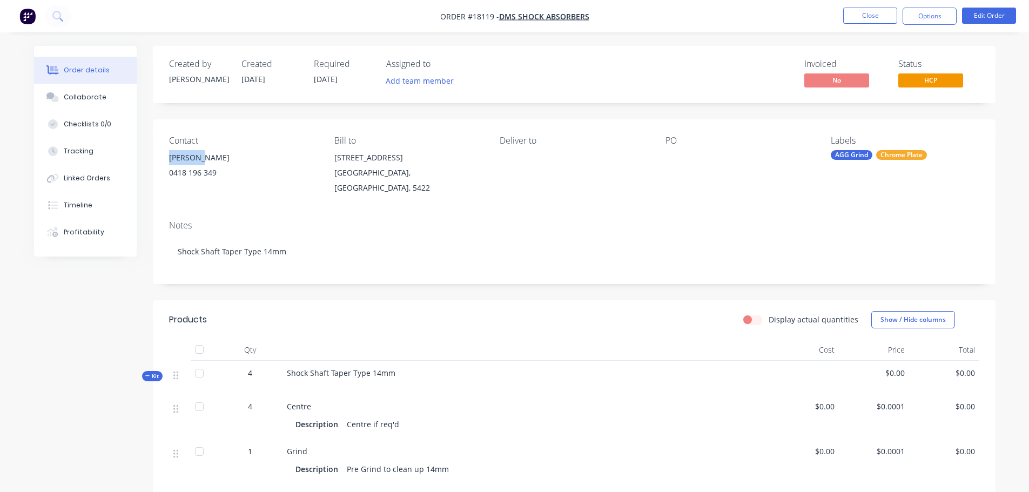
drag, startPoint x: 164, startPoint y: 156, endPoint x: 208, endPoint y: 154, distance: 44.3
click at [208, 154] on div "Contact Zeb Lowe 0418 196 349 Bill to 70 Kitchener Street Peterborough, South A…" at bounding box center [574, 165] width 843 height 92
copy div "[PERSON_NAME]"
drag, startPoint x: 220, startPoint y: 174, endPoint x: 164, endPoint y: 175, distance: 55.6
click at [164, 175] on div "Contact Zeb Lowe 0418 196 349 Bill to 70 Kitchener Street Peterborough, South A…" at bounding box center [574, 165] width 843 height 92
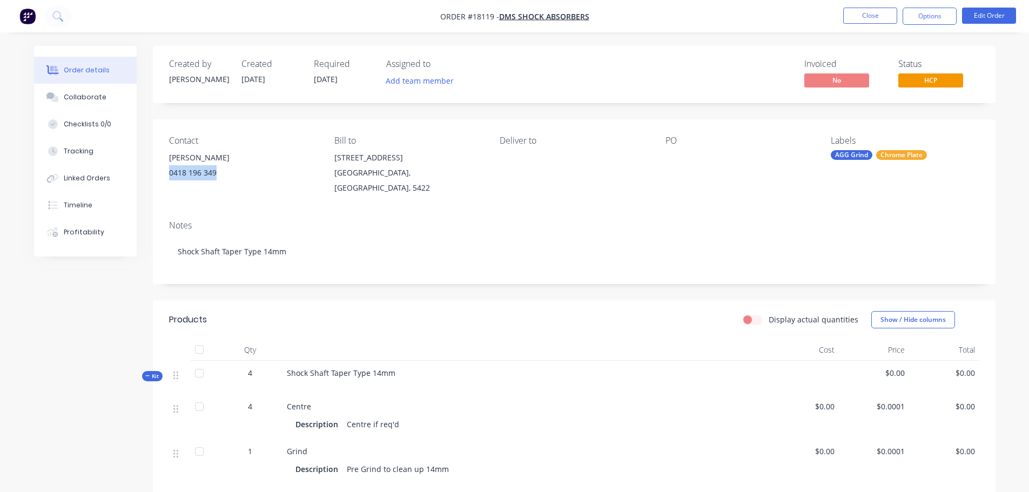
copy div "0418 196 349"
click at [104, 179] on div "Linked Orders" at bounding box center [87, 178] width 46 height 10
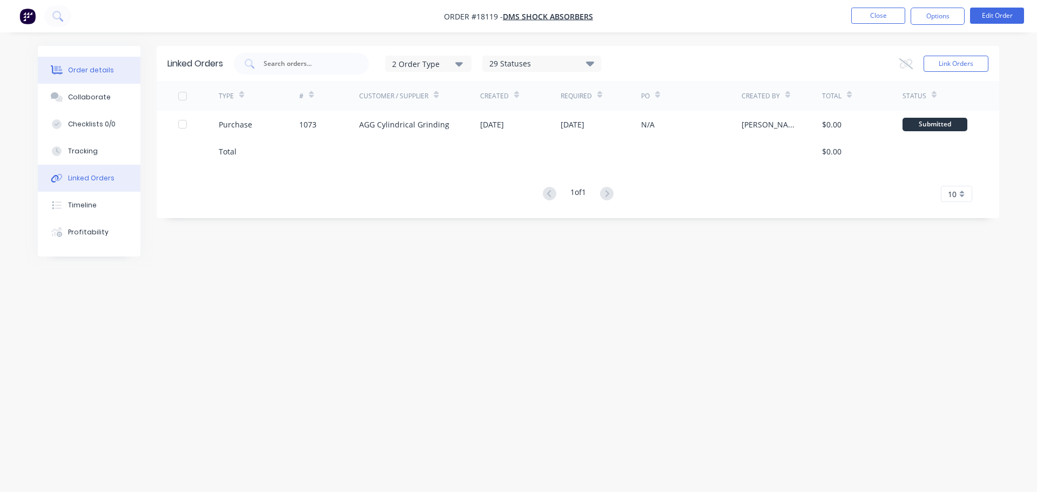
click at [91, 71] on div "Order details" at bounding box center [91, 70] width 46 height 10
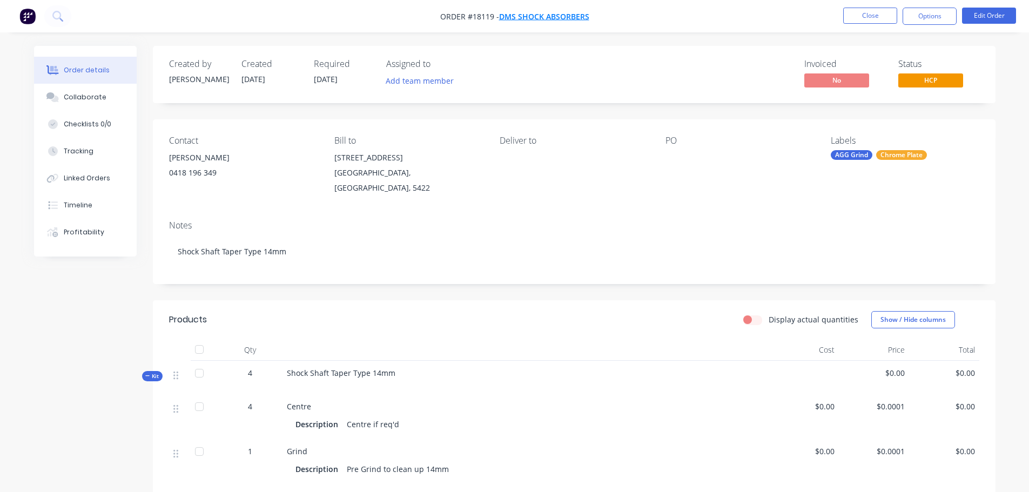
click at [553, 13] on span "DMS Shock Absorbers" at bounding box center [544, 16] width 90 height 10
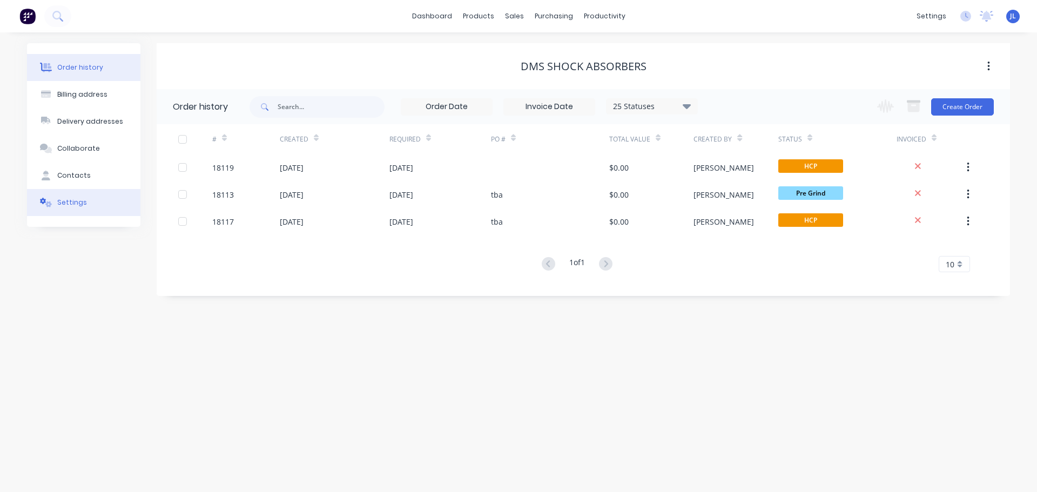
click at [83, 208] on button "Settings" at bounding box center [83, 202] width 113 height 27
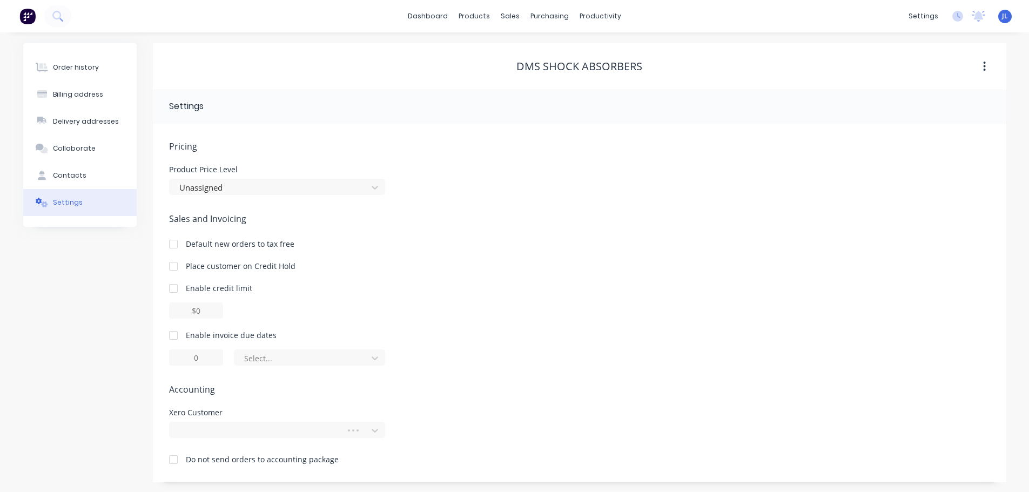
scroll to position [1, 0]
click at [369, 427] on div at bounding box center [277, 429] width 216 height 16
type input "DMS"
click at [502, 341] on div "Enable invoice due dates Select..." at bounding box center [579, 346] width 821 height 36
click at [310, 434] on div at bounding box center [259, 431] width 162 height 14
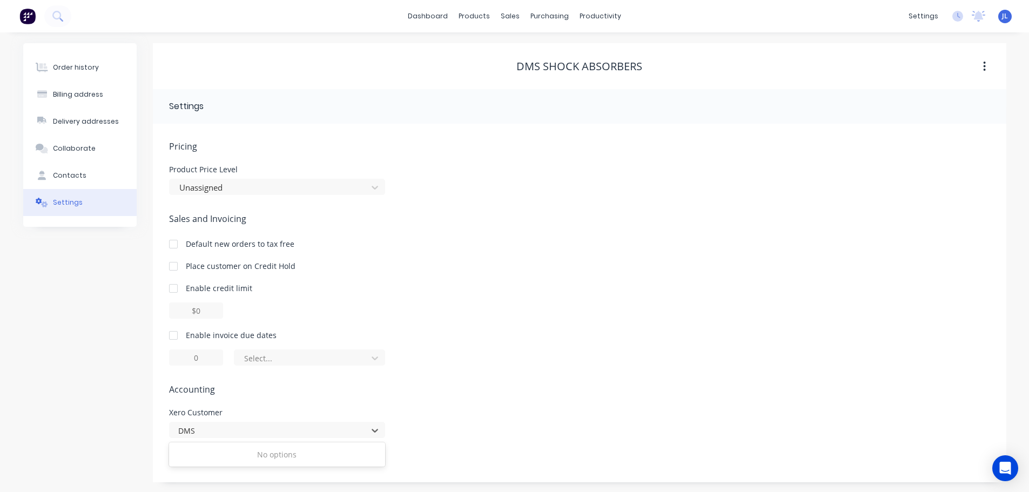
type input "DMS"
click at [594, 388] on span "Accounting" at bounding box center [579, 389] width 821 height 13
click at [83, 180] on button "Contacts" at bounding box center [79, 174] width 113 height 27
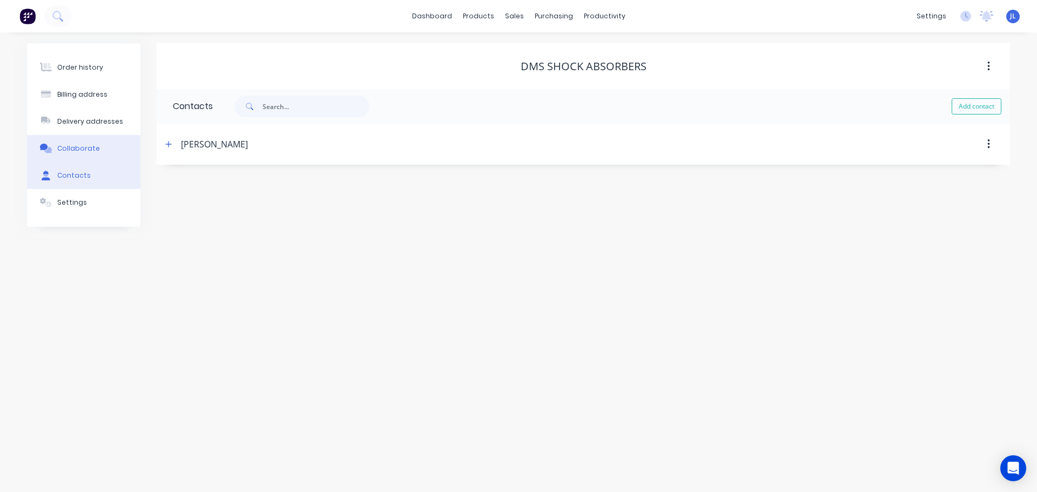
click at [89, 150] on div "Collaborate" at bounding box center [78, 149] width 43 height 10
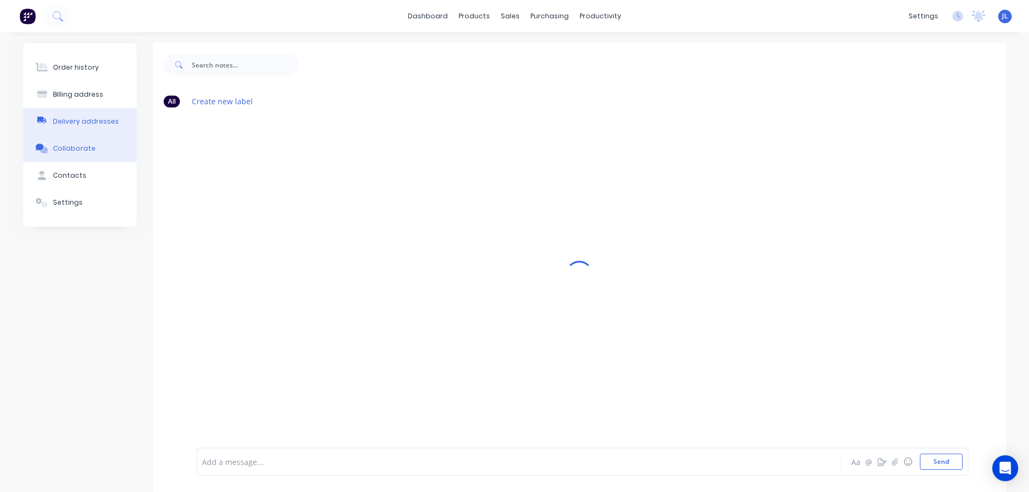
click at [86, 122] on div "Delivery addresses" at bounding box center [86, 122] width 66 height 10
select select "AU"
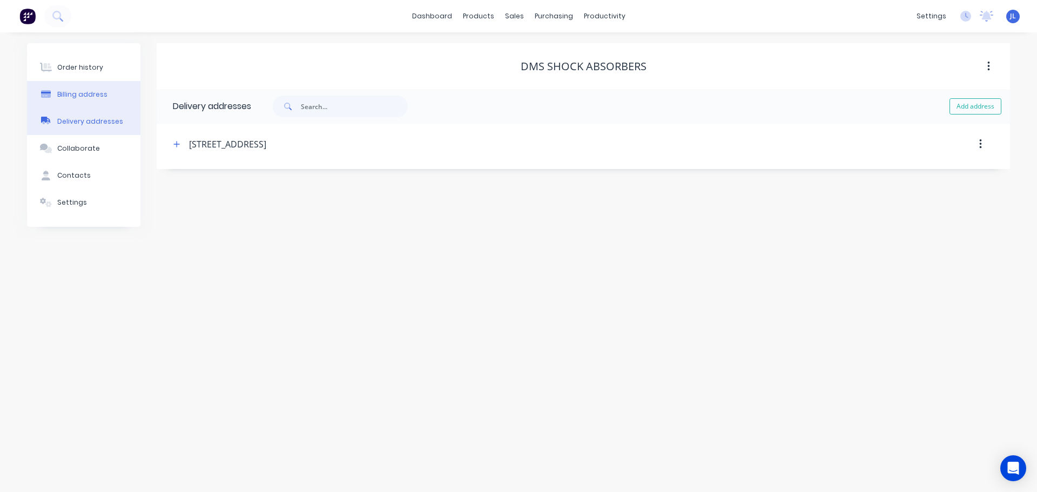
click at [91, 90] on div "Billing address" at bounding box center [82, 95] width 50 height 10
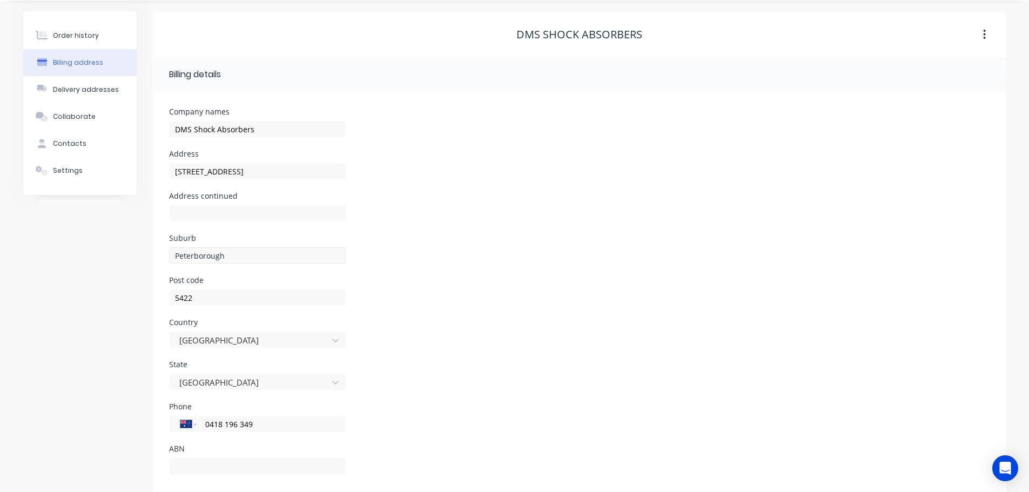
scroll to position [49, 0]
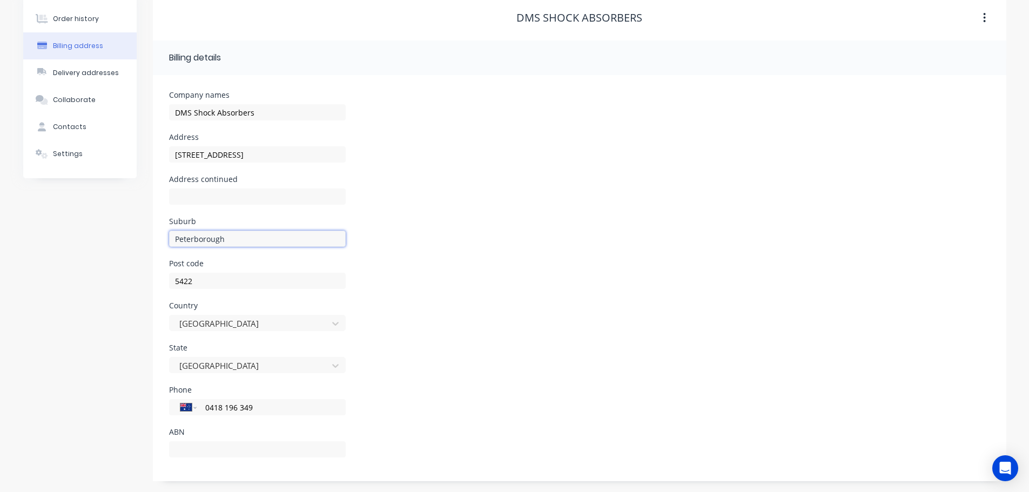
drag, startPoint x: 193, startPoint y: 241, endPoint x: 161, endPoint y: 242, distance: 32.4
click at [161, 242] on div "Company names DMS Shock Absorbers Address [STREET_ADDRESS] Address continued Su…" at bounding box center [579, 278] width 853 height 406
click at [179, 240] on input "Peterborough" at bounding box center [257, 239] width 177 height 16
click at [180, 238] on input "Peterborough" at bounding box center [257, 239] width 177 height 16
type input "Peterborough"
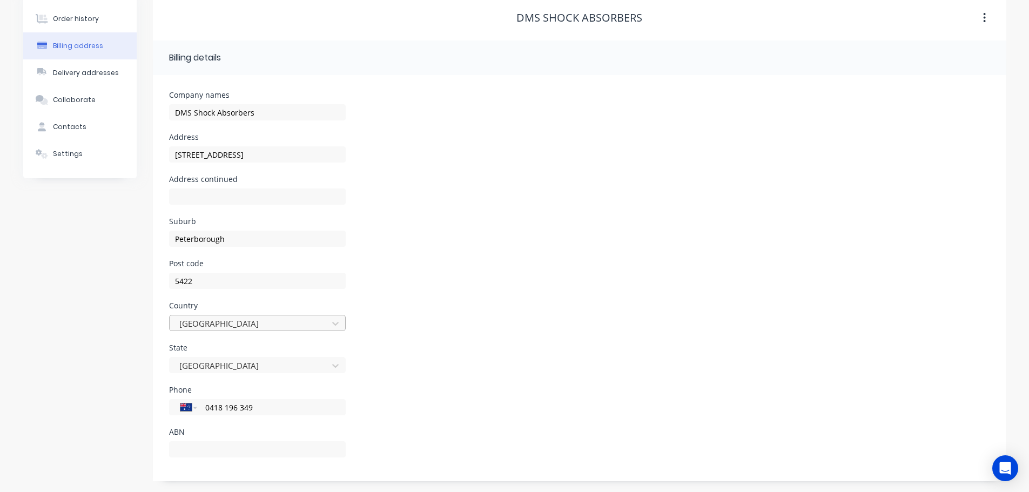
click at [180, 321] on input "text" at bounding box center [179, 323] width 2 height 11
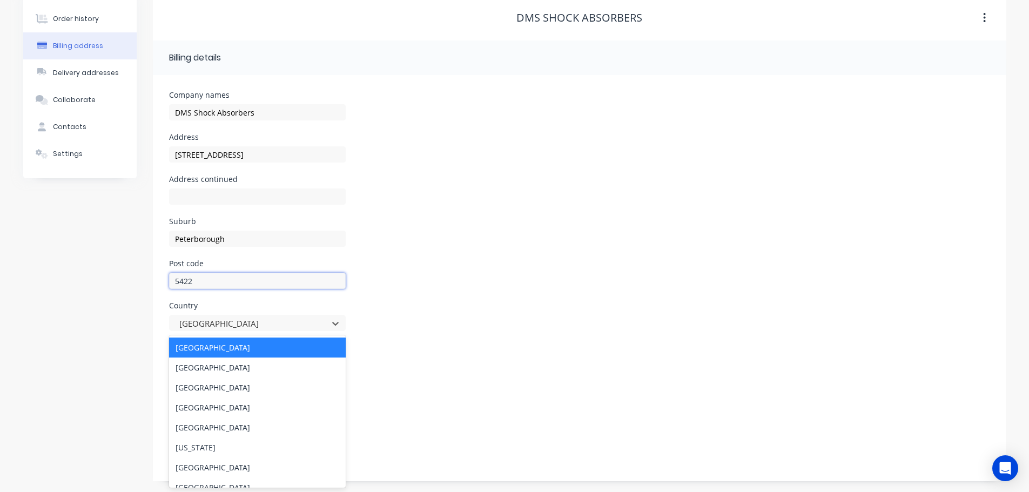
click at [216, 280] on input "5422" at bounding box center [257, 281] width 177 height 16
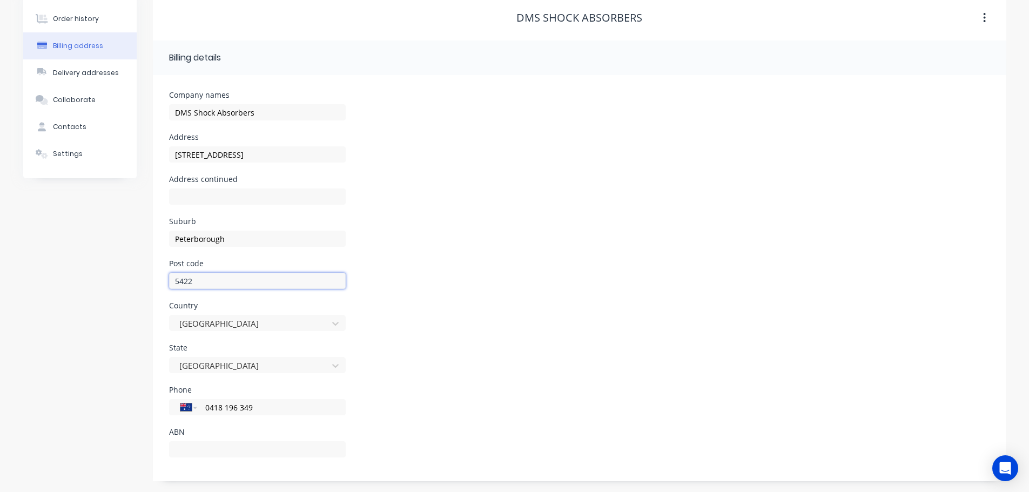
click at [216, 280] on input "5422" at bounding box center [257, 281] width 177 height 16
click at [392, 304] on div "Country [GEOGRAPHIC_DATA]" at bounding box center [579, 323] width 821 height 42
click at [268, 161] on input "[STREET_ADDRESS]" at bounding box center [257, 154] width 177 height 16
click at [184, 157] on input "[STREET_ADDRESS]" at bounding box center [257, 154] width 177 height 16
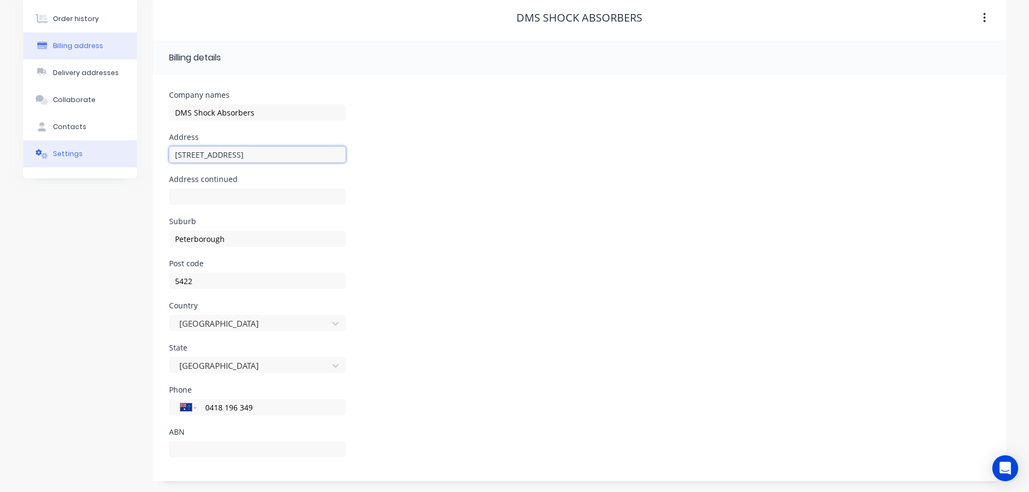
drag, startPoint x: 188, startPoint y: 154, endPoint x: 129, endPoint y: 157, distance: 59.5
click at [129, 157] on div "Order history Billing address Delivery addresses Collaborate Contacts Settings …" at bounding box center [514, 238] width 983 height 487
type input "[STREET_ADDRESS]"
click at [456, 228] on div "Suburb Peterborough" at bounding box center [579, 239] width 821 height 42
drag, startPoint x: 268, startPoint y: 111, endPoint x: 159, endPoint y: 110, distance: 109.6
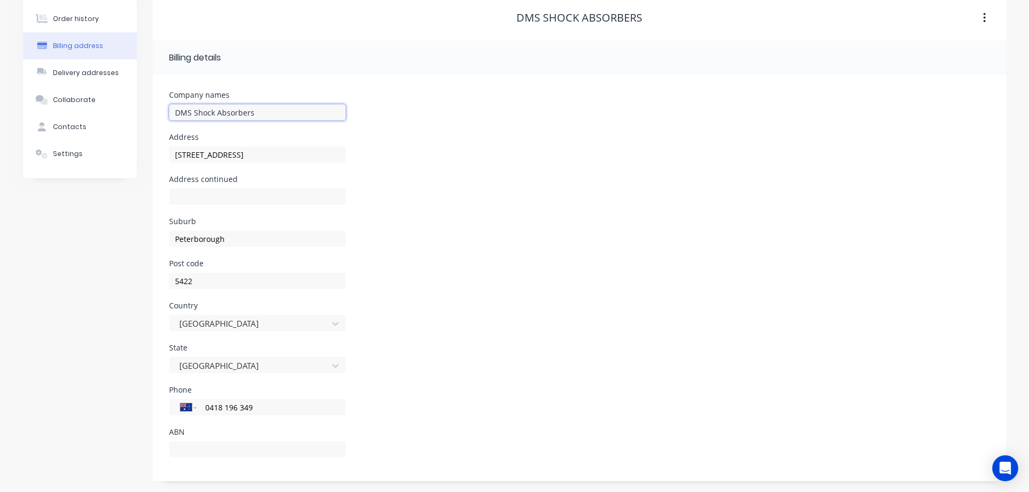
click at [159, 110] on div "Company names DMS Shock Absorbers Address [STREET_ADDRESS] Address continued Su…" at bounding box center [579, 278] width 853 height 406
click at [482, 158] on div "Address [STREET_ADDRESS]" at bounding box center [579, 154] width 821 height 42
click at [84, 142] on button "Settings" at bounding box center [79, 153] width 113 height 27
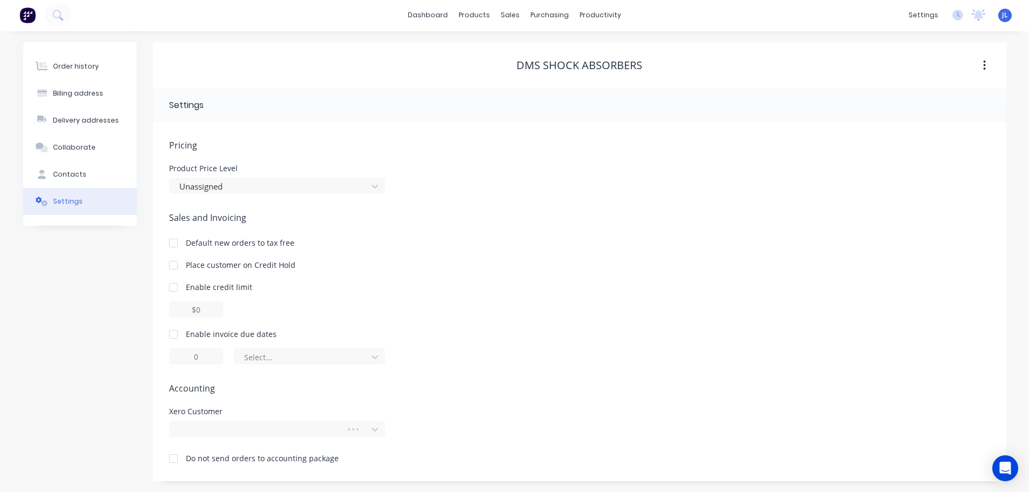
scroll to position [1, 0]
click at [305, 428] on div at bounding box center [259, 430] width 162 height 14
type input "DMS"
click at [595, 319] on div "Sales and Invoicing Default new orders to tax free Place customer on Credit Hol…" at bounding box center [579, 287] width 821 height 153
click at [29, 17] on img at bounding box center [27, 15] width 16 height 16
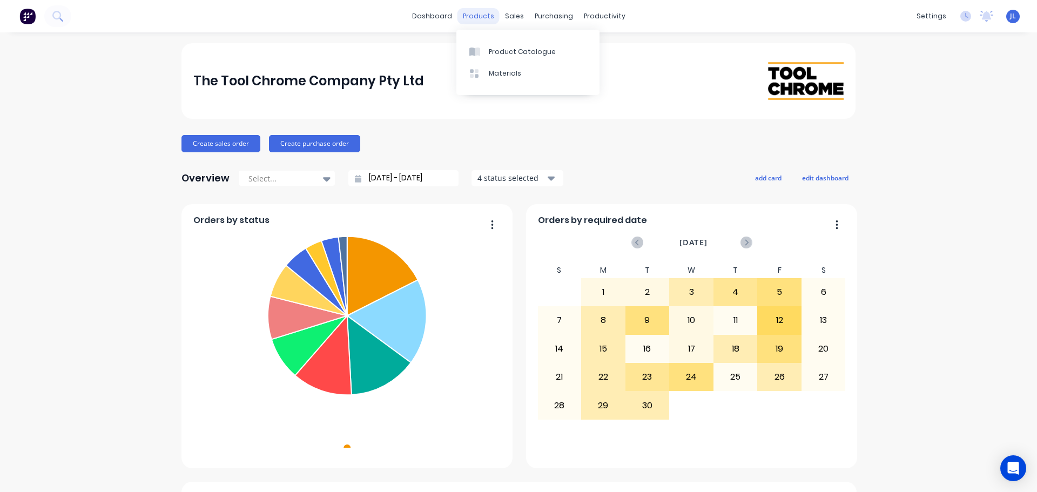
click at [477, 18] on div "products" at bounding box center [478, 16] width 42 height 16
click at [513, 19] on div "sales" at bounding box center [515, 16] width 30 height 16
click at [525, 49] on link "Sales Orders" at bounding box center [567, 52] width 143 height 22
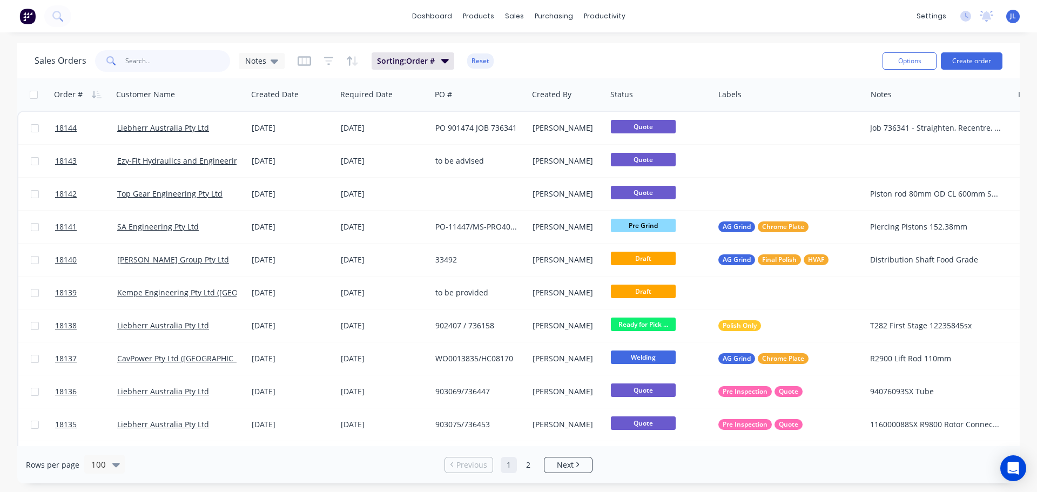
click at [168, 58] on input "text" at bounding box center [177, 61] width 105 height 22
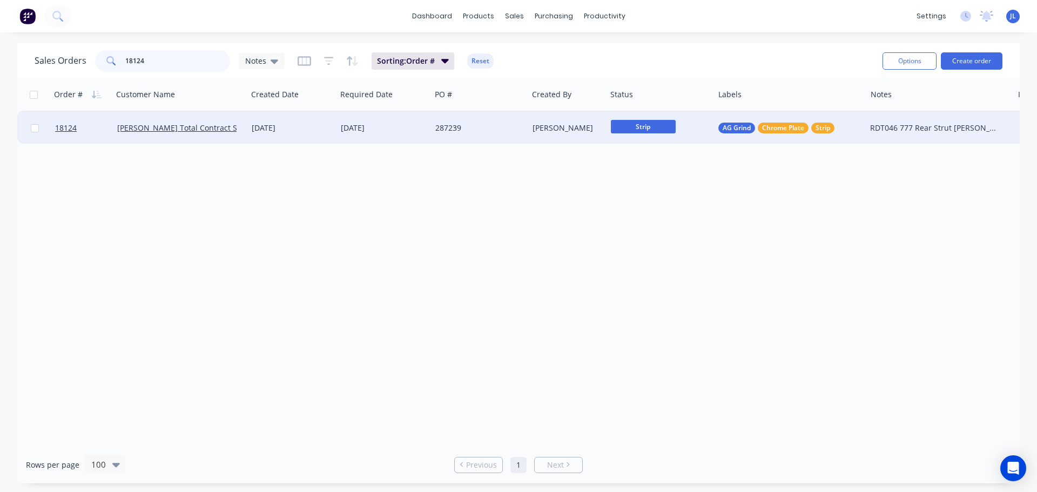
type input "18124"
click at [449, 126] on div "287239" at bounding box center [477, 128] width 84 height 11
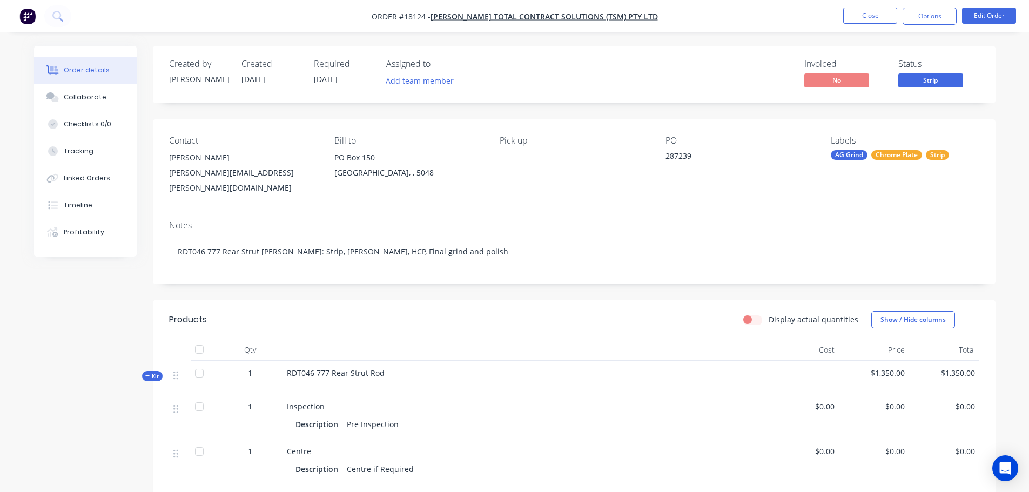
click at [677, 153] on div "287239" at bounding box center [732, 157] width 135 height 15
click at [1012, 24] on li "Edit Order" at bounding box center [989, 16] width 54 height 17
click at [1009, 22] on button "Edit Order" at bounding box center [989, 16] width 54 height 16
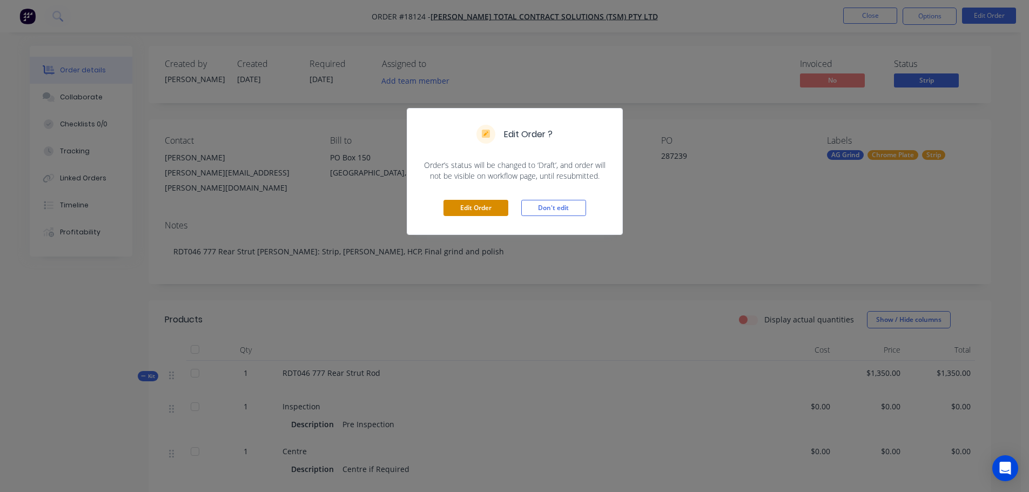
click at [500, 210] on button "Edit Order" at bounding box center [475, 208] width 65 height 16
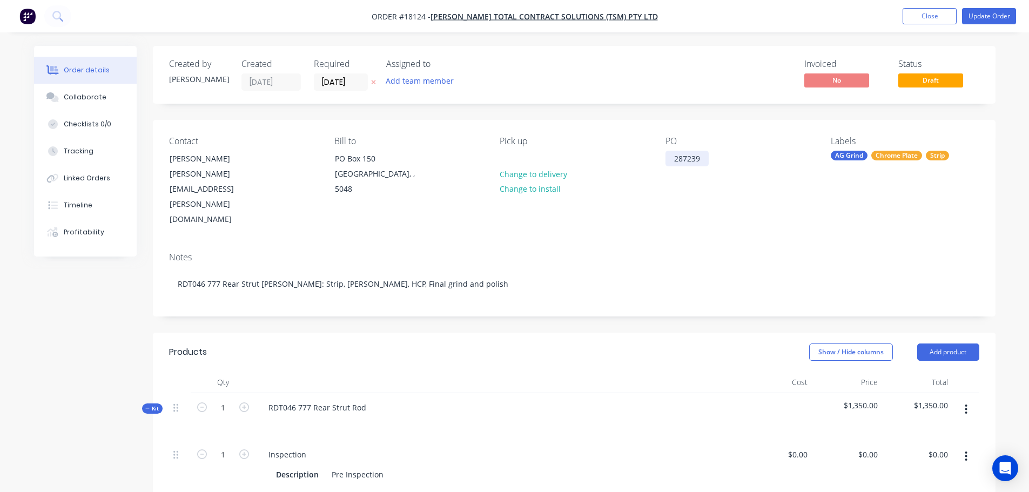
click at [699, 163] on div "287239" at bounding box center [686, 159] width 43 height 16
drag, startPoint x: 702, startPoint y: 161, endPoint x: 635, endPoint y: 161, distance: 67.0
click at [635, 161] on div "Contact [PERSON_NAME] [PERSON_NAME][EMAIL_ADDRESS][PERSON_NAME][DOMAIN_NAME] Bi…" at bounding box center [574, 182] width 843 height 124
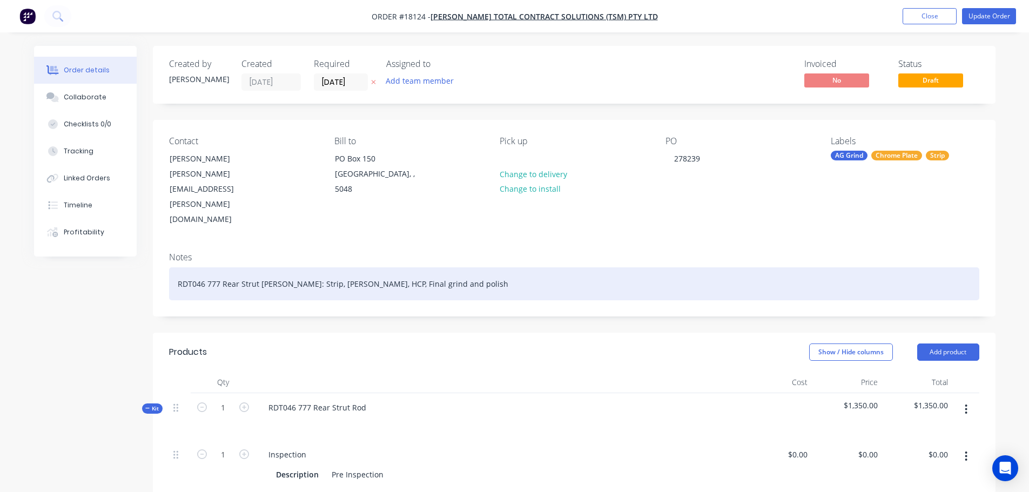
click at [655, 267] on div "RDT046 777 Rear Strut [PERSON_NAME]: Strip, [PERSON_NAME], HCP, Final grind and…" at bounding box center [574, 283] width 810 height 33
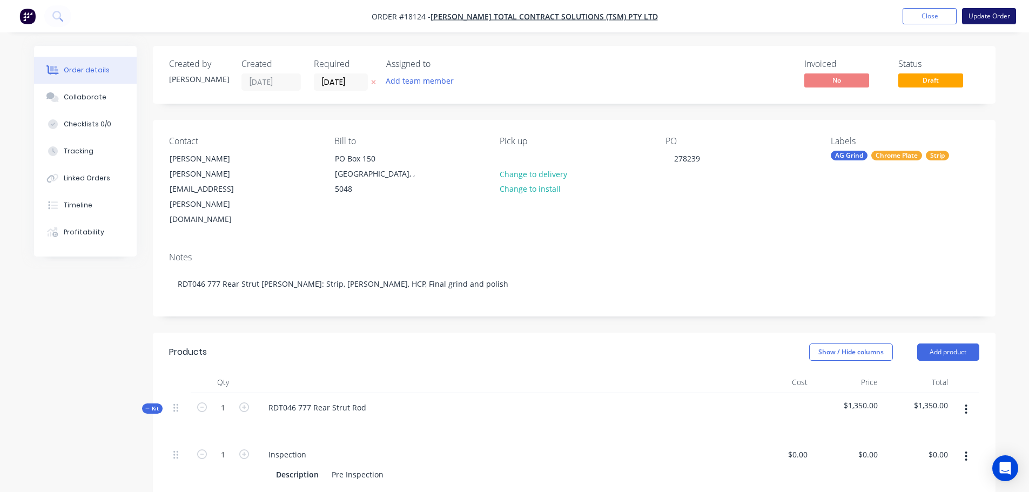
click at [996, 18] on button "Update Order" at bounding box center [989, 16] width 54 height 16
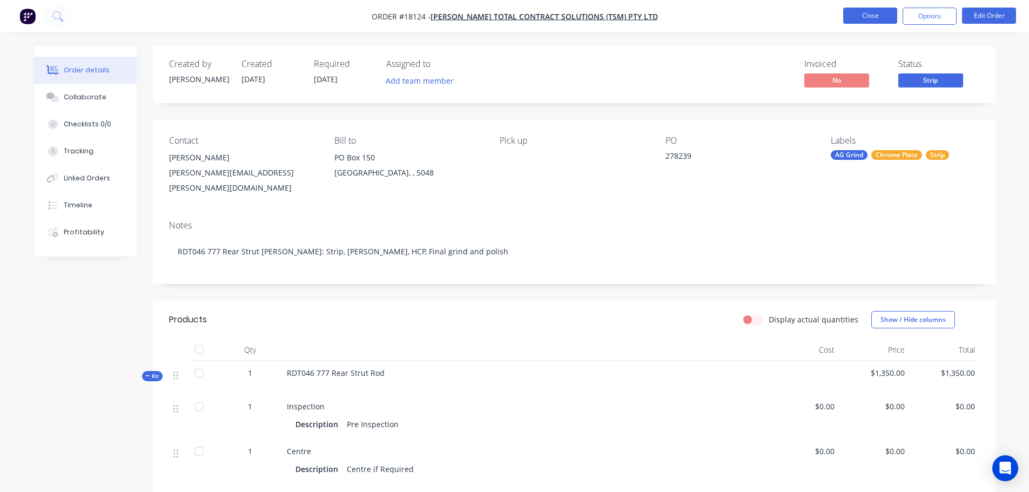
click at [888, 17] on button "Close" at bounding box center [870, 16] width 54 height 16
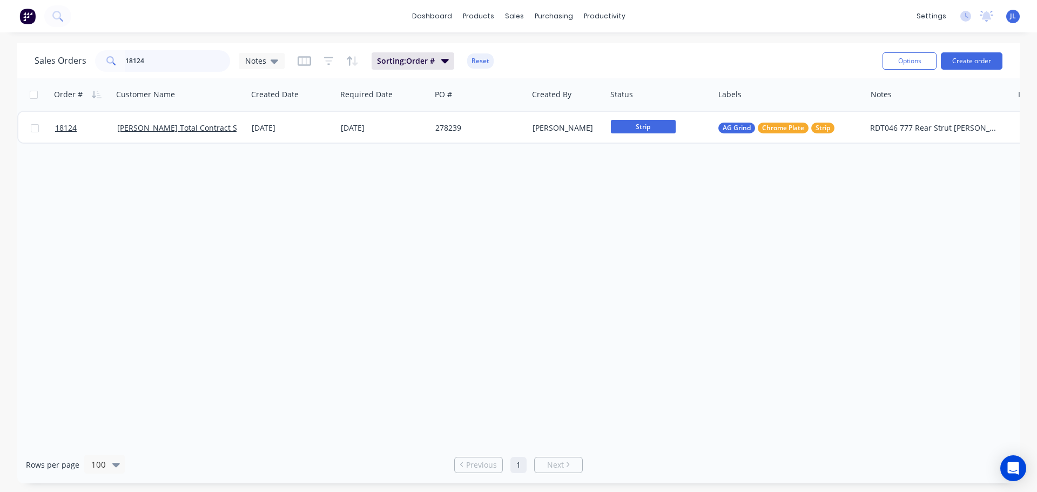
click at [162, 58] on input "18124" at bounding box center [177, 61] width 105 height 22
type input "18123"
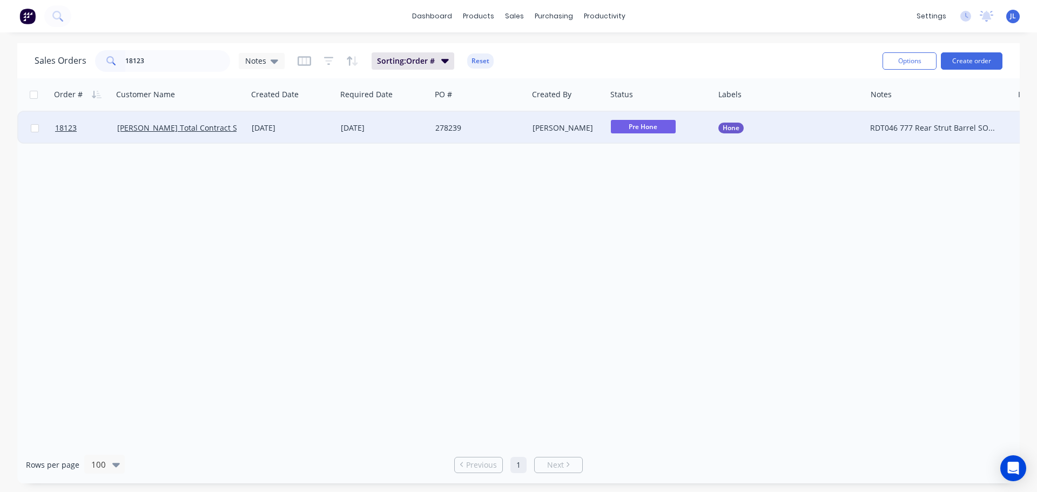
click at [777, 130] on div "Hone" at bounding box center [786, 128] width 136 height 11
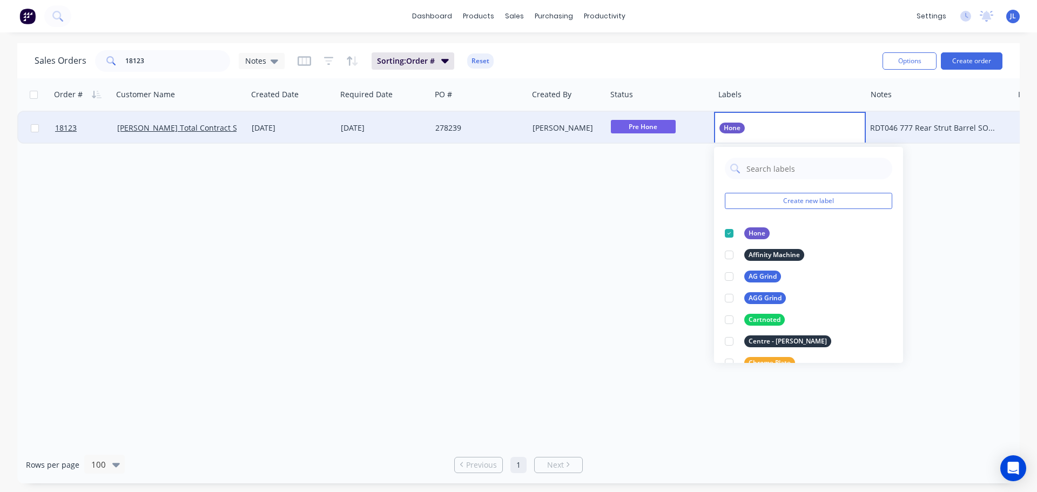
click at [624, 220] on div "Order # Customer Name Created Date Required Date PO # Created By Status Labels …" at bounding box center [518, 262] width 1002 height 368
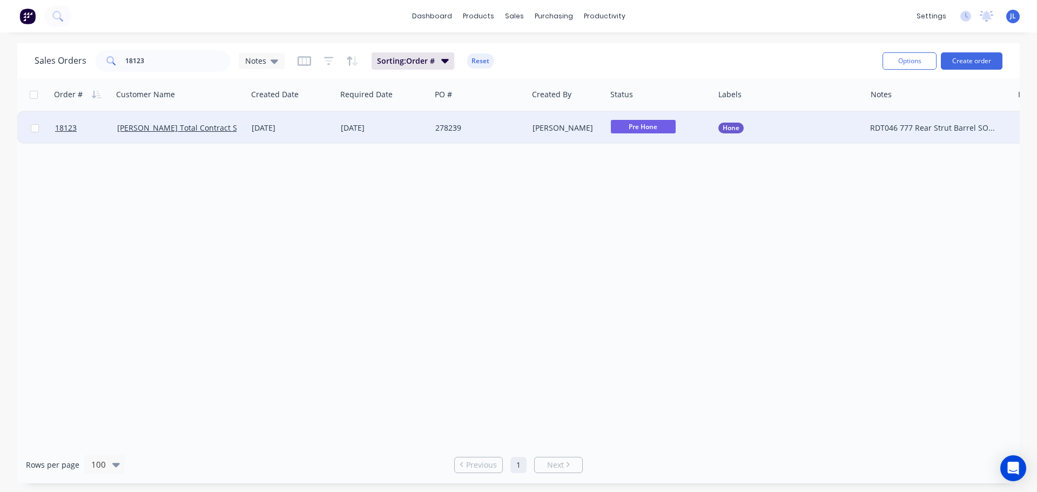
click at [351, 134] on div "[DATE]" at bounding box center [383, 128] width 95 height 32
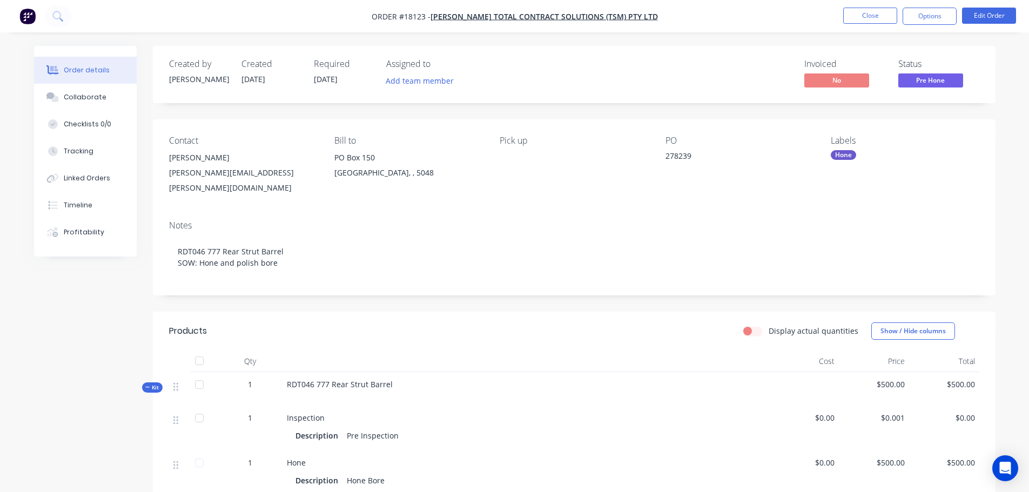
click at [659, 212] on div "Notes RDT046 777 Rear Strut Barrel SOW: Hone and polish bore" at bounding box center [574, 254] width 843 height 84
click at [858, 21] on button "Close" at bounding box center [870, 16] width 54 height 16
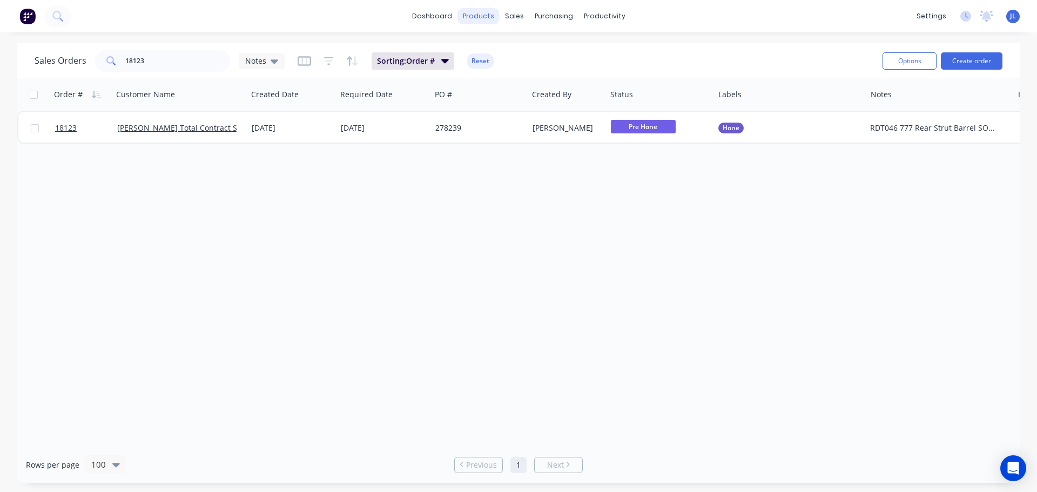
click at [482, 19] on div "products" at bounding box center [478, 16] width 42 height 16
click at [518, 52] on icon at bounding box center [517, 52] width 3 height 6
click at [528, 62] on link "Sales Orders" at bounding box center [571, 52] width 143 height 22
click at [535, 57] on link "Sales Orders" at bounding box center [571, 52] width 143 height 22
click at [183, 65] on input "18123" at bounding box center [177, 61] width 105 height 22
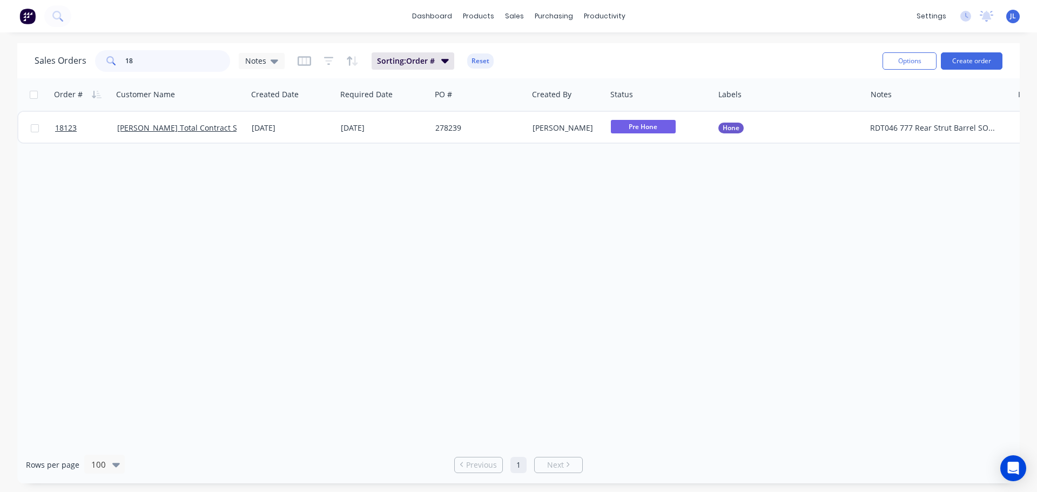
type input "1"
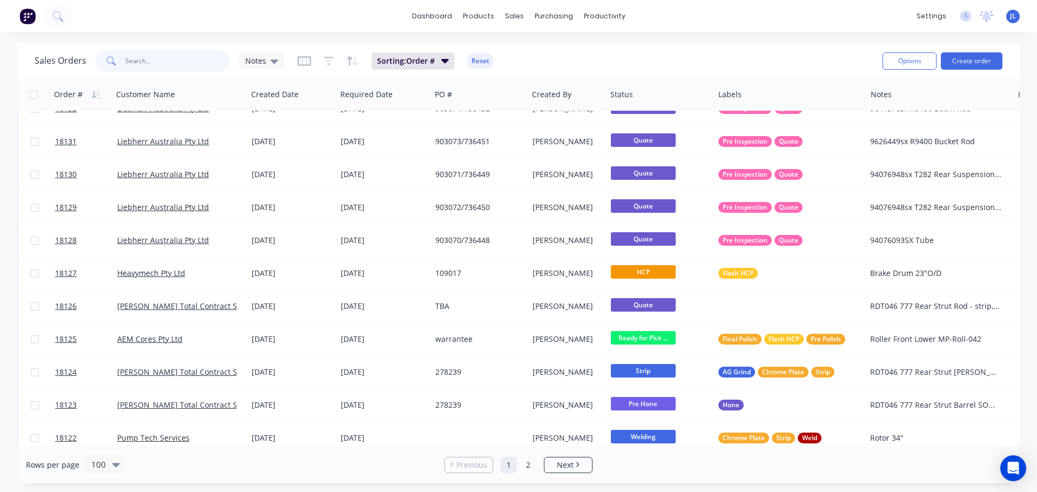
scroll to position [432, 0]
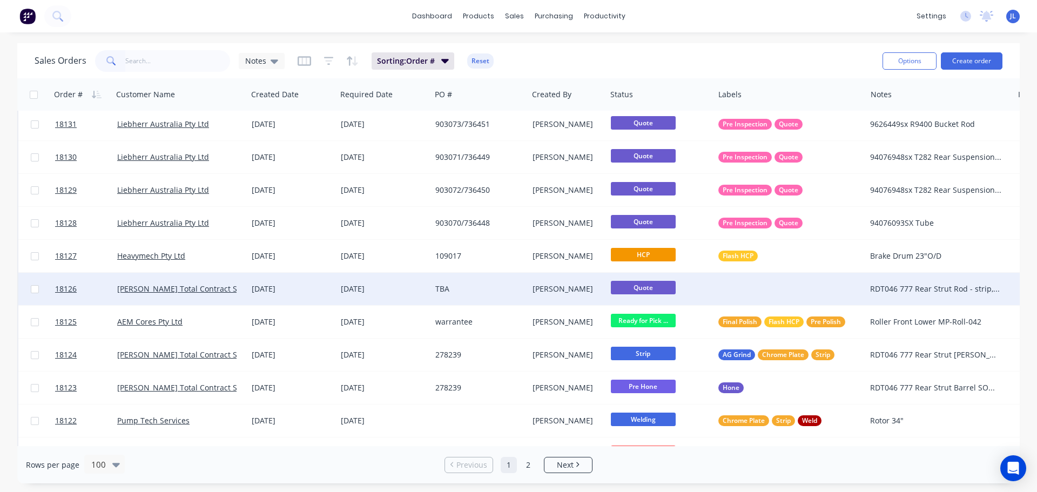
click at [767, 294] on div at bounding box center [790, 289] width 152 height 32
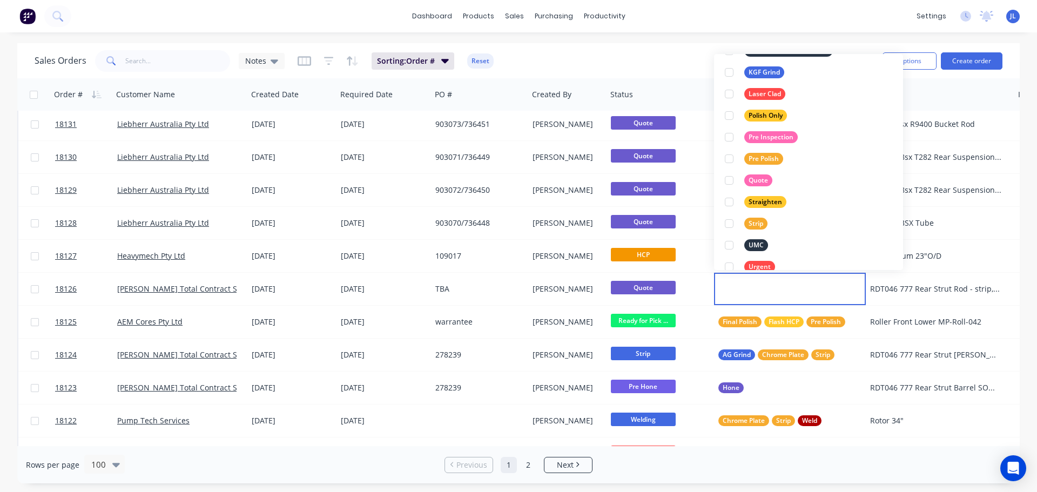
scroll to position [410, 0]
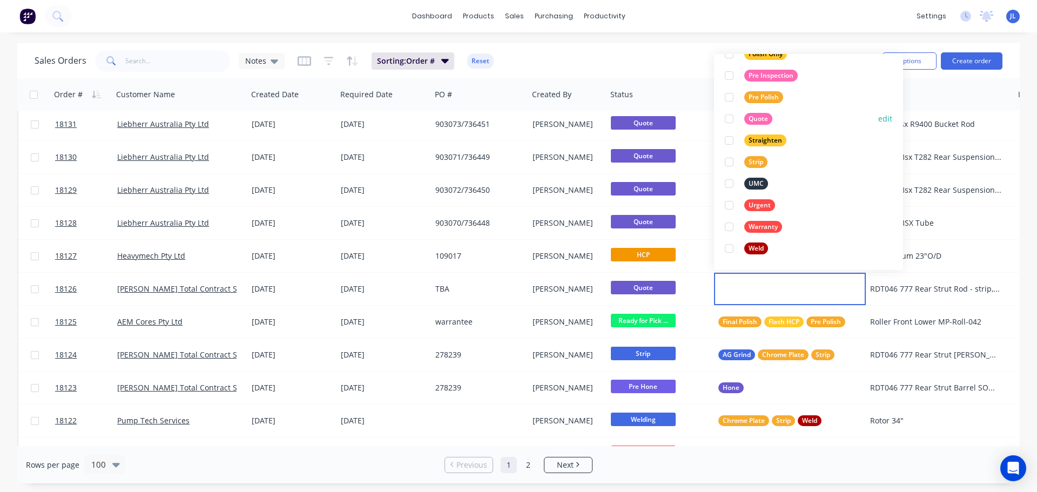
click at [729, 117] on div at bounding box center [729, 119] width 22 height 22
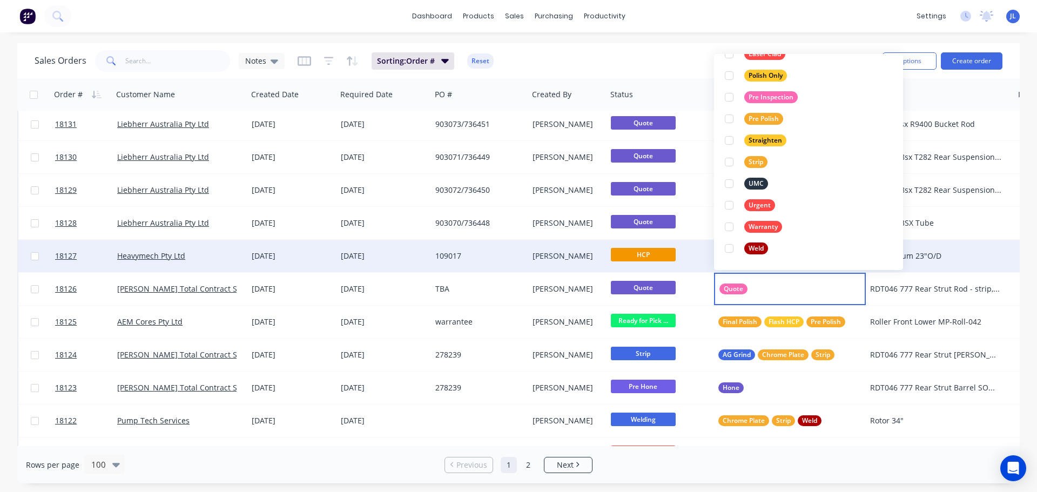
scroll to position [22, 0]
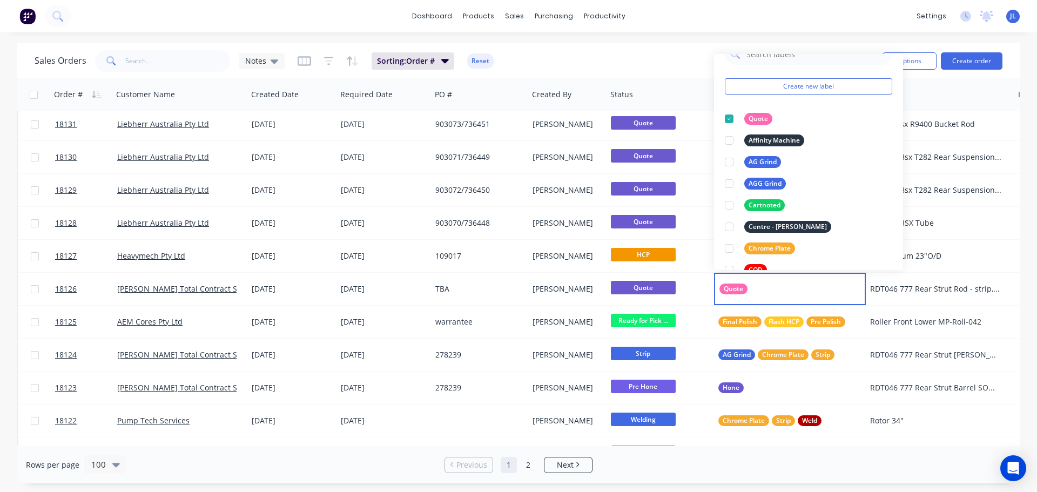
click at [846, 25] on div "dashboard products sales purchasing productivity dashboard products Product Cat…" at bounding box center [518, 16] width 1037 height 32
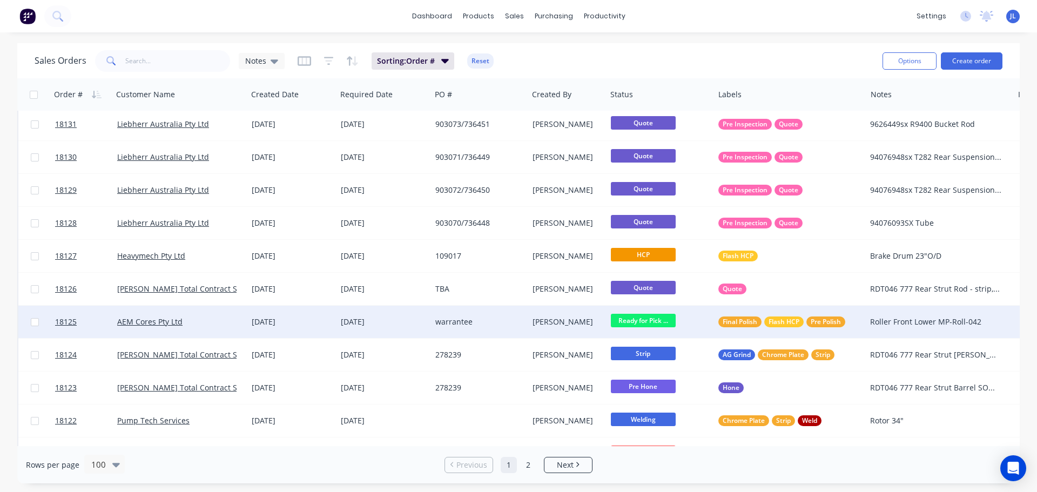
click at [632, 321] on span "Ready for Pick ..." at bounding box center [643, 321] width 65 height 14
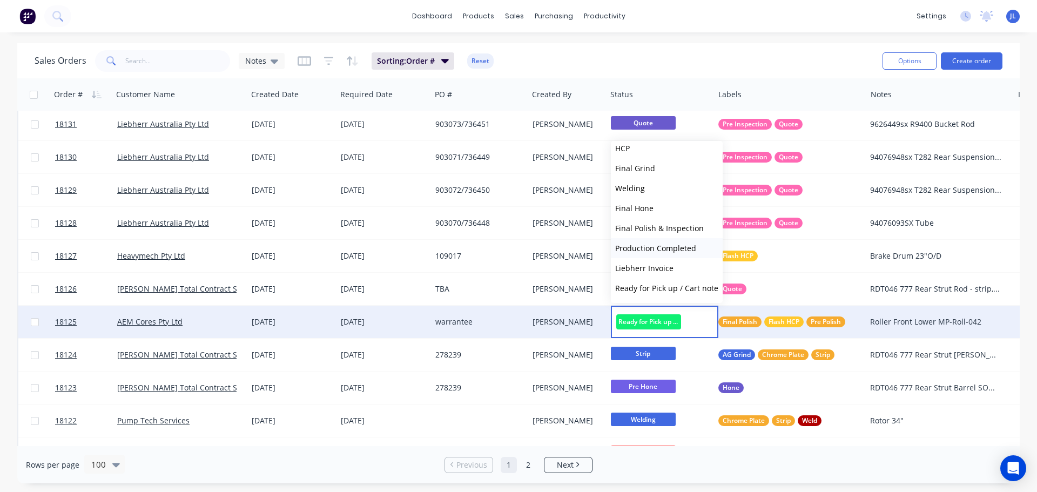
scroll to position [246, 0]
click at [644, 291] on span "Picked Up" at bounding box center [633, 289] width 36 height 10
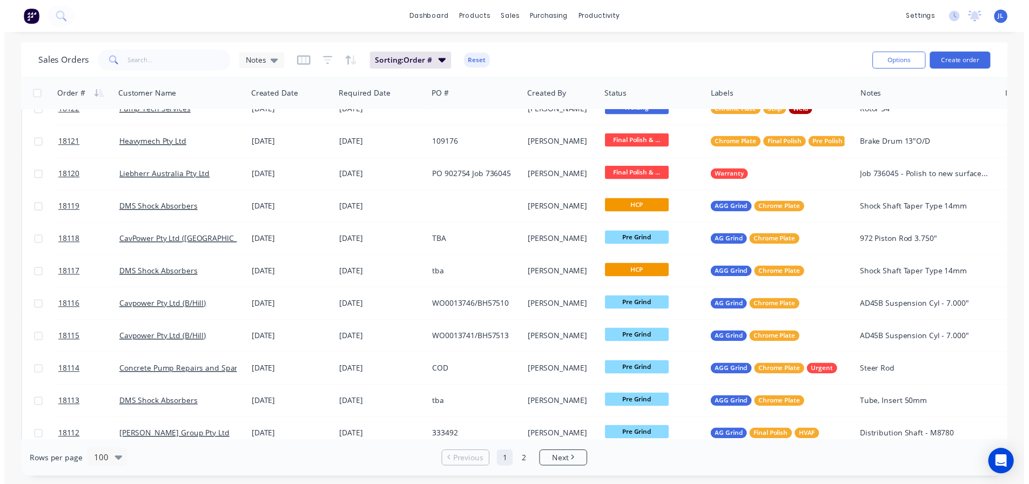
scroll to position [756, 0]
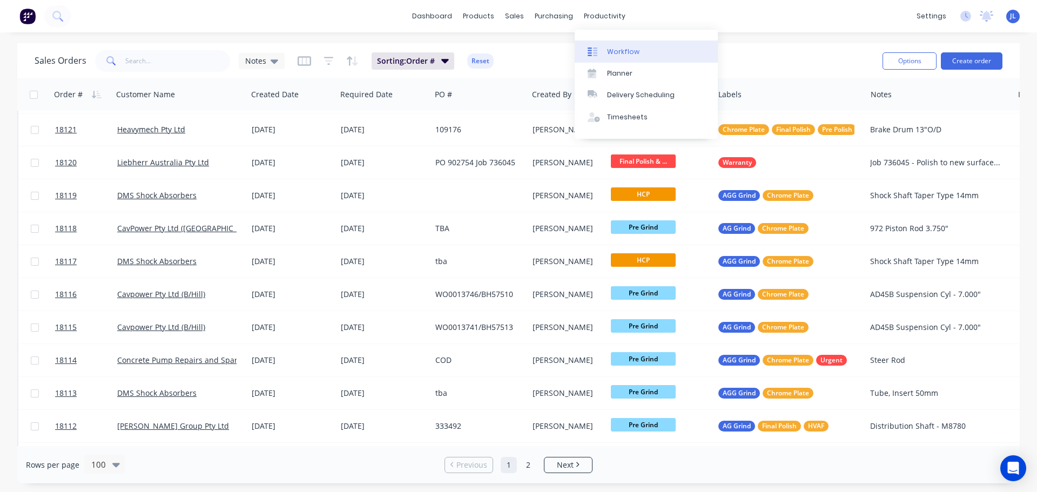
click at [616, 44] on link "Workflow" at bounding box center [646, 52] width 143 height 22
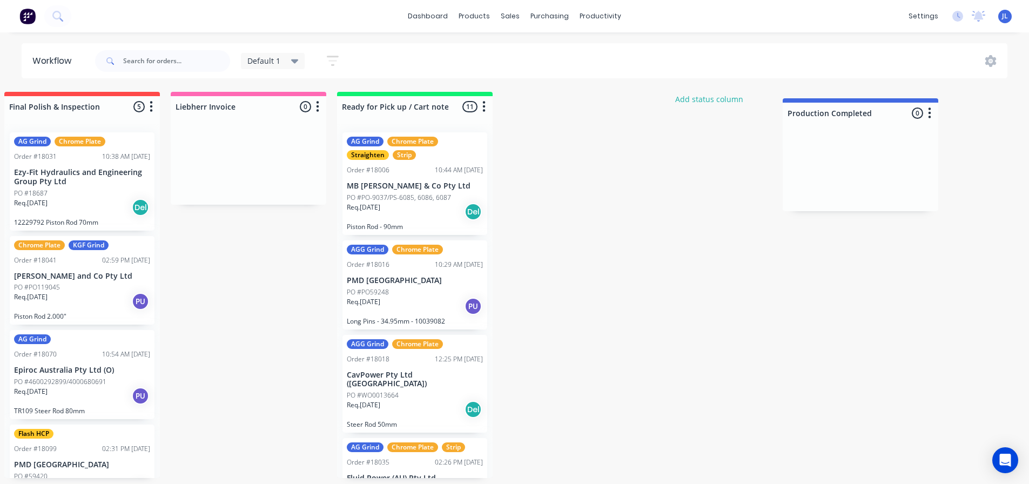
scroll to position [0, 2022]
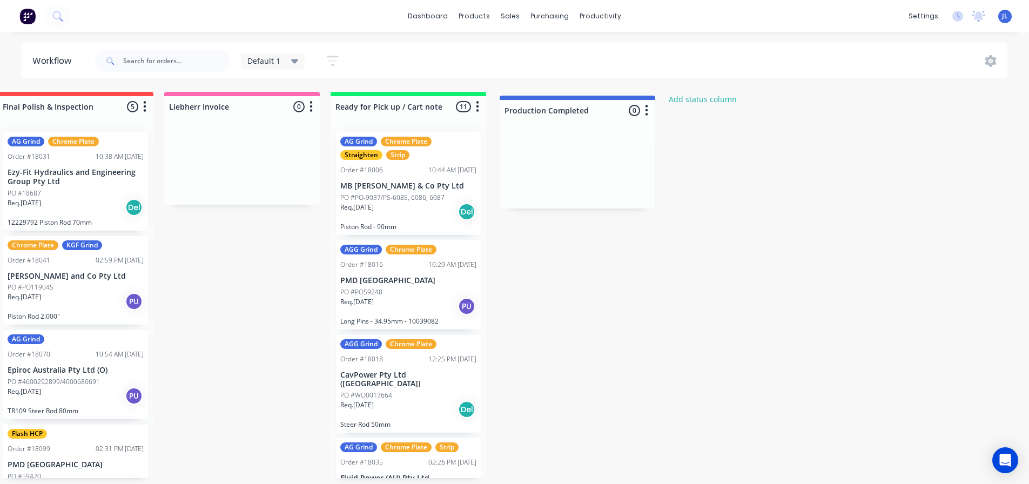
drag, startPoint x: 479, startPoint y: 99, endPoint x: 624, endPoint y: 102, distance: 145.3
click at [288, 62] on div "Default 1" at bounding box center [272, 61] width 51 height 10
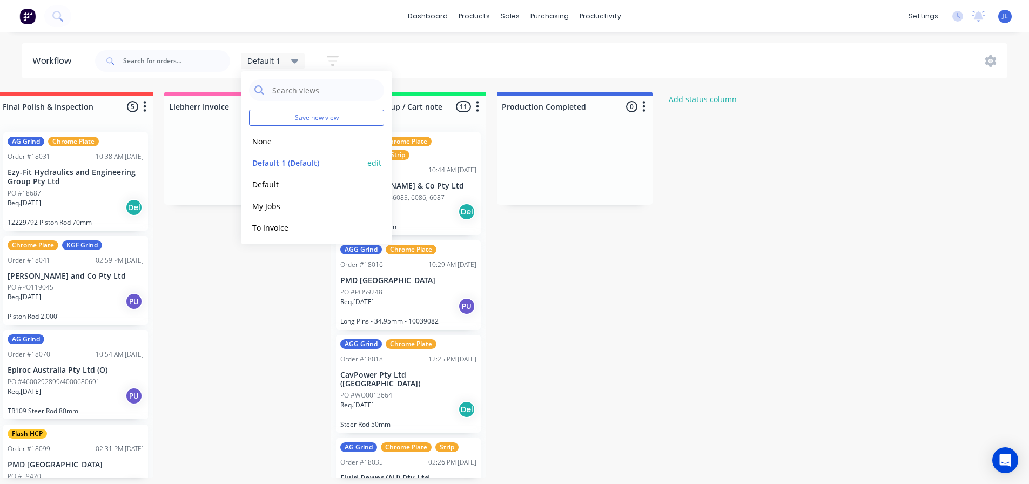
click at [367, 161] on button "edit" at bounding box center [374, 162] width 14 height 11
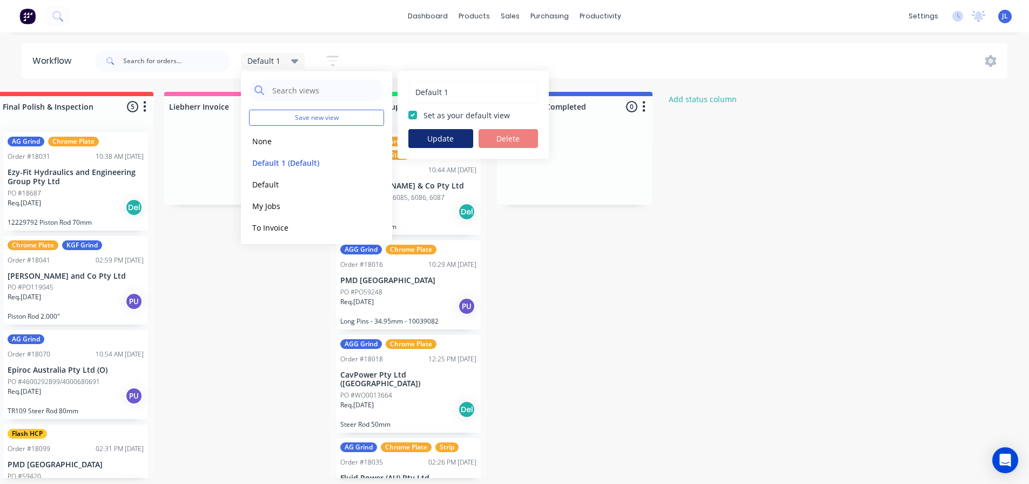
click at [430, 142] on button "Update" at bounding box center [440, 138] width 65 height 19
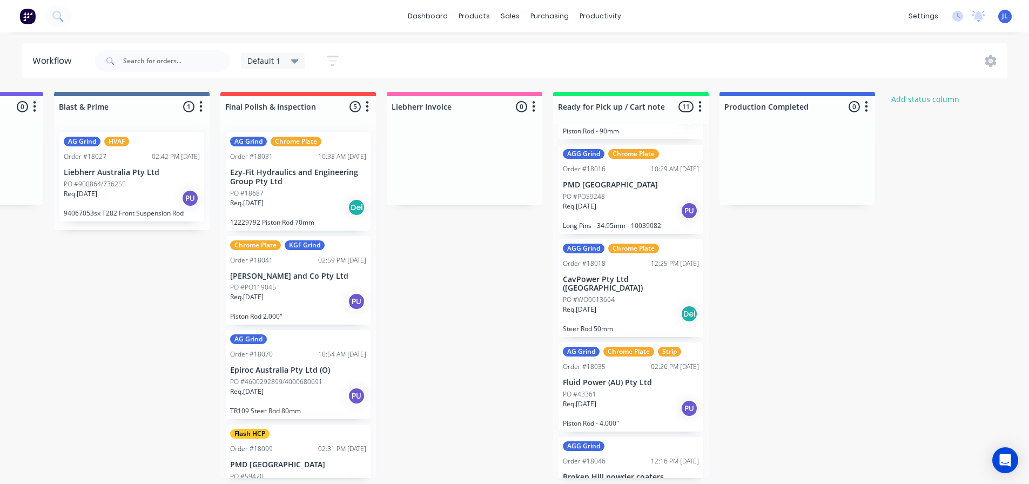
scroll to position [0, 0]
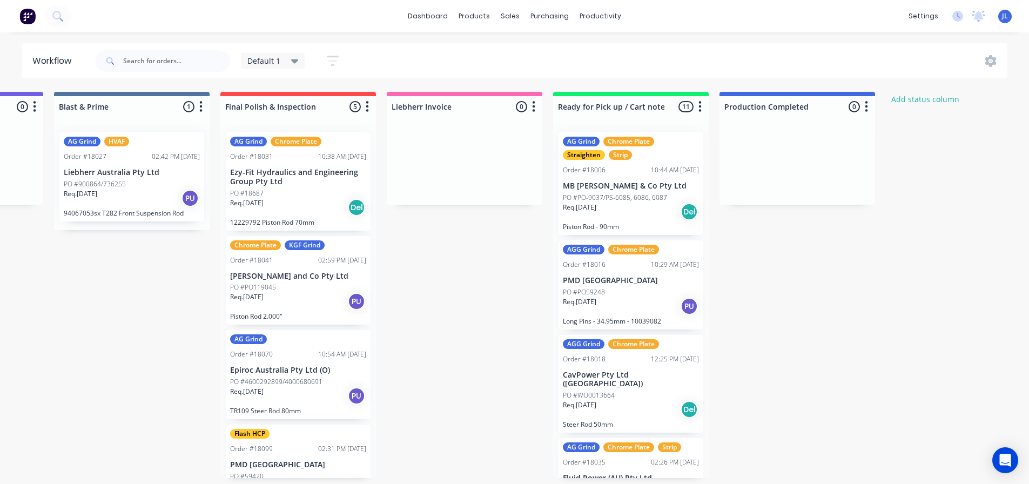
click at [629, 197] on p "PO #PO-9037/PS-6085, 6086, 6087" at bounding box center [615, 198] width 104 height 10
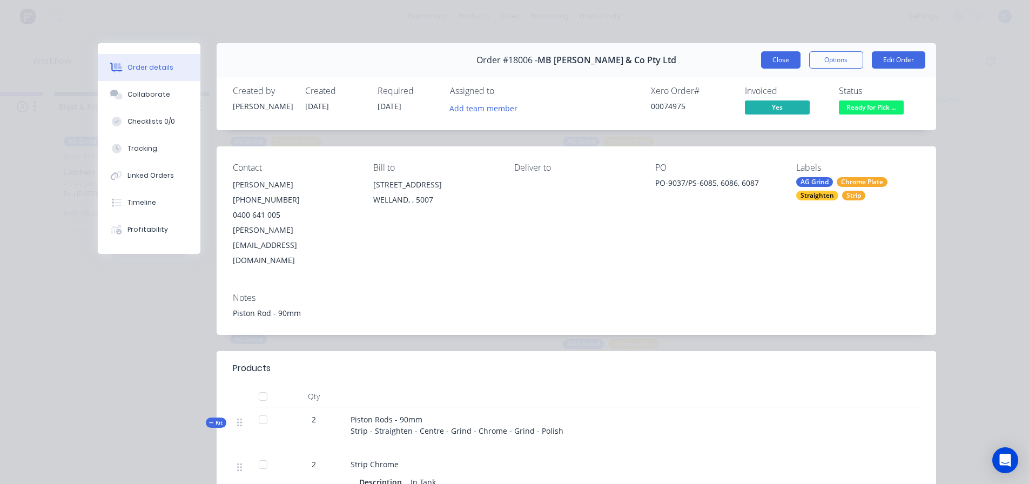
click at [773, 64] on button "Close" at bounding box center [780, 59] width 39 height 17
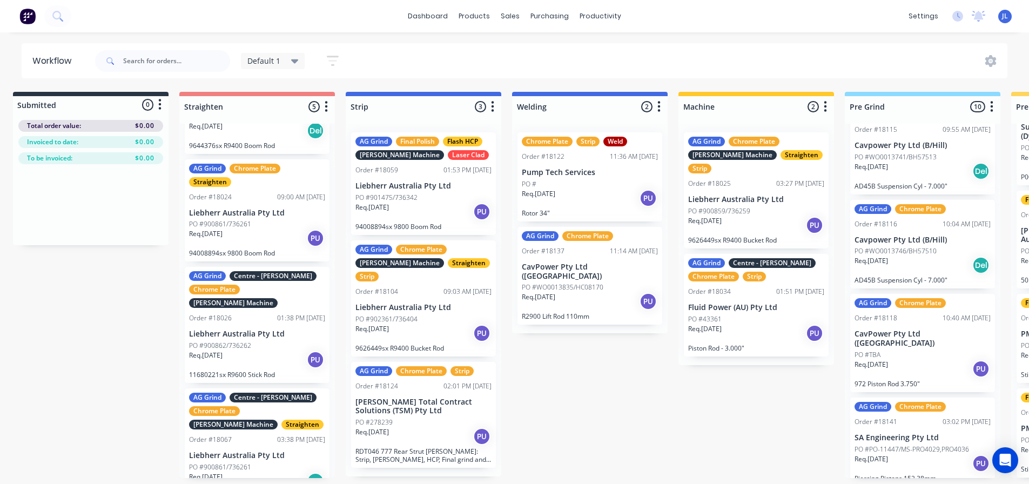
scroll to position [2, 0]
